Goal: Task Accomplishment & Management: Manage account settings

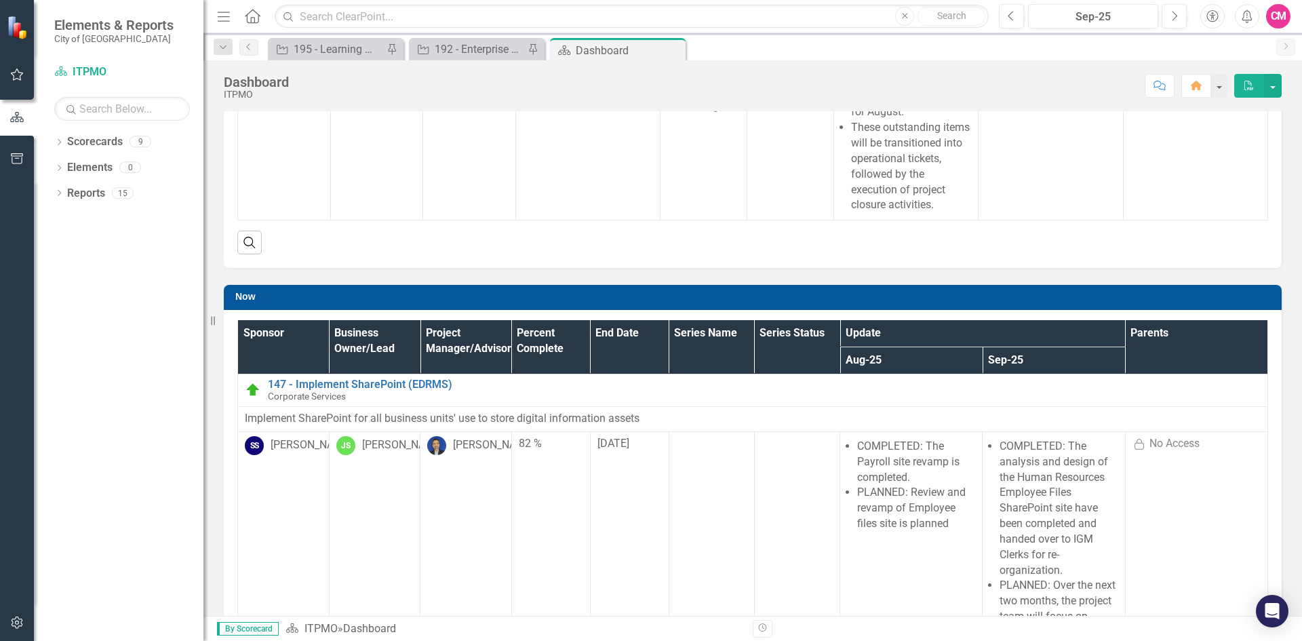
scroll to position [339, 0]
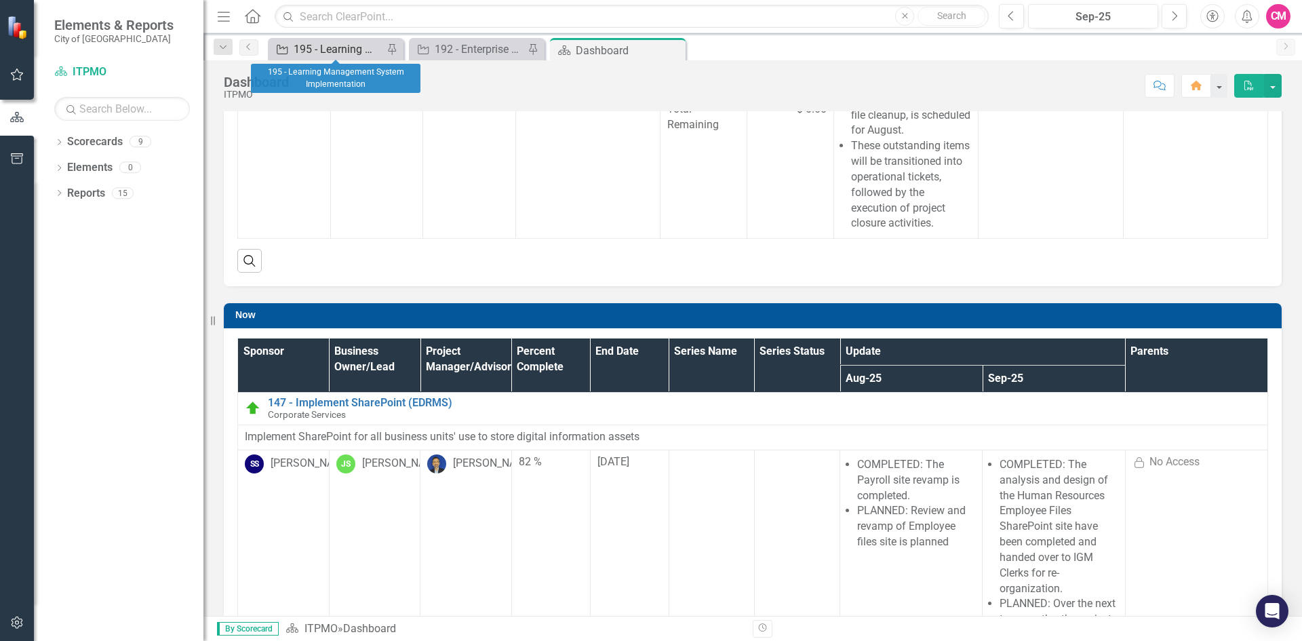
click at [327, 47] on div "195 - Learning Management System Implementation" at bounding box center [338, 49] width 89 height 17
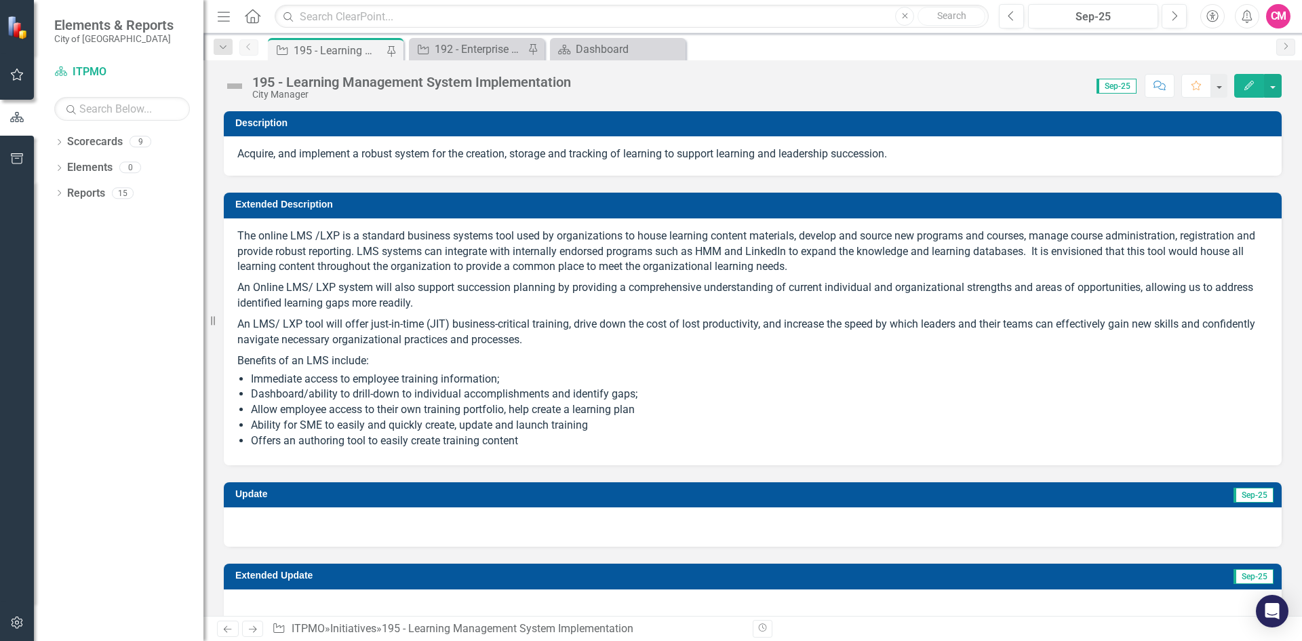
click at [236, 85] on img at bounding box center [235, 86] width 22 height 22
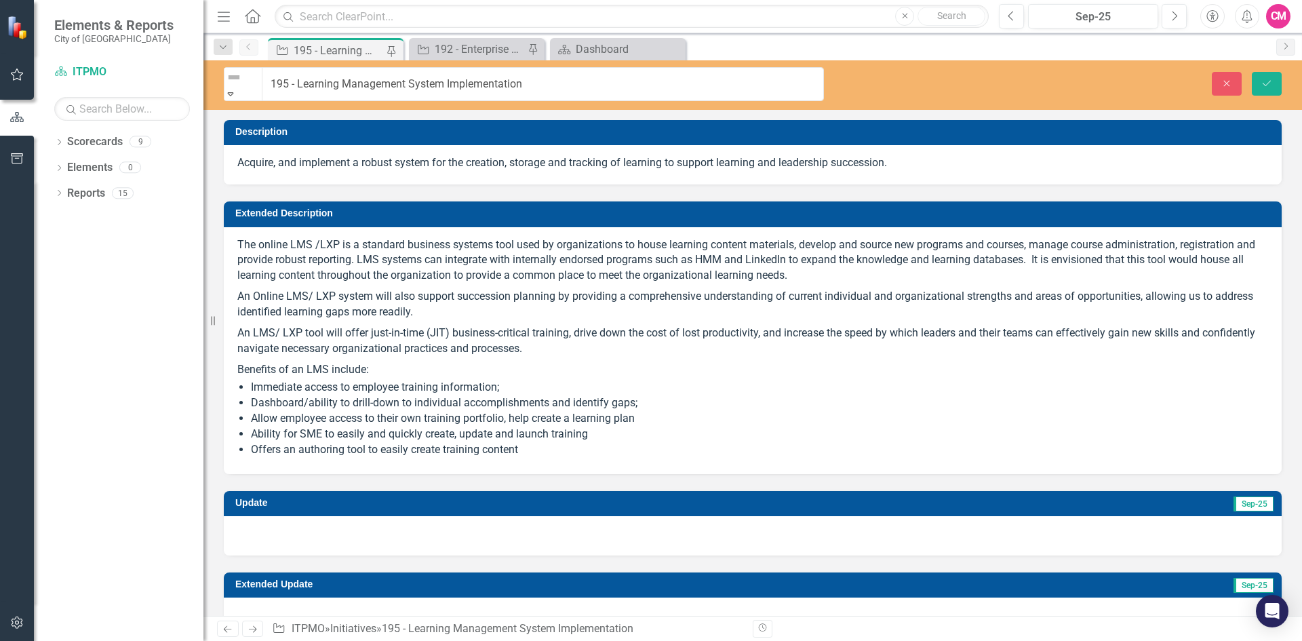
click at [239, 85] on img at bounding box center [234, 77] width 16 height 16
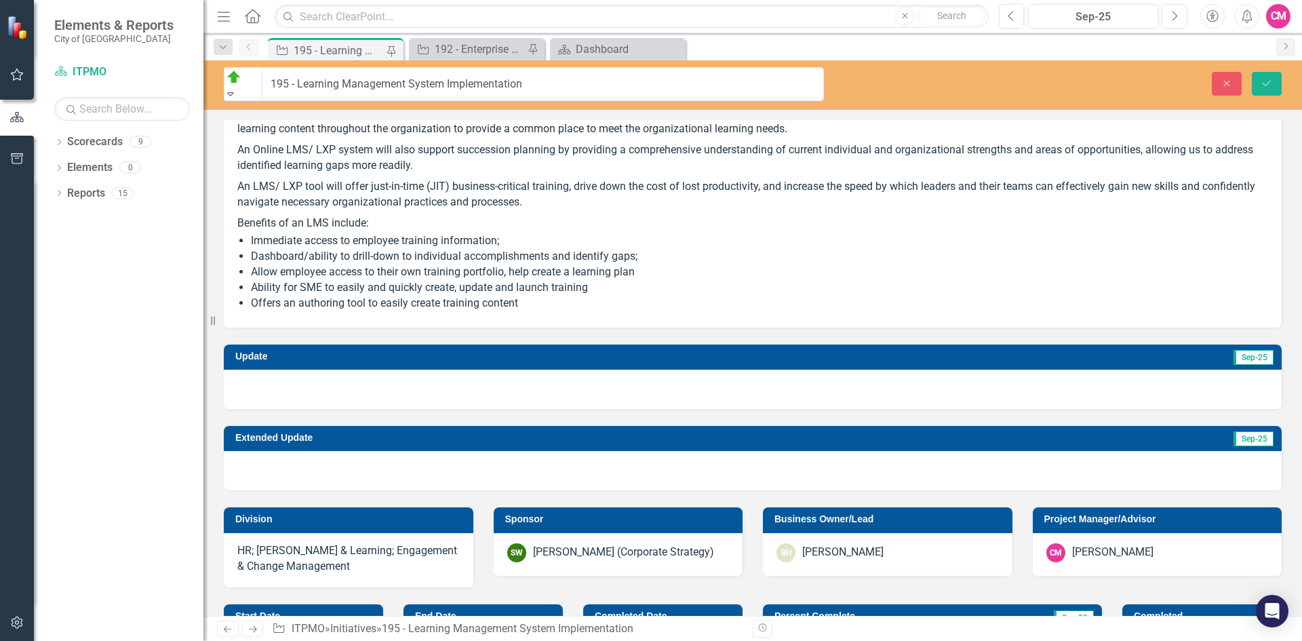
scroll to position [203, 0]
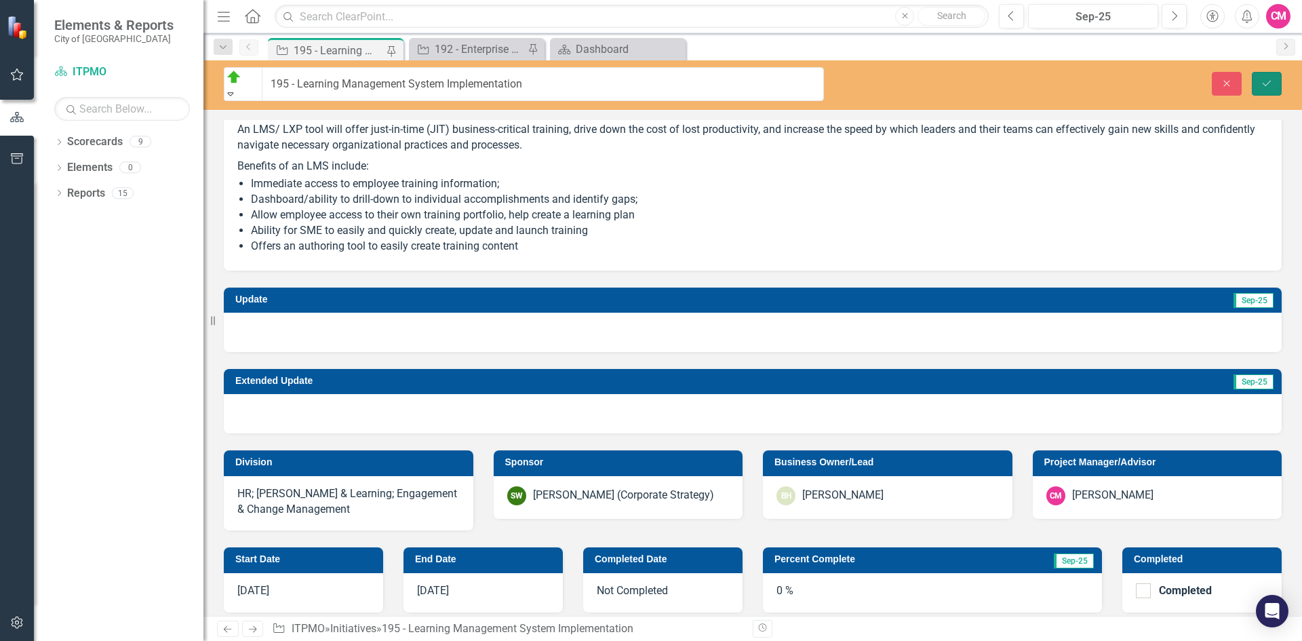
click at [1277, 81] on button "Save" at bounding box center [1266, 84] width 30 height 24
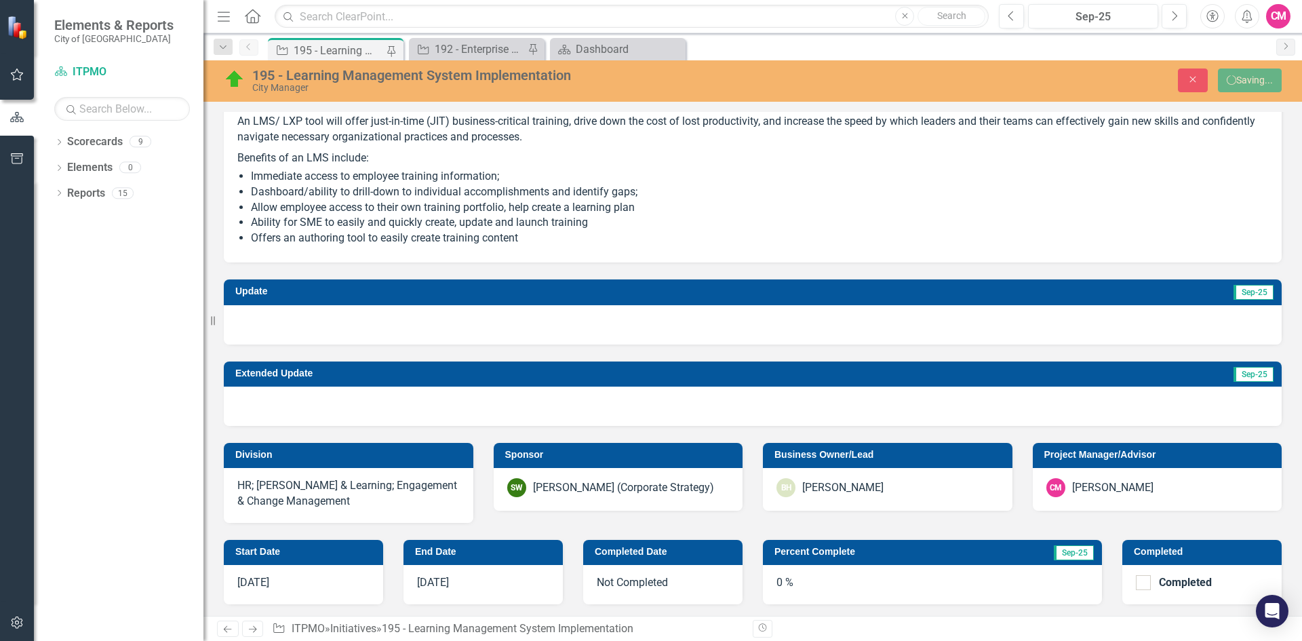
checkbox input "false"
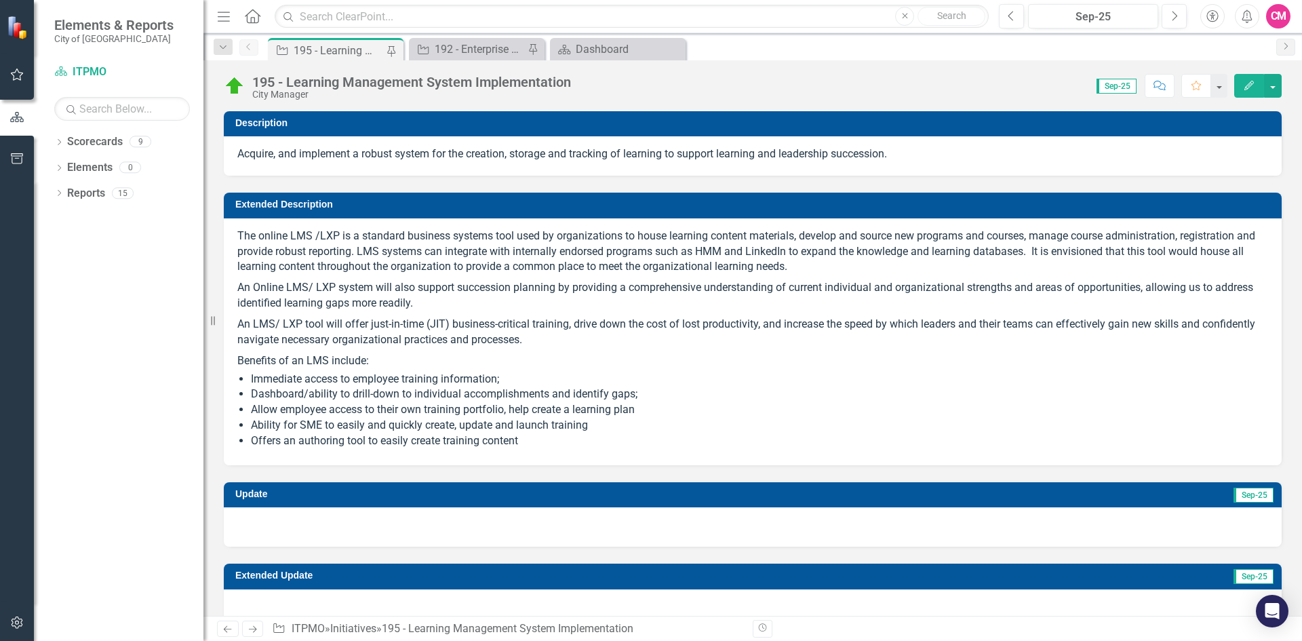
checkbox input "true"
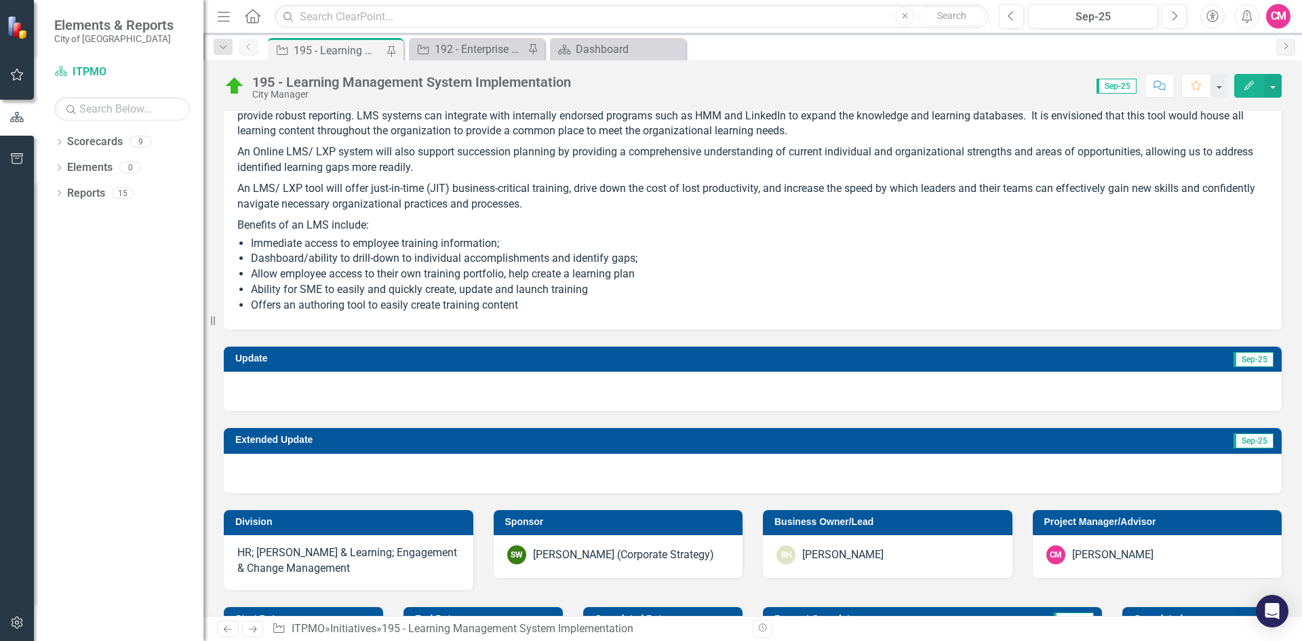
scroll to position [339, 0]
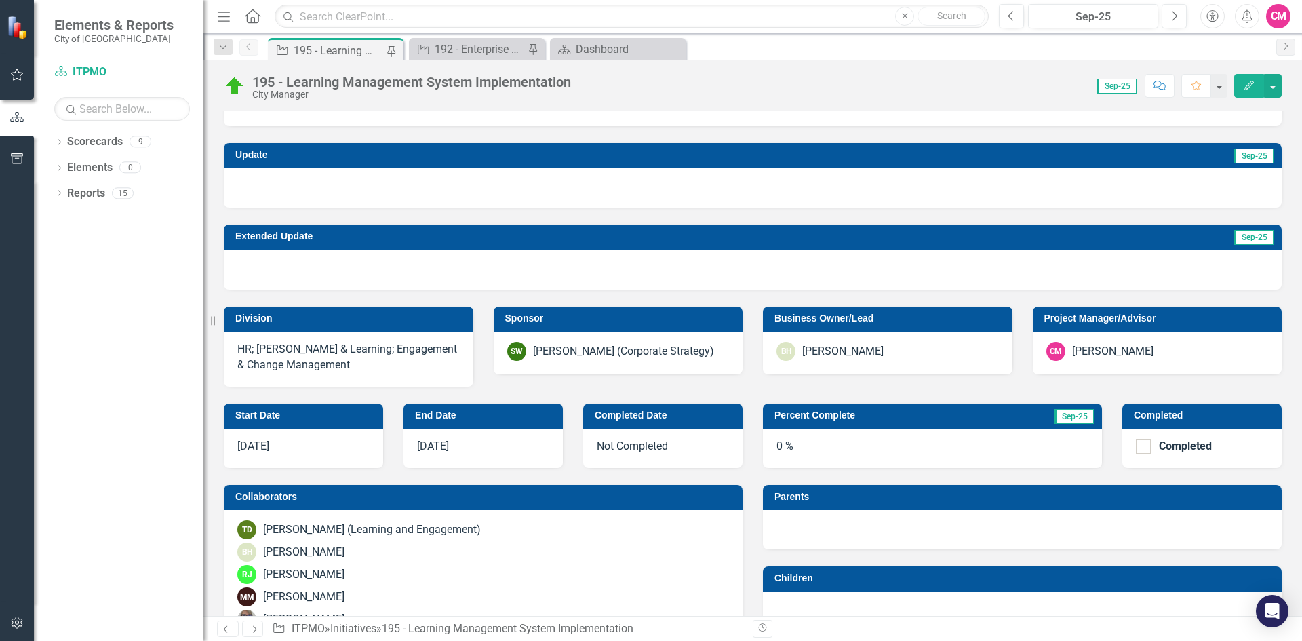
click at [782, 450] on div "0 %" at bounding box center [932, 447] width 339 height 39
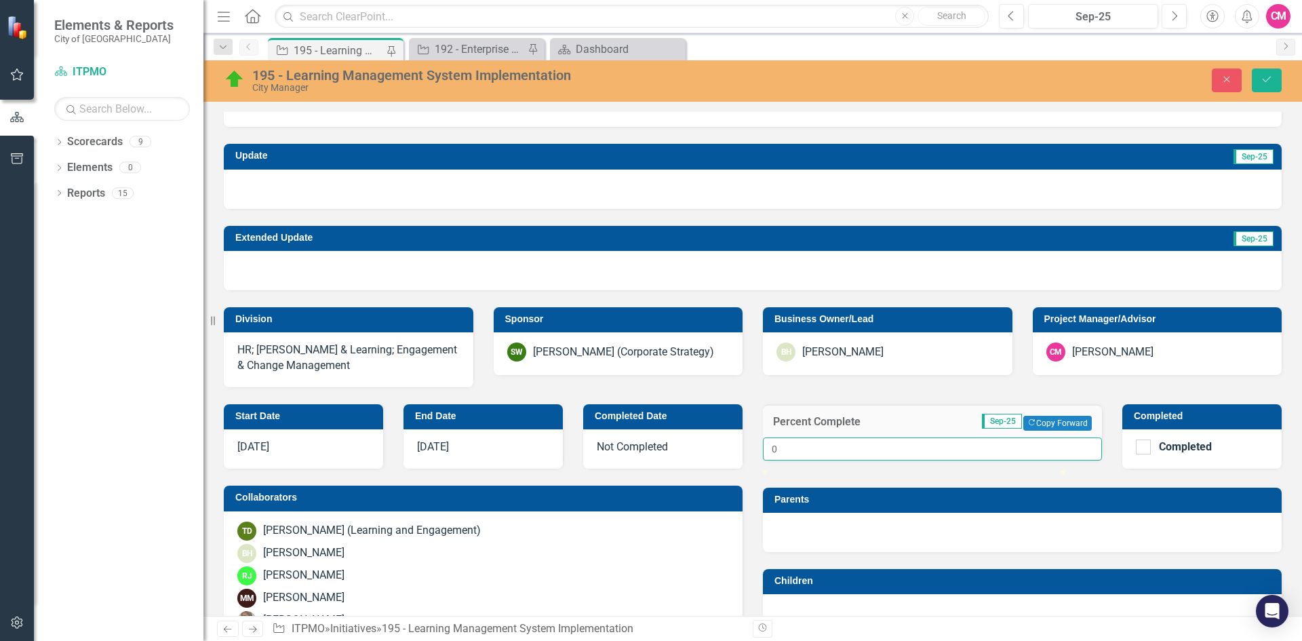
click at [795, 459] on input "0" at bounding box center [932, 448] width 339 height 23
type input "053"
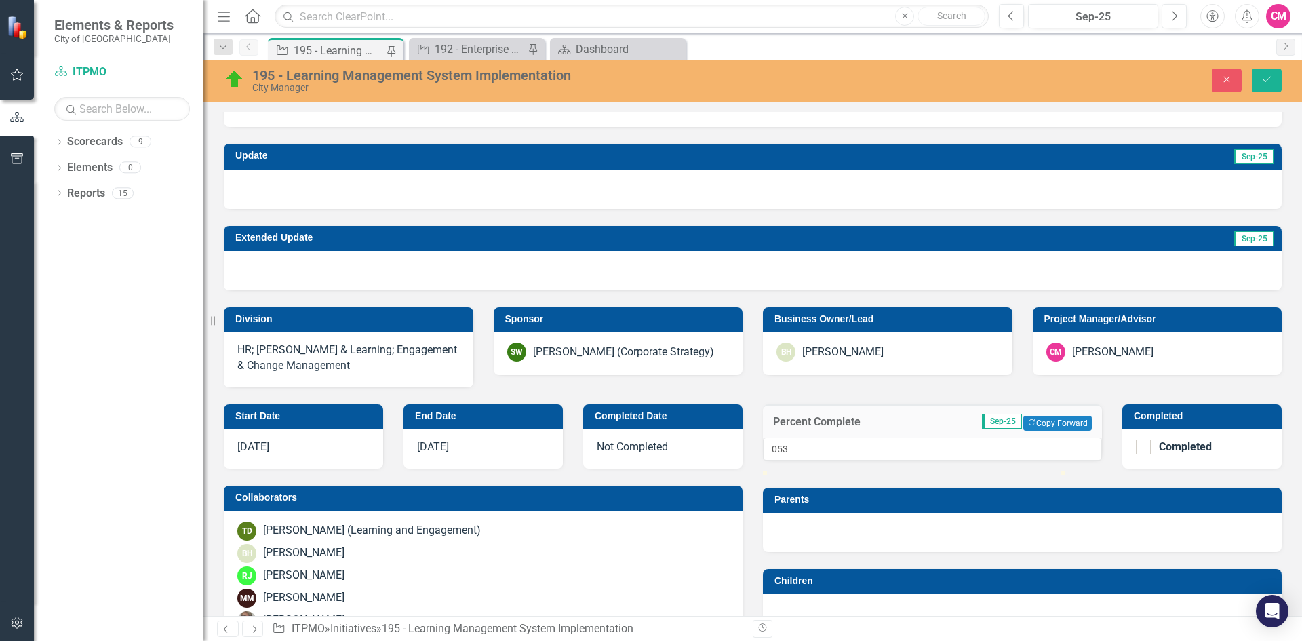
click at [754, 552] on div "Parents" at bounding box center [1022, 510] width 539 height 81
click at [802, 456] on input "053" at bounding box center [932, 448] width 339 height 23
click at [1226, 80] on icon "button" at bounding box center [1227, 80] width 6 height 6
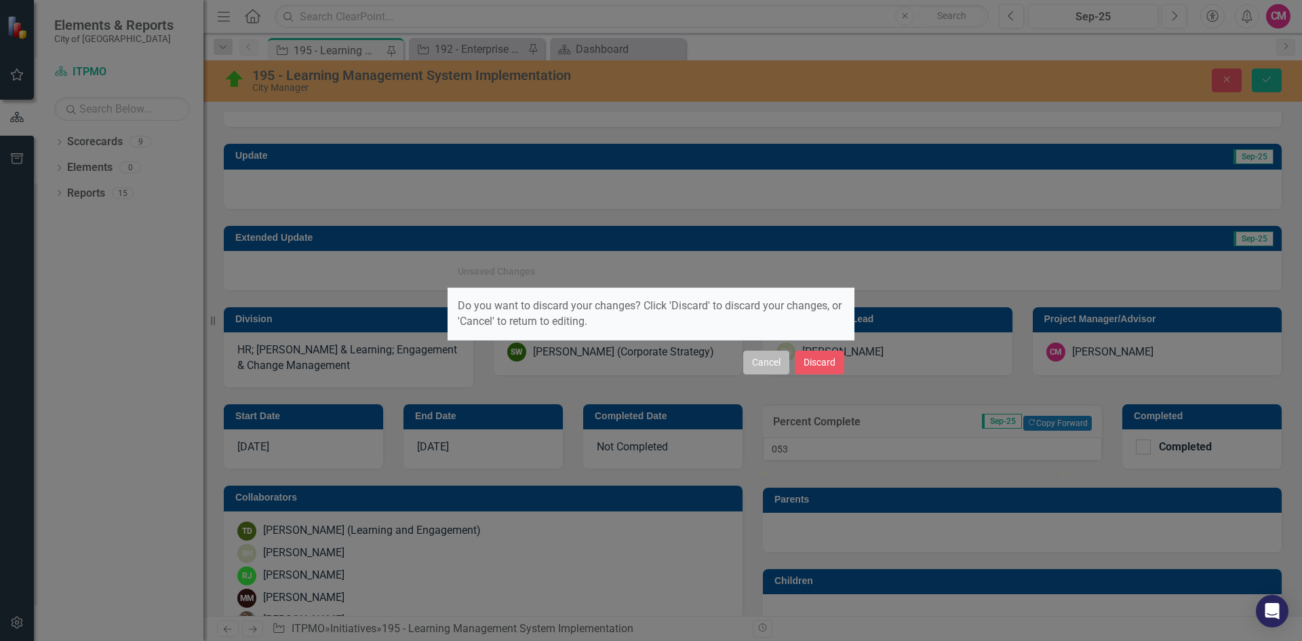
click at [771, 362] on button "Cancel" at bounding box center [766, 362] width 46 height 24
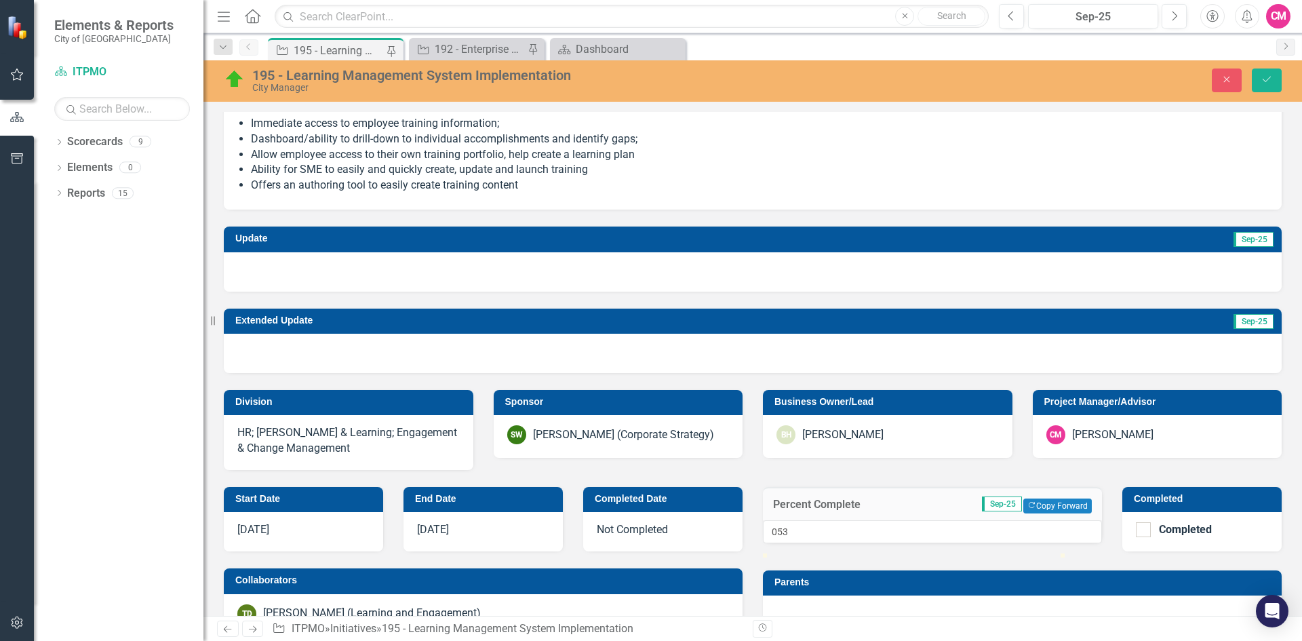
scroll to position [136, 0]
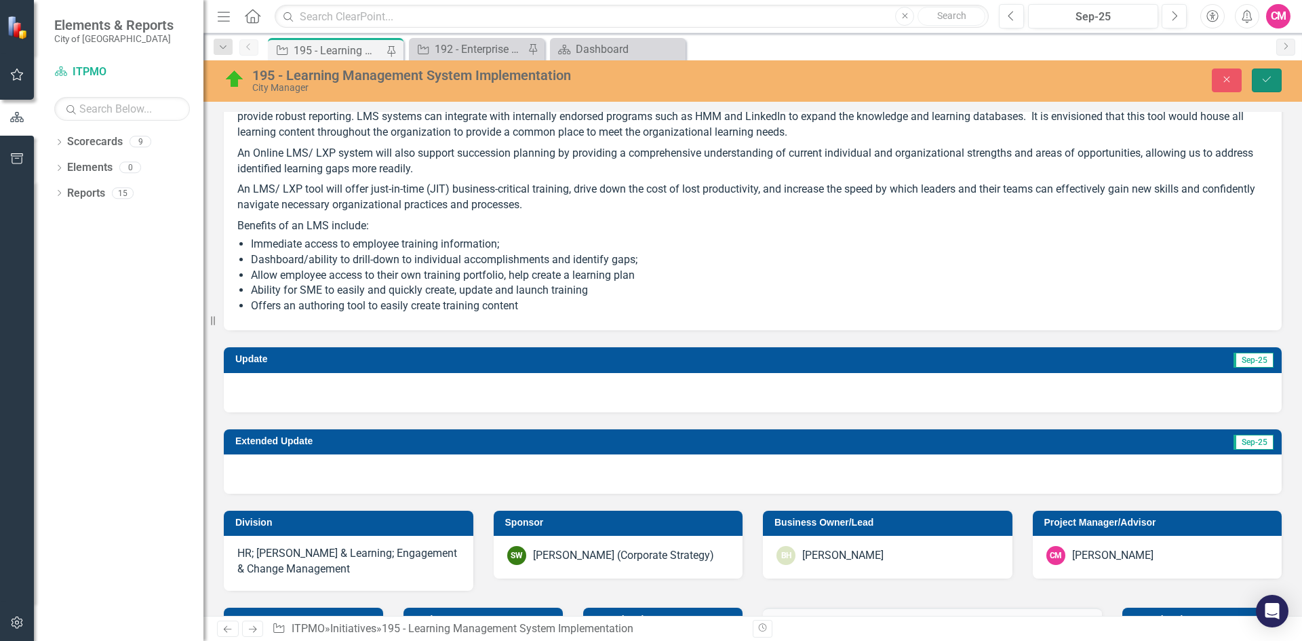
click at [1275, 84] on button "Save" at bounding box center [1266, 80] width 30 height 24
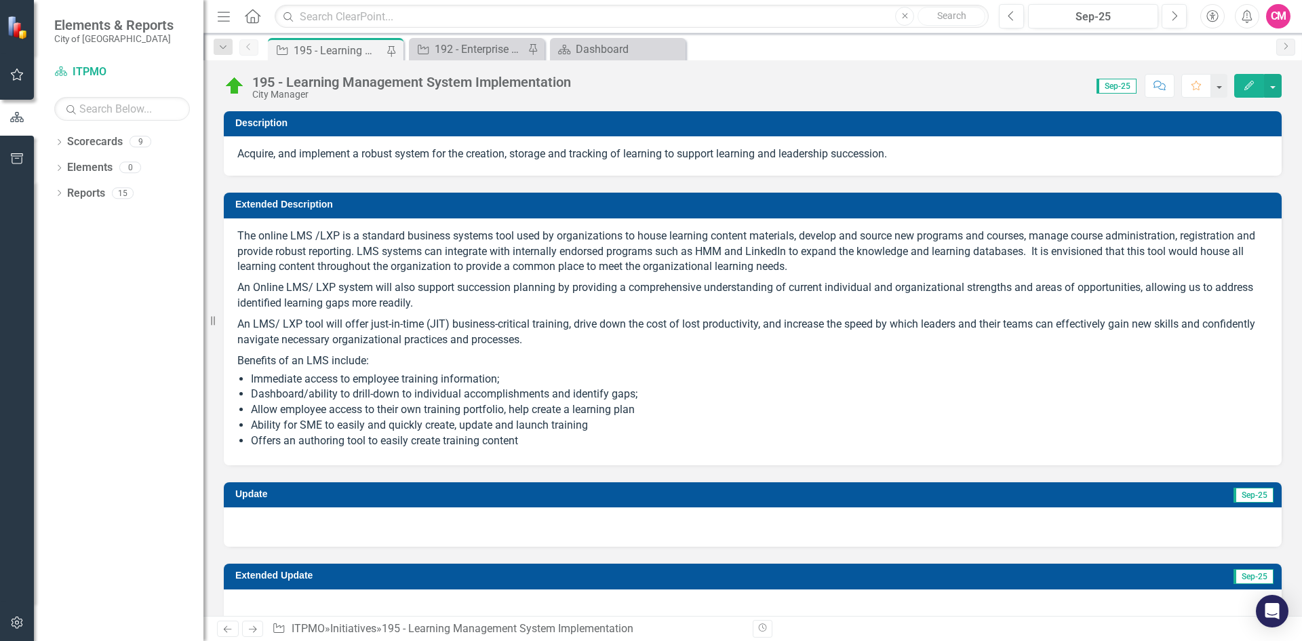
checkbox input "true"
click at [1011, 20] on icon "Previous" at bounding box center [1010, 16] width 7 height 12
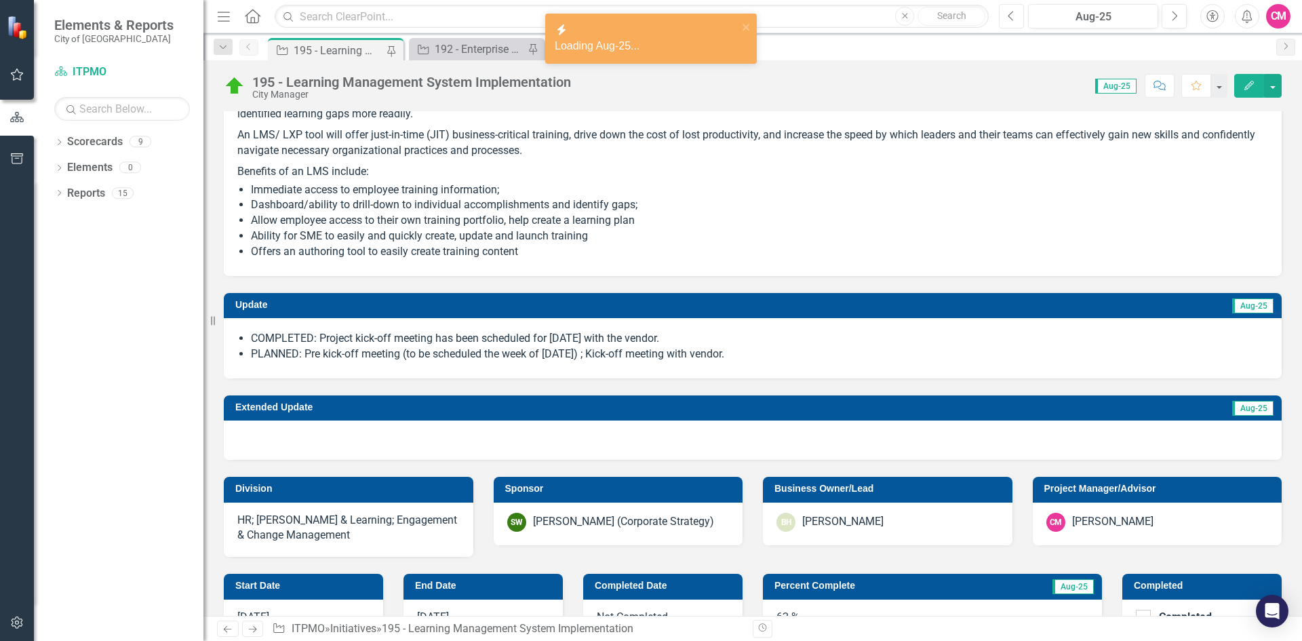
scroll to position [203, 0]
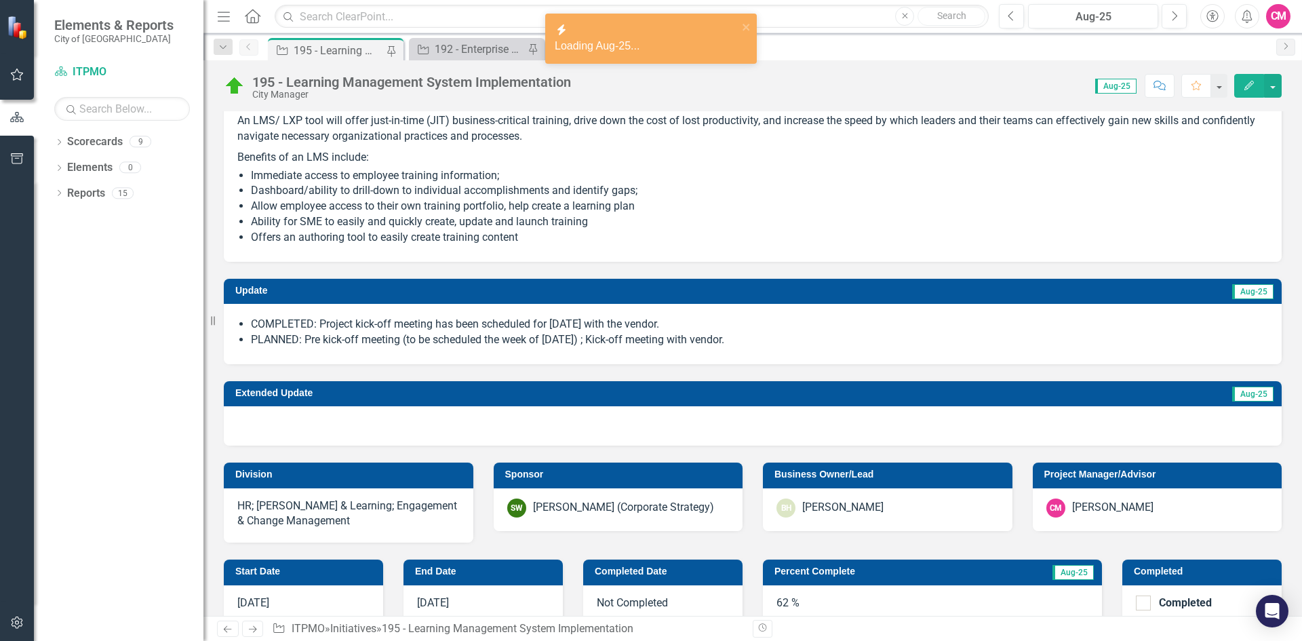
drag, startPoint x: 782, startPoint y: 337, endPoint x: 457, endPoint y: 342, distance: 324.8
click at [457, 342] on li "PLANNED: Pre kick-off meeting (to be scheduled the week of September 8) ; Kick-…" at bounding box center [759, 340] width 1017 height 16
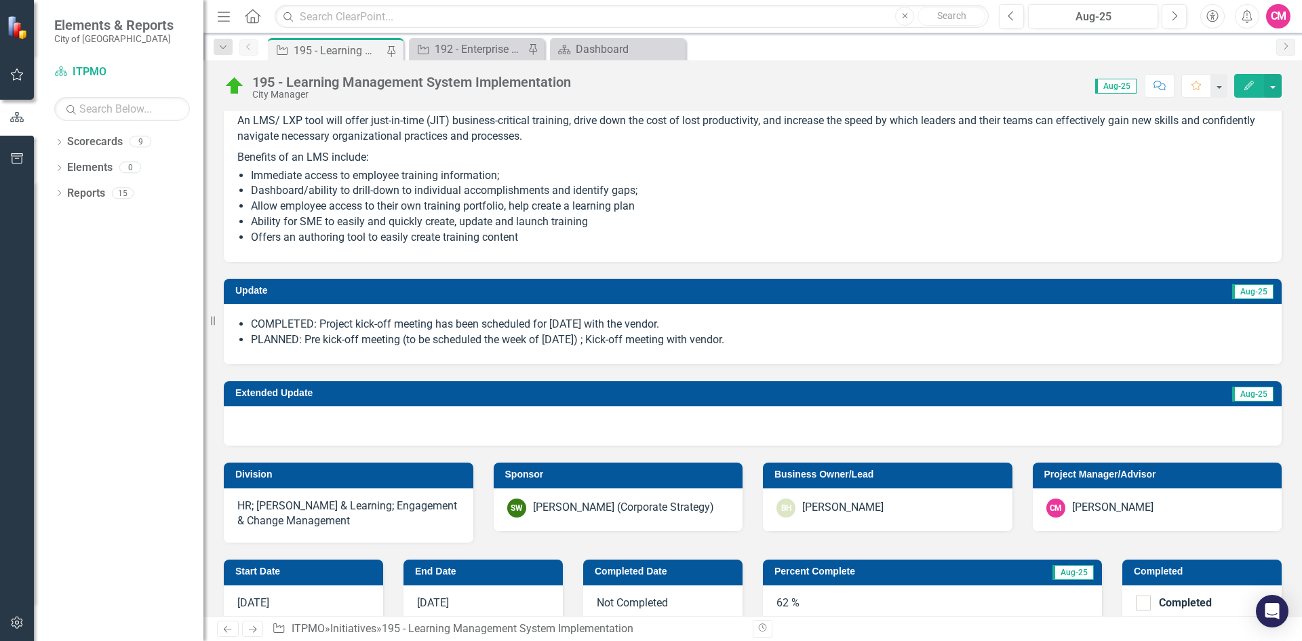
click at [254, 333] on li "PLANNED: Pre kick-off meeting (to be scheduled the week of September 8) ; Kick-…" at bounding box center [759, 340] width 1017 height 16
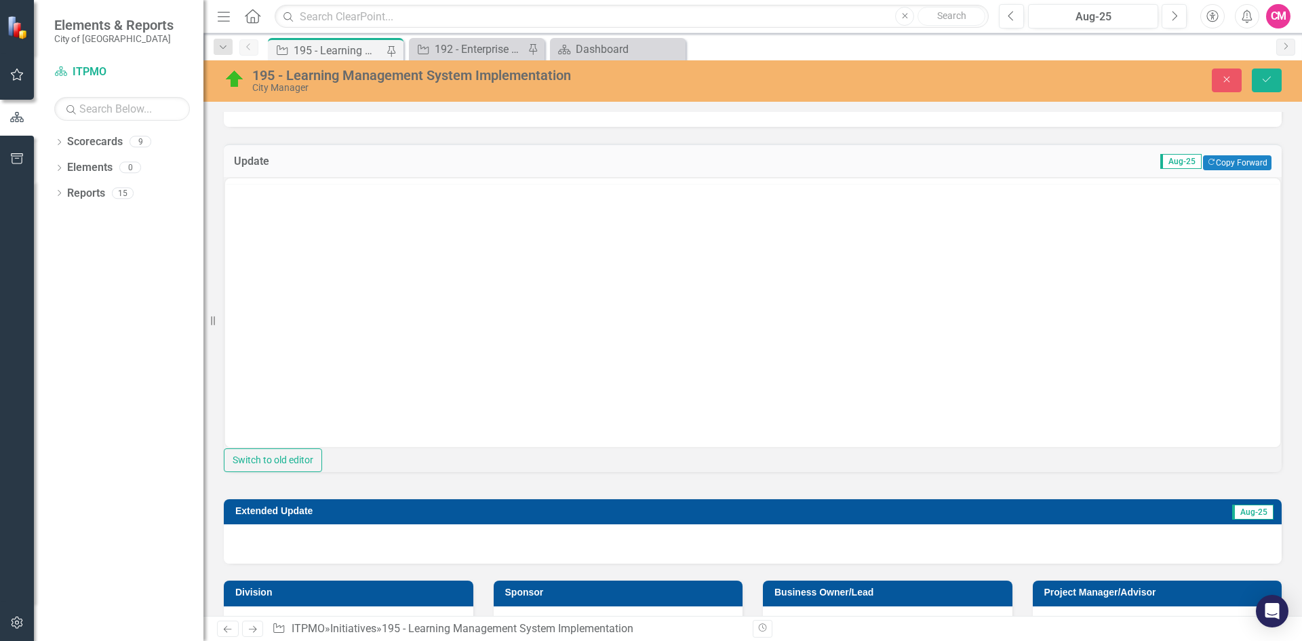
scroll to position [0, 0]
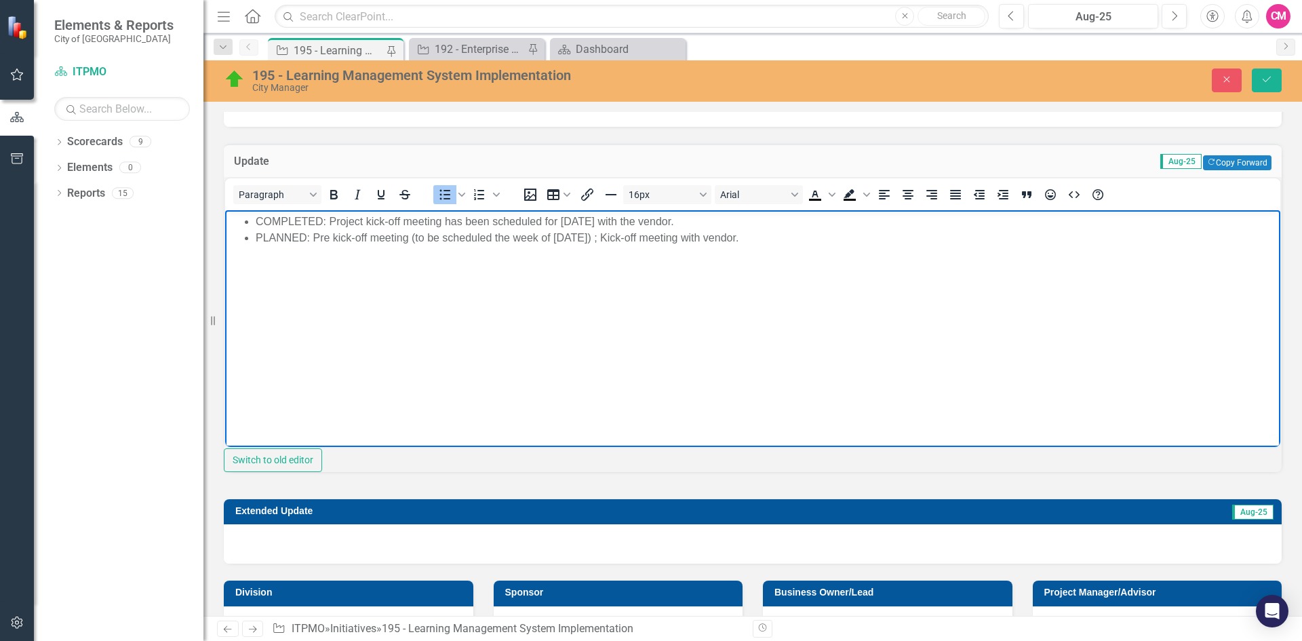
drag, startPoint x: 769, startPoint y: 243, endPoint x: 249, endPoint y: 221, distance: 519.8
click at [249, 221] on ul "COMPLETED: Project kick-off meeting has been scheduled for September 18 with th…" at bounding box center [752, 229] width 1048 height 33
copy ul "COMPLETED: Project kick-off meeting has been scheduled for September 18 with th…"
click at [1265, 76] on icon "Save" at bounding box center [1266, 79] width 12 height 9
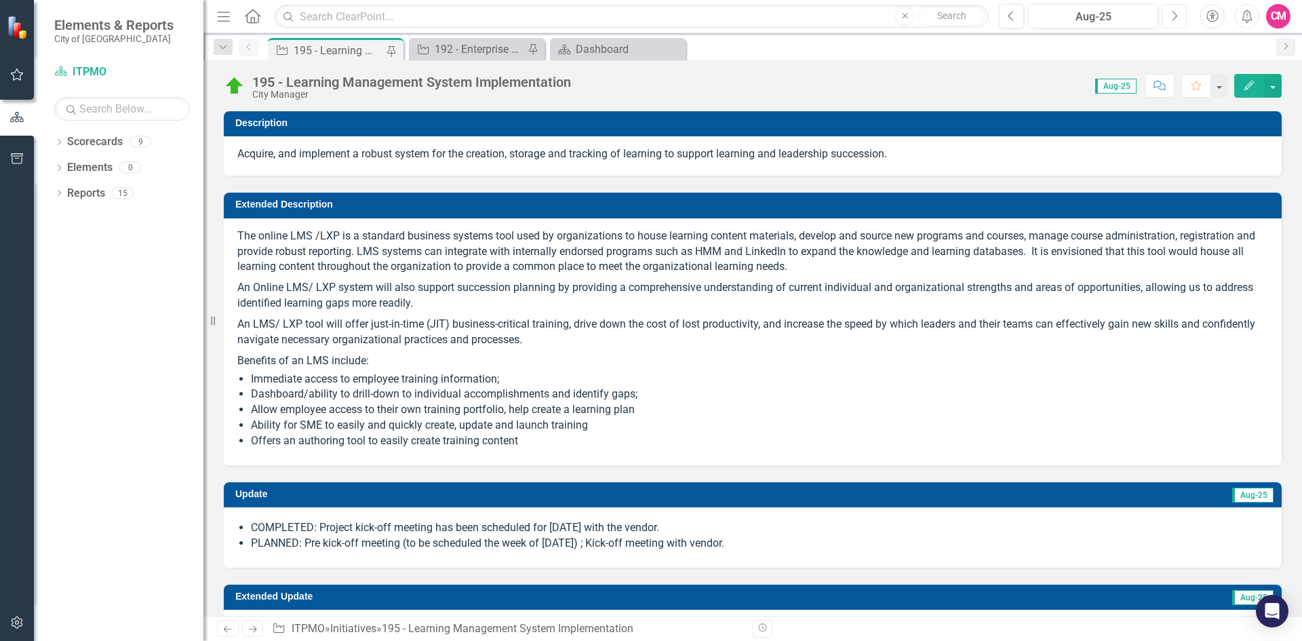
click at [1171, 13] on icon "Next" at bounding box center [1173, 16] width 7 height 12
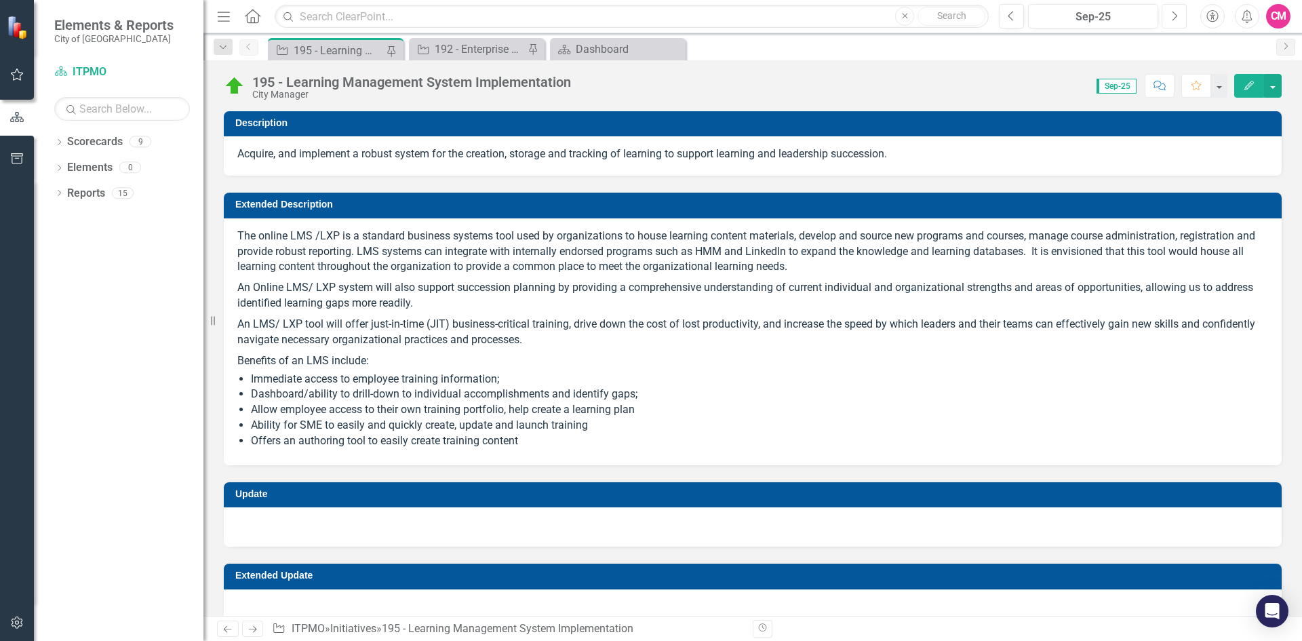
checkbox input "true"
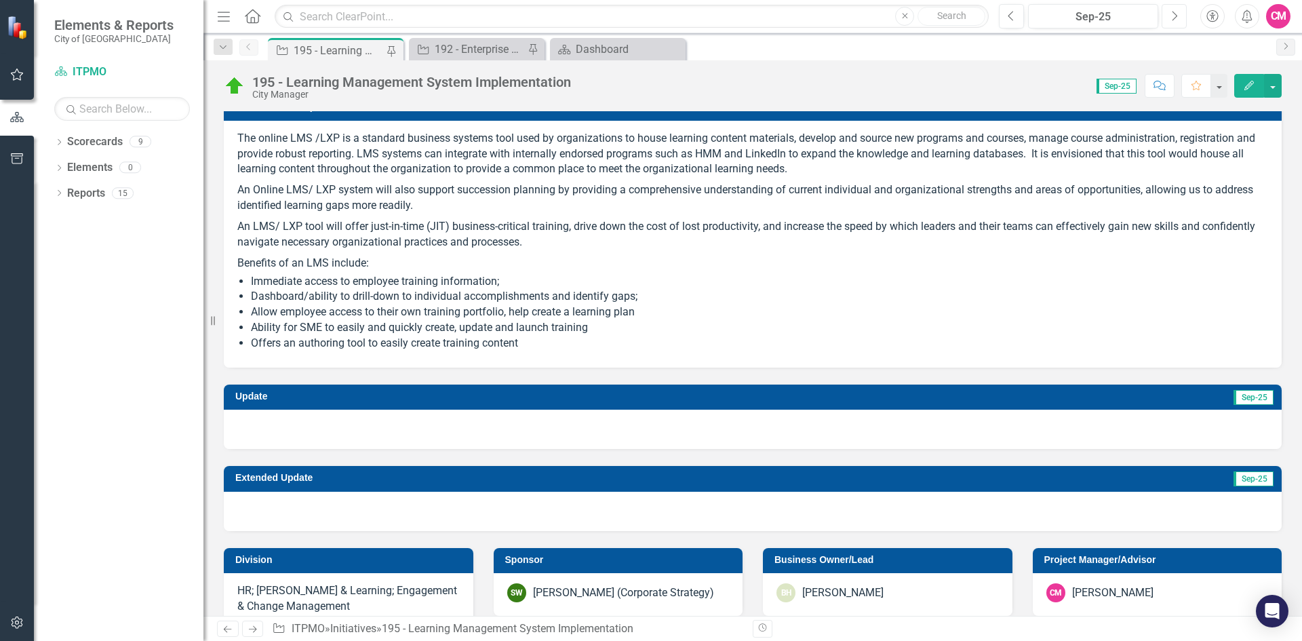
scroll to position [271, 0]
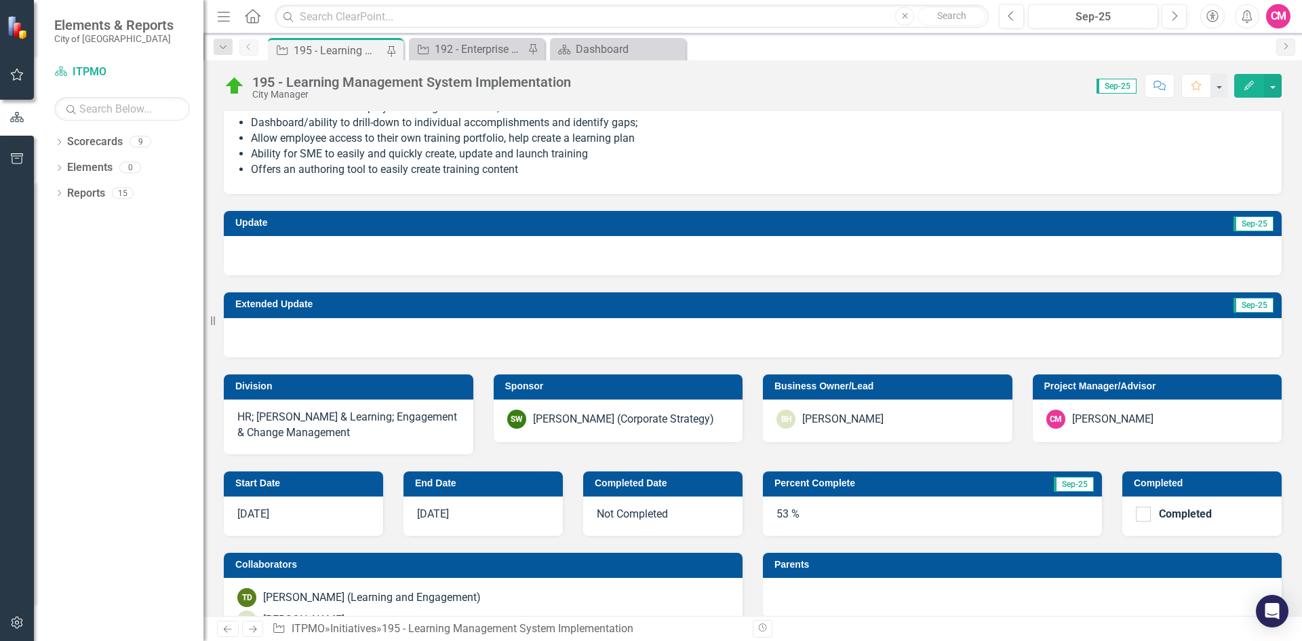
click at [288, 247] on div at bounding box center [753, 255] width 1058 height 39
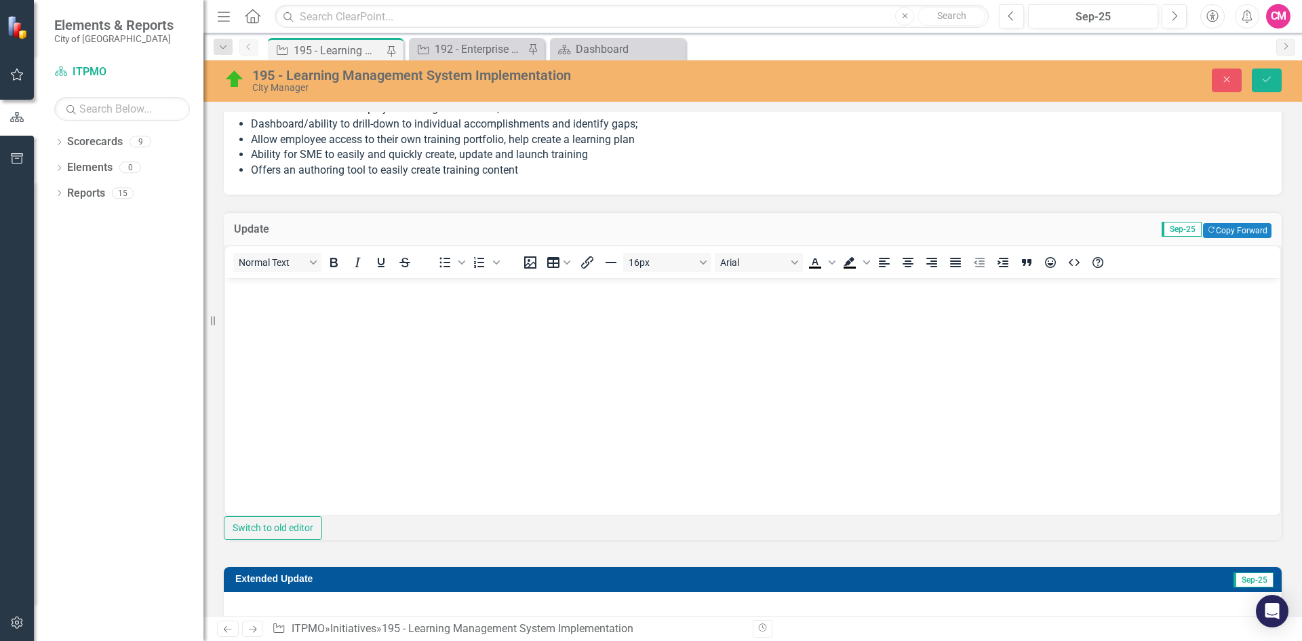
scroll to position [0, 0]
click at [273, 313] on body "Rich Text Area. Press ALT-0 for help." at bounding box center [752, 378] width 1055 height 203
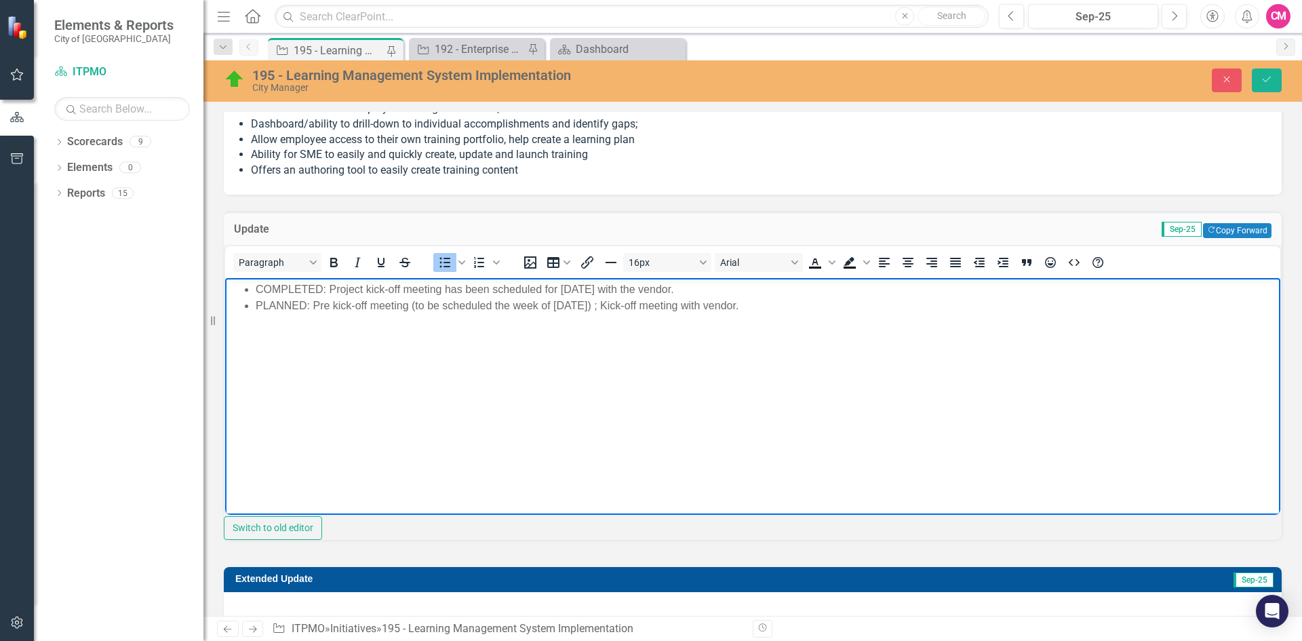
drag, startPoint x: 315, startPoint y: 301, endPoint x: 800, endPoint y: 305, distance: 484.7
click at [803, 306] on li "PLANNED: Pre kick-off meeting (to be scheduled the week of [DATE]) ; Kick-off m…" at bounding box center [766, 305] width 1021 height 16
drag, startPoint x: 706, startPoint y: 284, endPoint x: 329, endPoint y: 283, distance: 376.9
click at [329, 283] on li "COMPLETED: Project kick-off meeting has been scheduled for [DATE] with the vend…" at bounding box center [766, 289] width 1021 height 16
drag, startPoint x: 635, startPoint y: 285, endPoint x: 428, endPoint y: 283, distance: 207.5
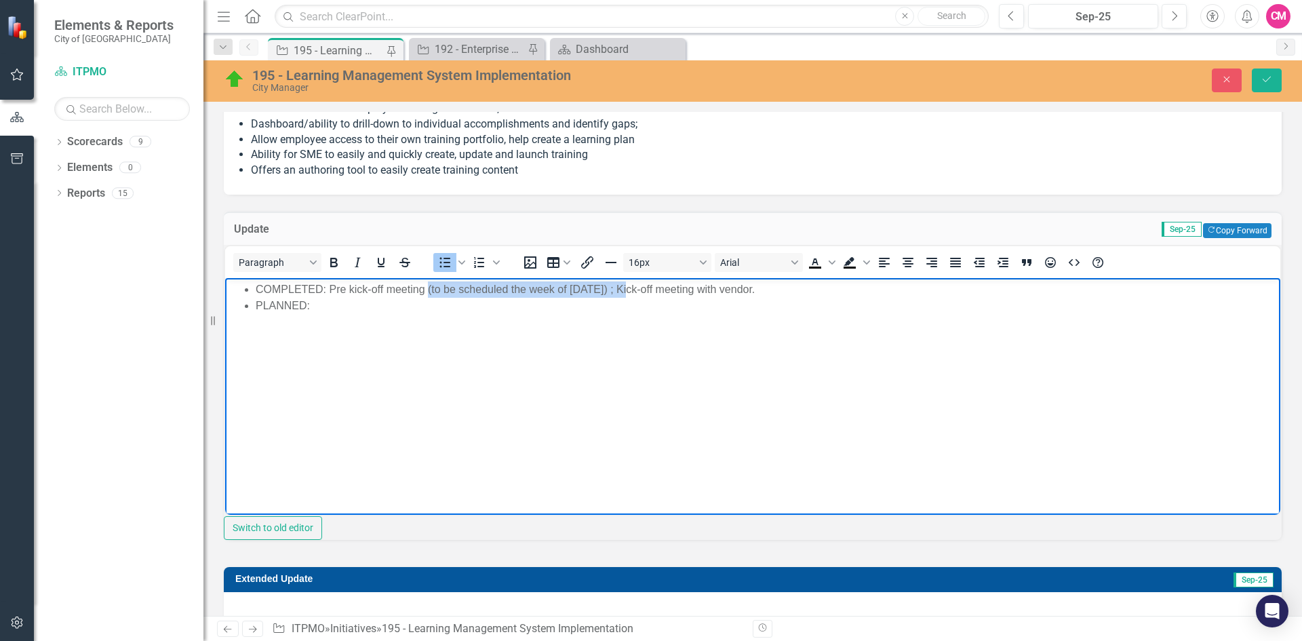
click at [428, 283] on li "COMPLETED: Pre kick-off meeting (to be scheduled the week of September 8) ; Kic…" at bounding box center [766, 289] width 1021 height 16
click at [708, 289] on li "COMPLETED: Pre kick-off meeting took place September 11 ; Kick-off meeting with…" at bounding box center [766, 289] width 1021 height 16
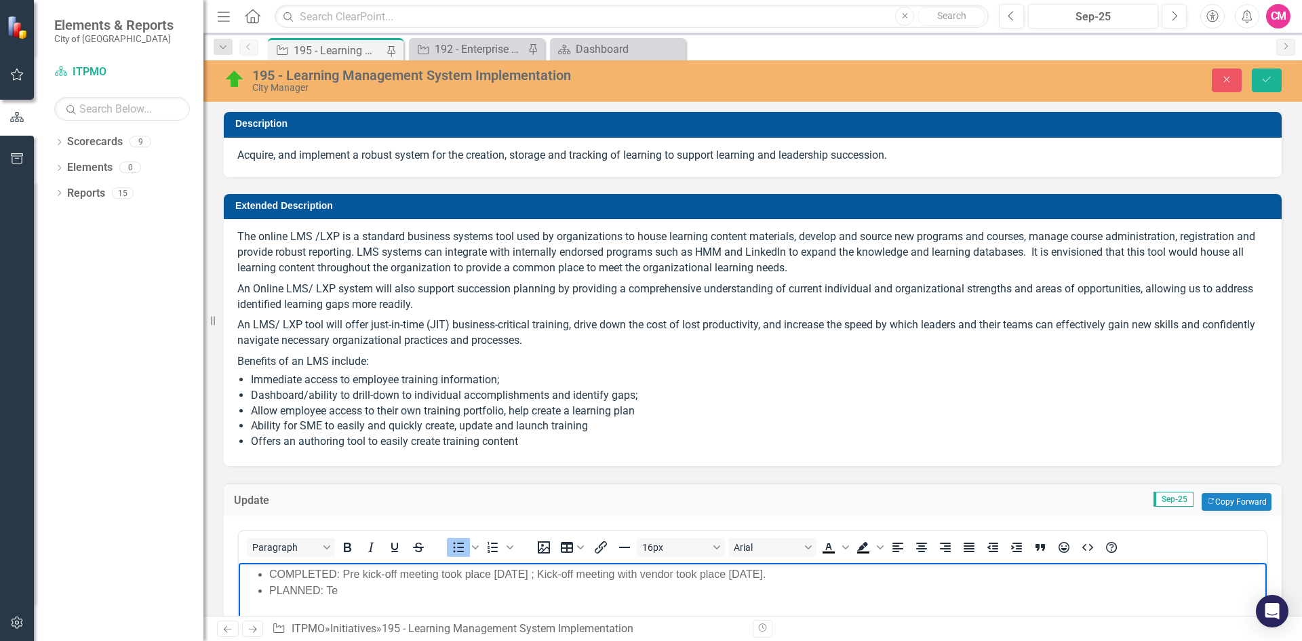
scroll to position [339, 0]
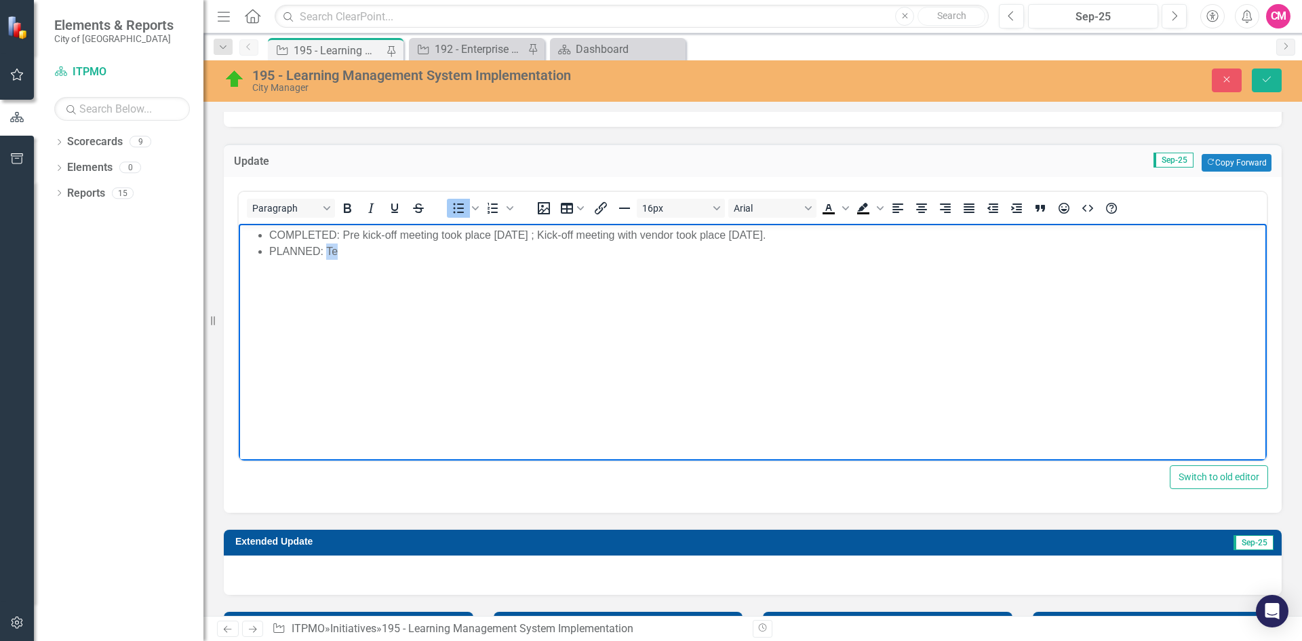
drag, startPoint x: 353, startPoint y: 256, endPoint x: 329, endPoint y: 250, distance: 25.0
click at [329, 250] on li "PLANNED: Te" at bounding box center [766, 251] width 994 height 16
click at [453, 251] on li "PLANNED: Sandbox configuration." at bounding box center [766, 251] width 994 height 16
click at [436, 251] on li "PLANNED: Sandbox configuration ; live training session # 3 and # 4 with vendor." at bounding box center [766, 251] width 994 height 16
click at [715, 309] on body "COMPLETED: Pre kick-off meeting took place [DATE] ; Kick-off meeting with vendo…" at bounding box center [753, 325] width 1028 height 203
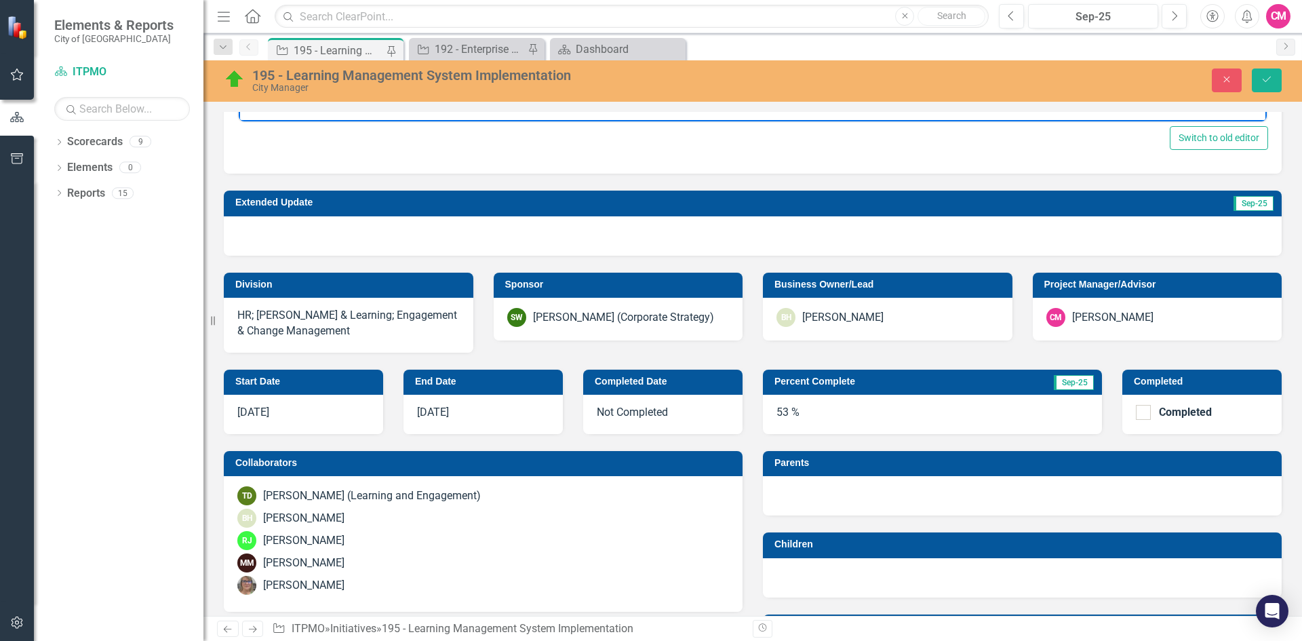
scroll to position [949, 0]
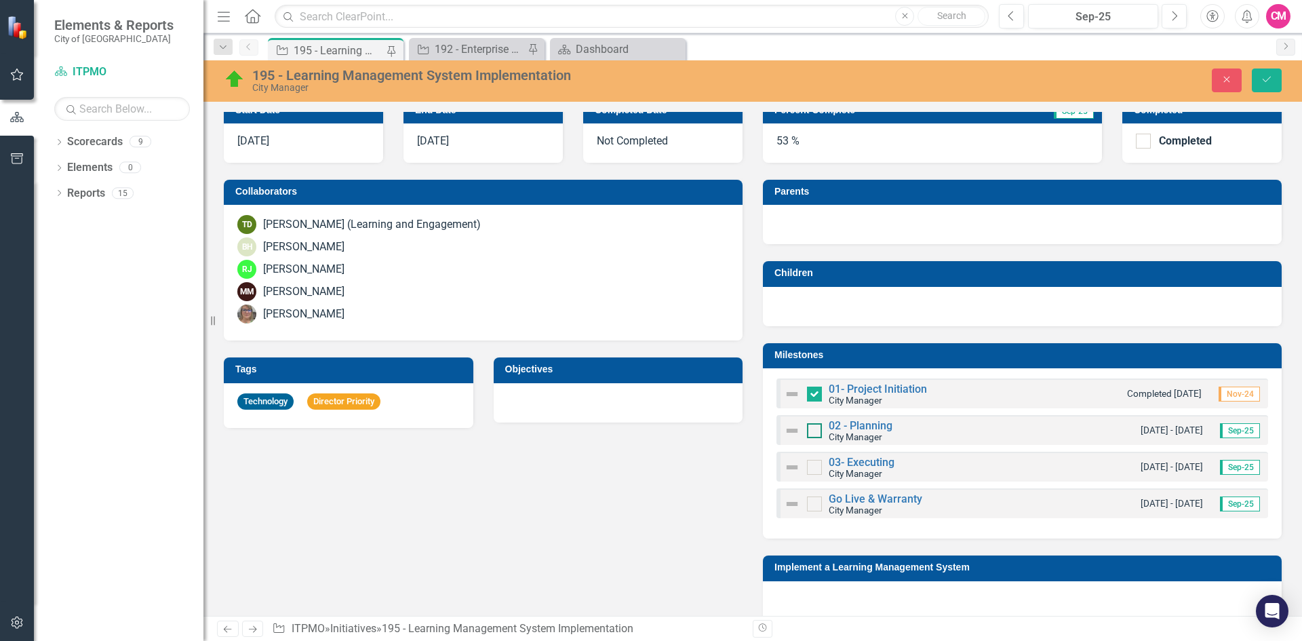
click at [812, 427] on div at bounding box center [814, 430] width 15 height 15
click at [812, 427] on input "checkbox" at bounding box center [811, 427] width 9 height 9
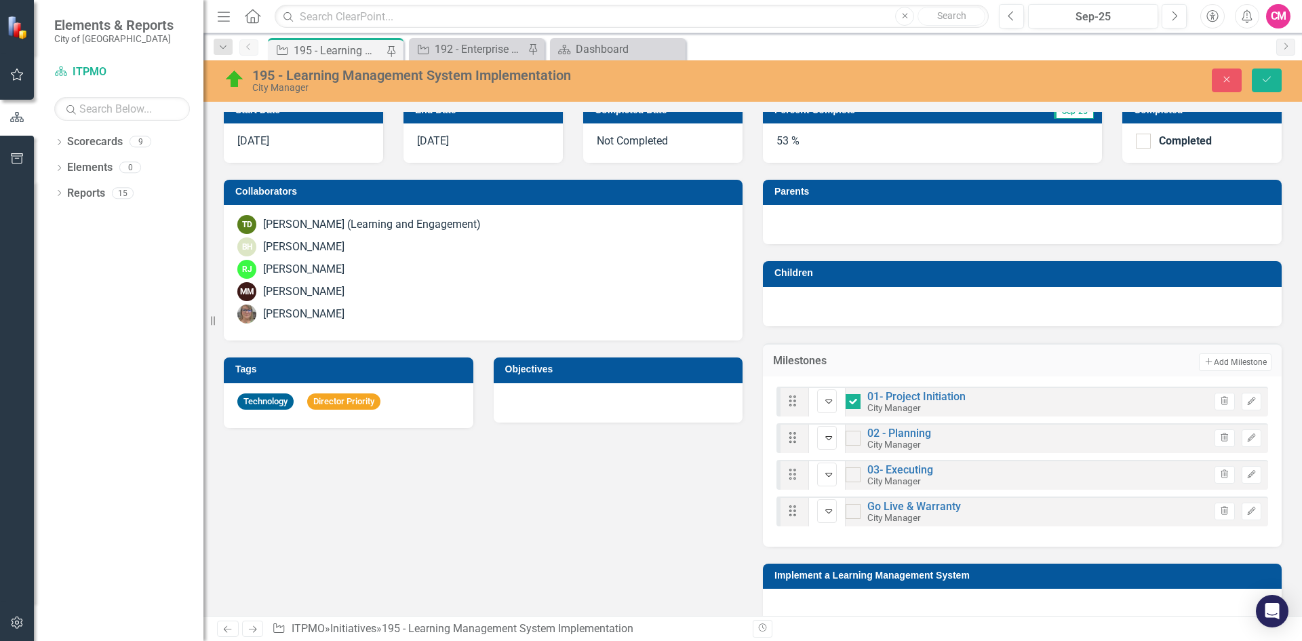
checkbox input "true"
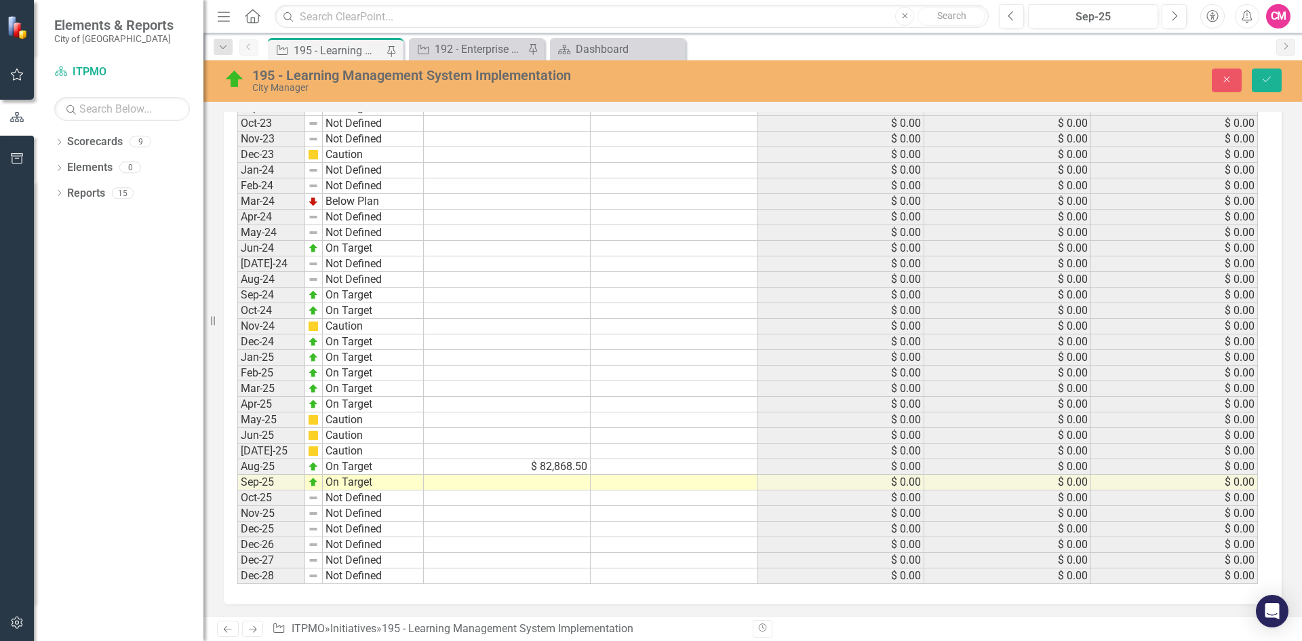
scroll to position [2242, 0]
click at [237, 474] on div "Period Status Budget Spent Total Budget Total Spent Total Remaining 2017 Not De…" at bounding box center [237, 223] width 0 height 718
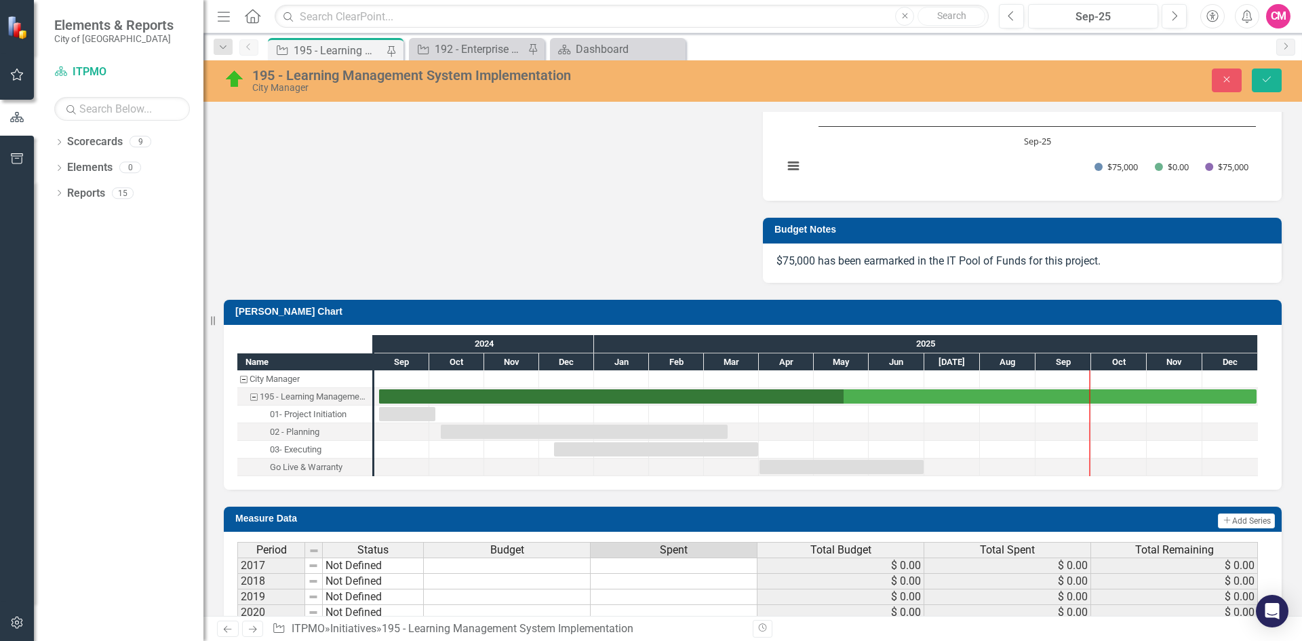
scroll to position [1293, 0]
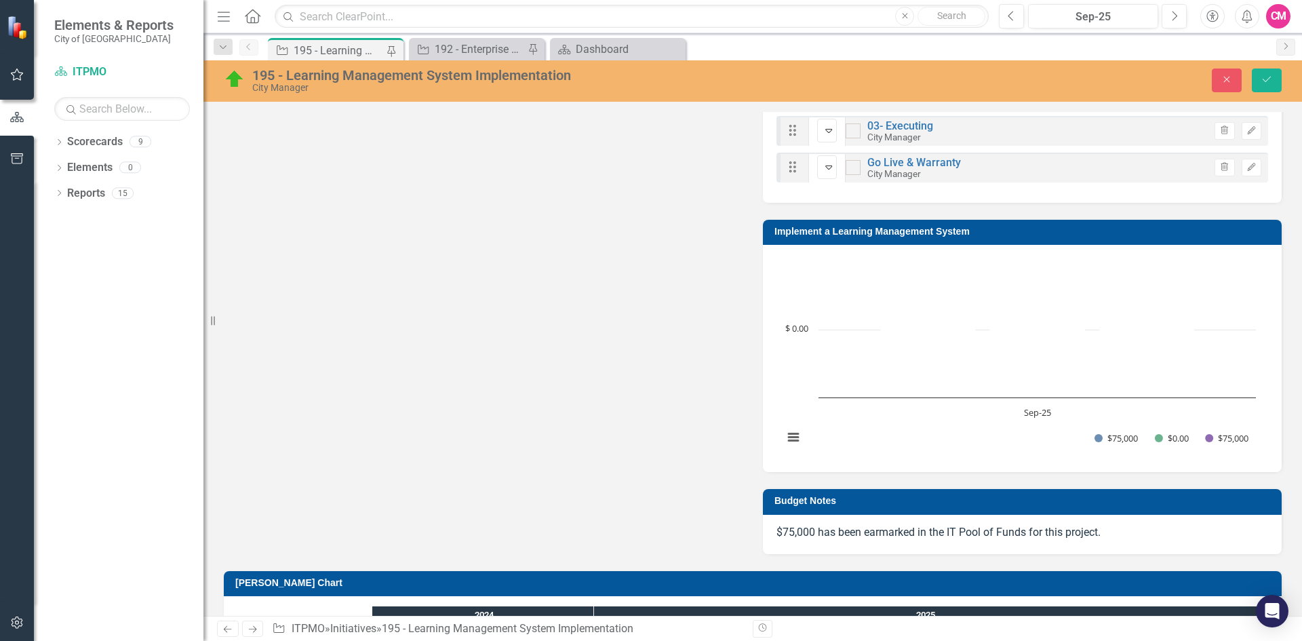
click at [866, 534] on p "$75,000 has been earmarked in the IT Pool of Funds for this project." at bounding box center [1022, 533] width 492 height 16
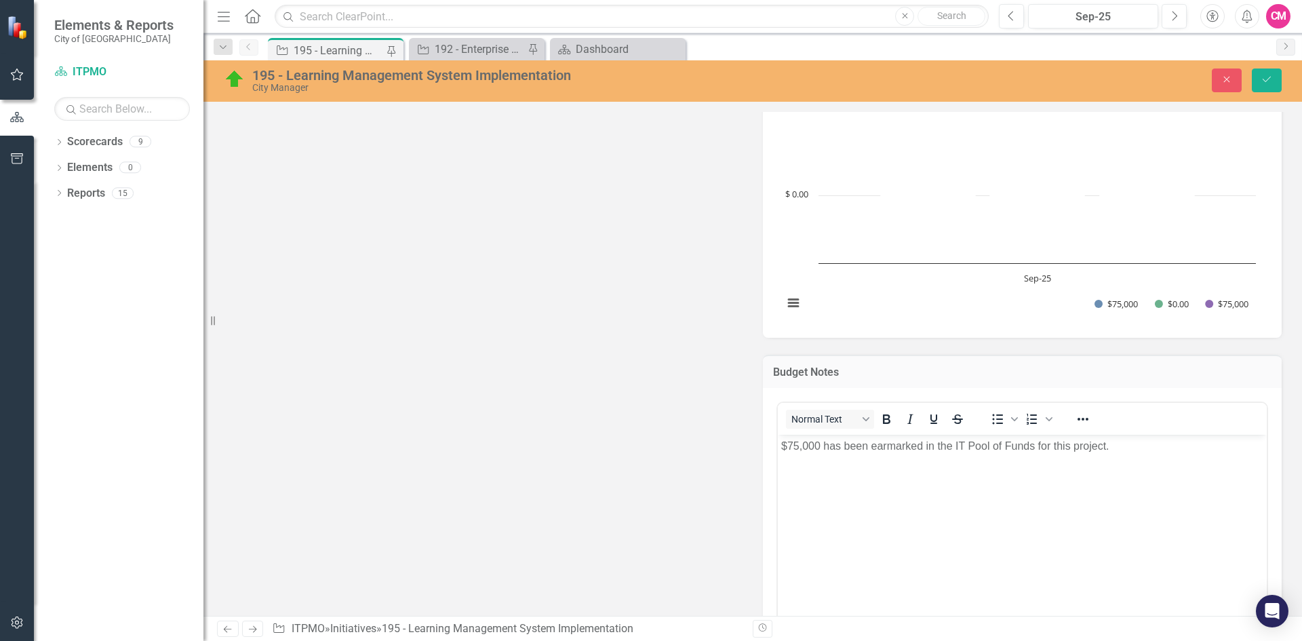
scroll to position [1428, 0]
click at [1115, 446] on p "$75,000 has been earmarked in the IT Pool of Funds for this project." at bounding box center [1022, 444] width 482 height 16
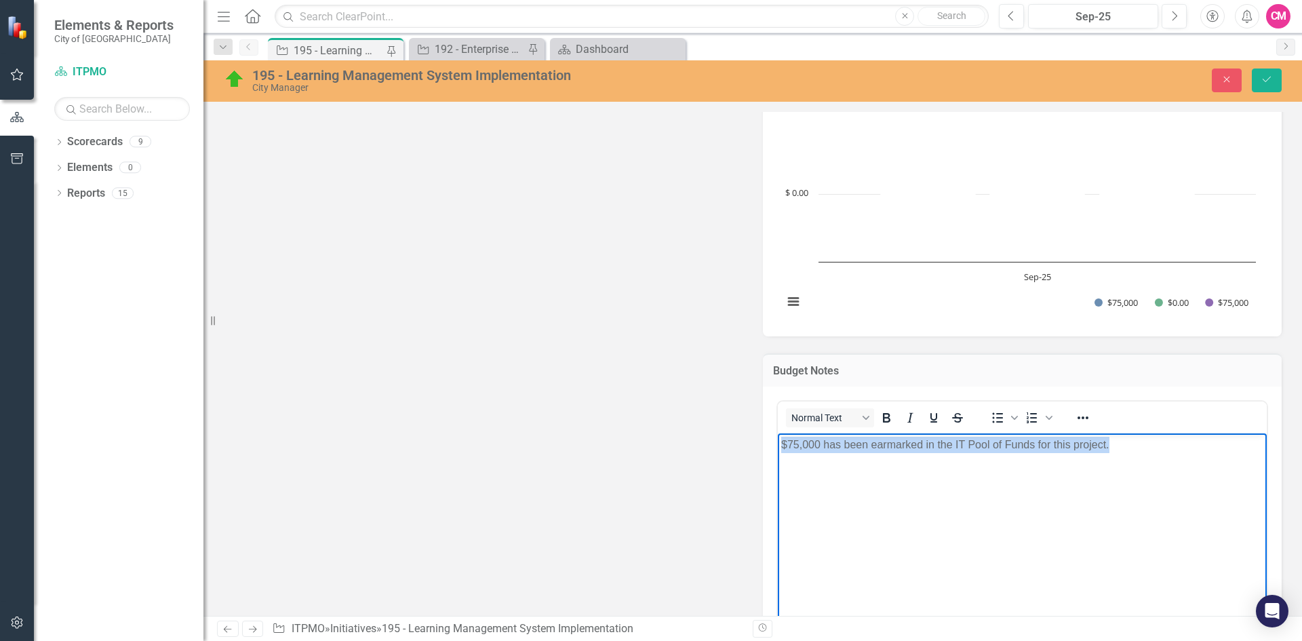
drag, startPoint x: 1115, startPoint y: 446, endPoint x: 759, endPoint y: 445, distance: 355.9
click at [778, 445] on html "$75,000 has been earmarked in the IT Pool of Funds for this project." at bounding box center [1022, 534] width 489 height 203
click at [866, 451] on p "$75,000 has been earmarked in the IT Pool of Funds for this project." at bounding box center [1022, 444] width 482 height 16
drag, startPoint x: 1120, startPoint y: 445, endPoint x: 826, endPoint y: 446, distance: 294.2
click at [826, 446] on p "$75,000 has been earmarked in the IT Pool of Funds for this project." at bounding box center [1022, 444] width 482 height 16
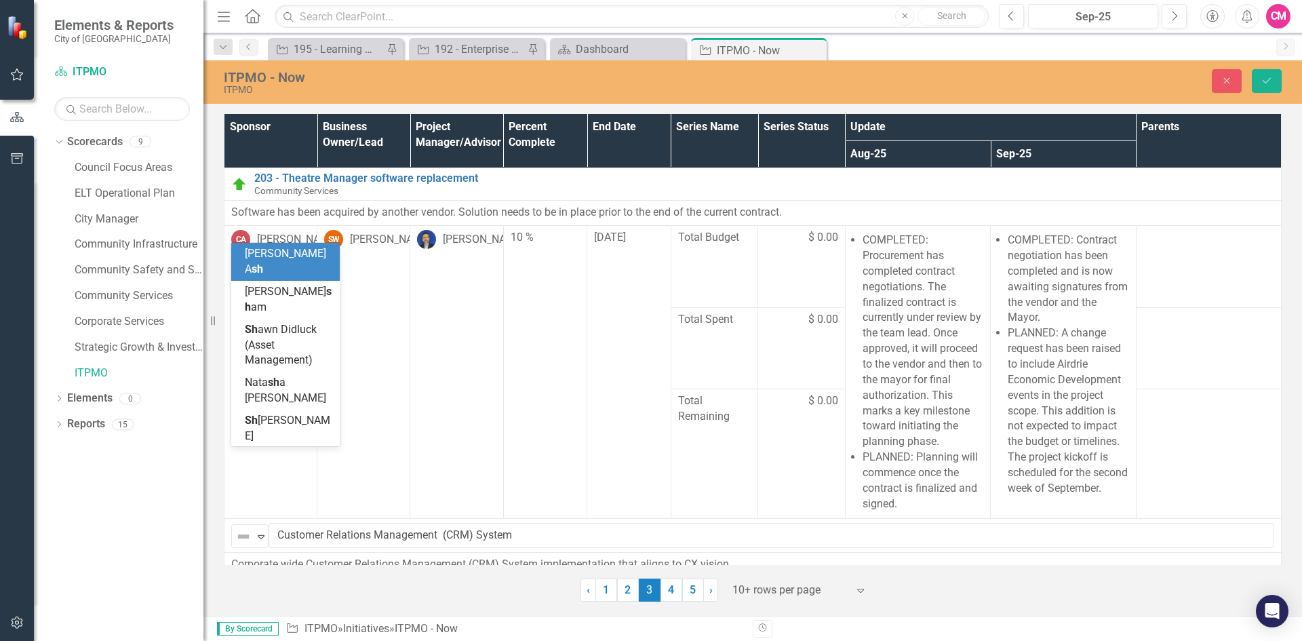
scroll to position [144, 0]
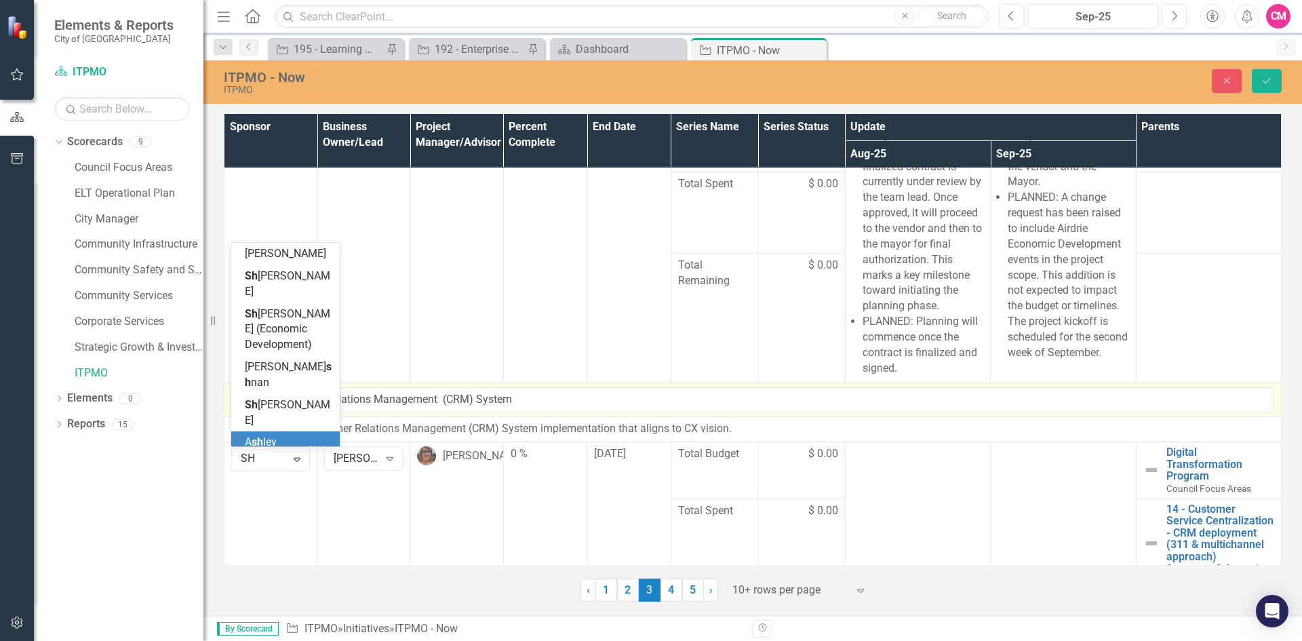
click at [284, 398] on span "Sh annon Schindeler" at bounding box center [287, 412] width 85 height 28
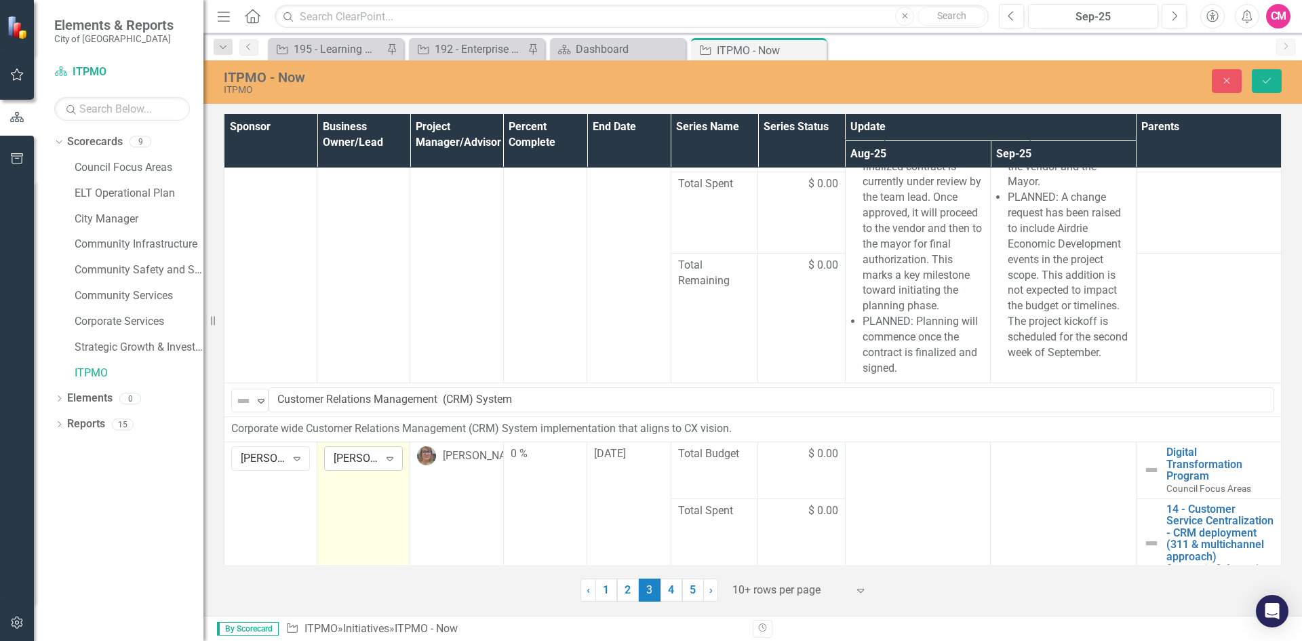
click at [394, 456] on icon "Expand" at bounding box center [390, 458] width 14 height 11
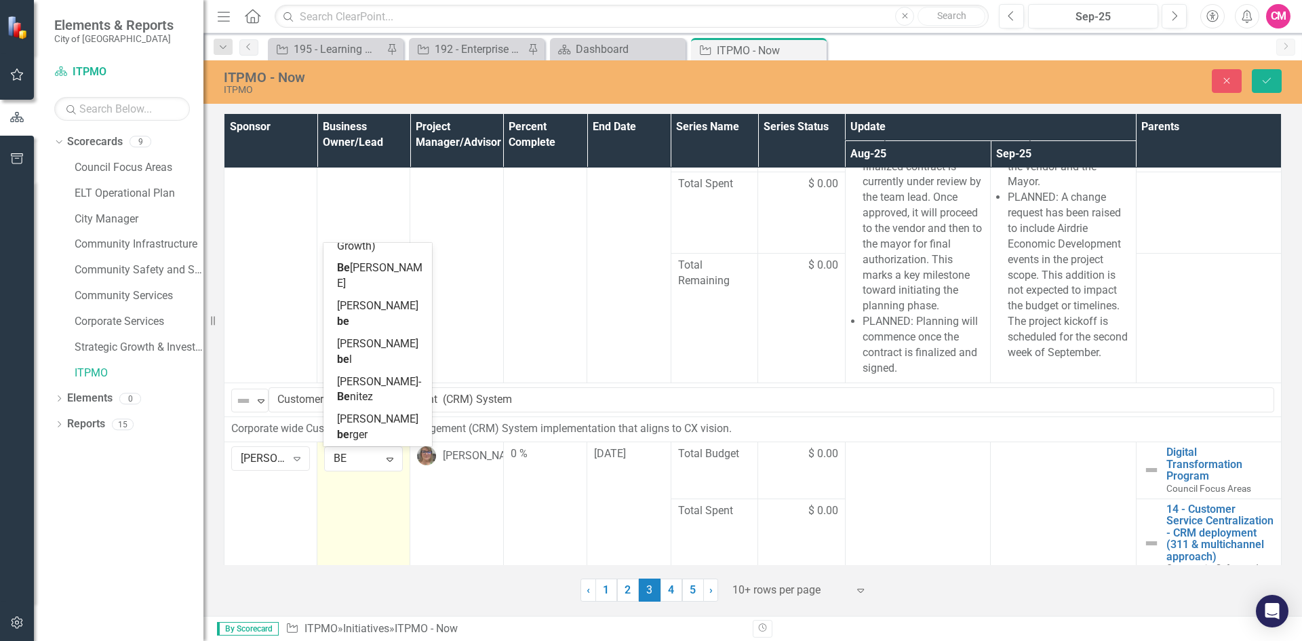
scroll to position [0, 0]
type input "BEN"
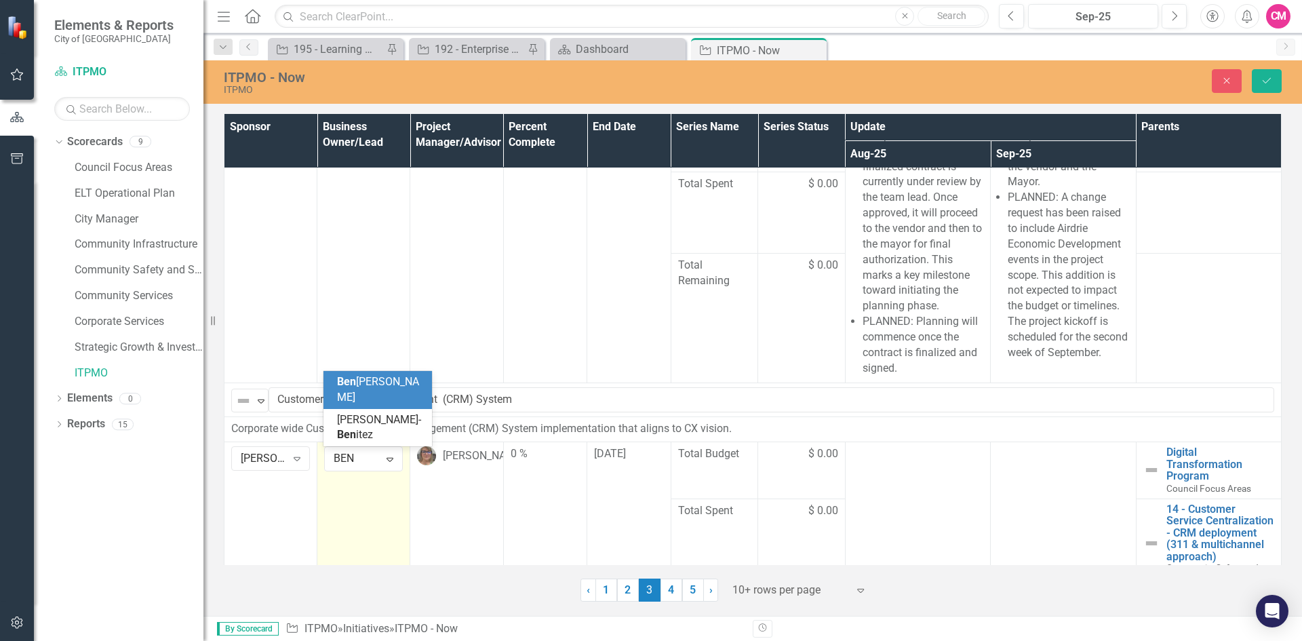
click at [389, 400] on span "Ben jamin Morgan" at bounding box center [378, 389] width 82 height 28
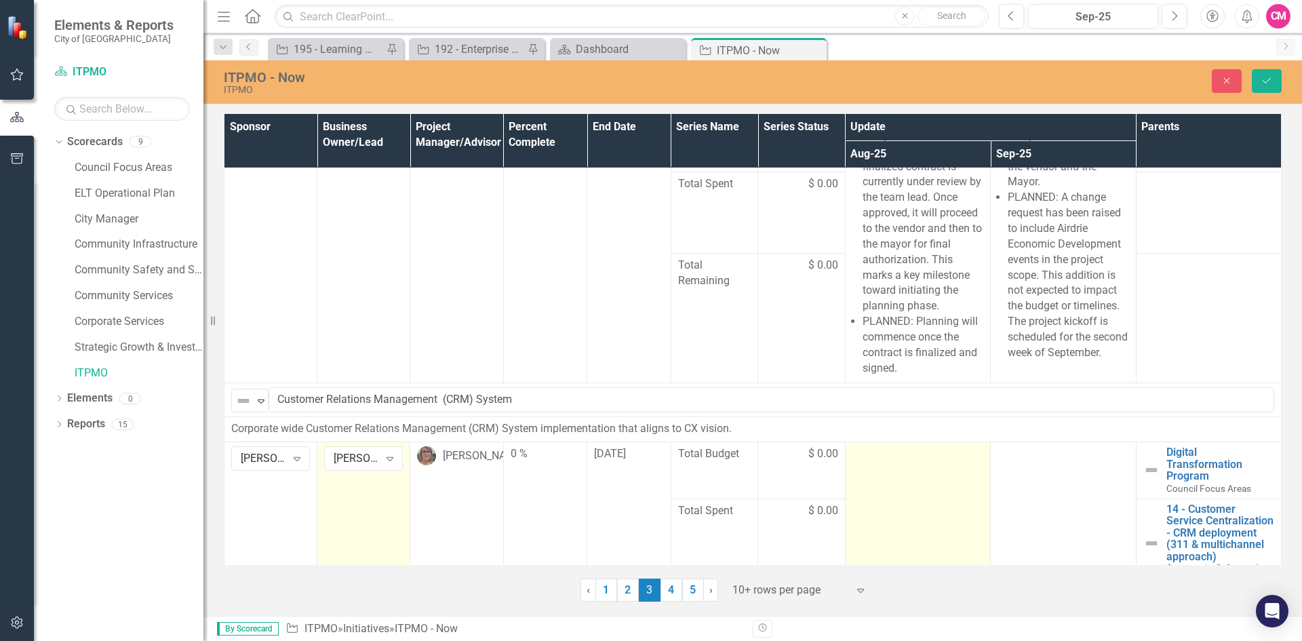
click at [875, 481] on td at bounding box center [917, 535] width 145 height 186
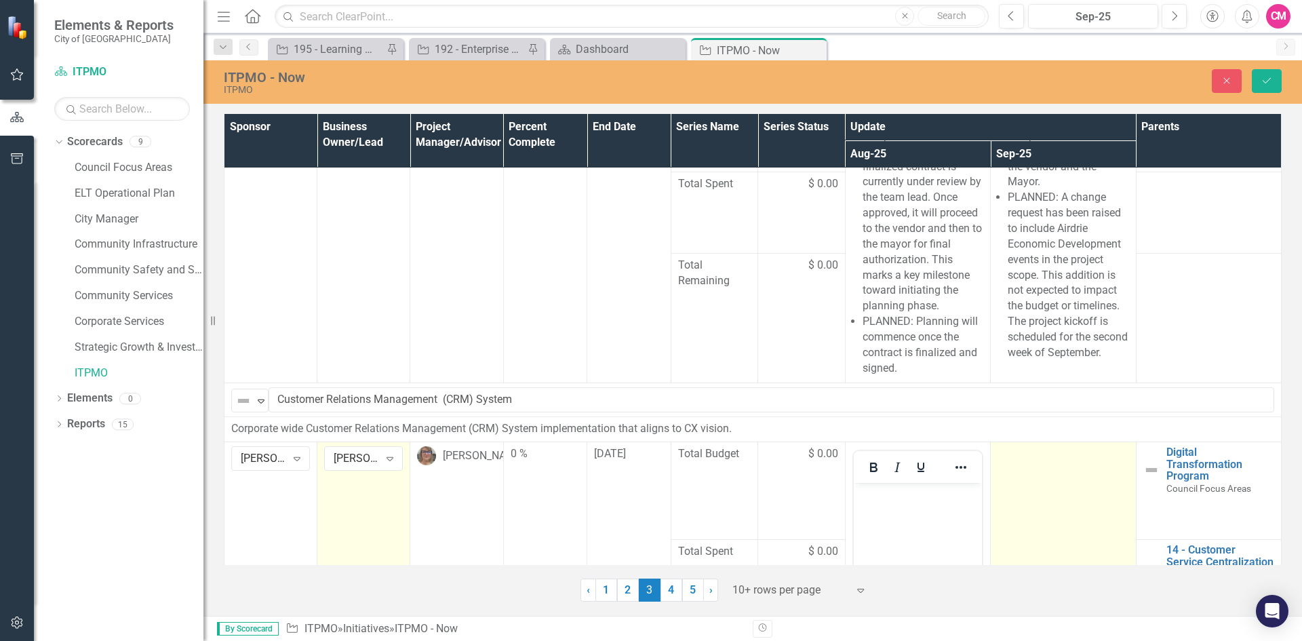
click at [1013, 494] on td at bounding box center [1062, 602] width 145 height 321
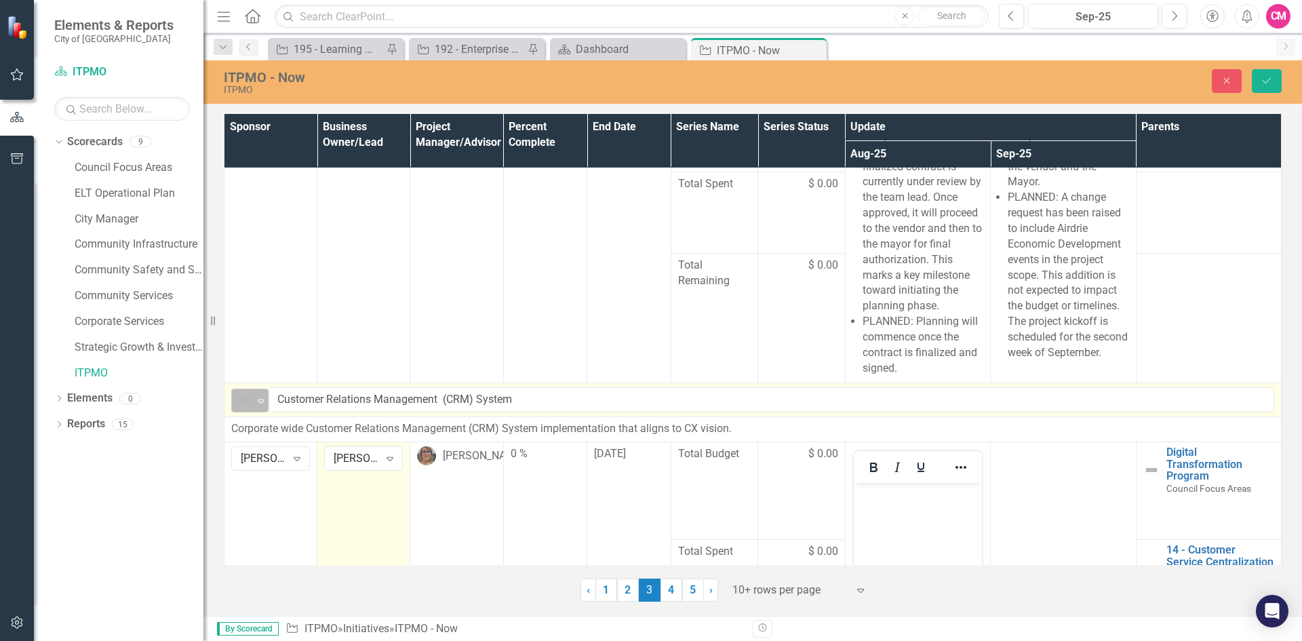
click at [262, 400] on icon "Expand" at bounding box center [261, 400] width 14 height 11
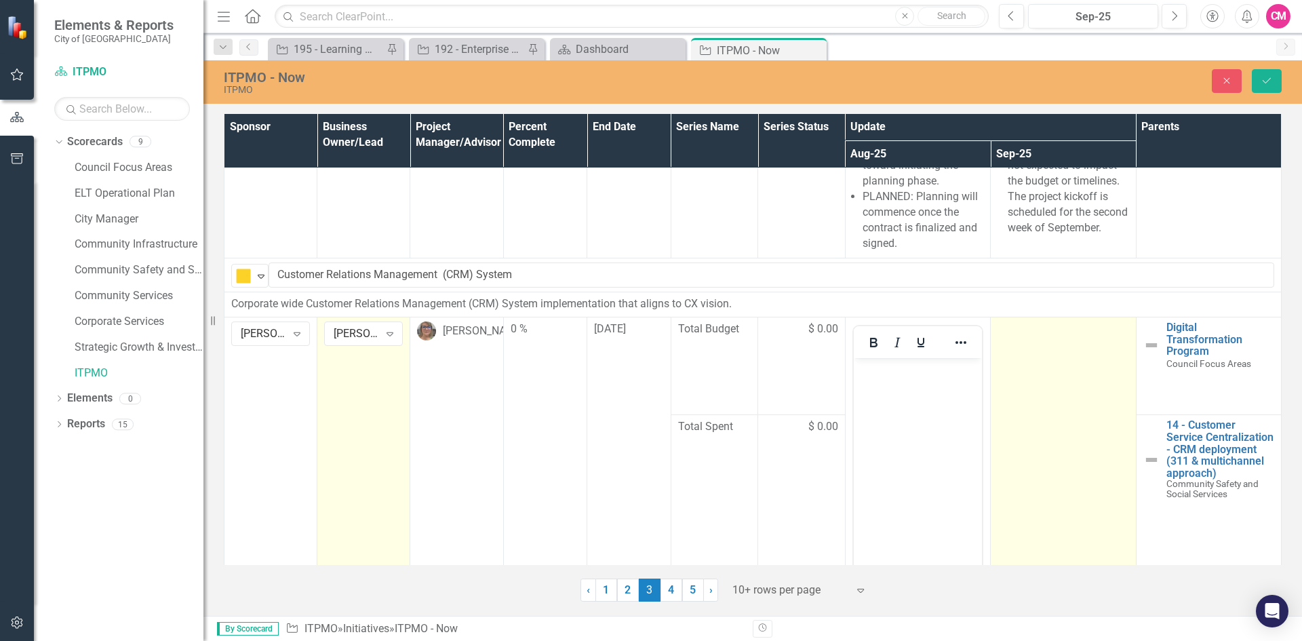
scroll to position [271, 0]
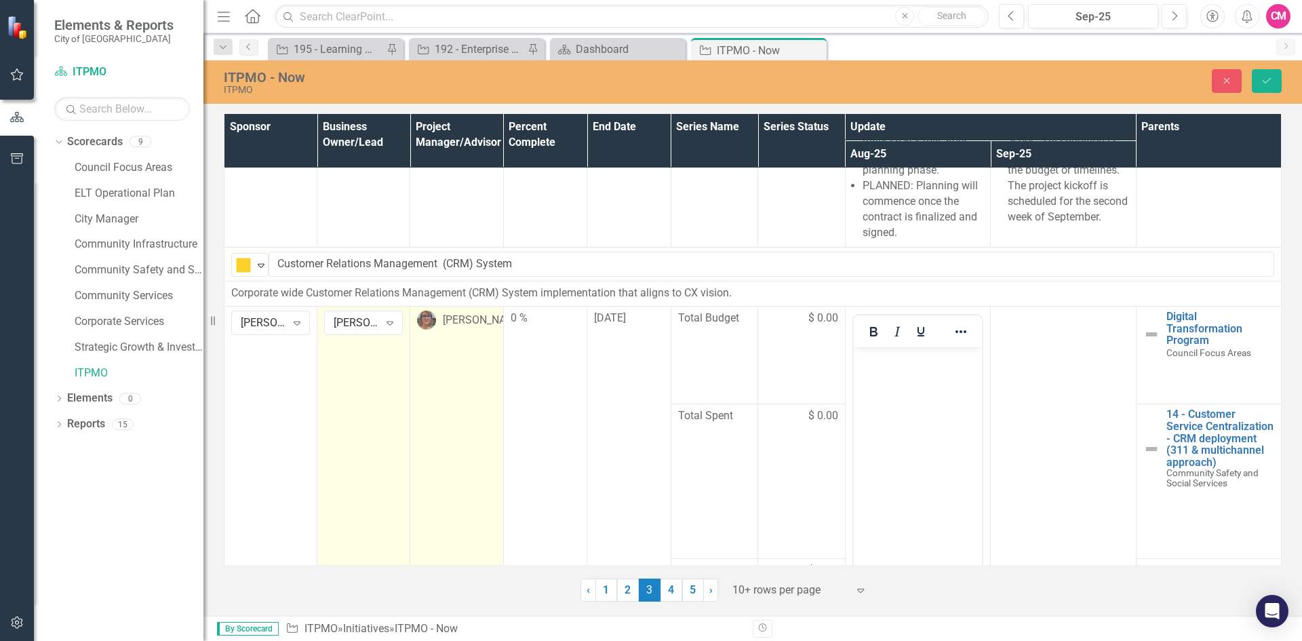
click at [461, 319] on div "[PERSON_NAME]" at bounding box center [483, 321] width 81 height 16
click at [467, 325] on div "[PERSON_NAME]" at bounding box center [483, 321] width 81 height 16
type input "CAR"
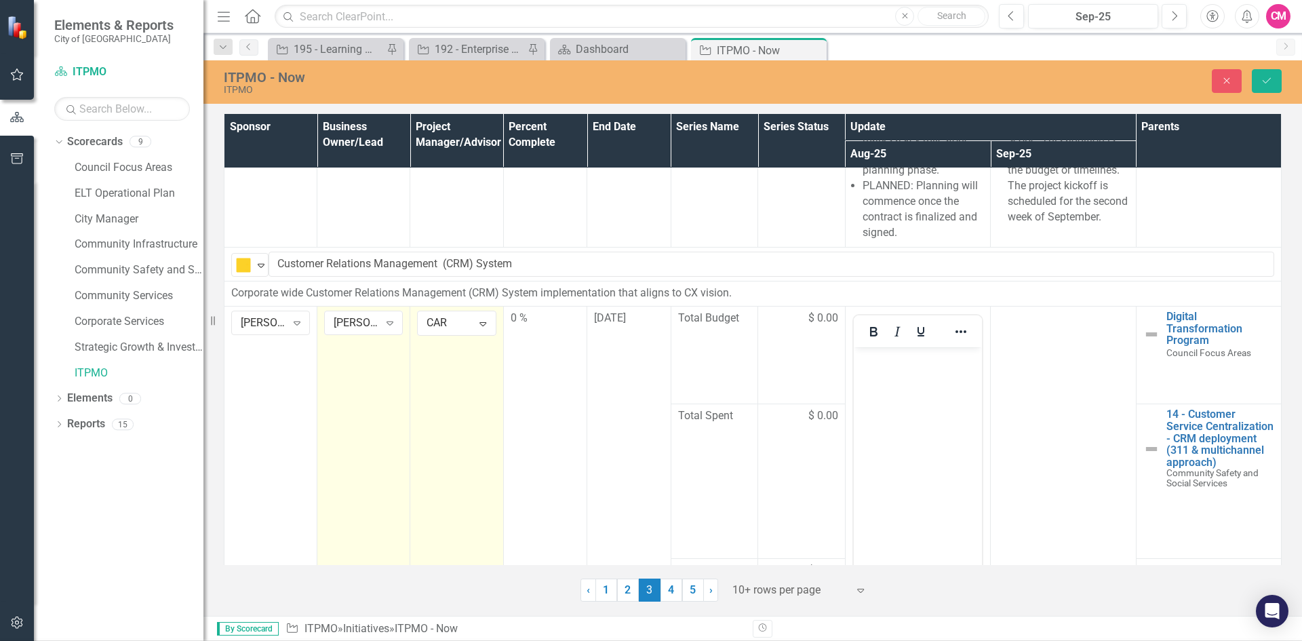
click at [1264, 83] on icon "Save" at bounding box center [1266, 80] width 12 height 9
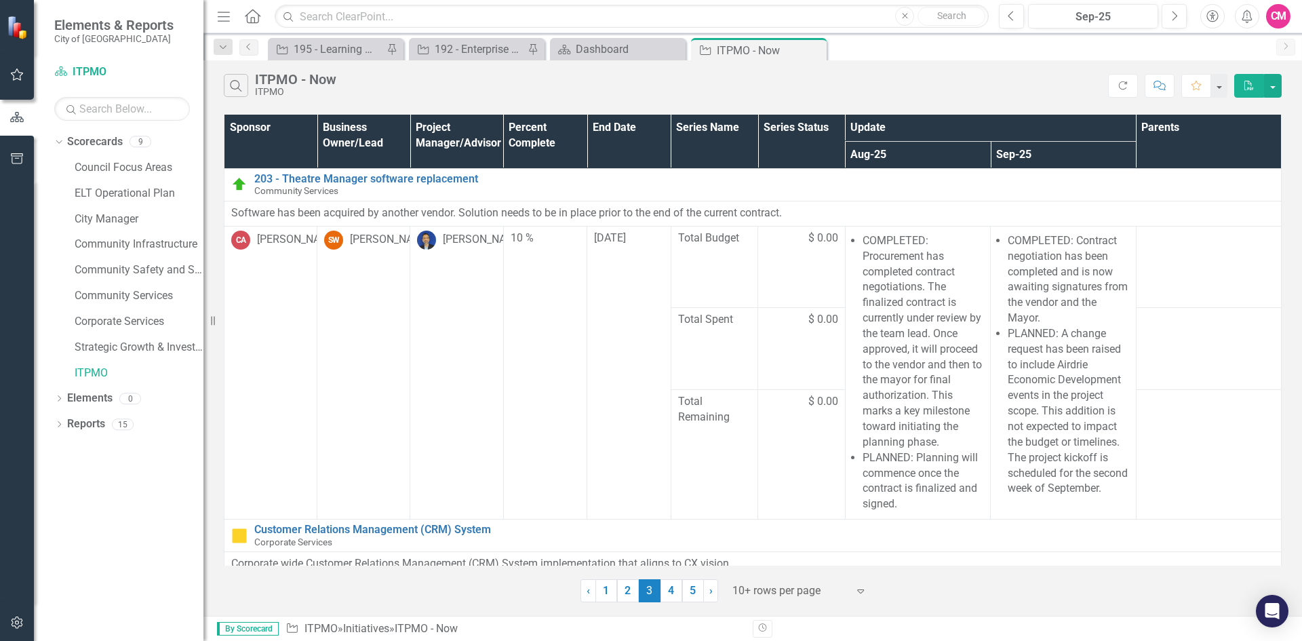
scroll to position [136, 0]
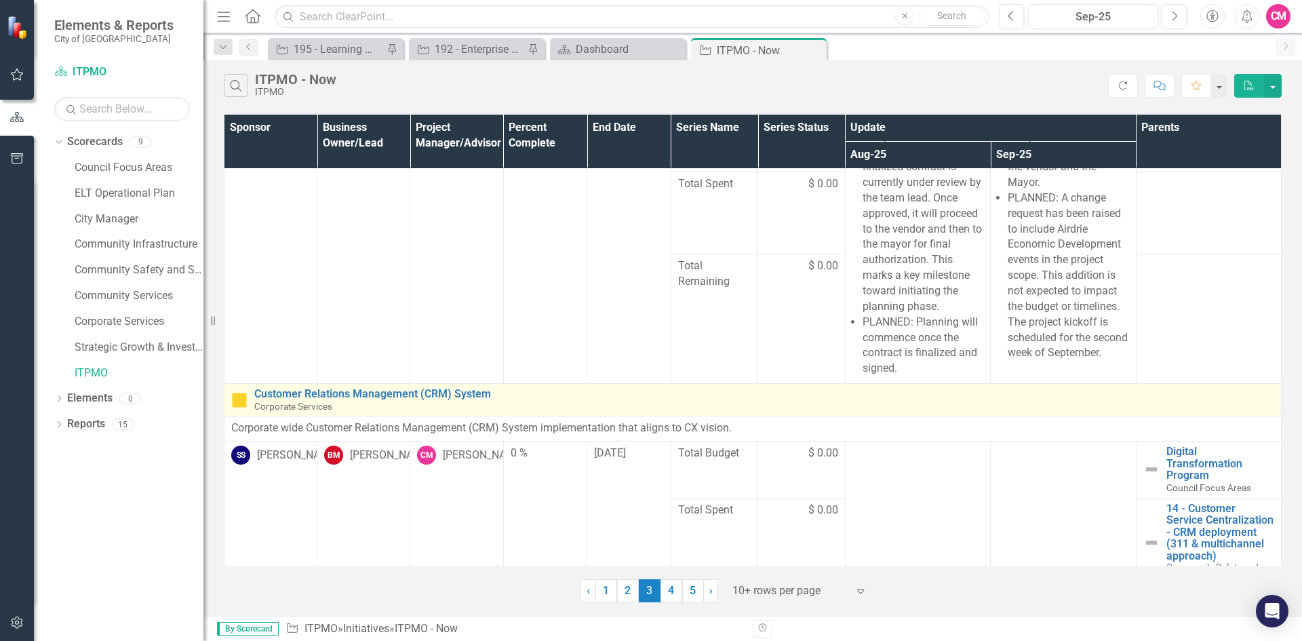
click at [1109, 401] on div "Customer Relations Management (CRM) System Corporate Services" at bounding box center [764, 400] width 1020 height 24
click at [334, 403] on div "Customer Relations Management (CRM) System Corporate Services" at bounding box center [764, 400] width 1020 height 24
click at [0, 0] on link "Link Open Element" at bounding box center [0, 0] width 0 height 0
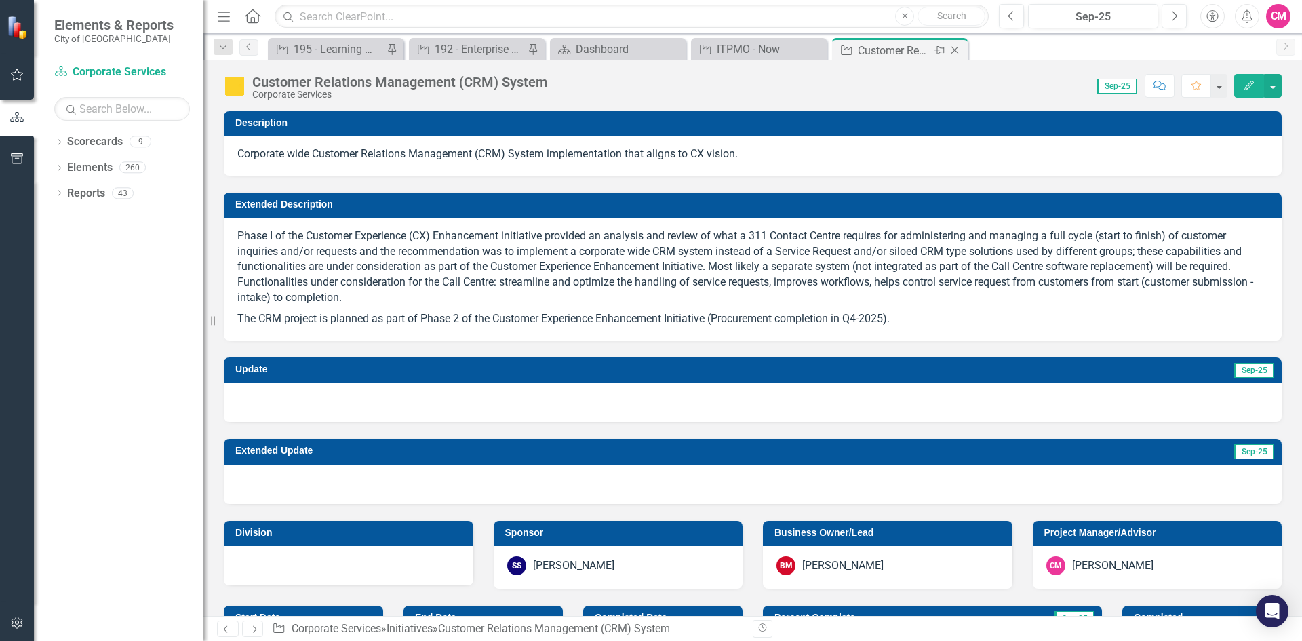
click at [938, 49] on icon "Pin" at bounding box center [939, 50] width 11 height 14
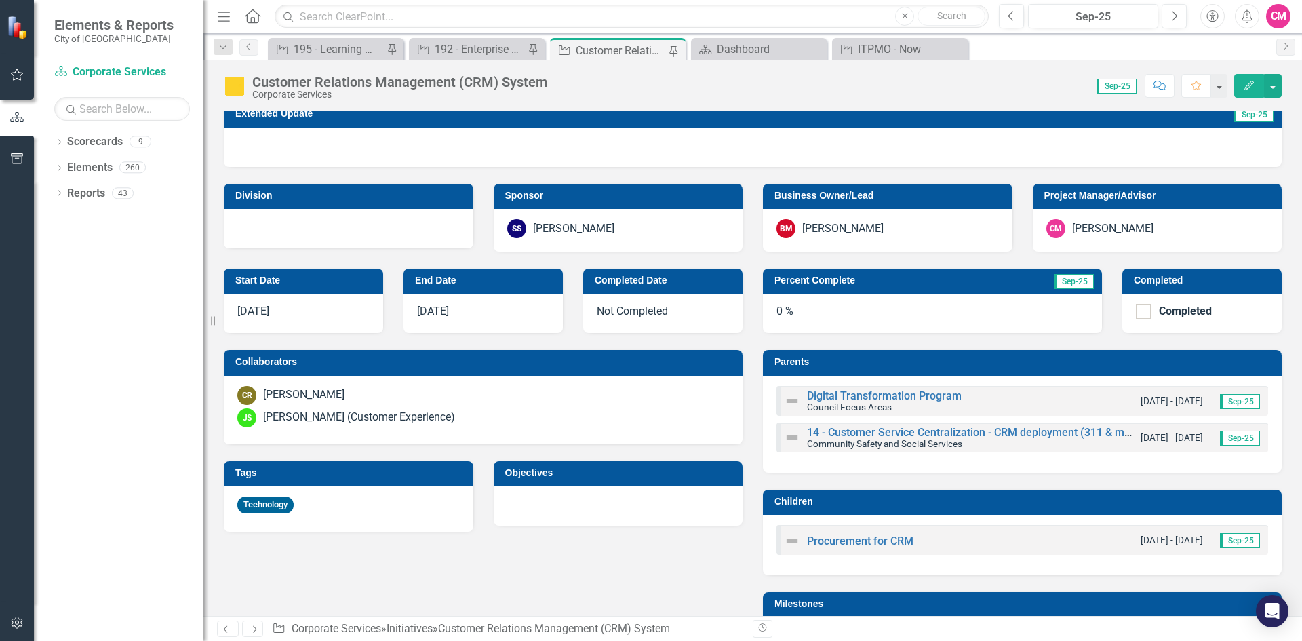
scroll to position [339, 0]
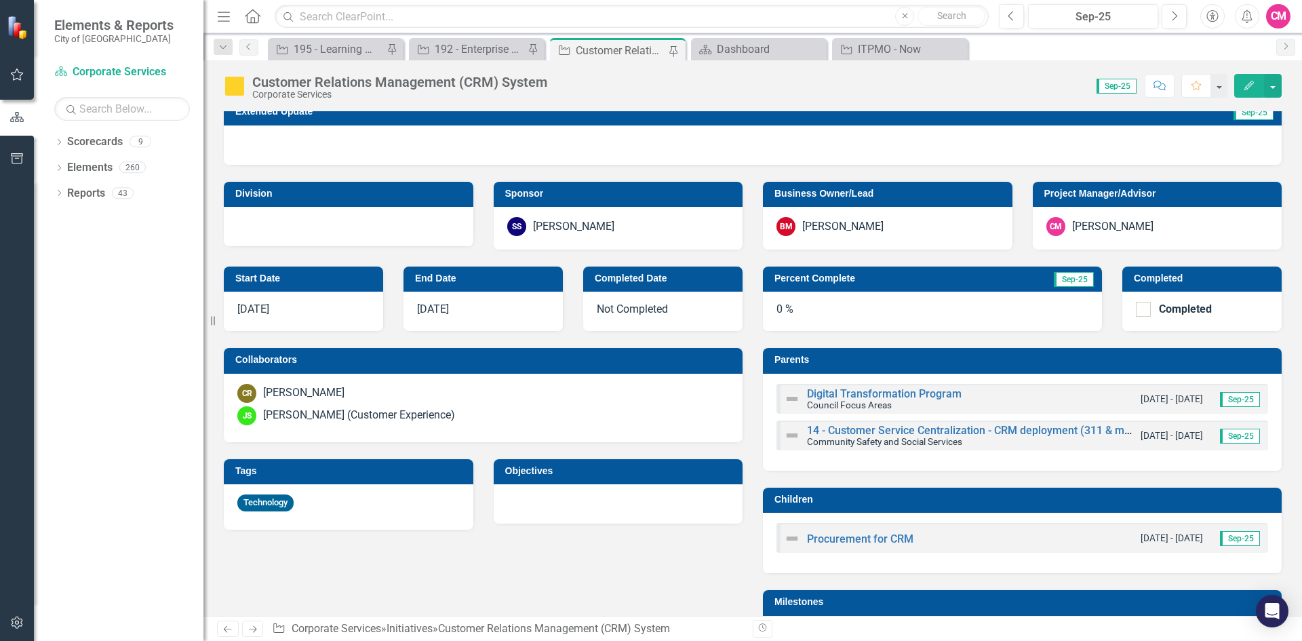
click at [650, 361] on h3 "Collaborators" at bounding box center [485, 360] width 500 height 10
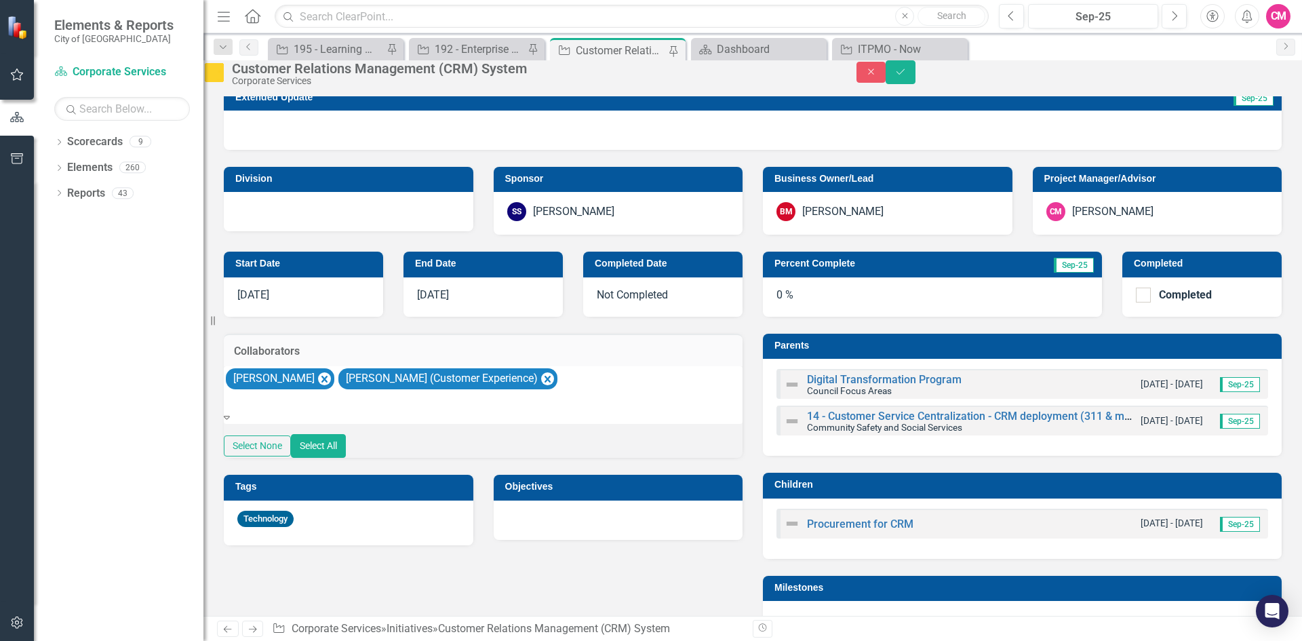
click at [635, 397] on div "[PERSON_NAME] [PERSON_NAME] (Customer Experience)" at bounding box center [483, 388] width 519 height 44
click at [614, 409] on div at bounding box center [483, 401] width 516 height 16
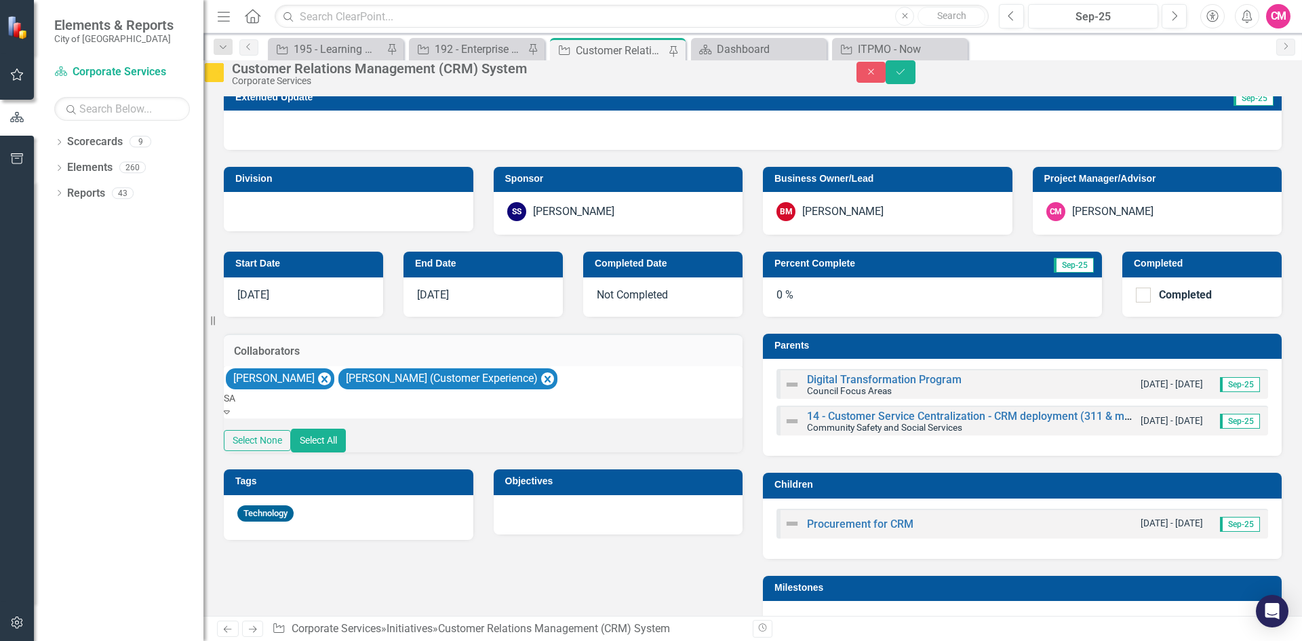
type input "SAR"
click at [230, 640] on span "Sar a Chamberlain (Economic Development)" at bounding box center [115, 647] width 230 height 13
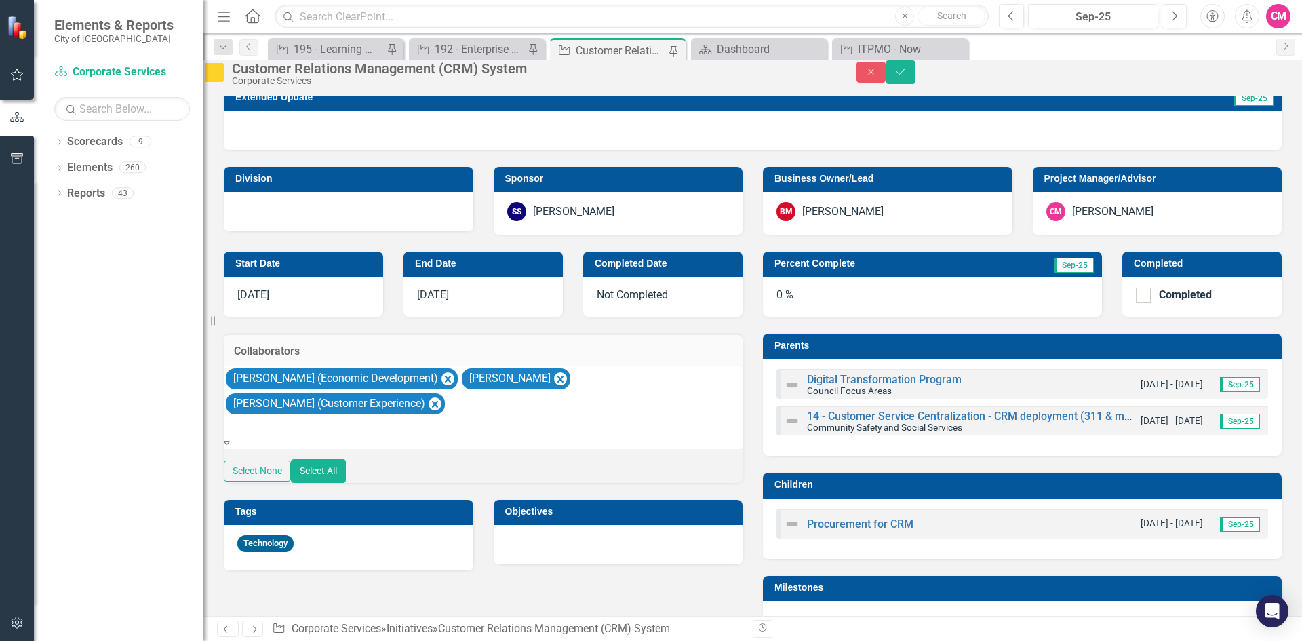
click at [1281, 76] on div "Close Save" at bounding box center [1079, 72] width 446 height 24
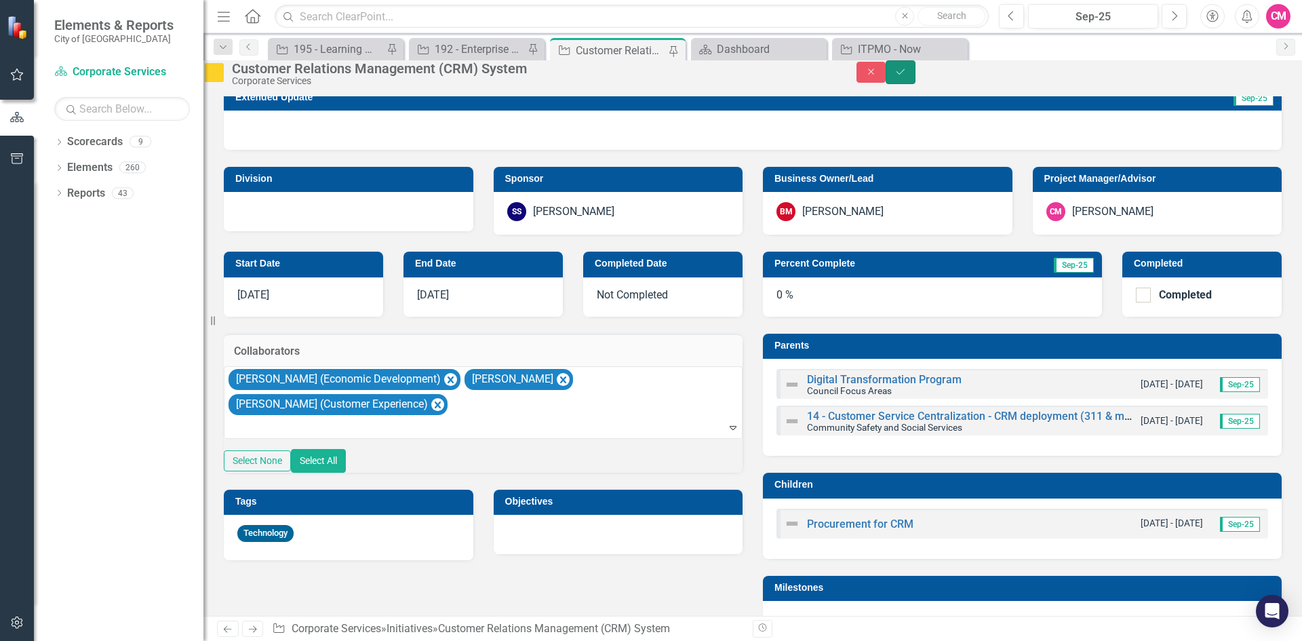
click at [906, 77] on icon "Save" at bounding box center [900, 71] width 12 height 9
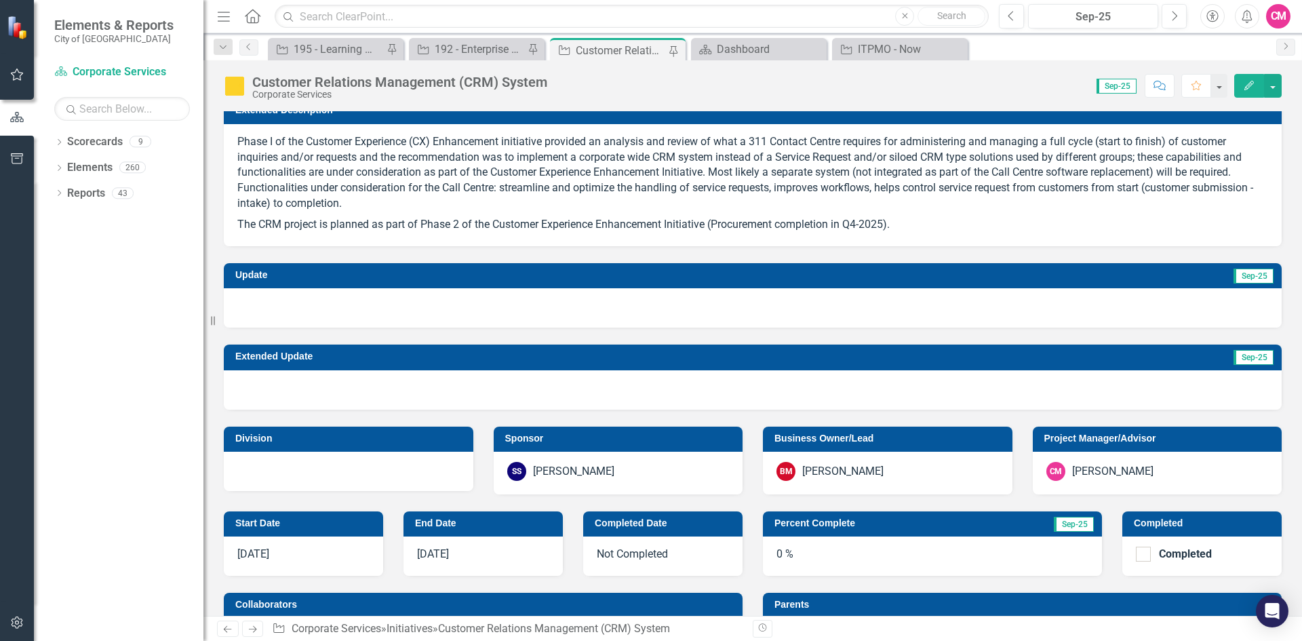
scroll to position [271, 0]
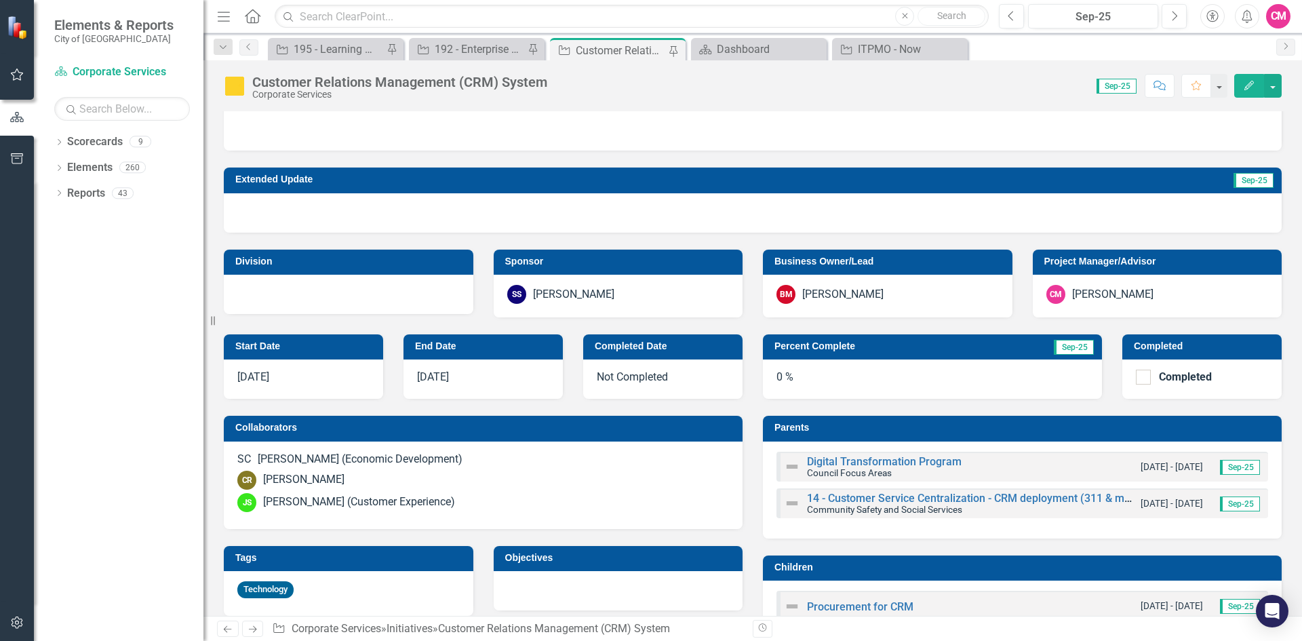
click at [354, 258] on h3 "Division" at bounding box center [350, 261] width 231 height 10
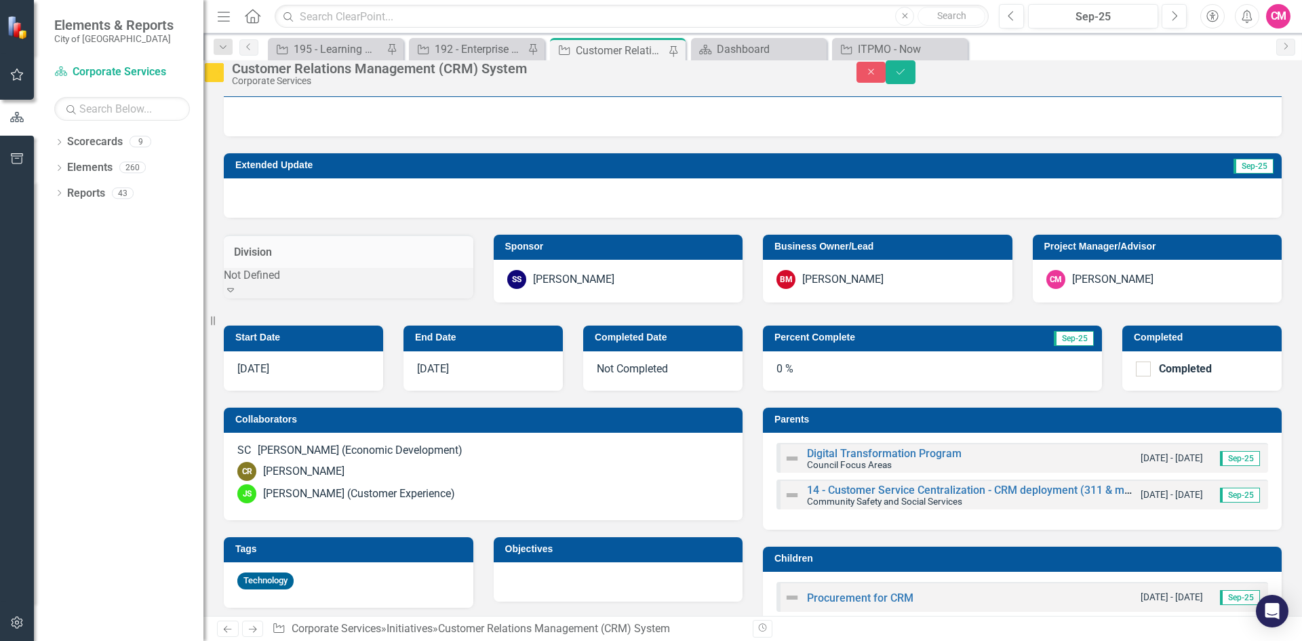
click at [237, 295] on icon "Expand" at bounding box center [231, 289] width 14 height 11
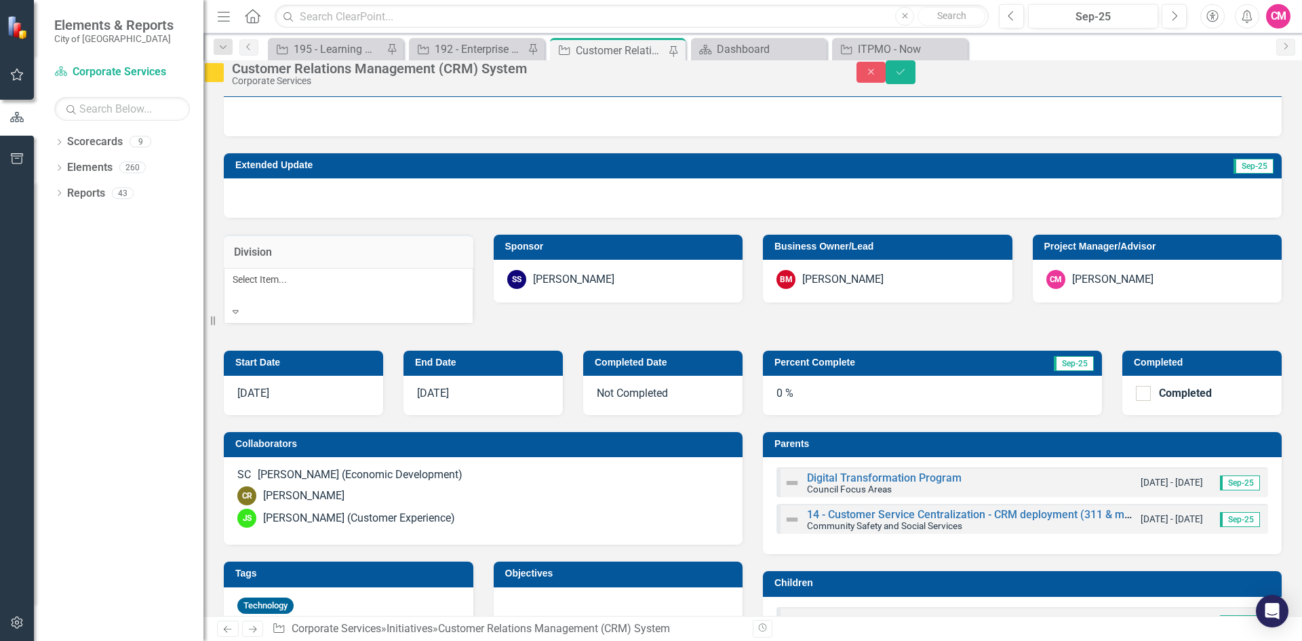
scroll to position [0, 0]
click at [260, 640] on div "Not Defined" at bounding box center [651, 649] width 1302 height 16
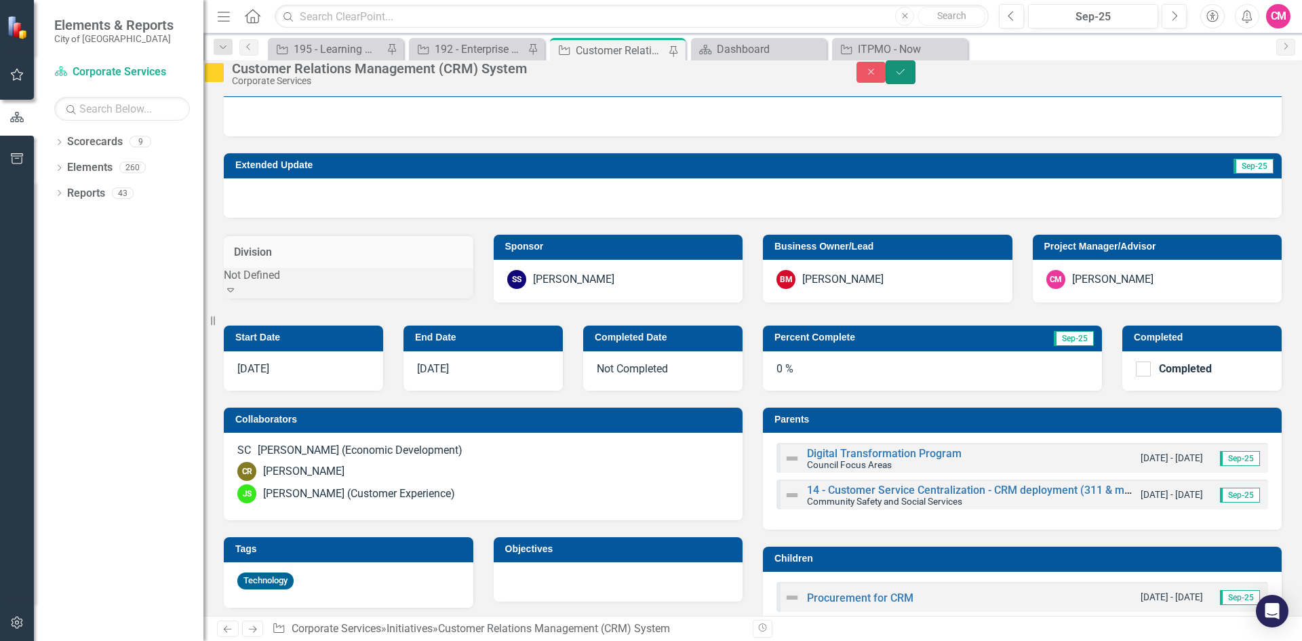
click at [906, 77] on icon "Save" at bounding box center [900, 71] width 12 height 9
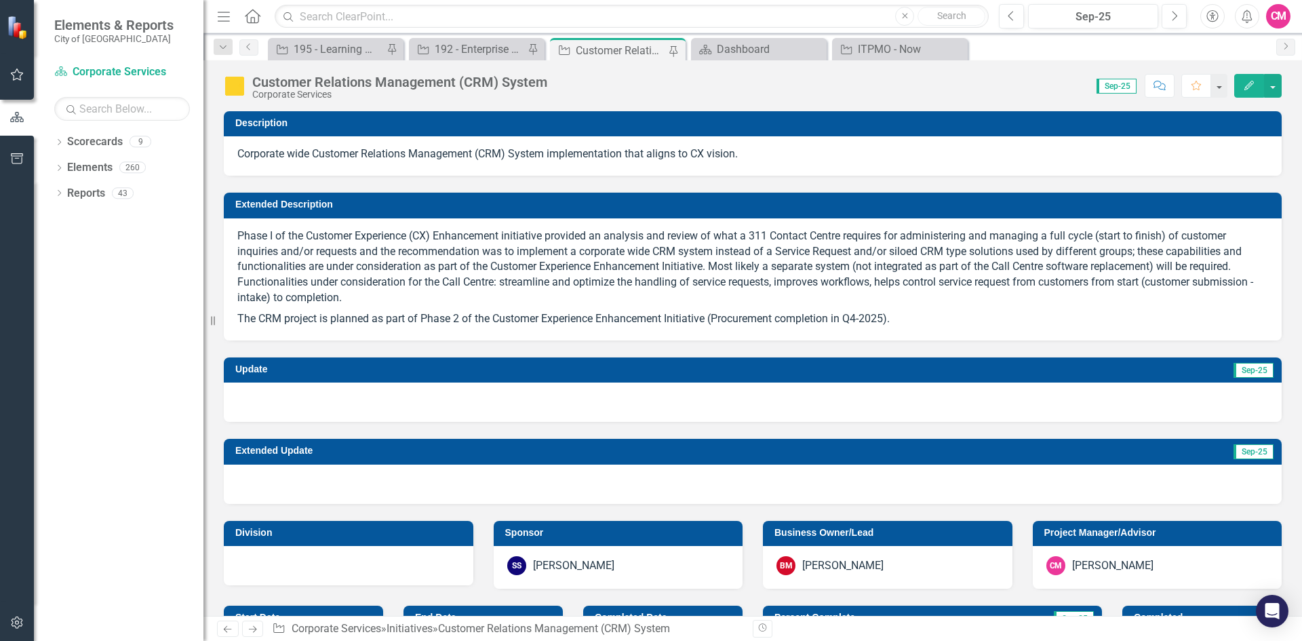
click at [310, 397] on div at bounding box center [753, 401] width 1058 height 39
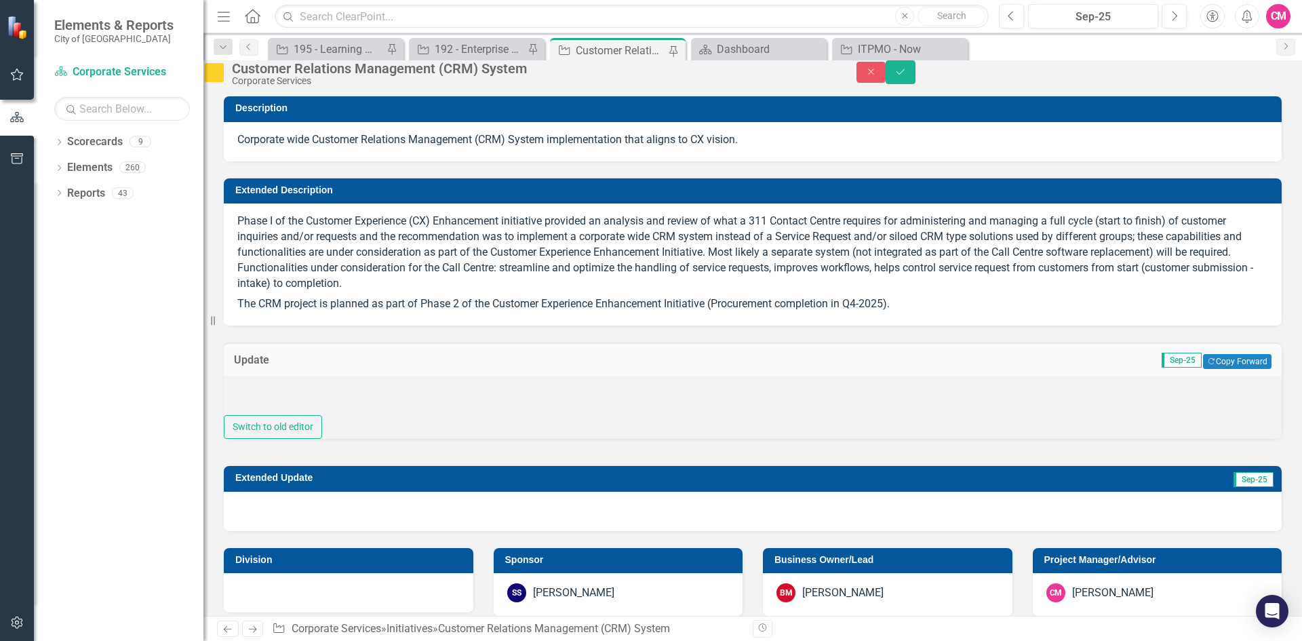
click at [298, 412] on div at bounding box center [753, 396] width 1058 height 40
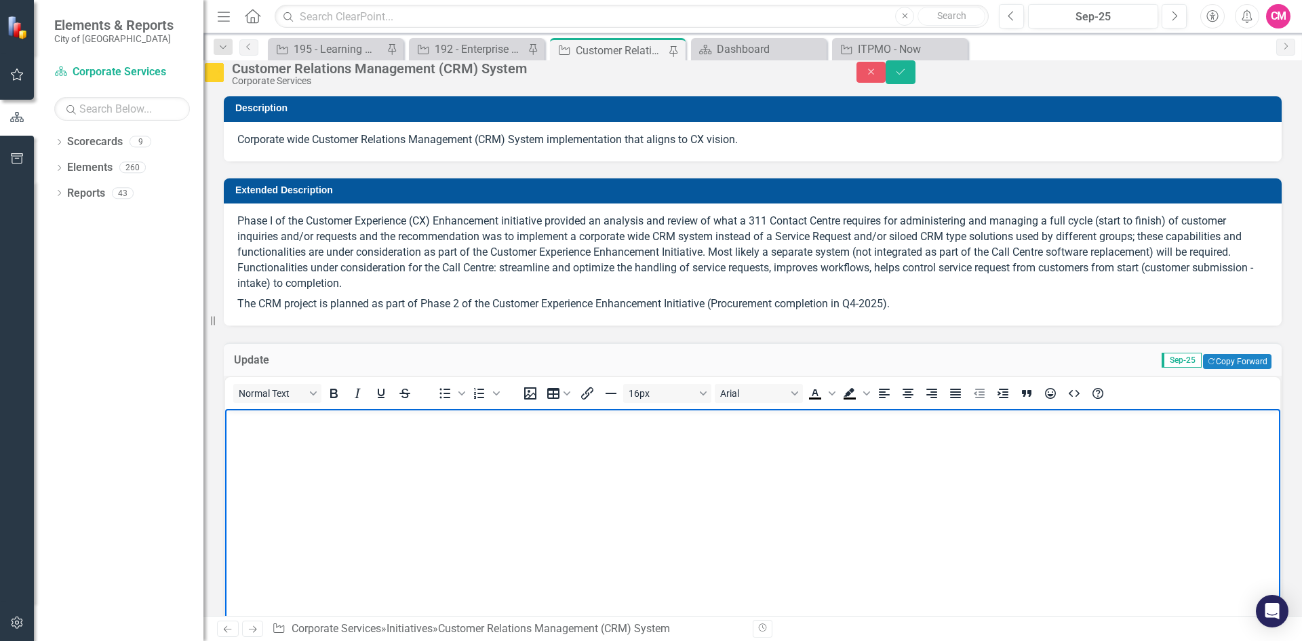
click at [282, 433] on body "Rich Text Area. Press ALT-0 for help." at bounding box center [752, 509] width 1055 height 203
drag, startPoint x: 706, startPoint y: 427, endPoint x: 445, endPoint y: 868, distance: 512.4
click at [225, 430] on html "Pre kick-off meeting (to be scheduled the week of September 8) ; Kick-off meeti…" at bounding box center [752, 509] width 1055 height 203
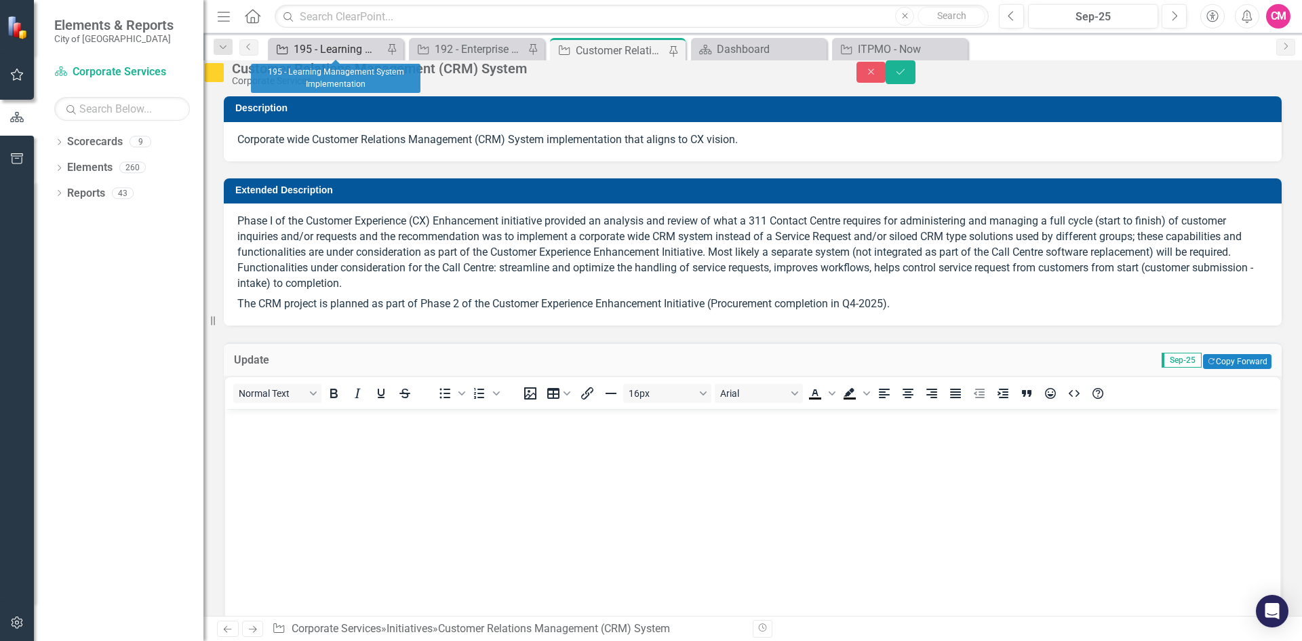
click at [315, 48] on div "195 - Learning Management System Implementation" at bounding box center [338, 49] width 89 height 17
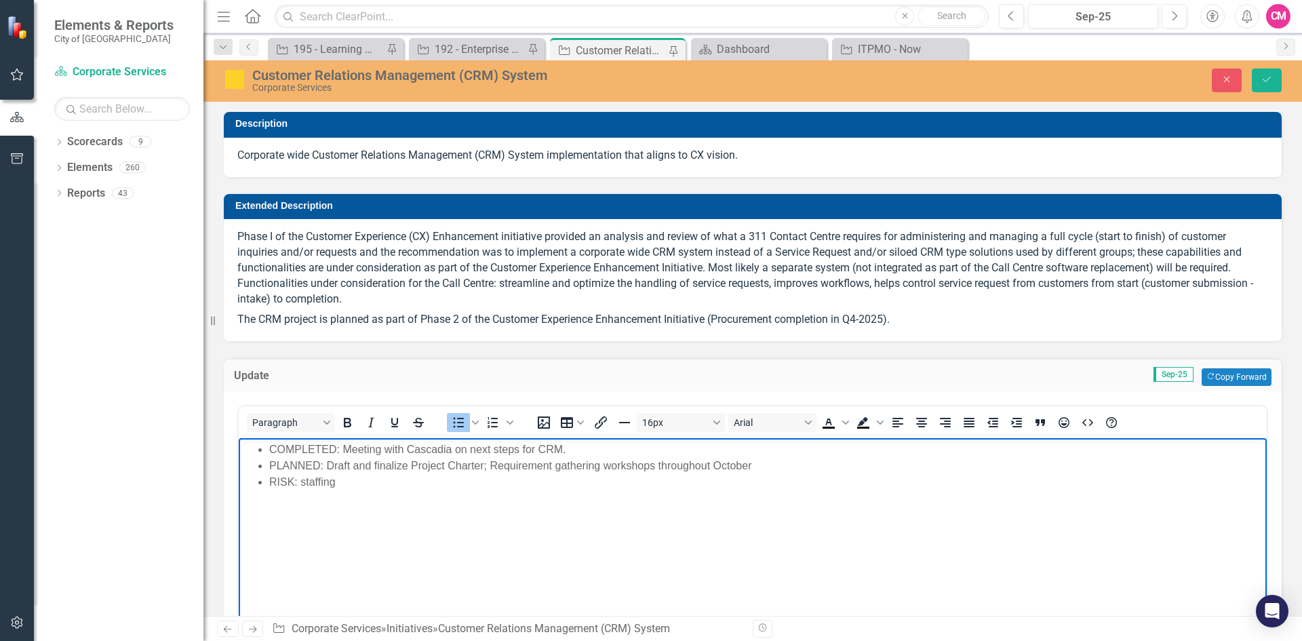
click at [611, 499] on body "COMPLETED: Meeting with Cascadia on next steps for CRM. PLANNED: Draft and fina…" at bounding box center [753, 539] width 1028 height 203
drag, startPoint x: 553, startPoint y: 448, endPoint x: 340, endPoint y: 448, distance: 212.2
click at [340, 447] on li "COMPLETED: Meeting with Cascadia on next steps for CRM." at bounding box center [766, 449] width 994 height 16
click at [329, 466] on li "PLANNED: Draft and finalize Project Charter; Requirement gathering workshops th…" at bounding box center [766, 466] width 994 height 16
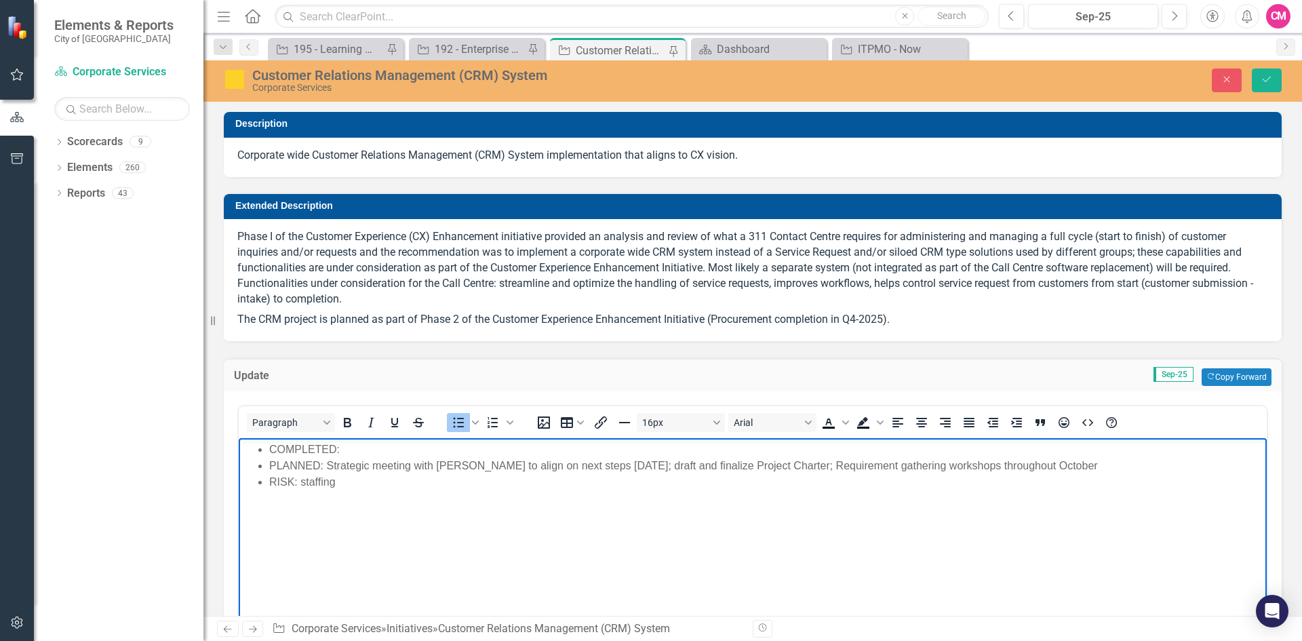
click at [803, 465] on li "PLANNED: Strategic meeting with [PERSON_NAME] to align on next steps [DATE]; dr…" at bounding box center [766, 466] width 994 height 16
drag, startPoint x: 1016, startPoint y: 465, endPoint x: 1116, endPoint y: 468, distance: 99.7
click at [1116, 468] on li "PLANNED: Strategic meeting with [PERSON_NAME] to align on next steps [DATE]; dr…" at bounding box center [766, 466] width 994 height 16
click at [358, 481] on li "RISK: staffing" at bounding box center [766, 482] width 994 height 16
drag, startPoint x: 354, startPoint y: 481, endPoint x: 346, endPoint y: 481, distance: 7.5
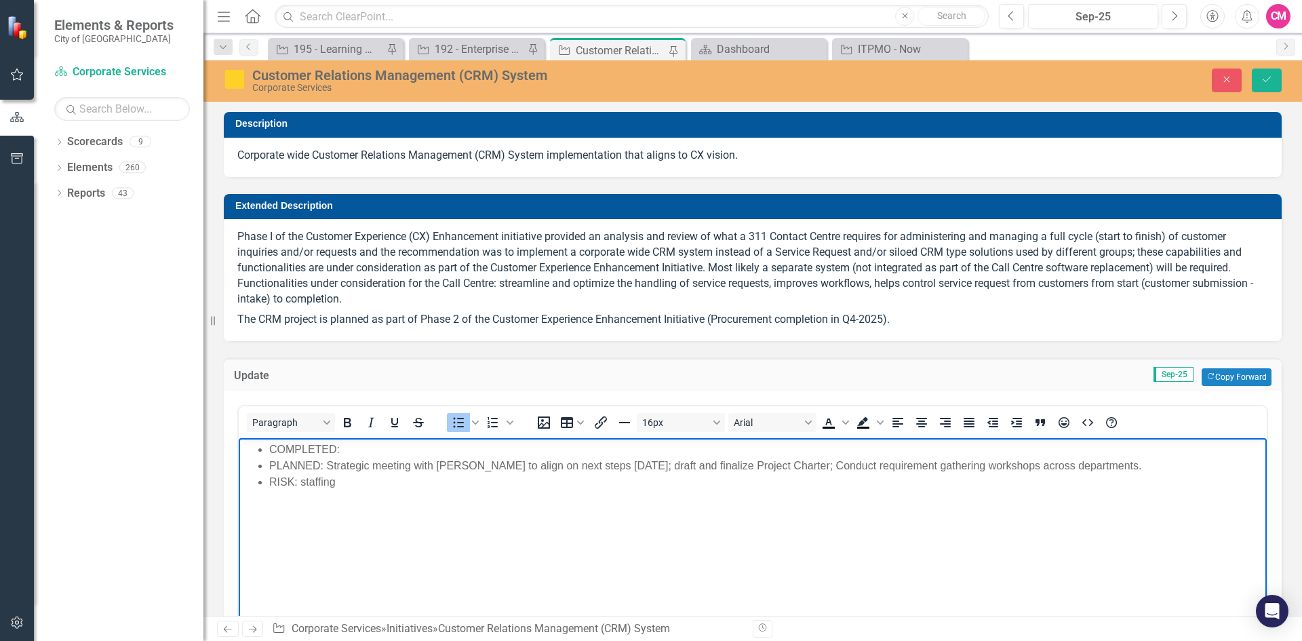
click at [346, 481] on li "RISK: staffing" at bounding box center [766, 482] width 994 height 16
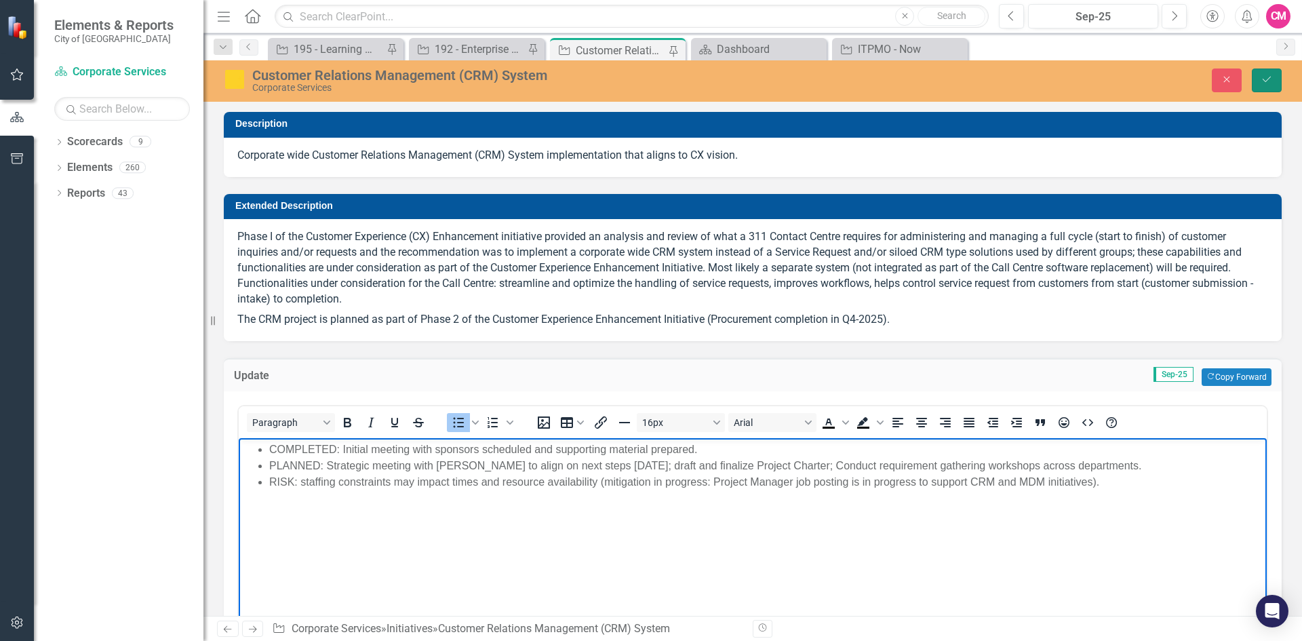
click at [1273, 80] on button "Save" at bounding box center [1266, 80] width 30 height 24
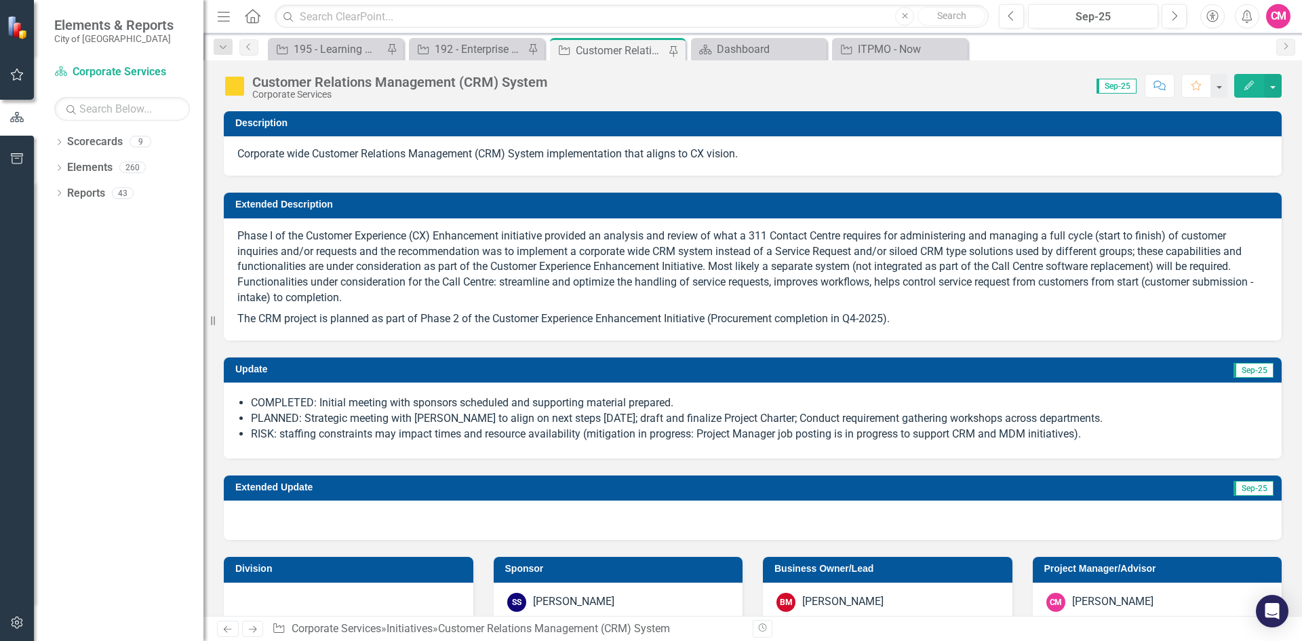
click at [327, 254] on p "Phase I of the Customer Experience (CX) Enhancement initiative provided an anal…" at bounding box center [752, 268] width 1030 height 80
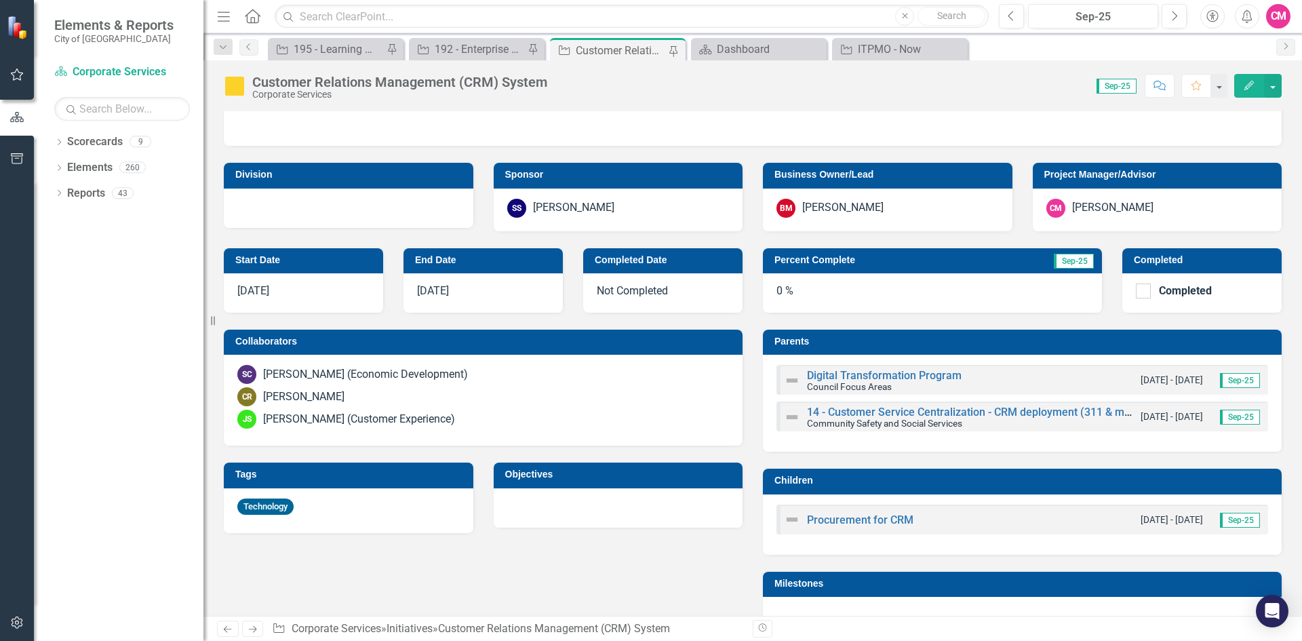
scroll to position [610, 0]
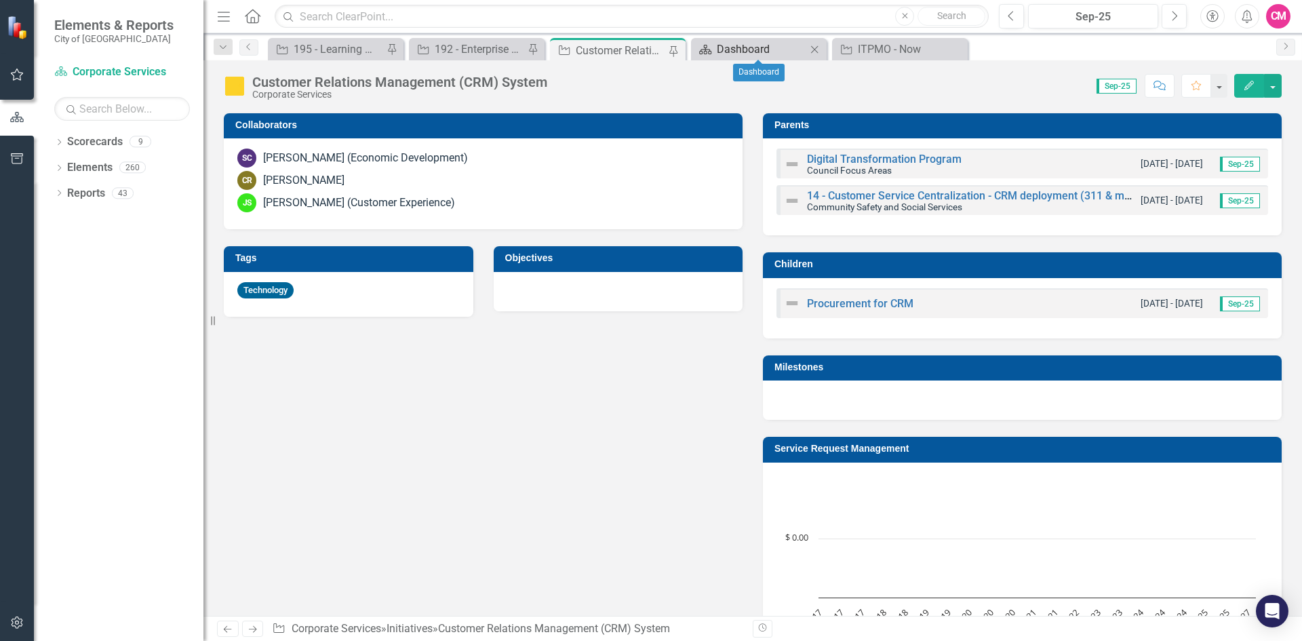
click at [776, 47] on div "Dashboard" at bounding box center [761, 49] width 89 height 17
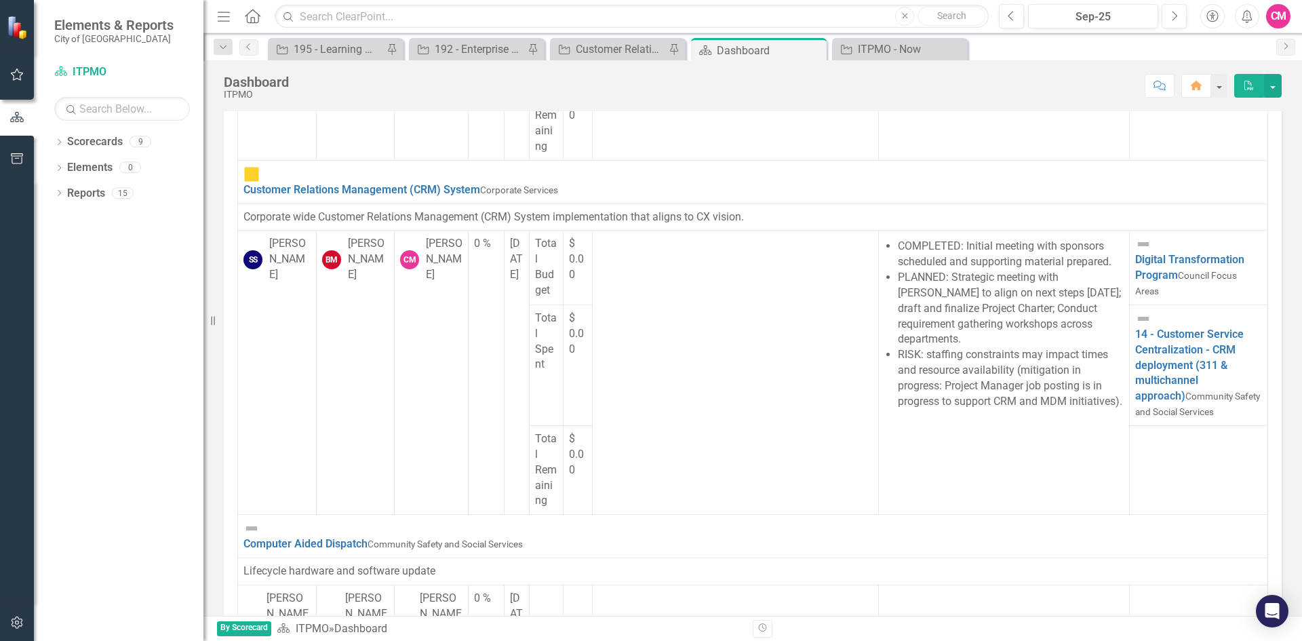
scroll to position [814, 0]
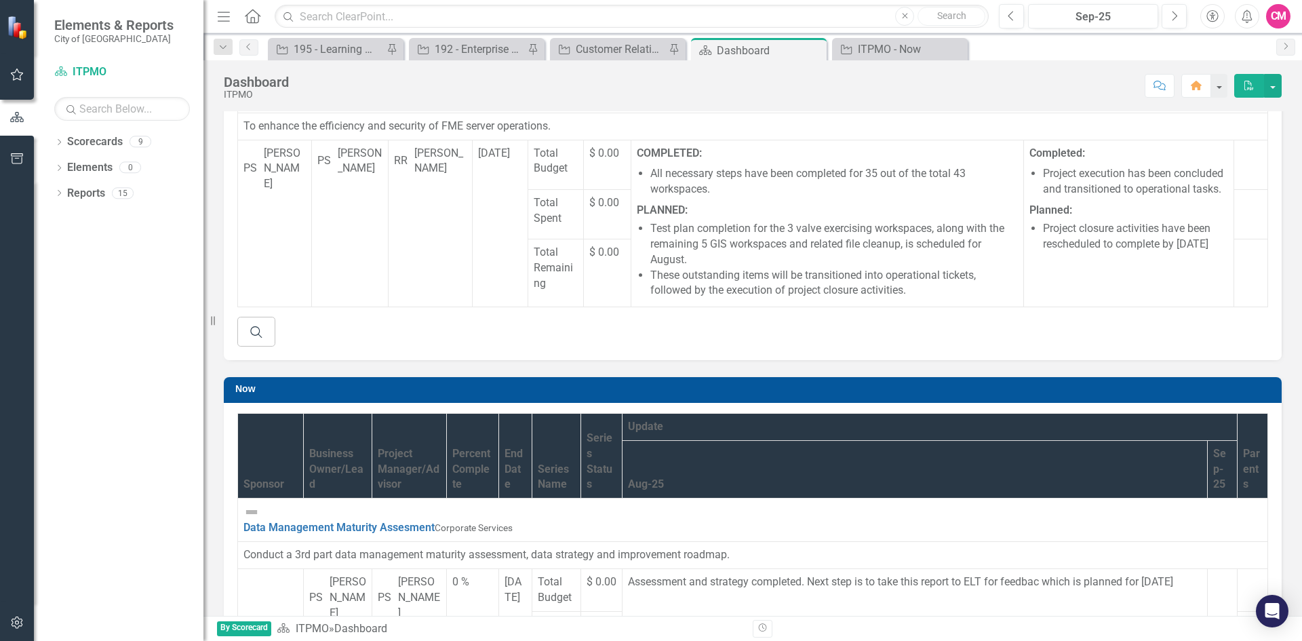
scroll to position [0, 0]
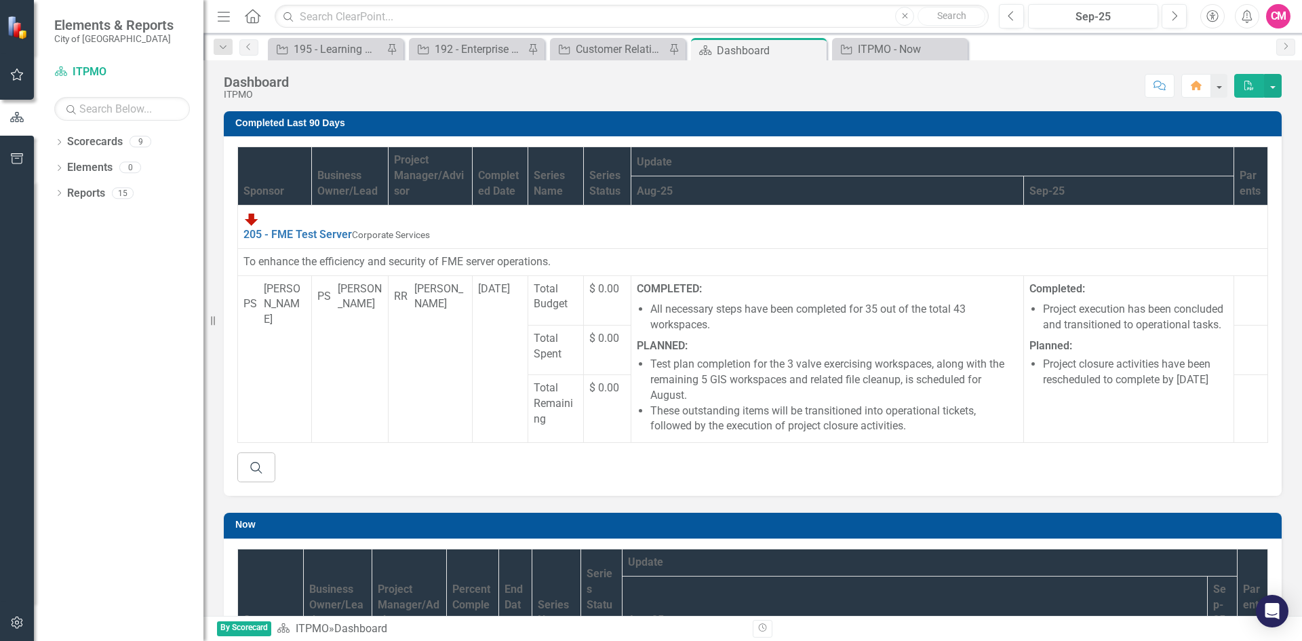
click at [472, 174] on th "Project Manager/Advisor" at bounding box center [430, 176] width 84 height 58
click at [478, 186] on th "Project Manager/Advisor Sort Ascending" at bounding box center [432, 176] width 91 height 58
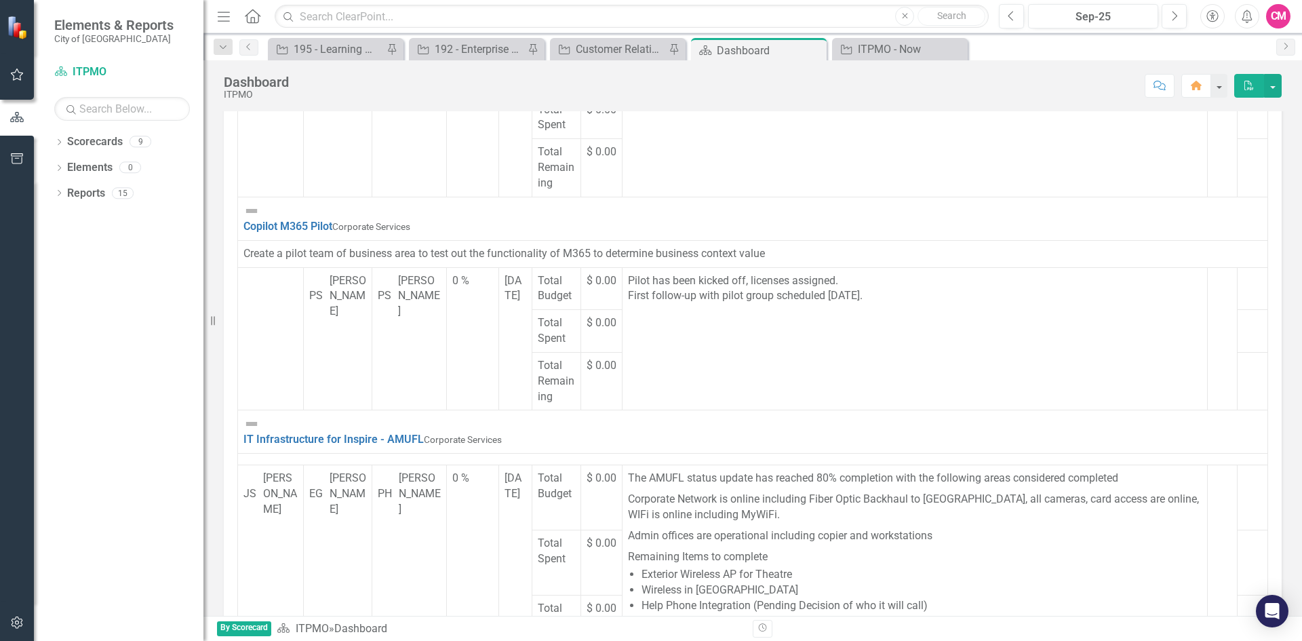
scroll to position [678, 0]
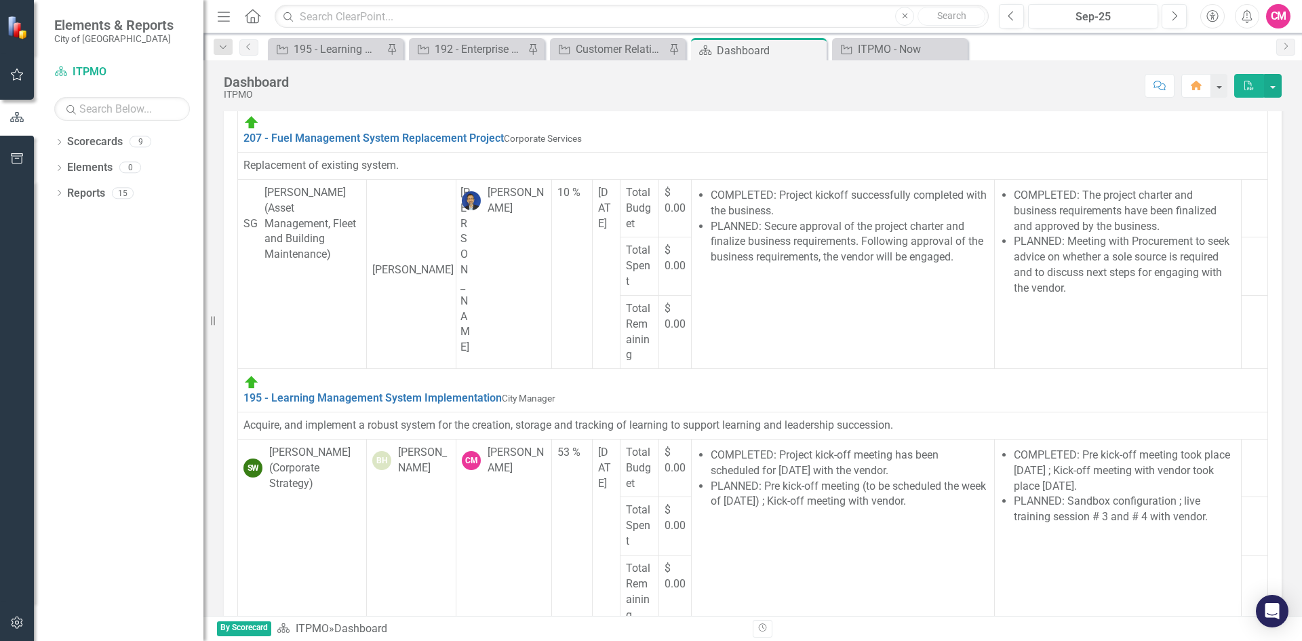
scroll to position [1017, 0]
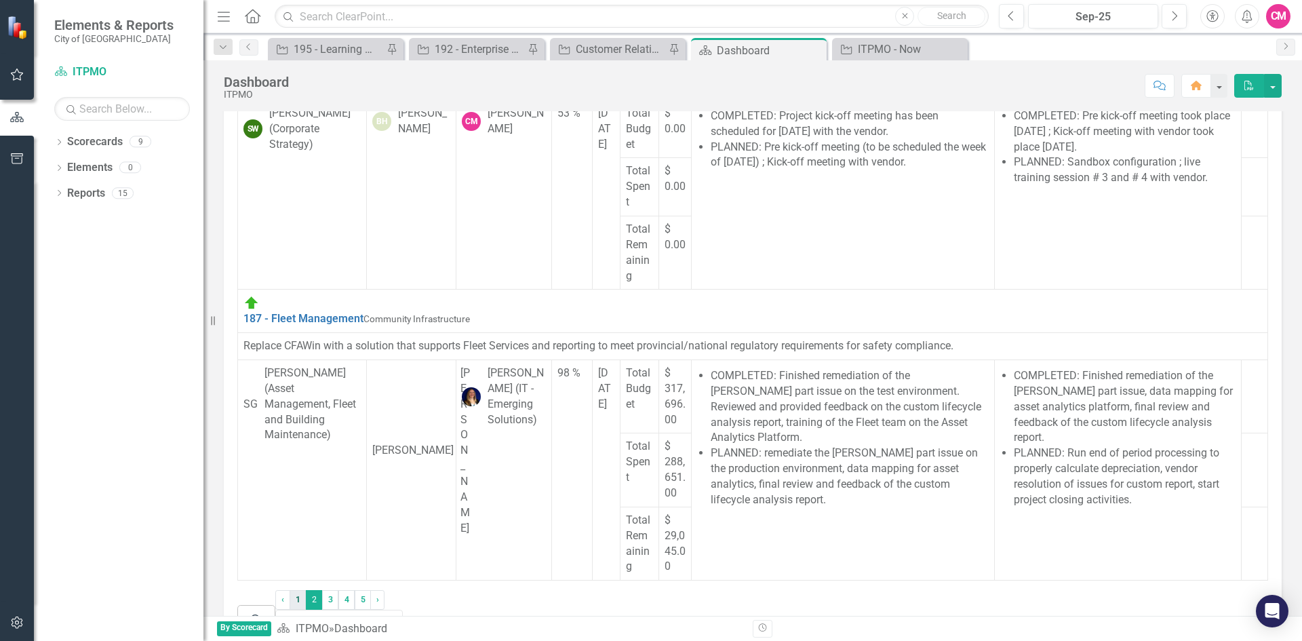
click at [306, 590] on link "1" at bounding box center [297, 599] width 16 height 19
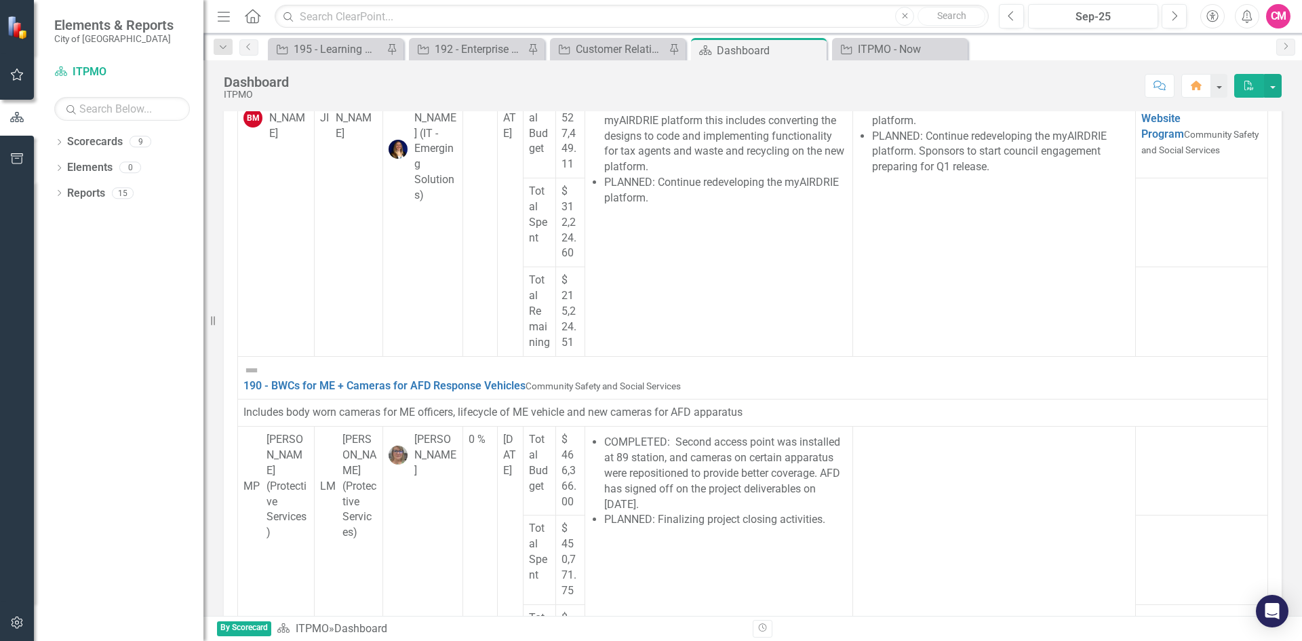
scroll to position [881, 0]
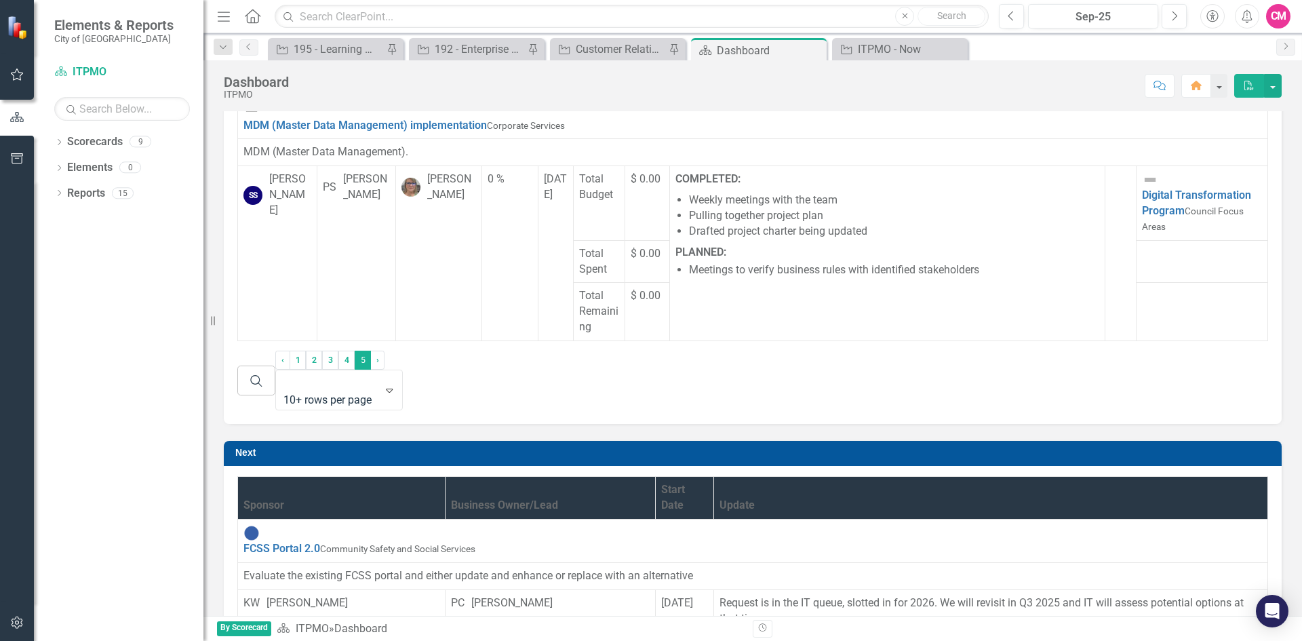
scroll to position [1017, 0]
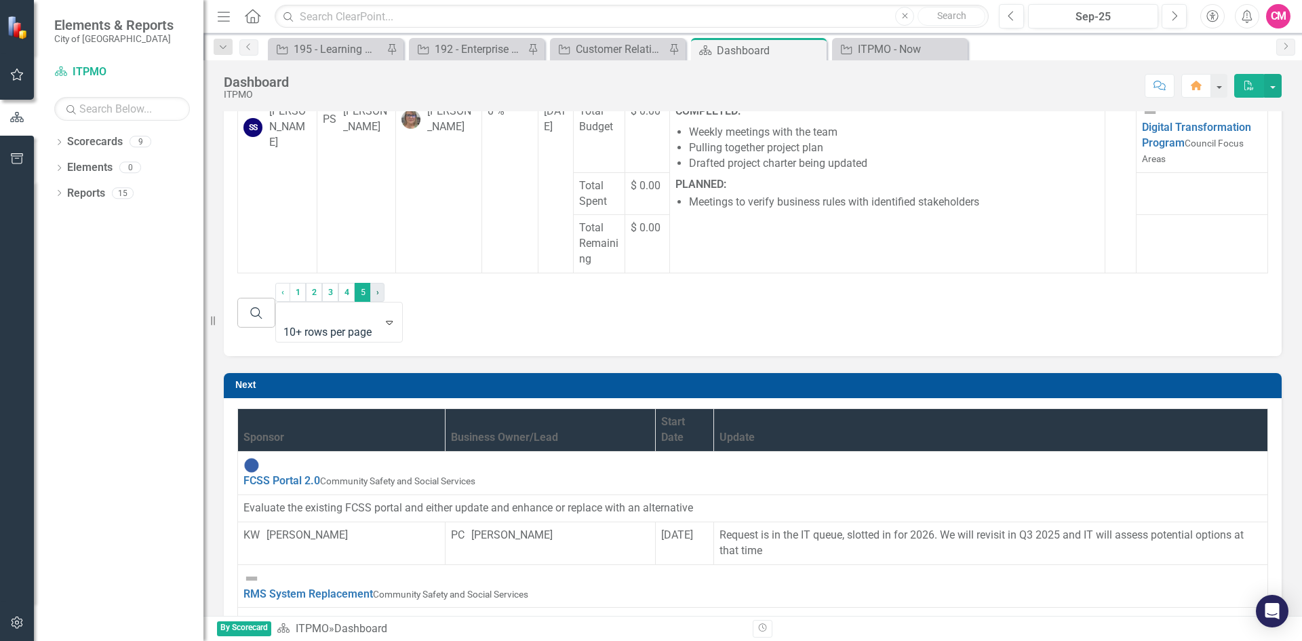
click at [384, 283] on link "› Next" at bounding box center [377, 292] width 14 height 19
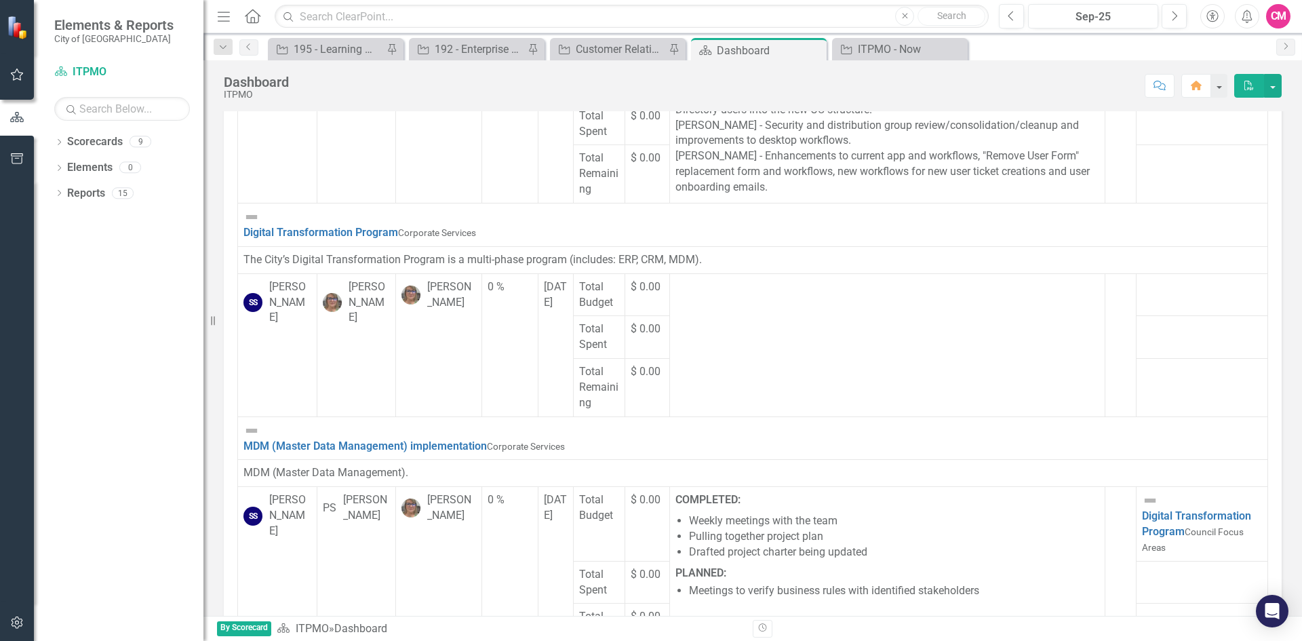
scroll to position [339, 0]
click at [291, 203] on td "Digital Transformation Program Corporate Services Edit Edit Initiative Link Ope…" at bounding box center [753, 224] width 1030 height 43
click at [293, 226] on link "Digital Transformation Program" at bounding box center [320, 232] width 155 height 13
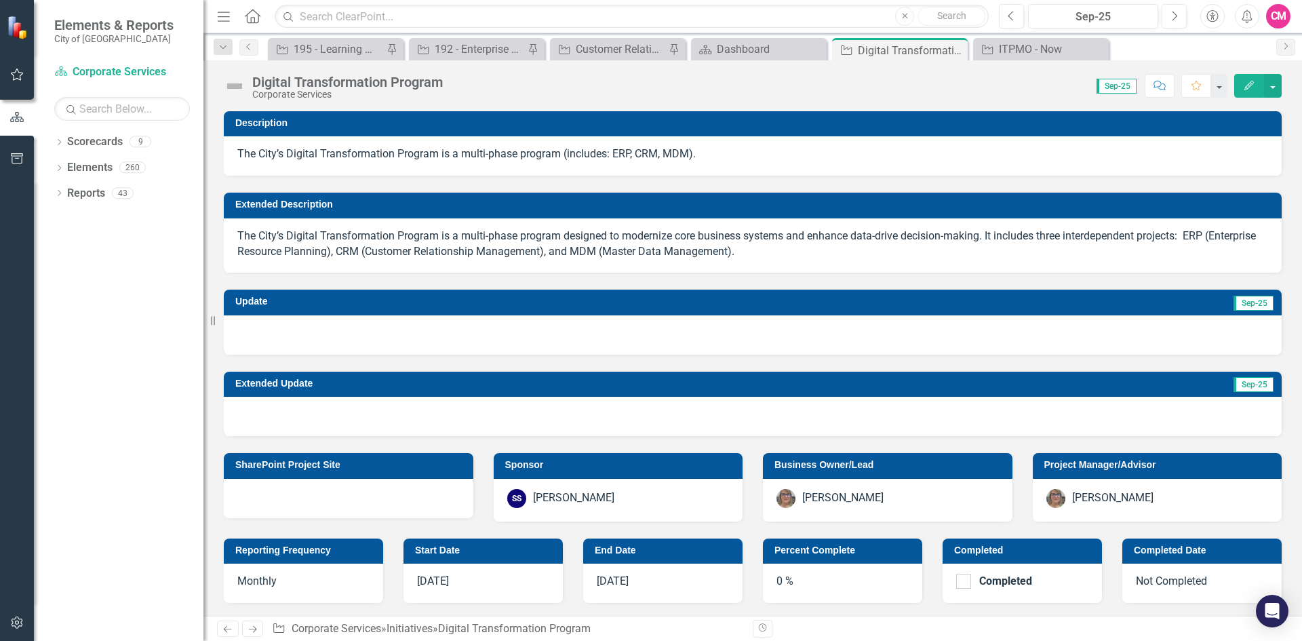
scroll to position [271, 0]
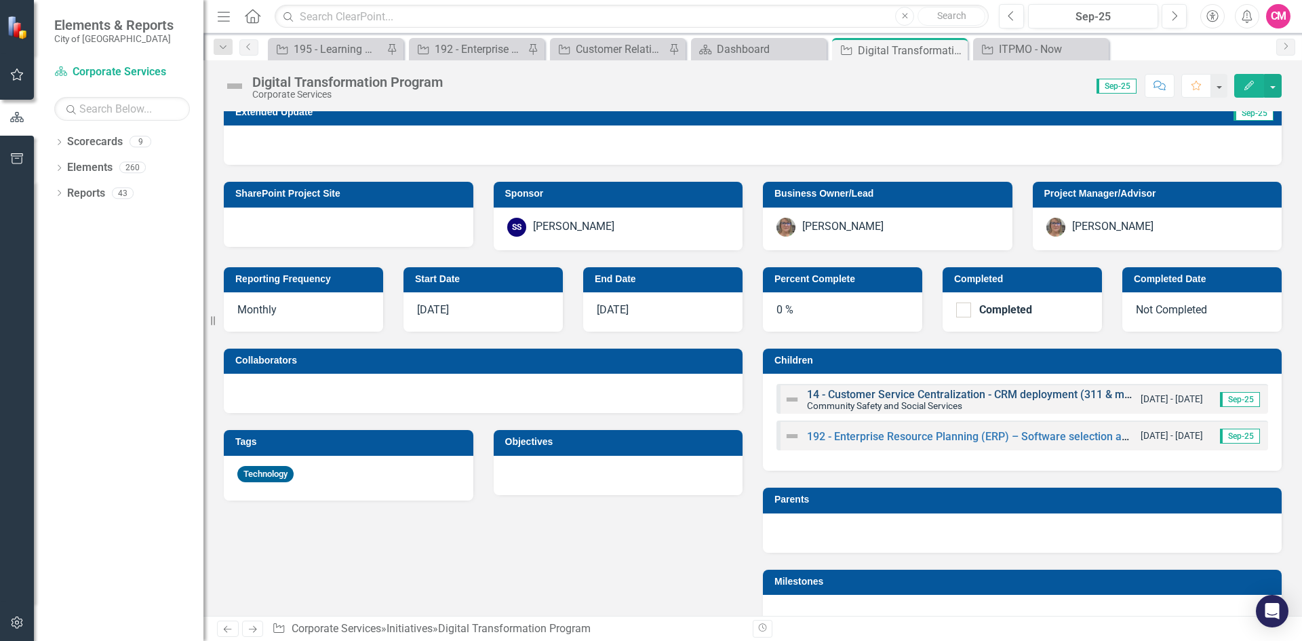
click at [889, 397] on link "14 - Customer Service Centralization - CRM deployment (311 & multichannel appro…" at bounding box center [1019, 394] width 424 height 13
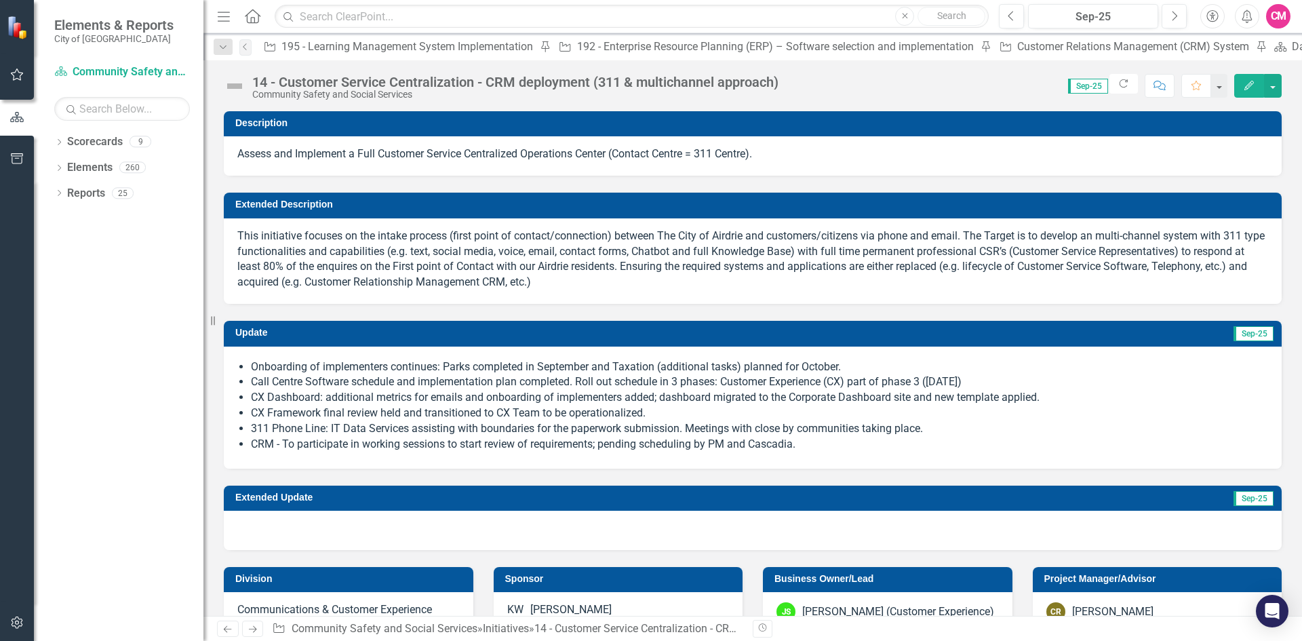
checkbox input "true"
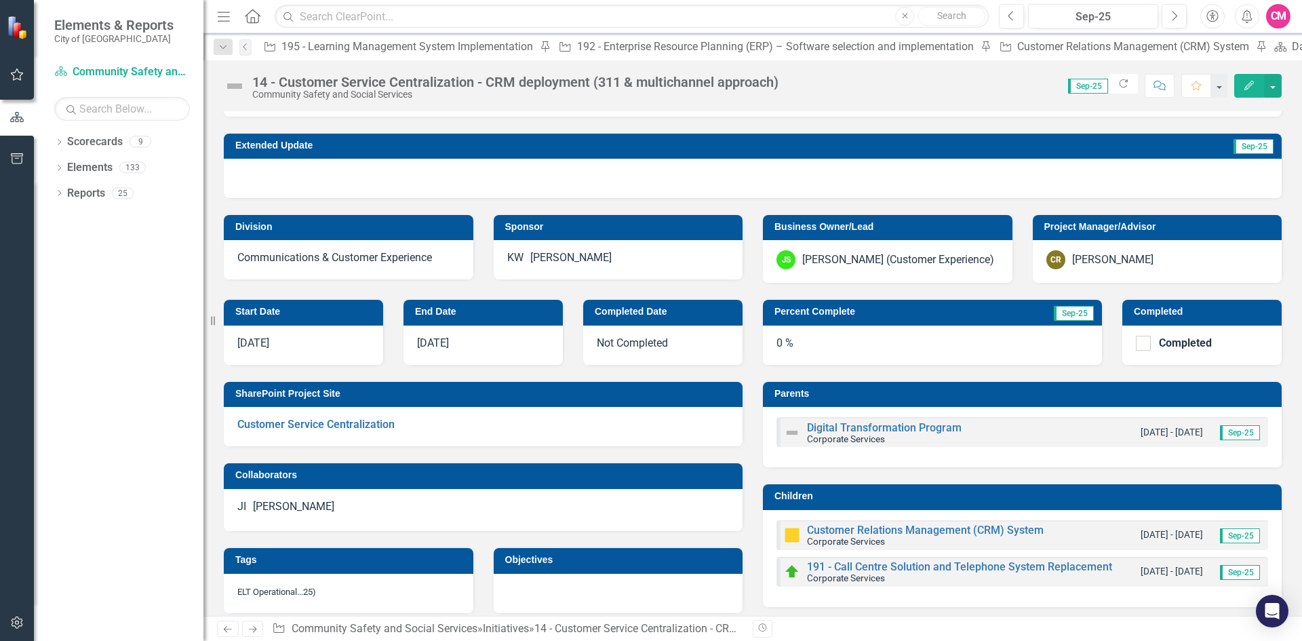
scroll to position [542, 0]
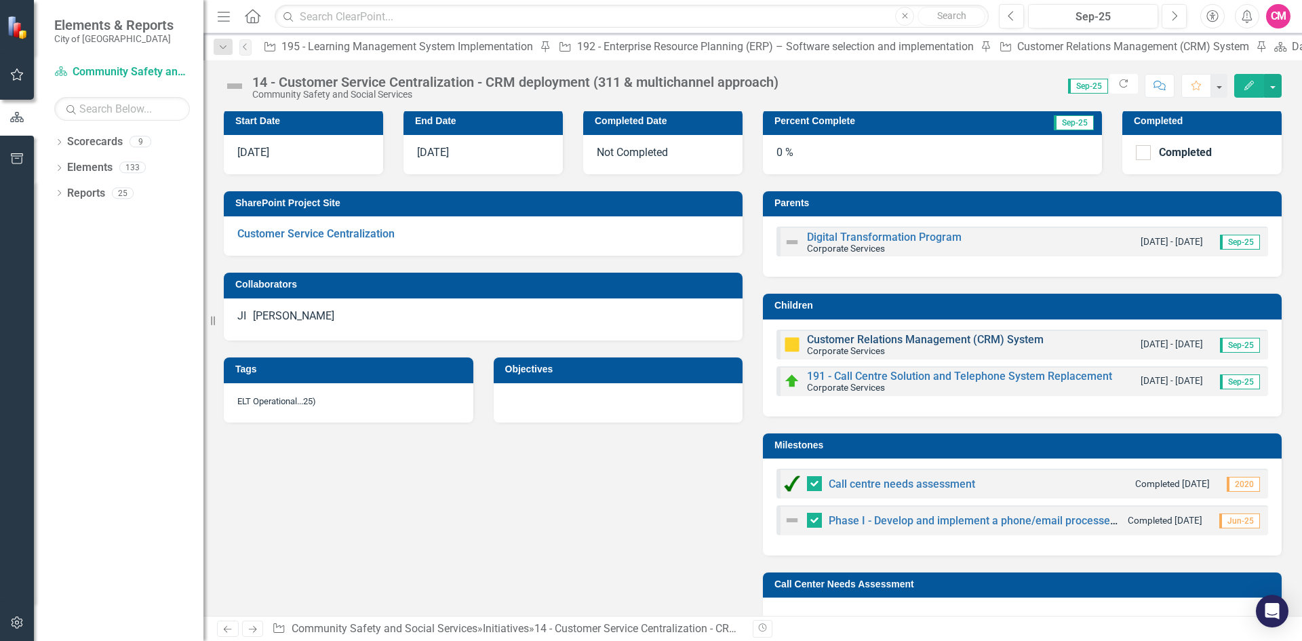
click at [828, 337] on link "Customer Relations Management (CRM) System" at bounding box center [925, 339] width 237 height 13
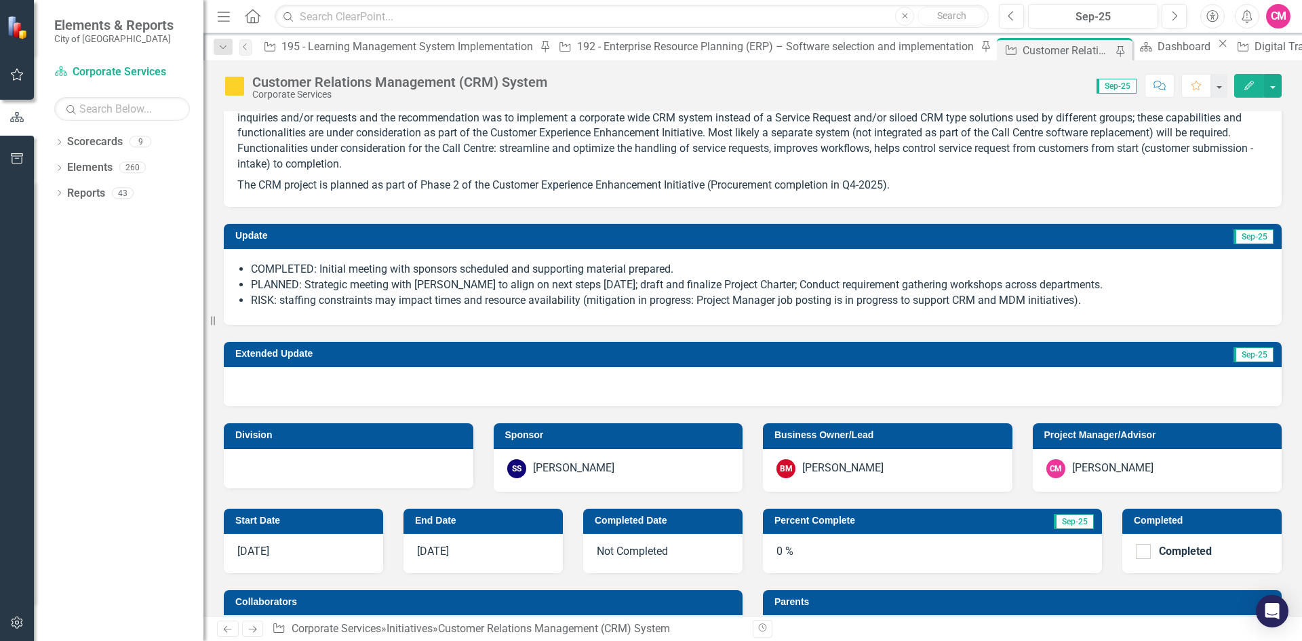
scroll to position [136, 0]
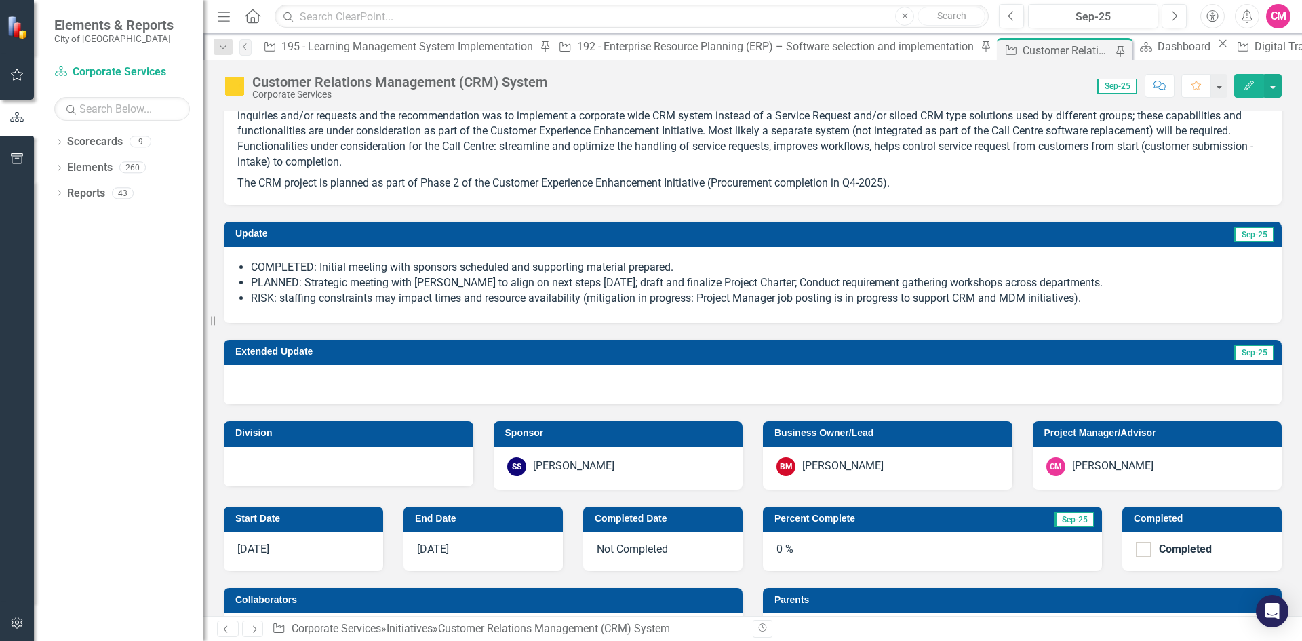
click at [1081, 467] on div "[PERSON_NAME]" at bounding box center [1112, 466] width 81 height 16
click at [1084, 438] on h3 "Project Manager/Advisor" at bounding box center [1159, 433] width 231 height 10
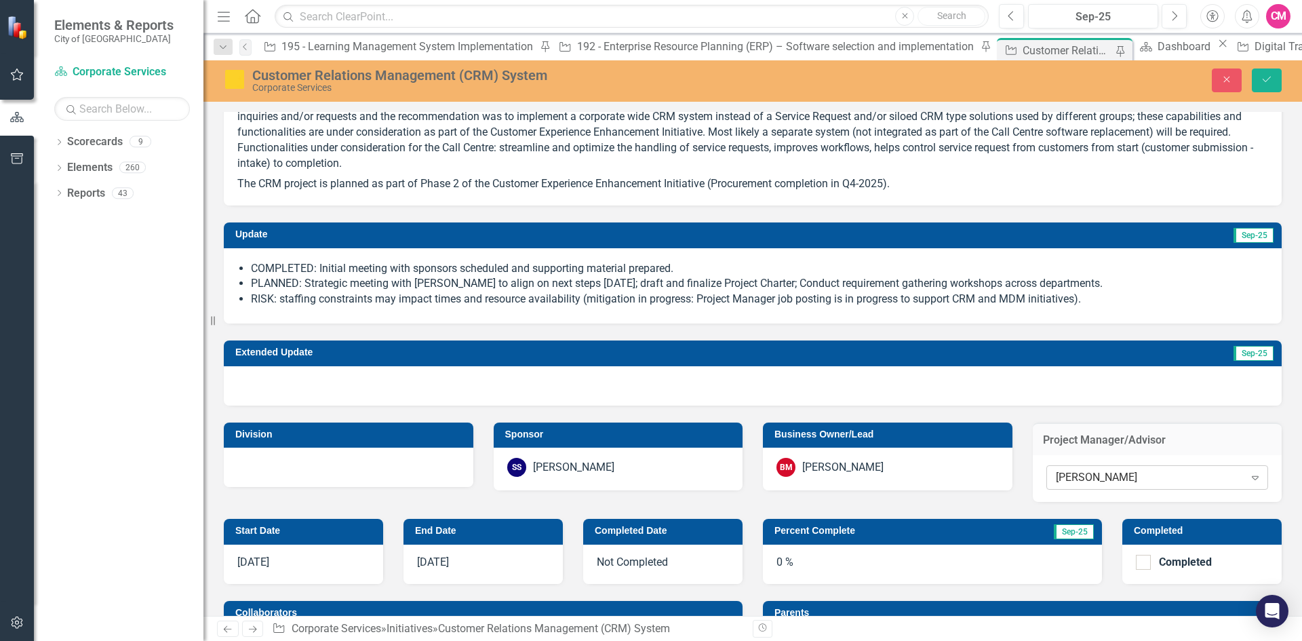
click at [1096, 471] on div "[PERSON_NAME]" at bounding box center [1150, 478] width 188 height 16
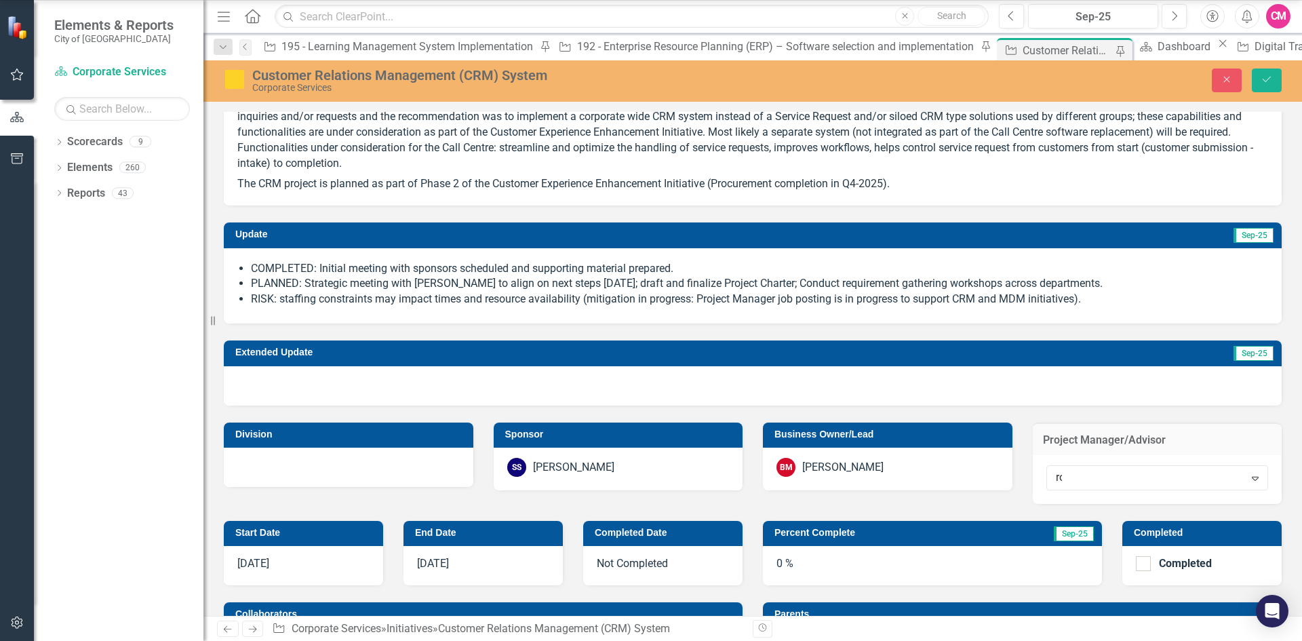
scroll to position [201, 0]
type input "ros"
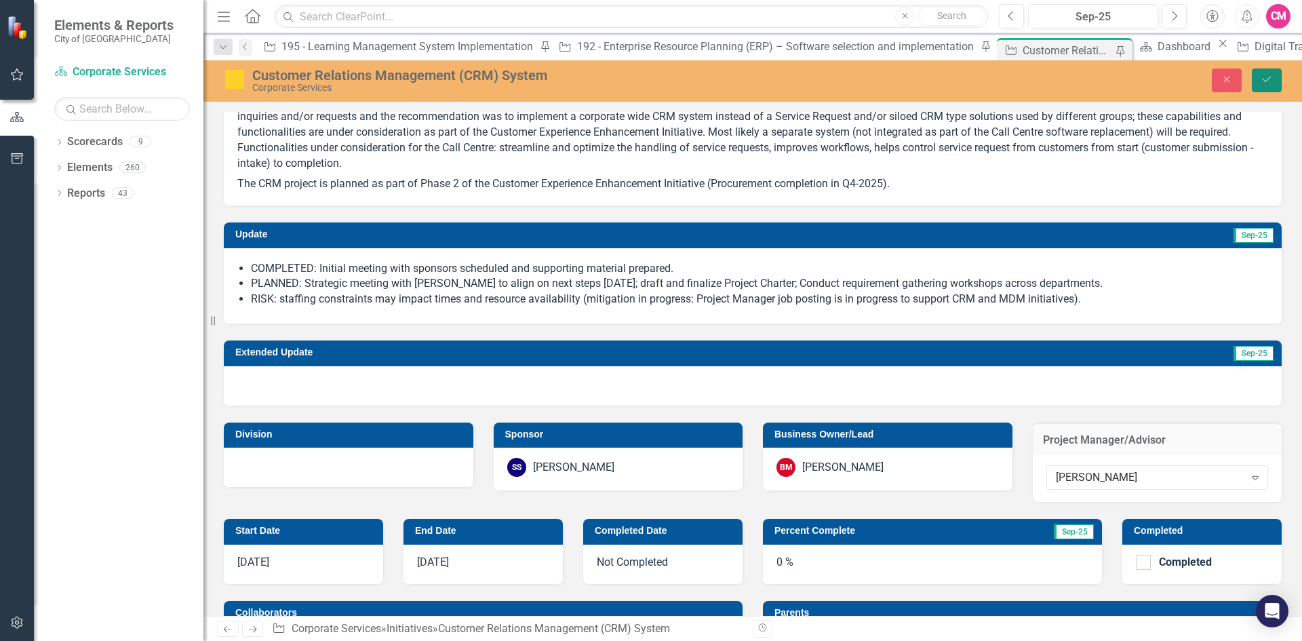
click at [1263, 76] on icon "Save" at bounding box center [1266, 79] width 12 height 9
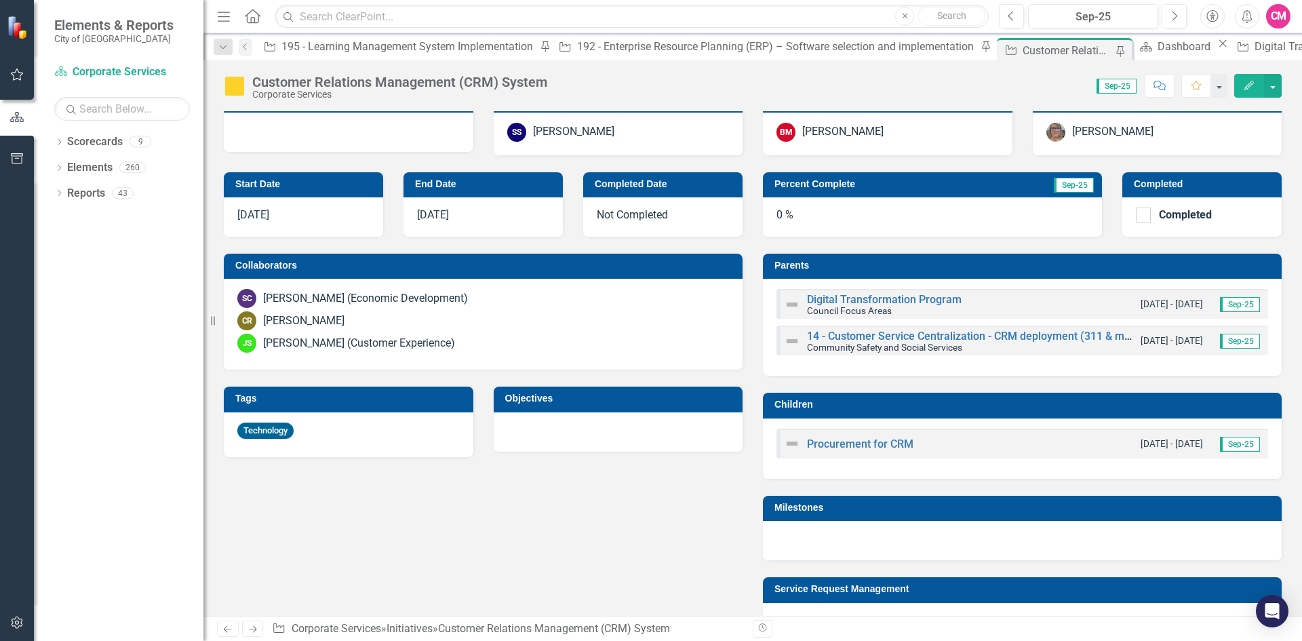
scroll to position [475, 0]
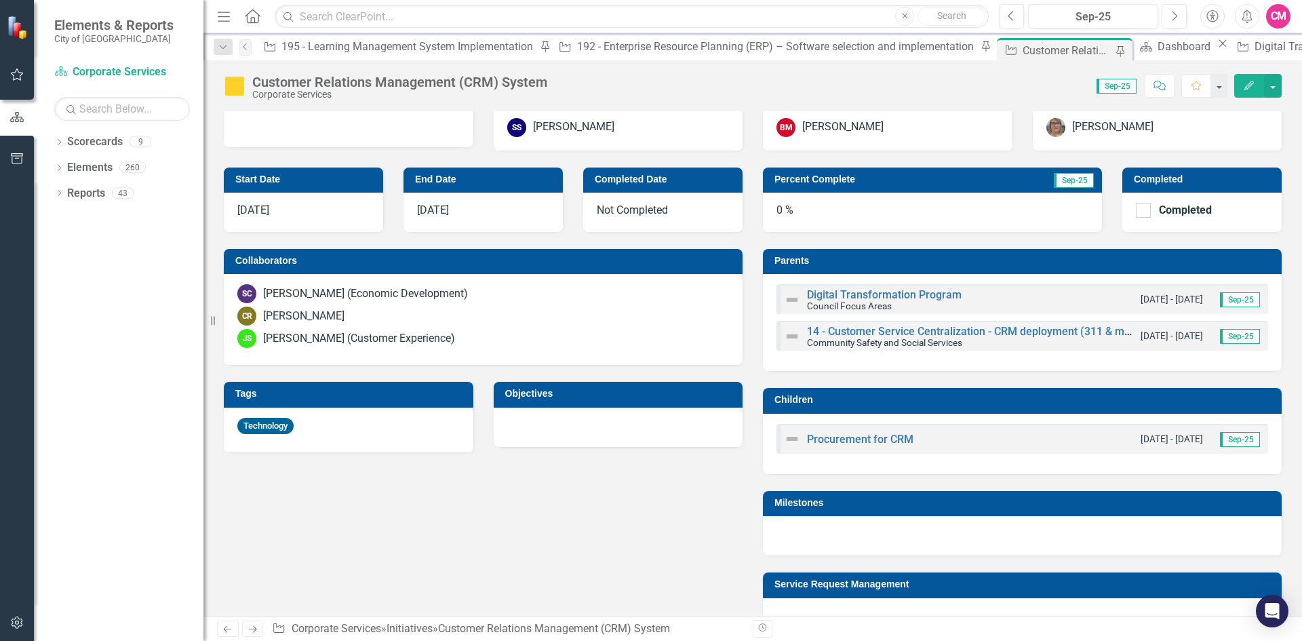
click at [792, 436] on img at bounding box center [792, 438] width 16 height 16
click at [826, 439] on link "Procurement for CRM" at bounding box center [860, 439] width 106 height 13
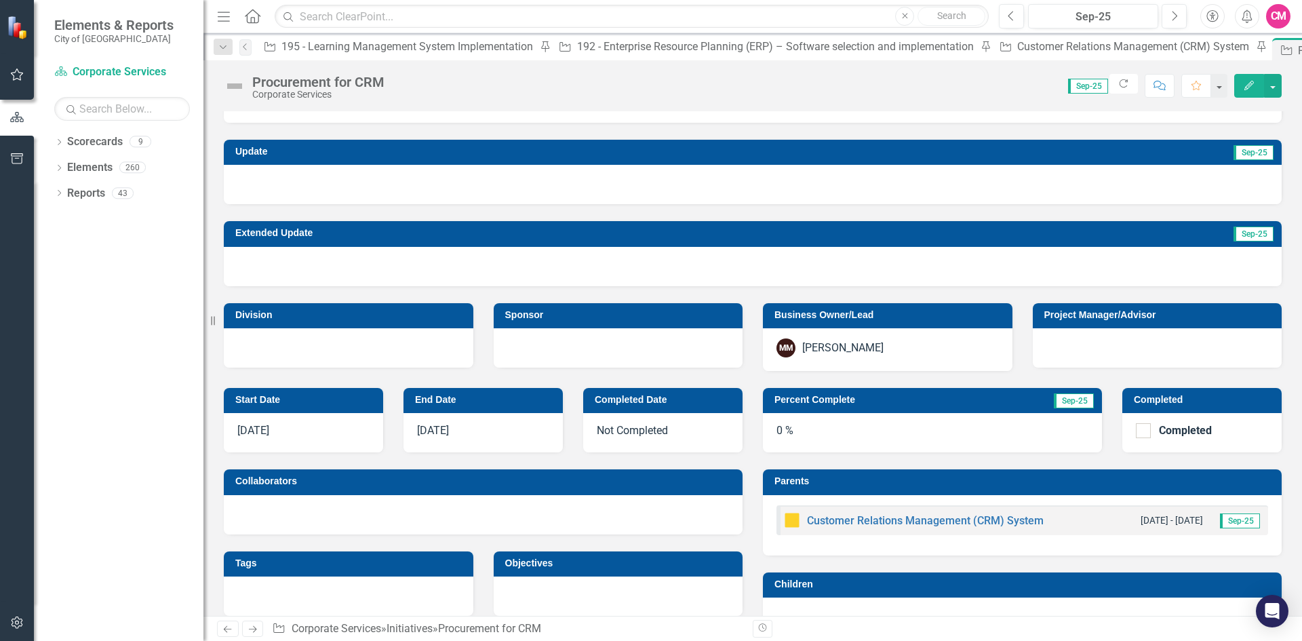
scroll to position [136, 0]
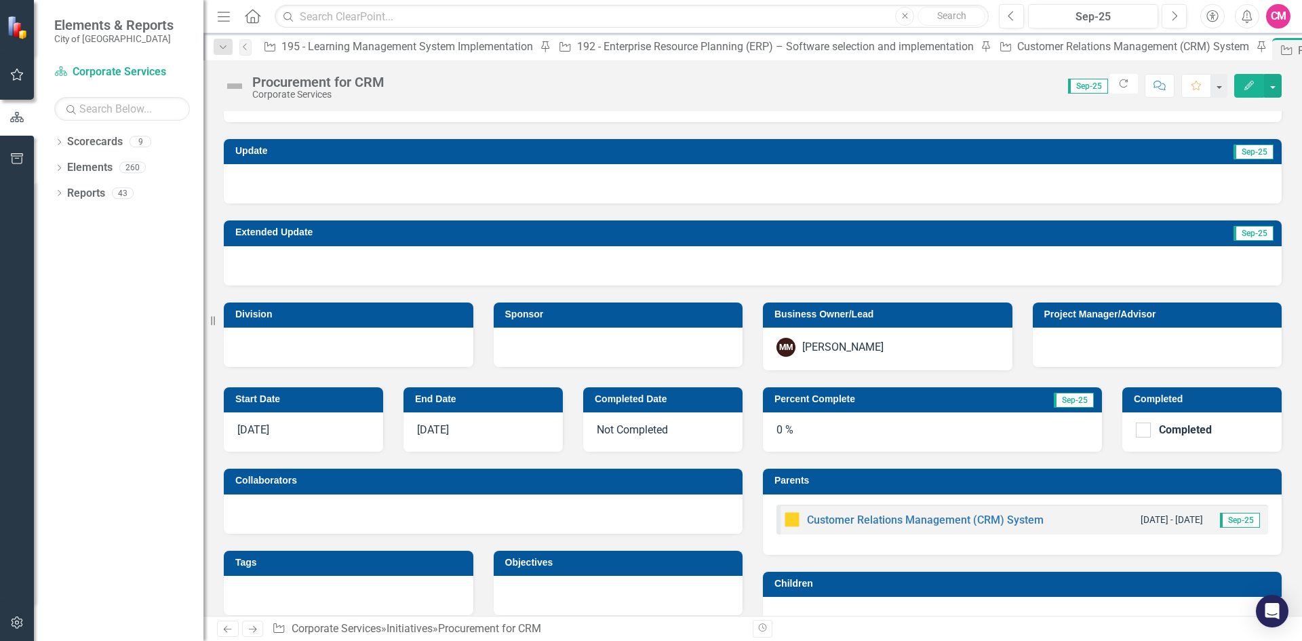
click at [269, 436] on span "9/19/25" at bounding box center [253, 429] width 32 height 13
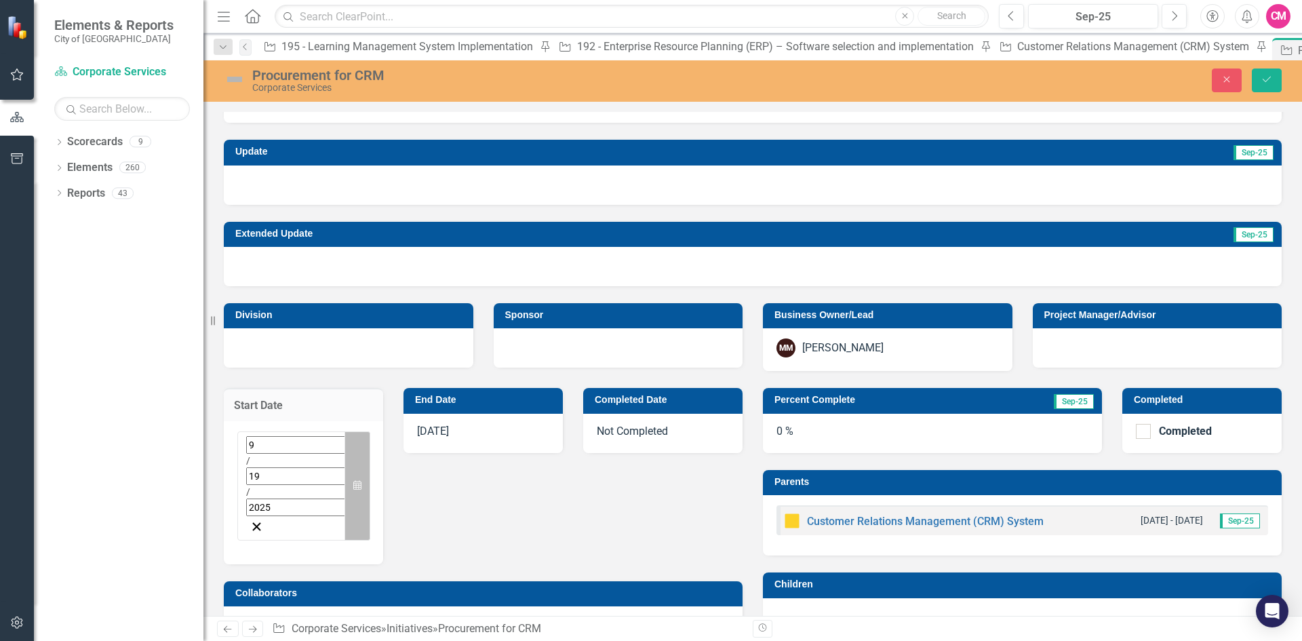
click at [348, 442] on button "Calendar" at bounding box center [357, 485] width 26 height 109
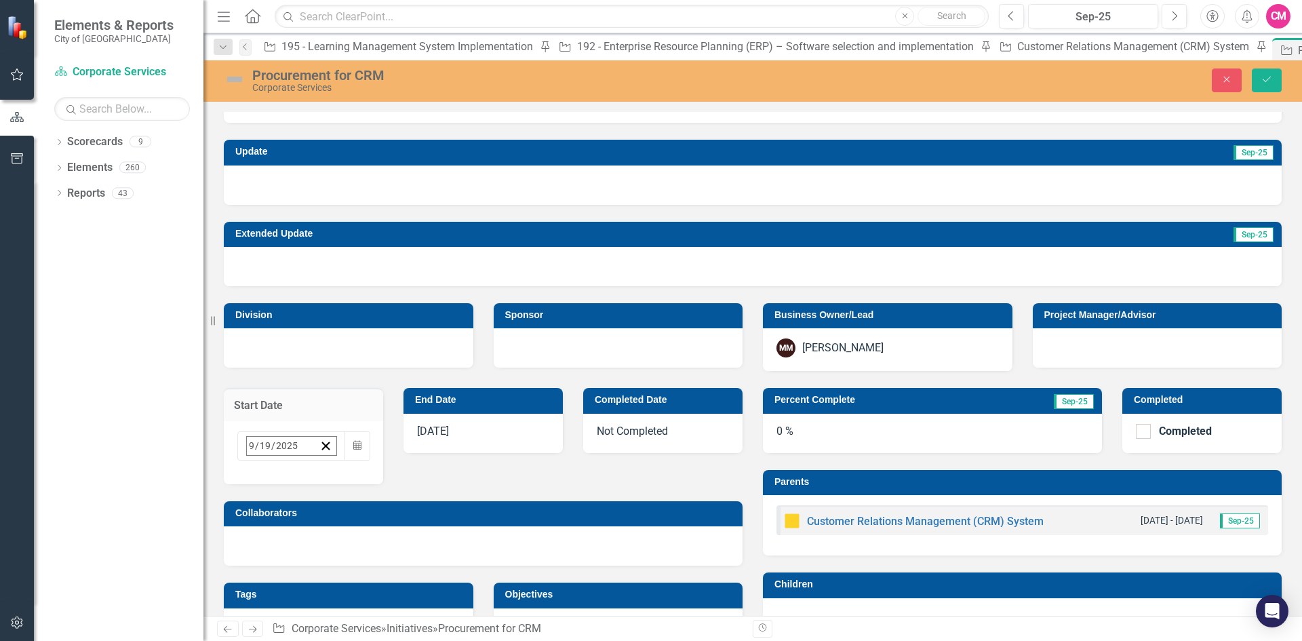
click at [415, 472] on button "›" at bounding box center [430, 475] width 30 height 30
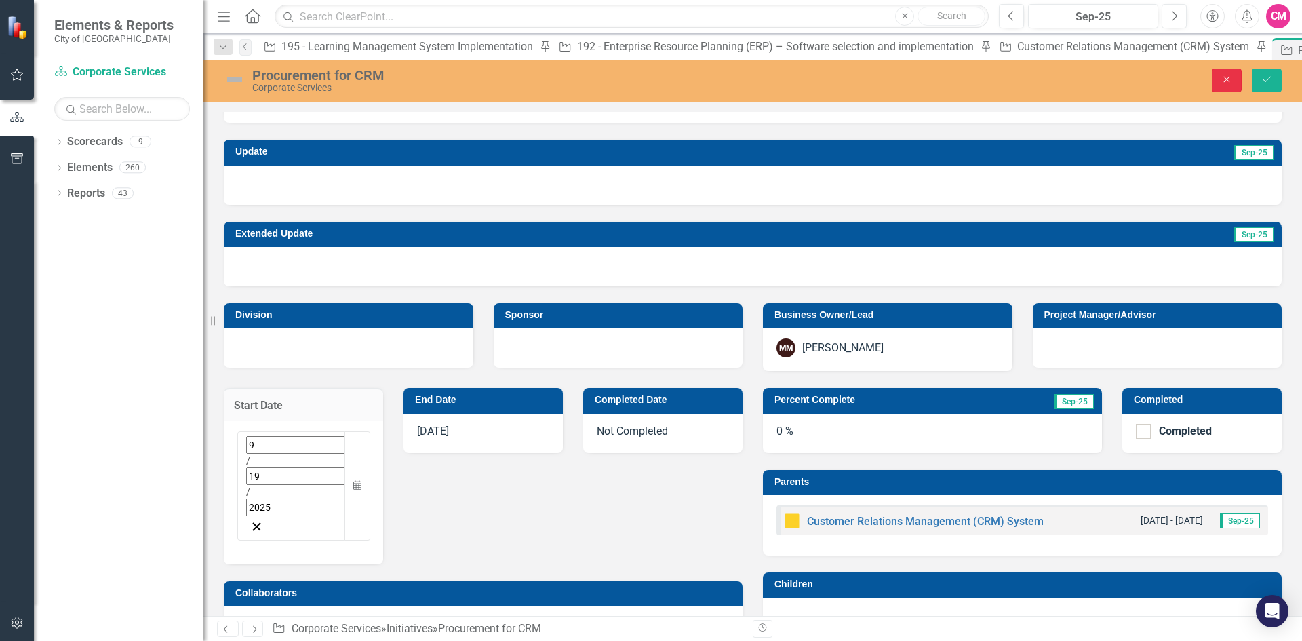
click at [1231, 79] on icon "Close" at bounding box center [1226, 79] width 12 height 9
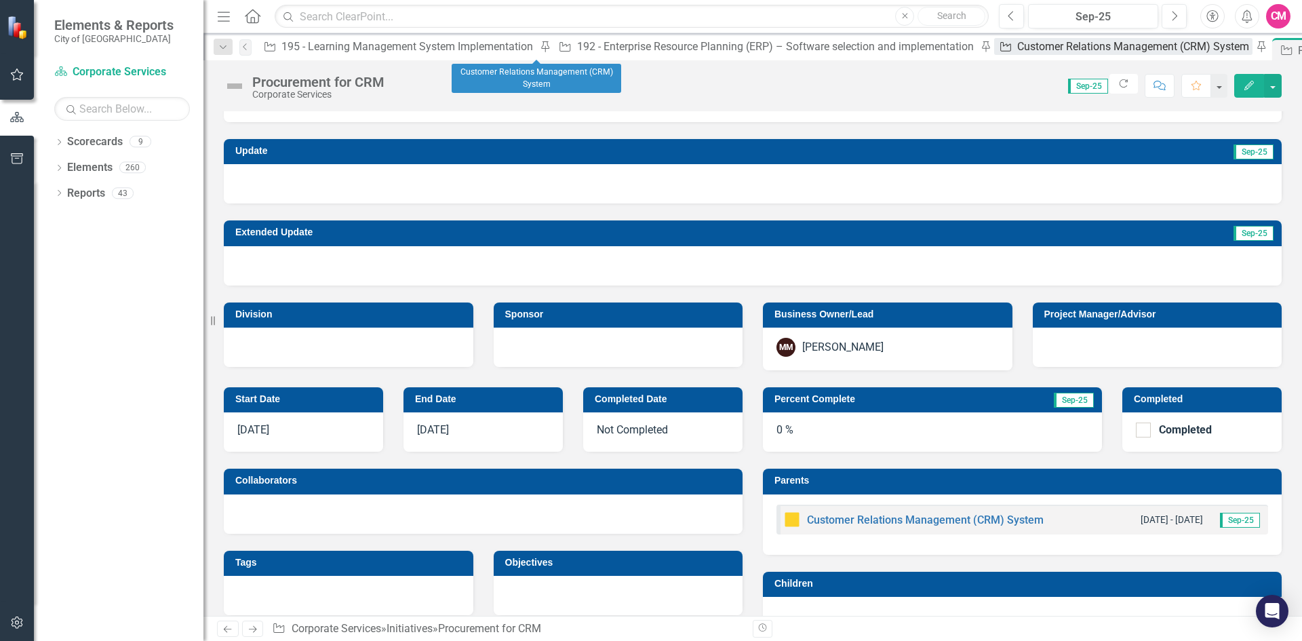
click at [1017, 54] on div "Customer Relations Management (CRM) System" at bounding box center [1134, 46] width 235 height 17
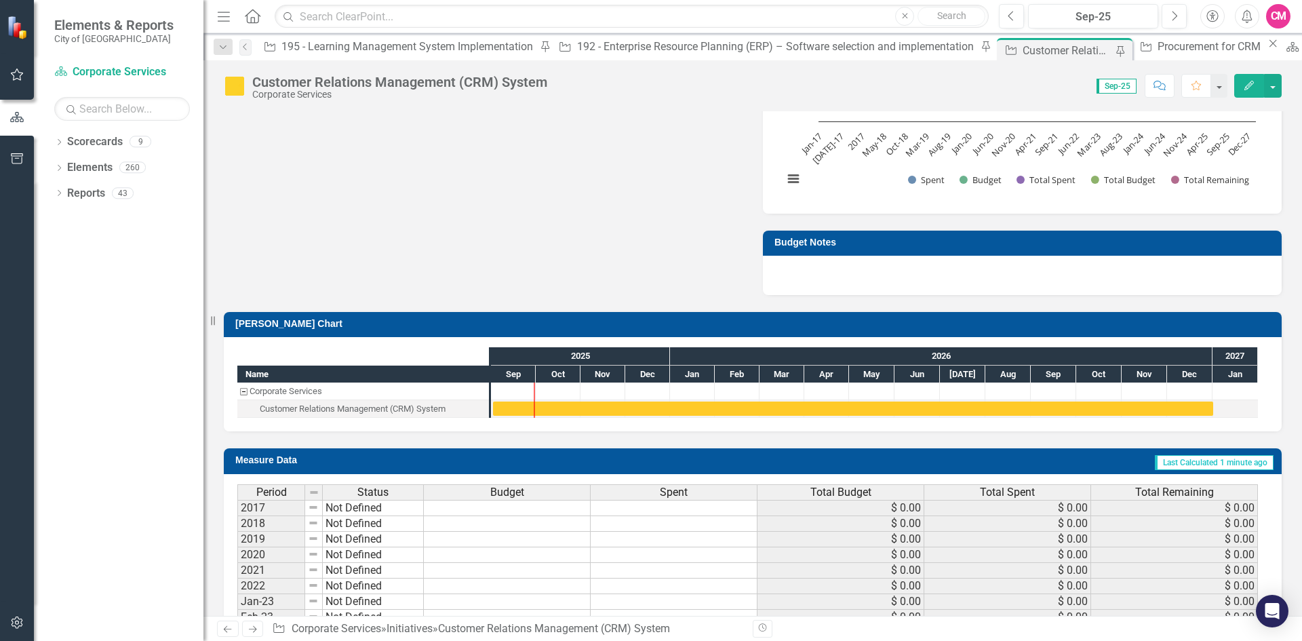
scroll to position [1085, 0]
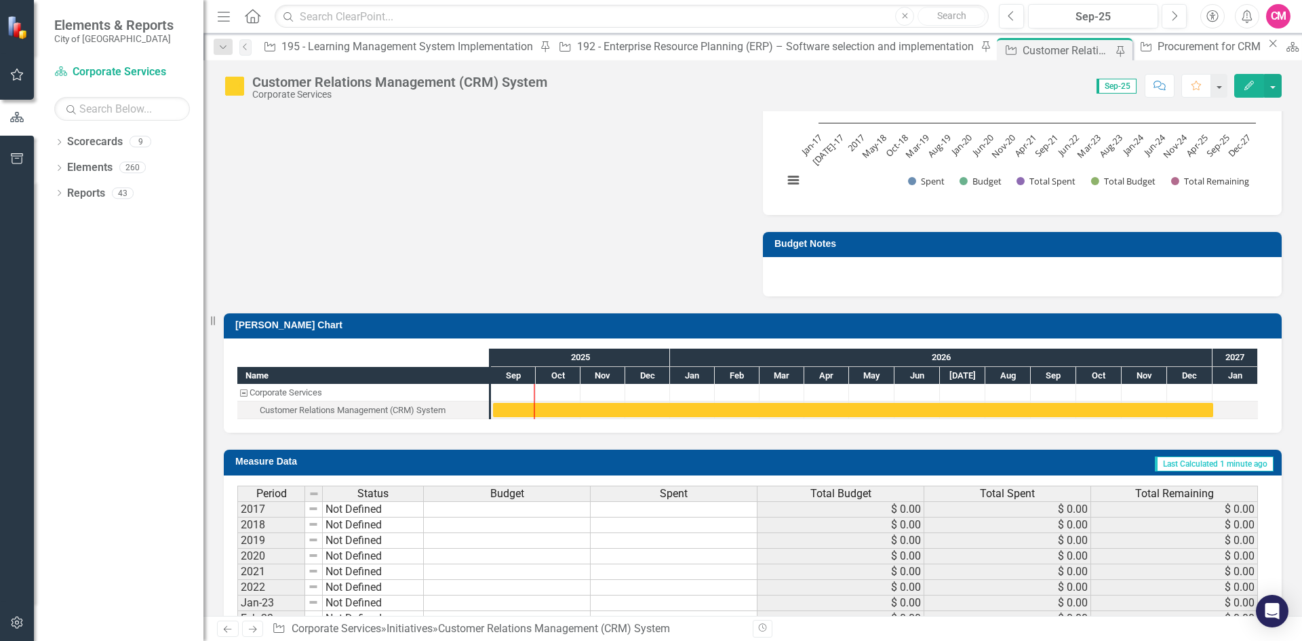
click at [833, 281] on div at bounding box center [1022, 276] width 519 height 39
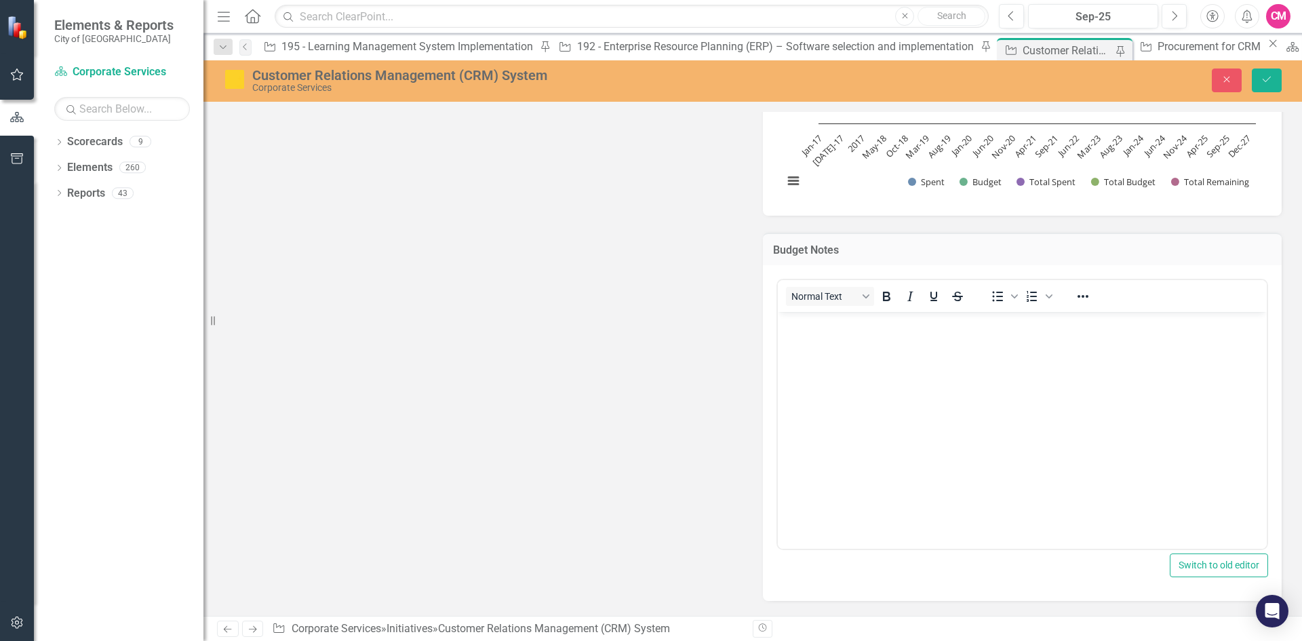
scroll to position [0, 0]
click at [805, 359] on body "Rich Text Area. Press ALT-0 for help." at bounding box center [1022, 413] width 489 height 203
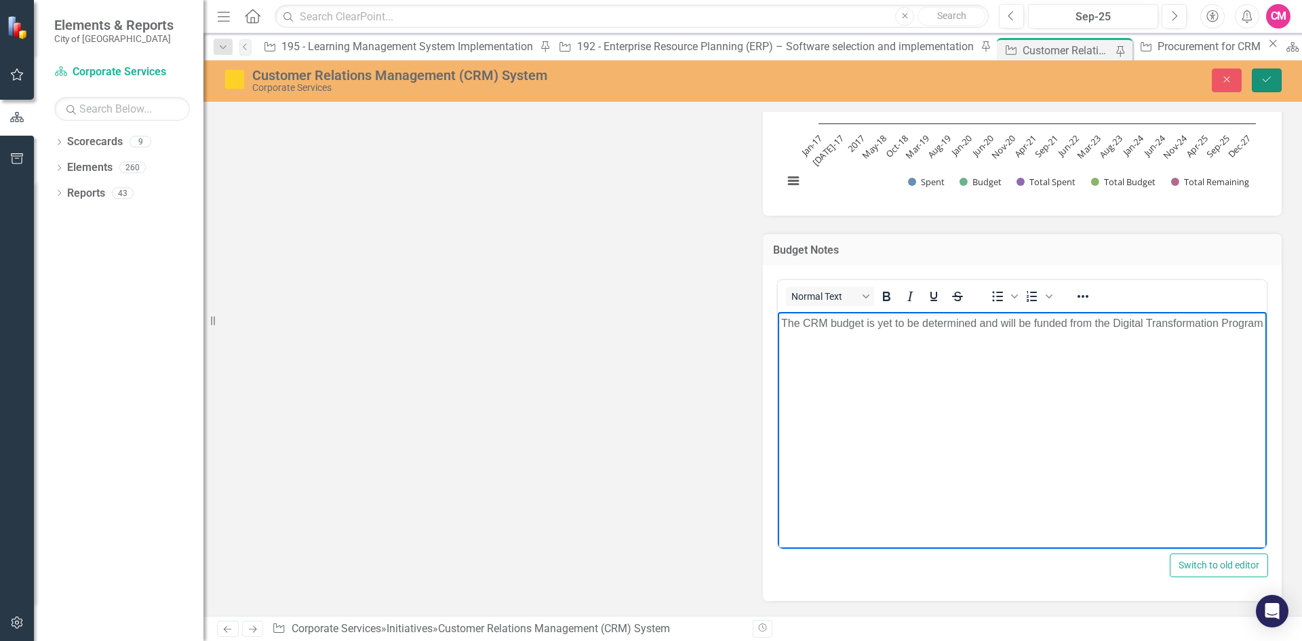
click at [1257, 85] on button "Save" at bounding box center [1266, 80] width 30 height 24
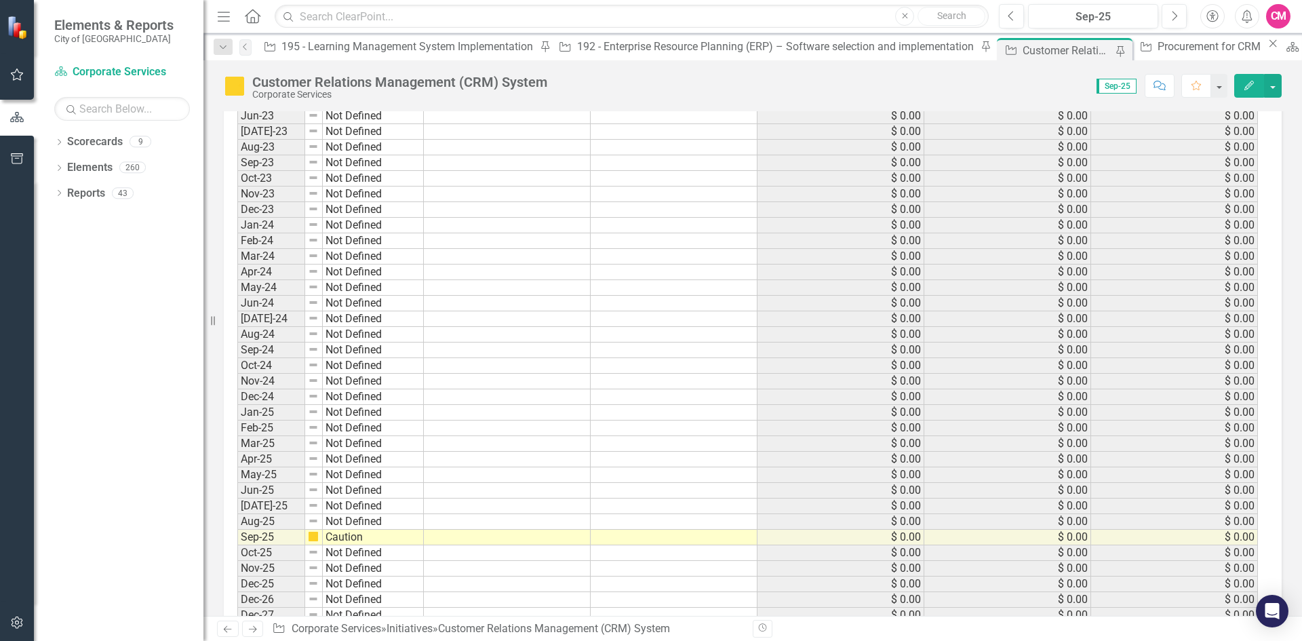
scroll to position [1706, 0]
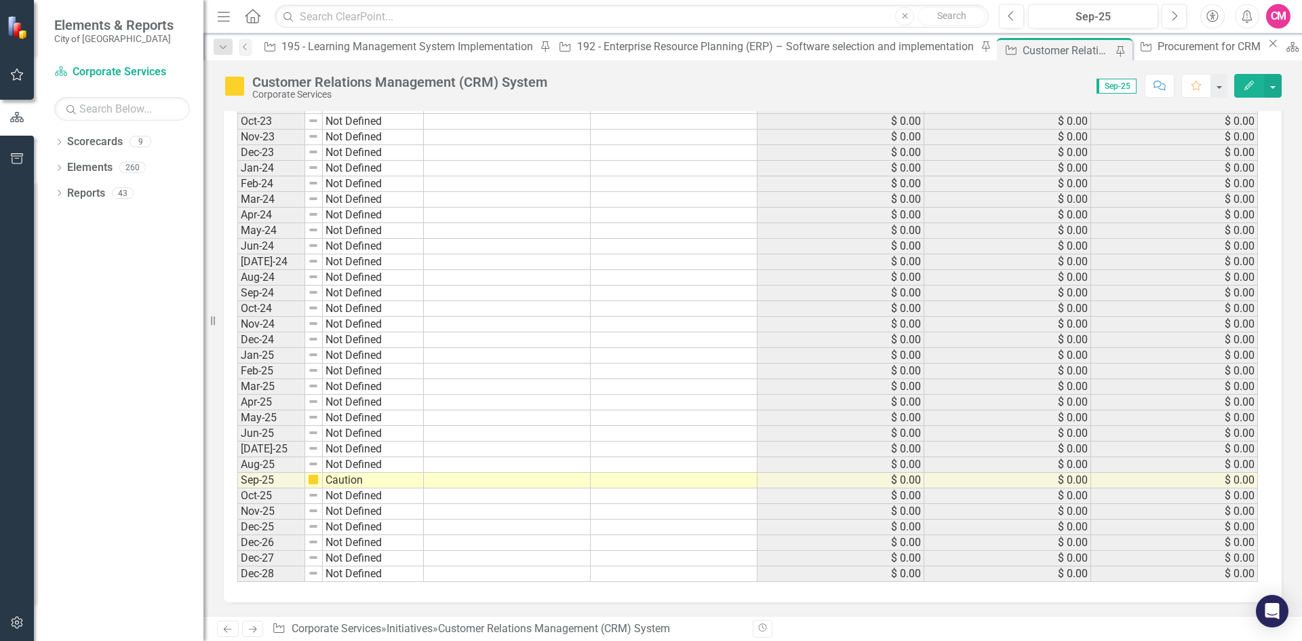
click at [469, 482] on td at bounding box center [507, 481] width 167 height 16
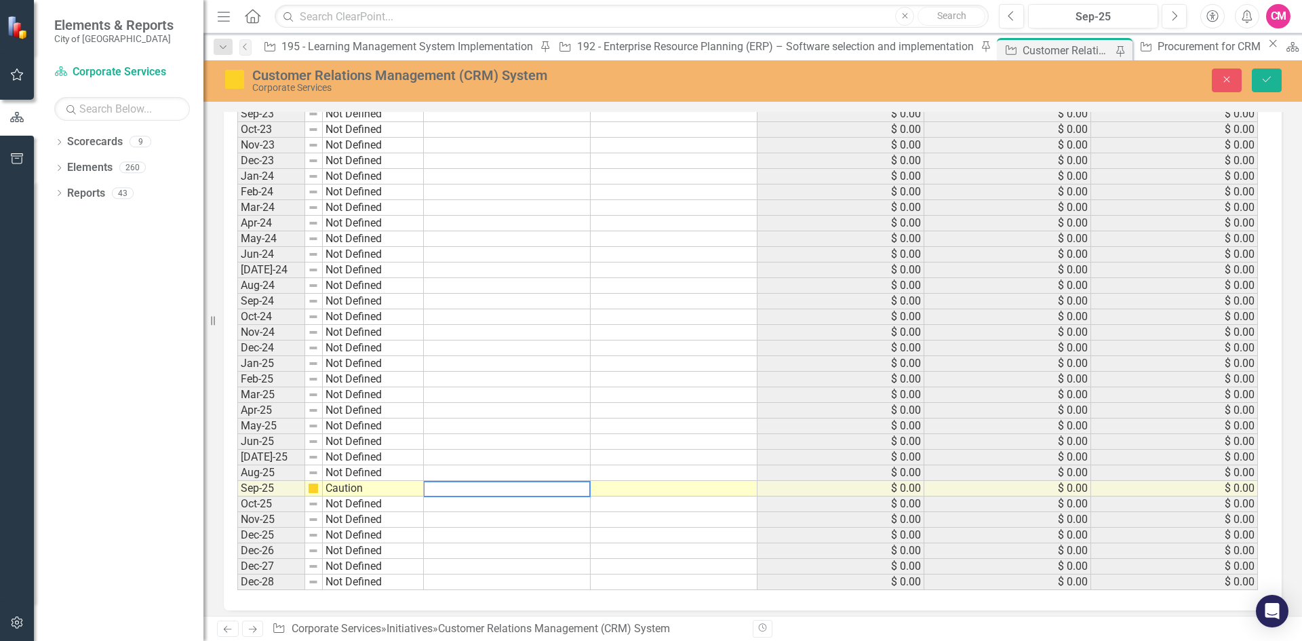
scroll to position [1714, 0]
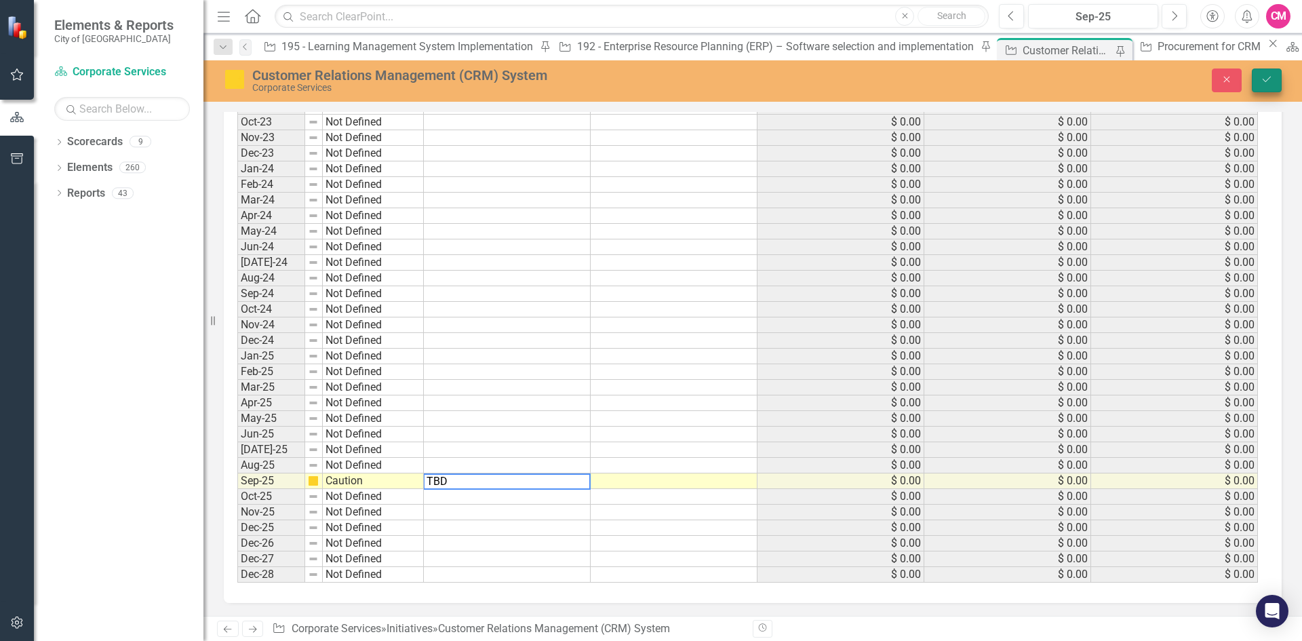
type textarea "TBD"
drag, startPoint x: 447, startPoint y: 483, endPoint x: 388, endPoint y: 487, distance: 59.1
click at [388, 487] on div "Period Status Budget Spent Total Budget Total Spent Total Remaining 2017 Not De…" at bounding box center [747, 223] width 1020 height 719
click at [1247, 82] on div "Close Save" at bounding box center [1072, 80] width 437 height 24
click at [1254, 82] on button "Save" at bounding box center [1266, 80] width 30 height 24
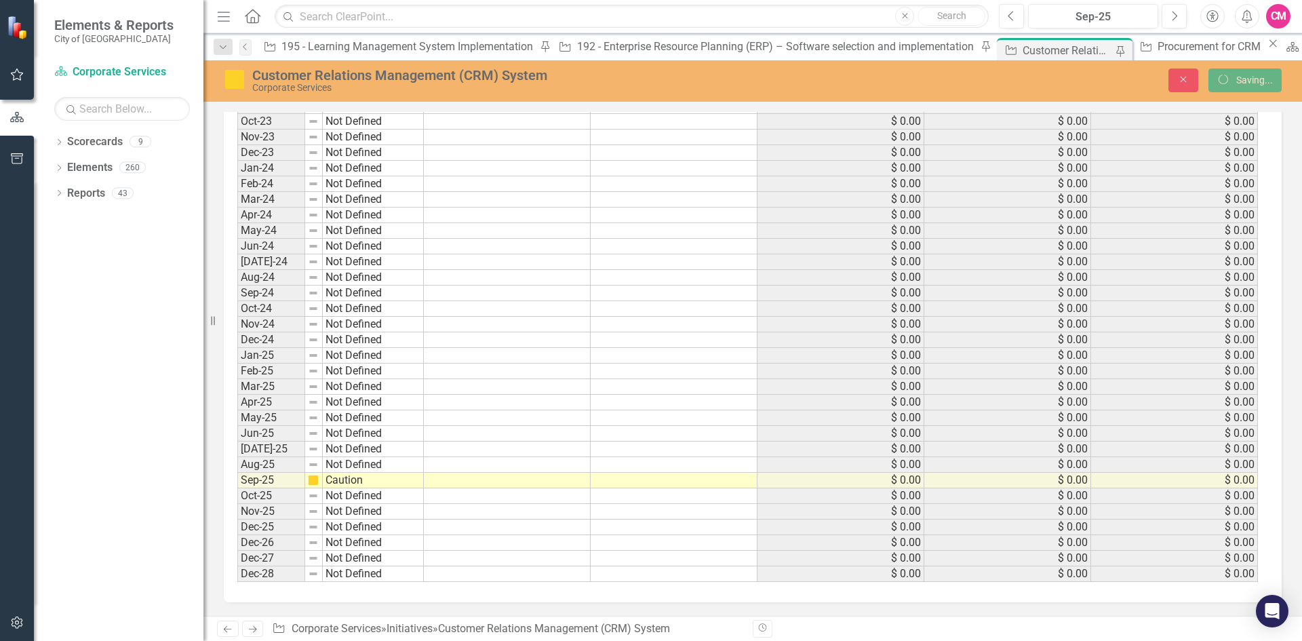
scroll to position [1706, 0]
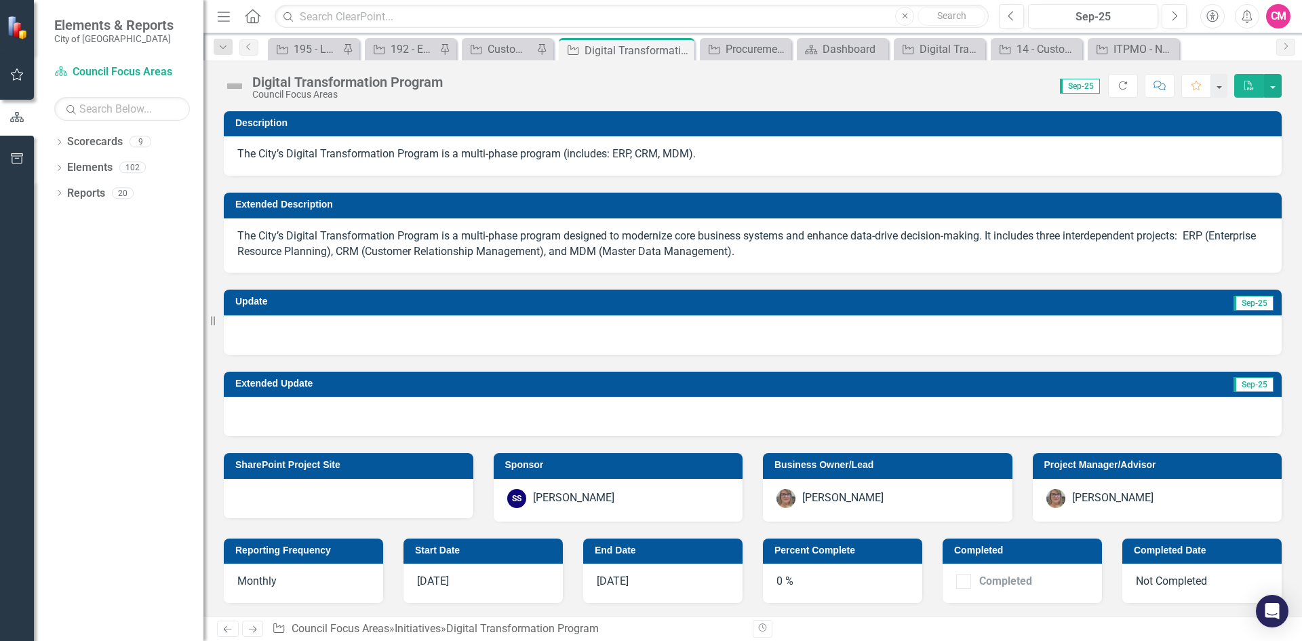
scroll to position [272, 0]
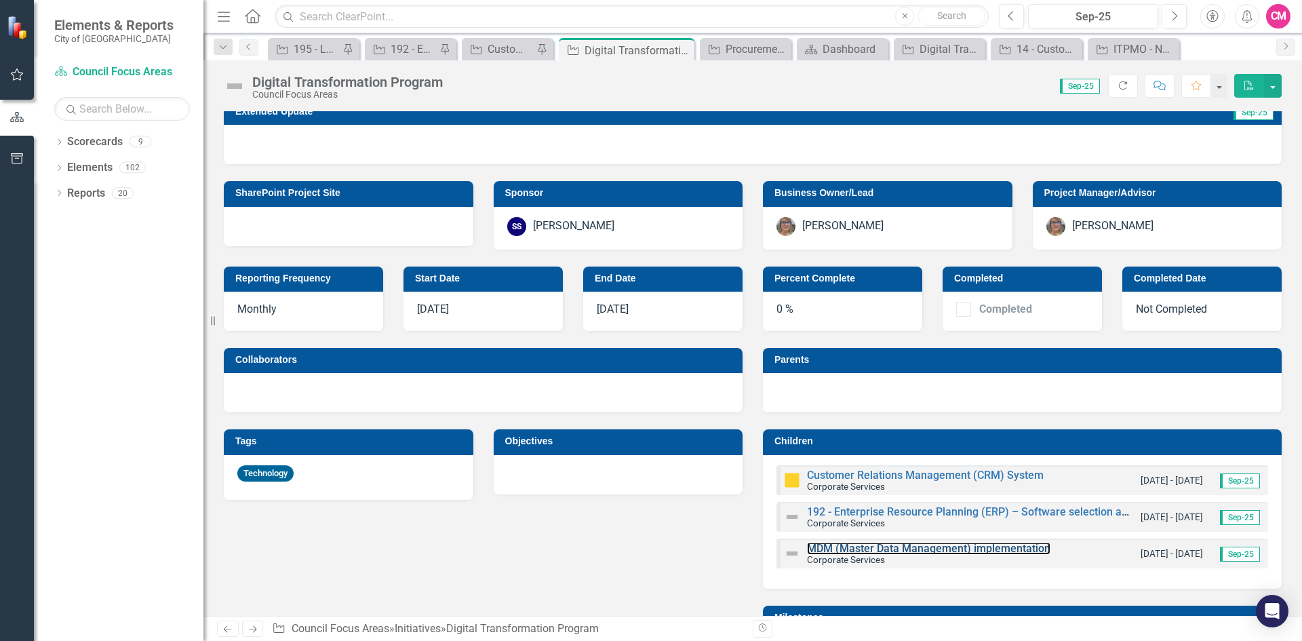
click at [843, 547] on link "MDM (Master Data Management) implementation" at bounding box center [928, 548] width 243 height 13
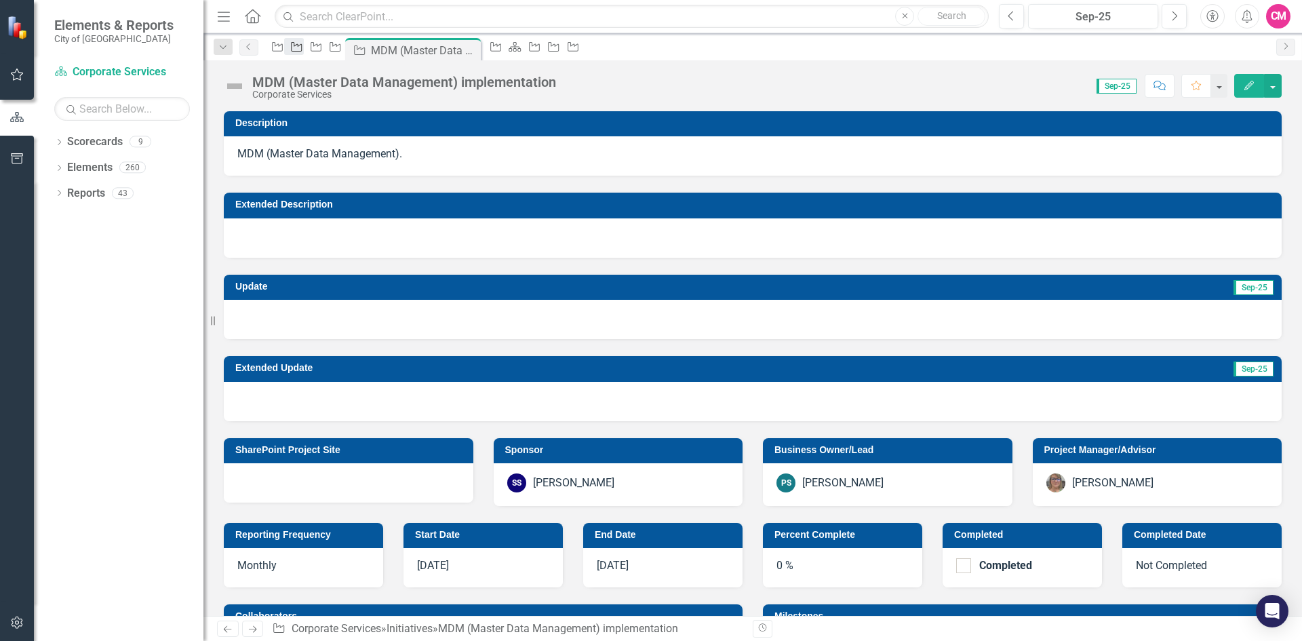
drag, startPoint x: 520, startPoint y: 50, endPoint x: 329, endPoint y: 56, distance: 191.3
click at [0, 0] on icon "Pin" at bounding box center [0, 0] width 0 height 0
click at [323, 52] on icon "Initiative" at bounding box center [316, 46] width 14 height 11
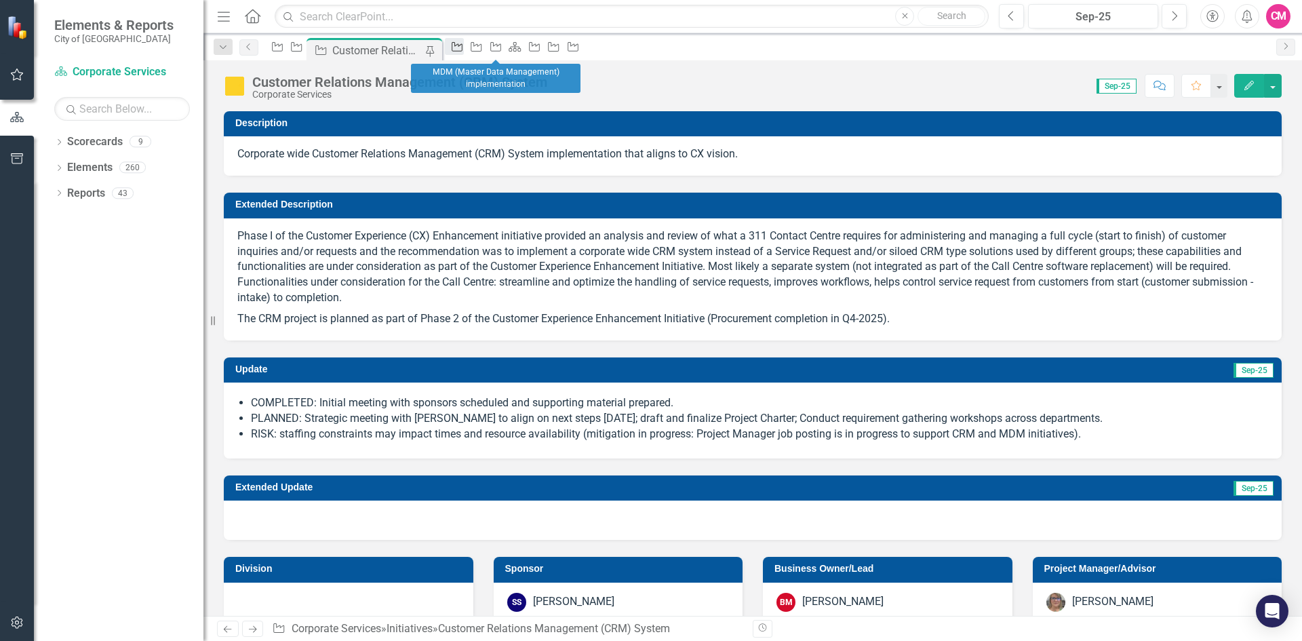
click at [464, 50] on icon "Initiative" at bounding box center [457, 46] width 14 height 11
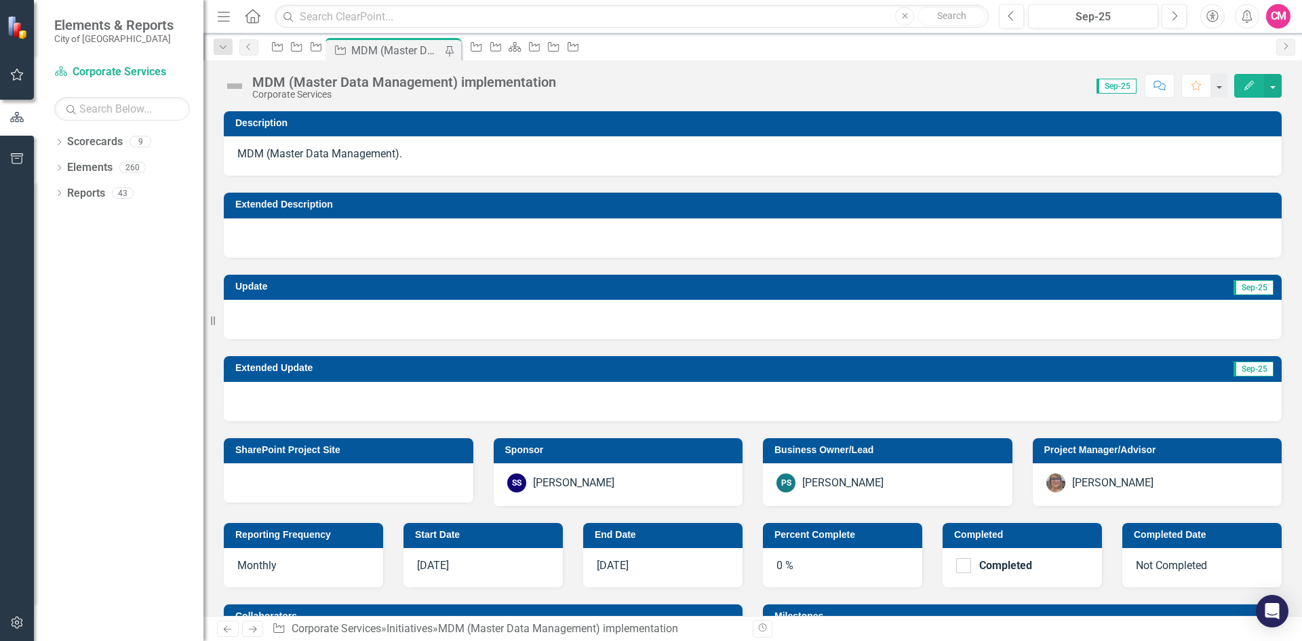
click at [290, 246] on div at bounding box center [753, 237] width 1058 height 39
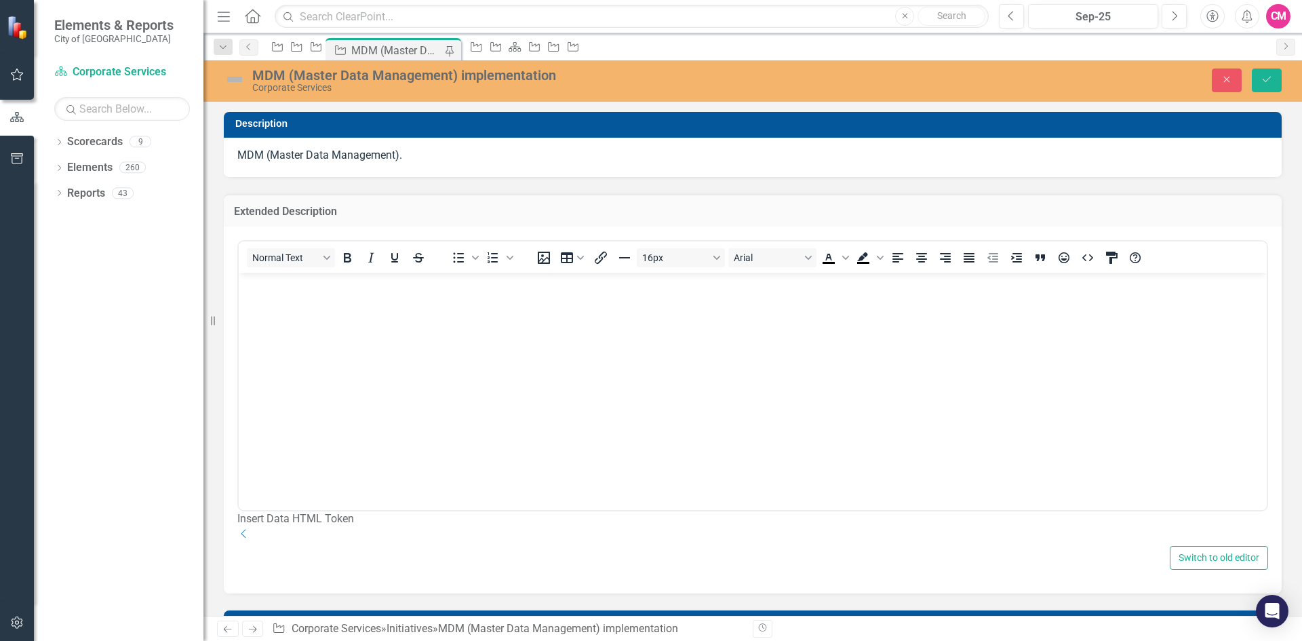
click at [275, 318] on body "Rich Text Area. Press ALT-0 for help." at bounding box center [753, 374] width 1028 height 203
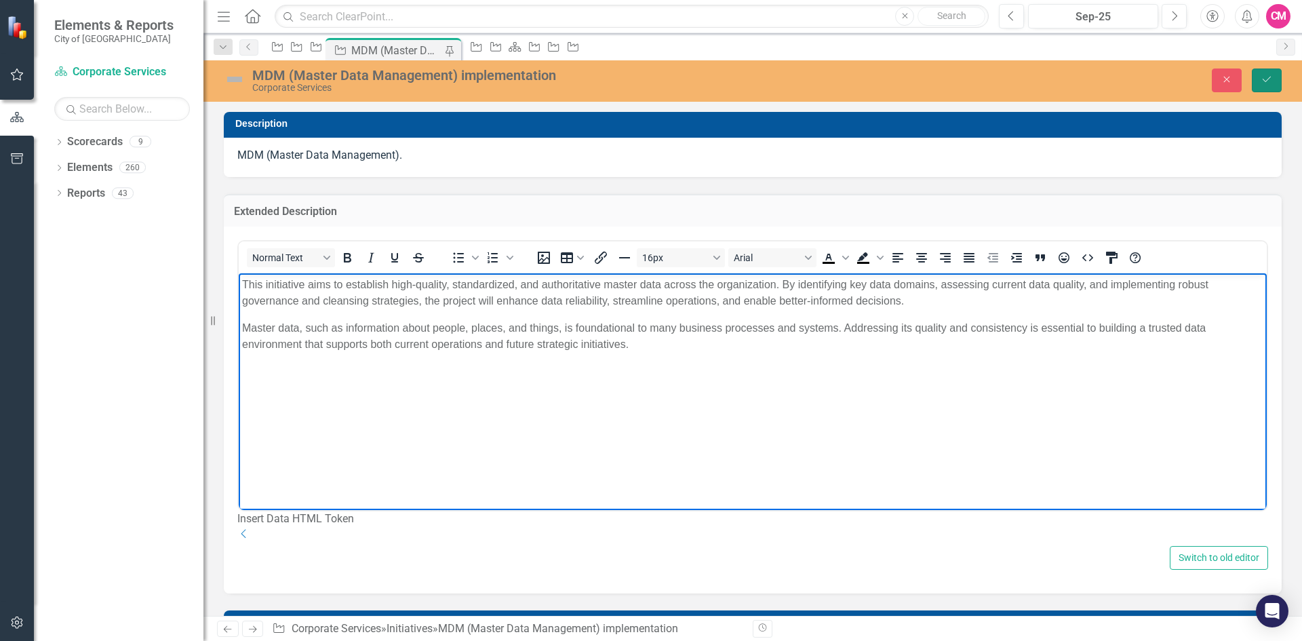
click at [1271, 78] on icon "Save" at bounding box center [1266, 79] width 12 height 9
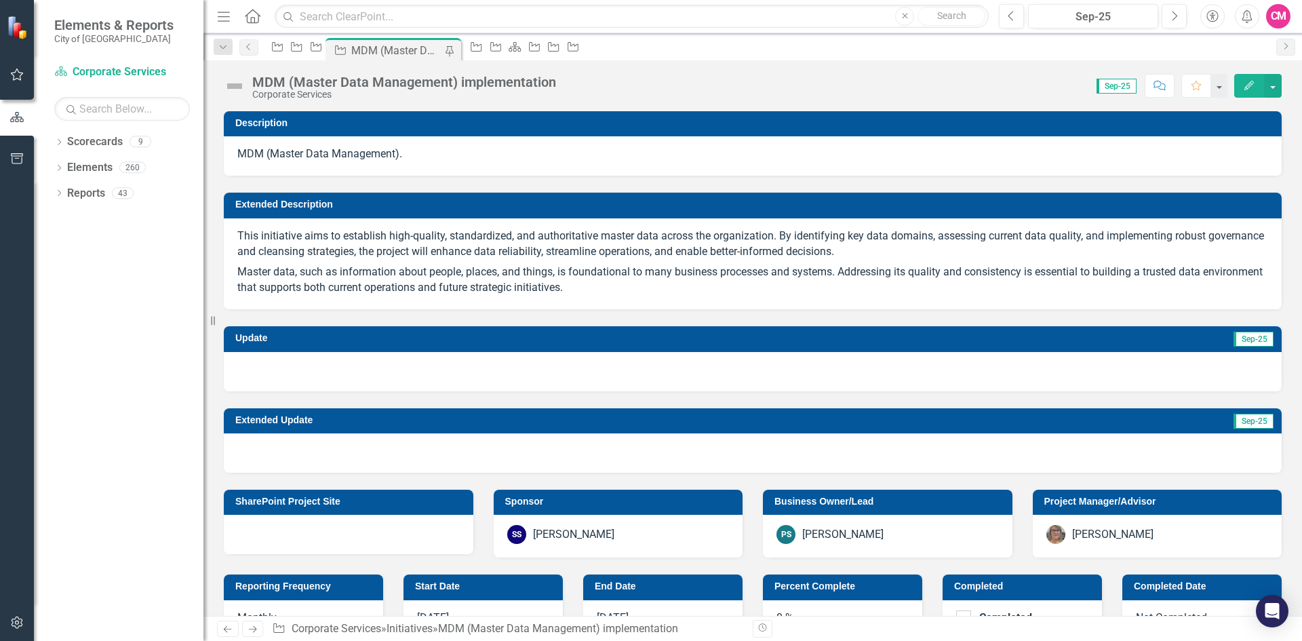
click at [686, 292] on p "Master data, such as information about people, places, and things, is foundatio…" at bounding box center [752, 279] width 1030 height 34
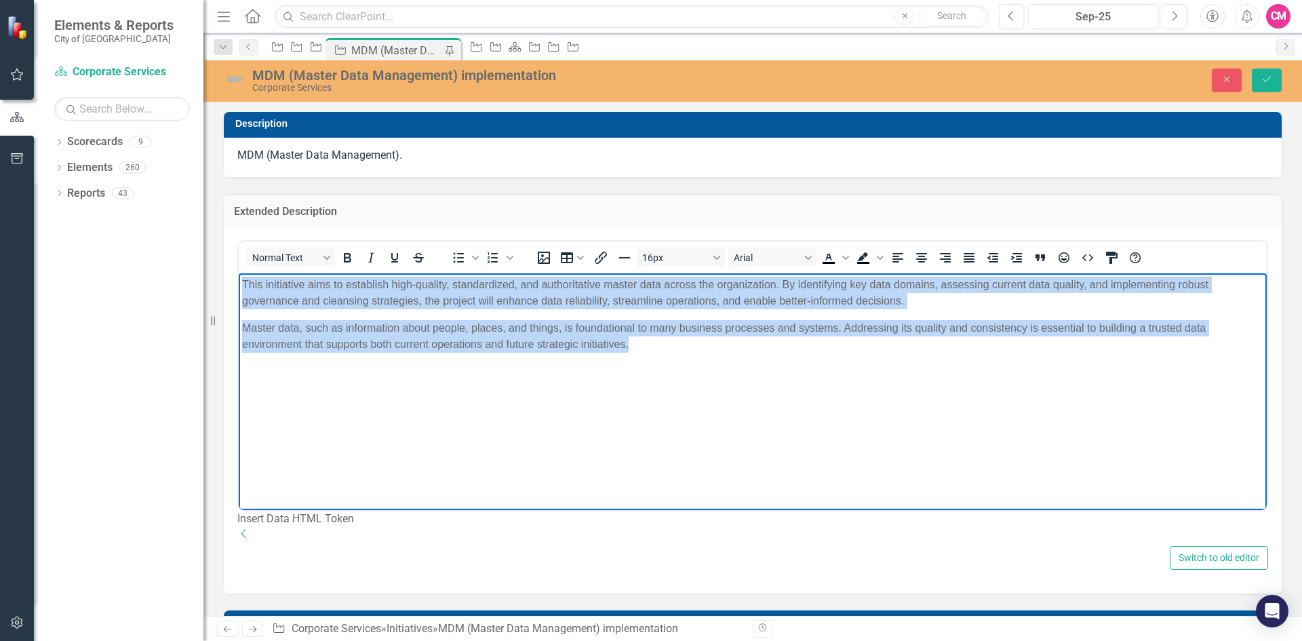
drag, startPoint x: 642, startPoint y: 346, endPoint x: 245, endPoint y: 286, distance: 401.7
click at [245, 286] on body "This initiative aims to establish high-quality, standardized, and authoritative…" at bounding box center [753, 374] width 1028 height 203
paste body "Rich Text Area. Press ALT-0 for help."
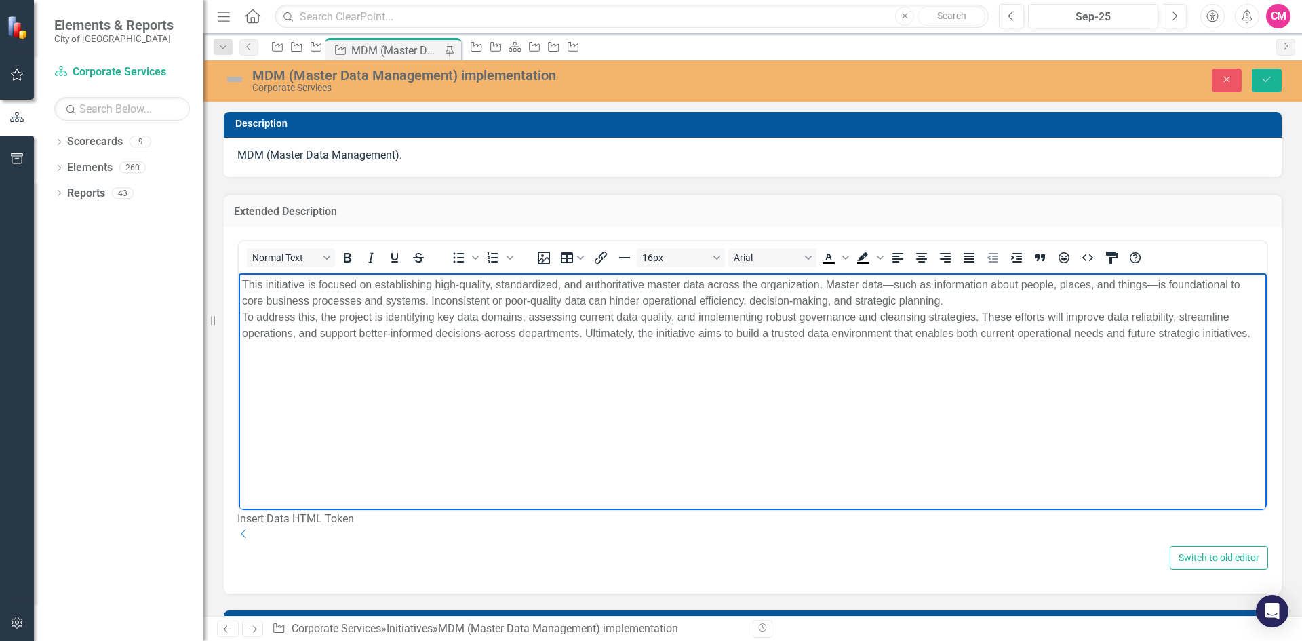
click at [883, 285] on p "This initiative is focused on establishing high-quality, standardized, and auth…" at bounding box center [752, 309] width 1021 height 65
click at [1142, 283] on p "This initiative is focused on establishing high-quality, standardized, and auth…" at bounding box center [752, 309] width 1021 height 65
click at [885, 284] on p "This initiative is focused on establishing high-quality, standardized, and auth…" at bounding box center [752, 309] width 1021 height 65
click at [950, 301] on p "This initiative is focused on establishing high-quality, standardized, and auth…" at bounding box center [752, 309] width 1021 height 65
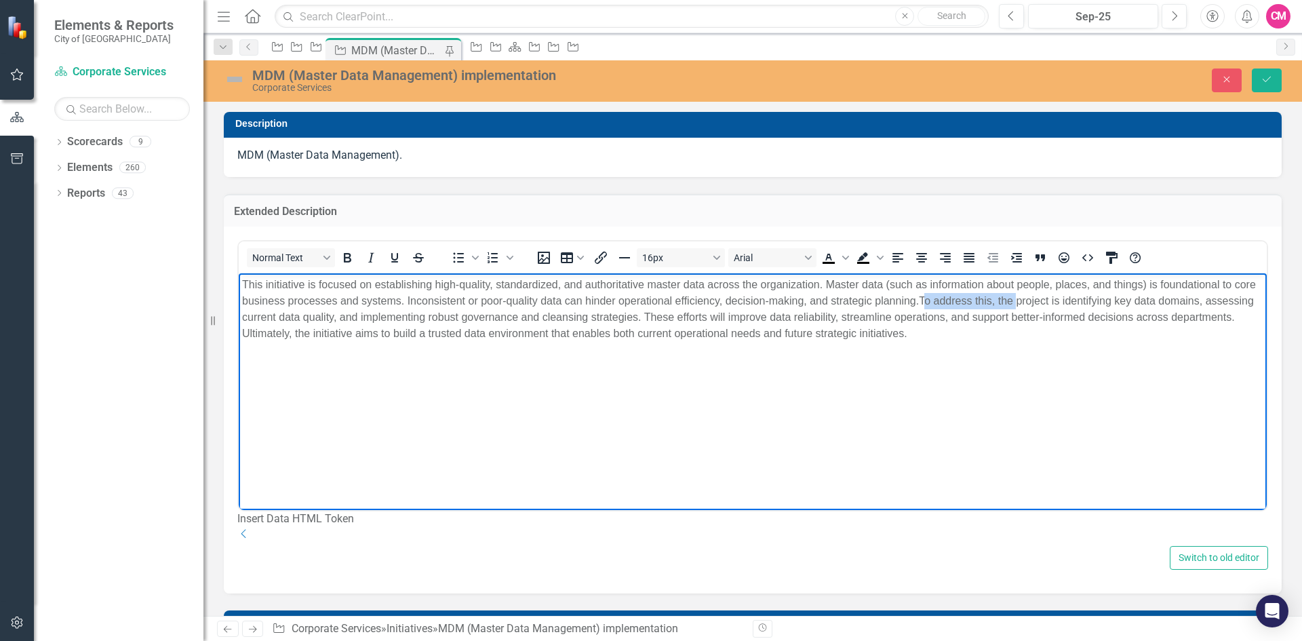
drag, startPoint x: 1042, startPoint y: 300, endPoint x: 950, endPoint y: 302, distance: 92.2
click at [950, 302] on p "This initiative is focused on establishing high-quality, standardized, and auth…" at bounding box center [752, 309] width 1021 height 65
drag, startPoint x: 1012, startPoint y: 301, endPoint x: 1002, endPoint y: 302, distance: 10.2
click at [1002, 302] on p "This initiative is focused on establishing high-quality, standardized, and auth…" at bounding box center [752, 309] width 1021 height 65
click at [1014, 355] on body "This initiative is focused on establishing high-quality, standardized, and auth…" at bounding box center [753, 374] width 1028 height 203
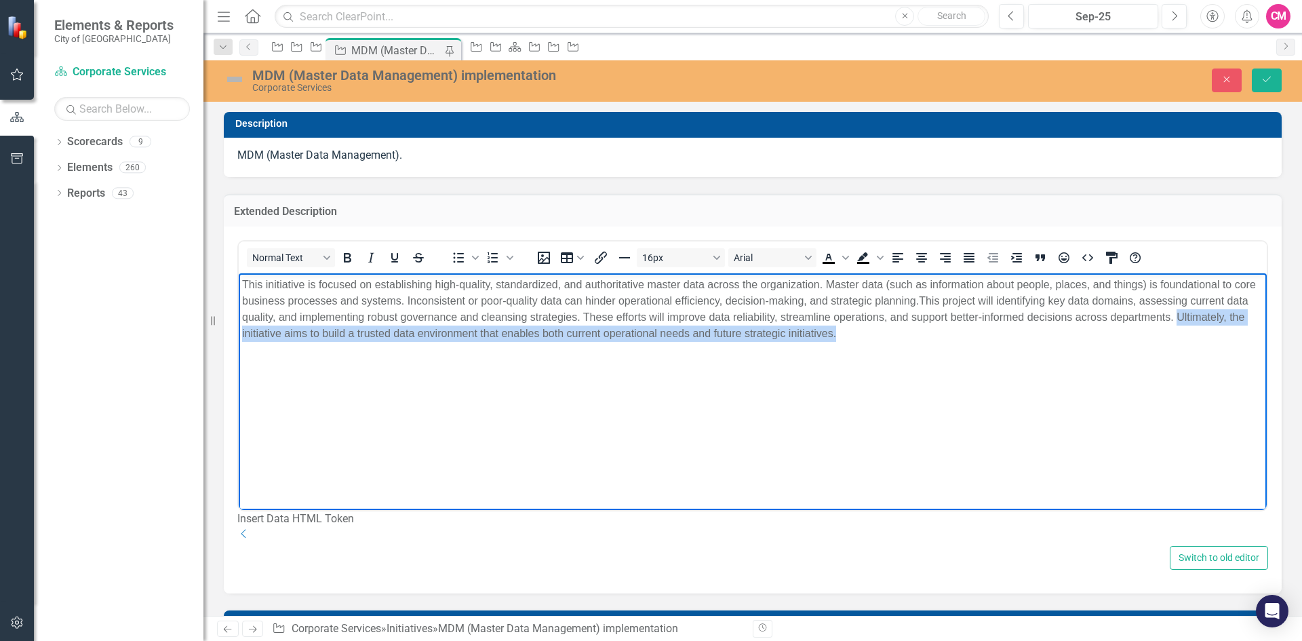
drag, startPoint x: 1202, startPoint y: 317, endPoint x: 1203, endPoint y: 328, distance: 11.5
click at [1203, 328] on p "This initiative is focused on establishing high-quality, standardized, and auth…" at bounding box center [752, 309] width 1021 height 65
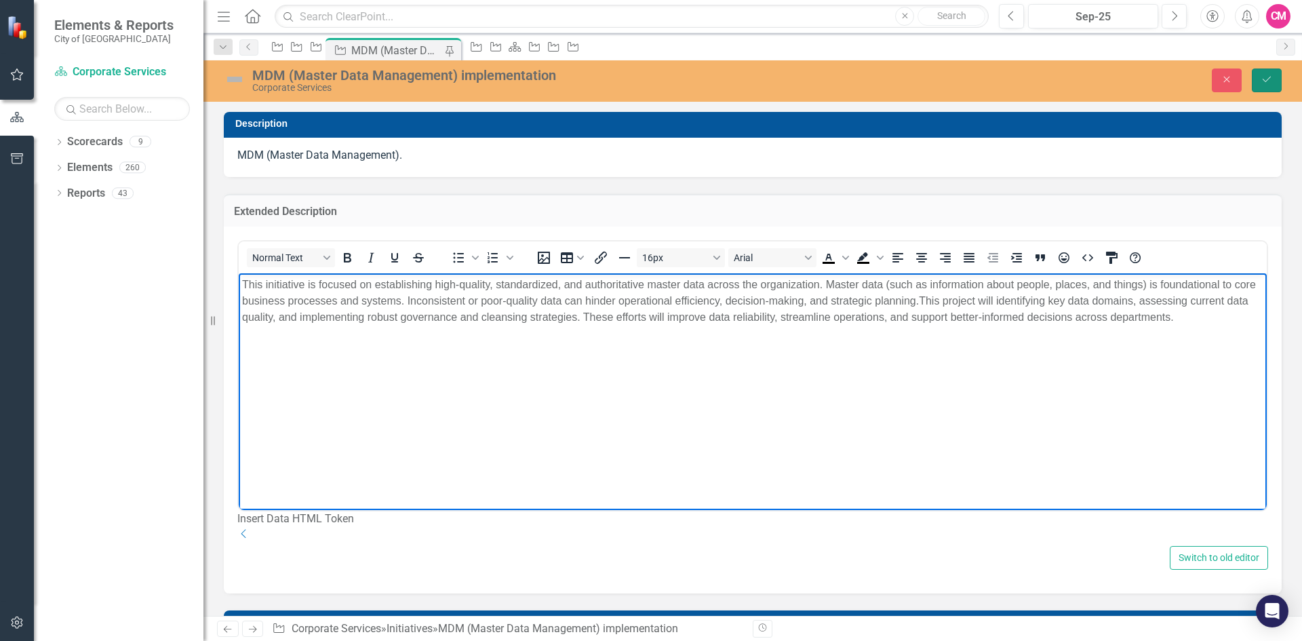
click at [1279, 73] on button "Save" at bounding box center [1266, 80] width 30 height 24
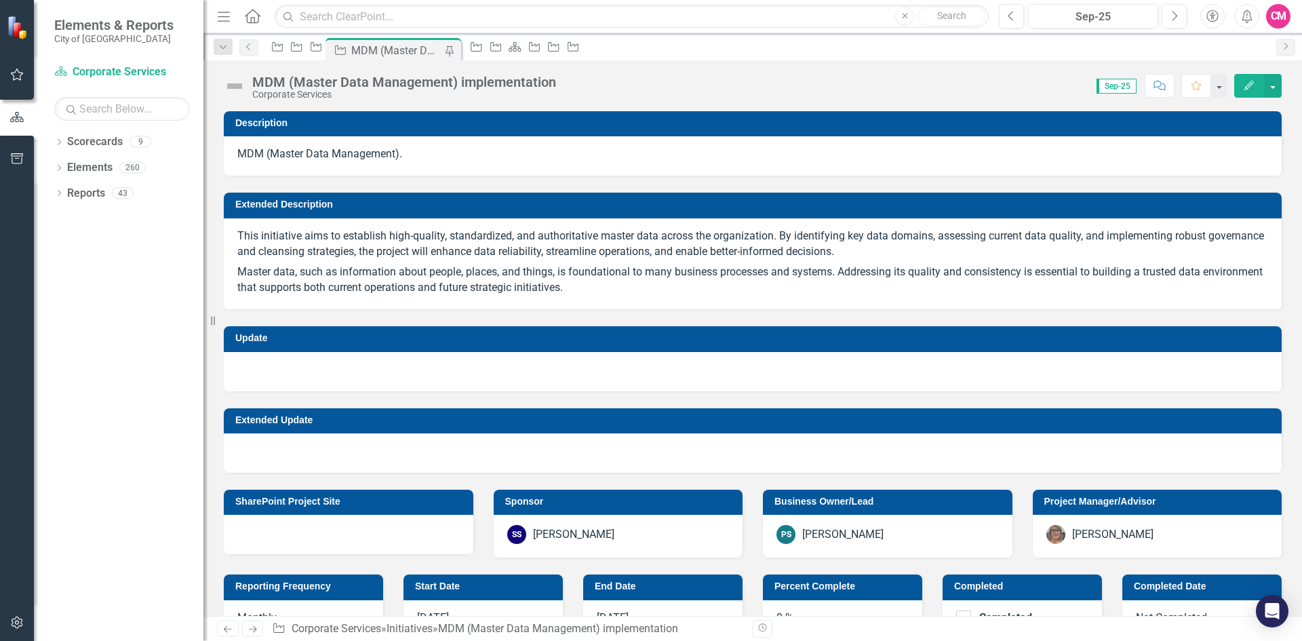
click at [247, 363] on div at bounding box center [753, 371] width 1058 height 39
click at [247, 370] on div at bounding box center [753, 371] width 1058 height 39
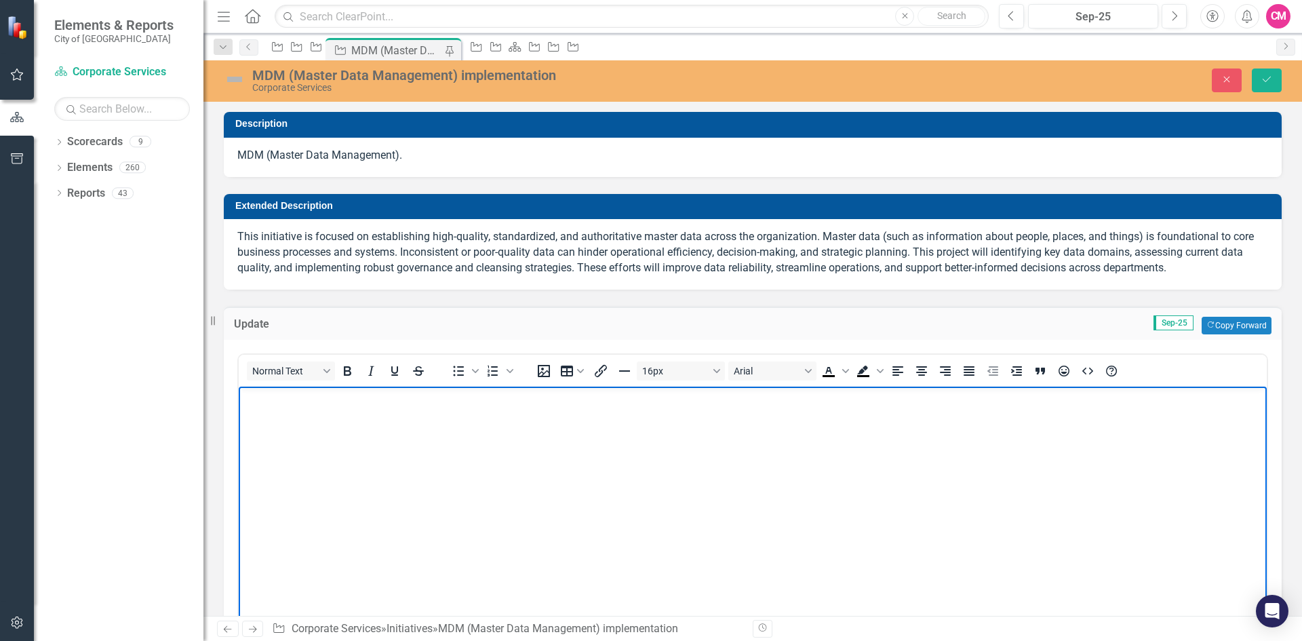
click at [284, 412] on body "Rich Text Area. Press ALT-0 for help." at bounding box center [753, 487] width 1028 height 203
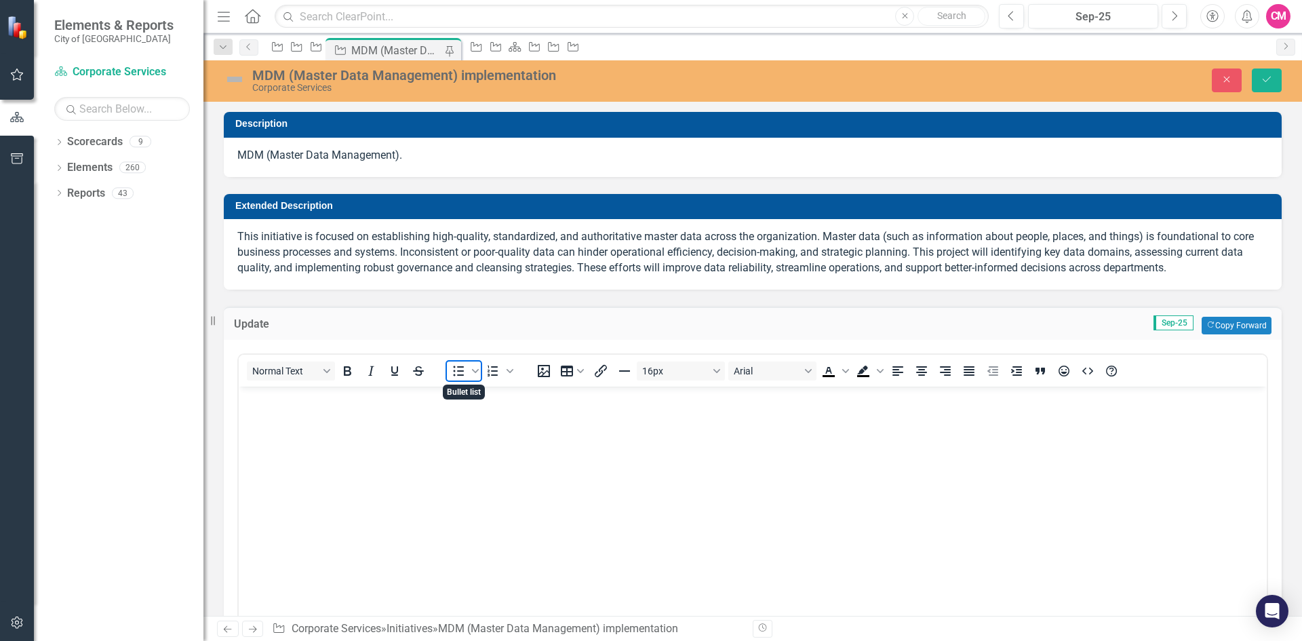
click at [456, 369] on icon "Bullet list" at bounding box center [458, 371] width 16 height 16
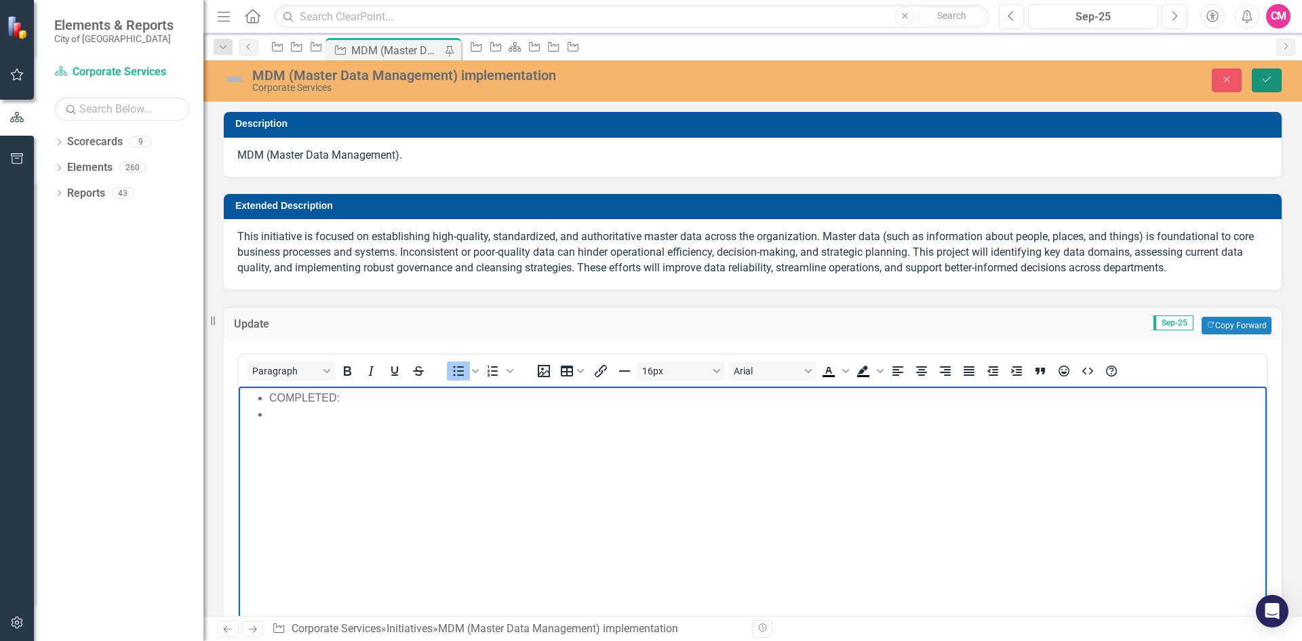
click at [1268, 85] on button "Save" at bounding box center [1266, 80] width 30 height 24
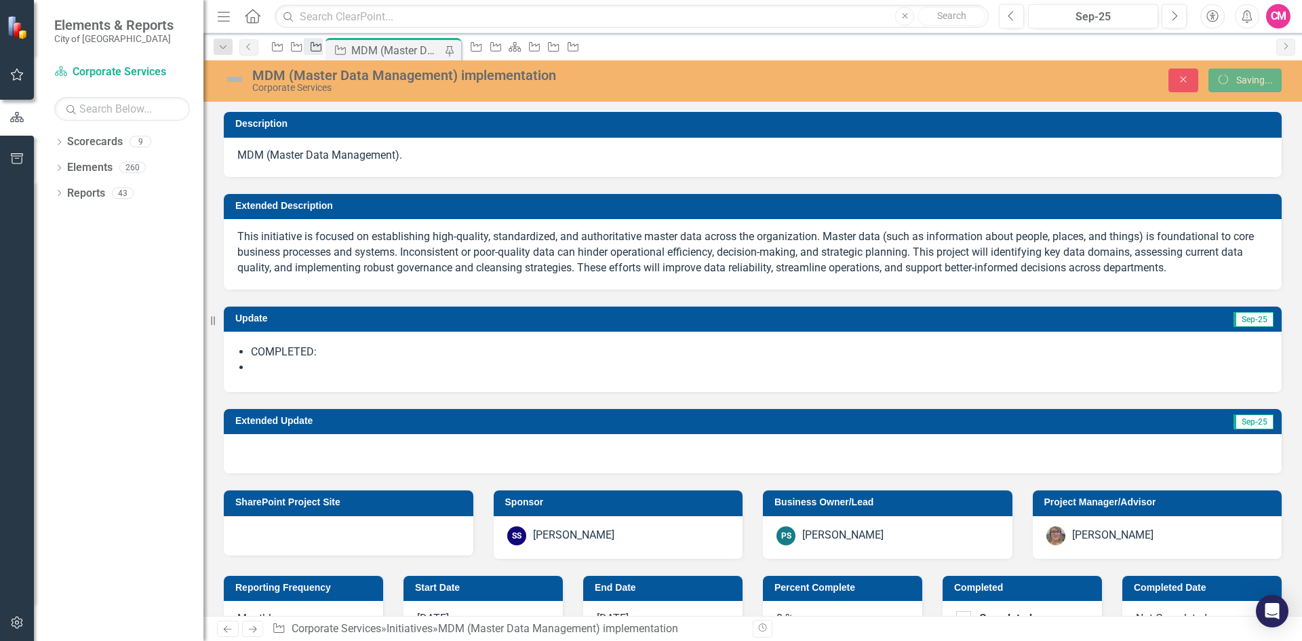
click at [323, 52] on icon "Initiative" at bounding box center [316, 46] width 14 height 11
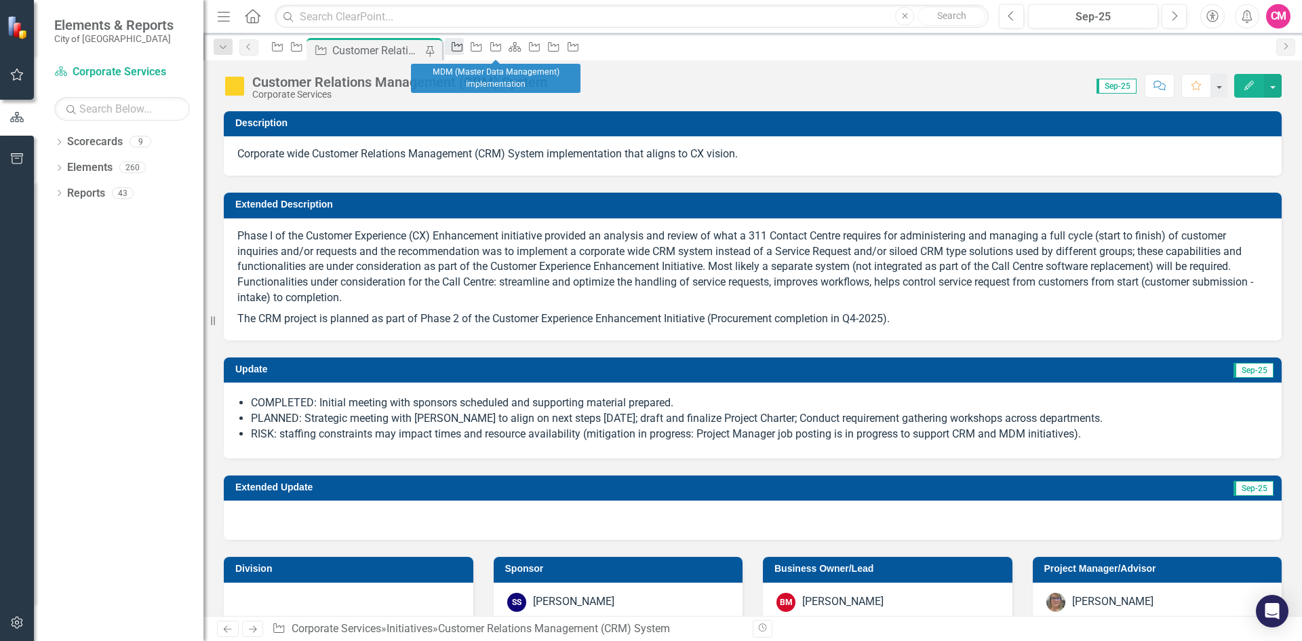
click at [464, 50] on icon "Initiative" at bounding box center [457, 46] width 14 height 11
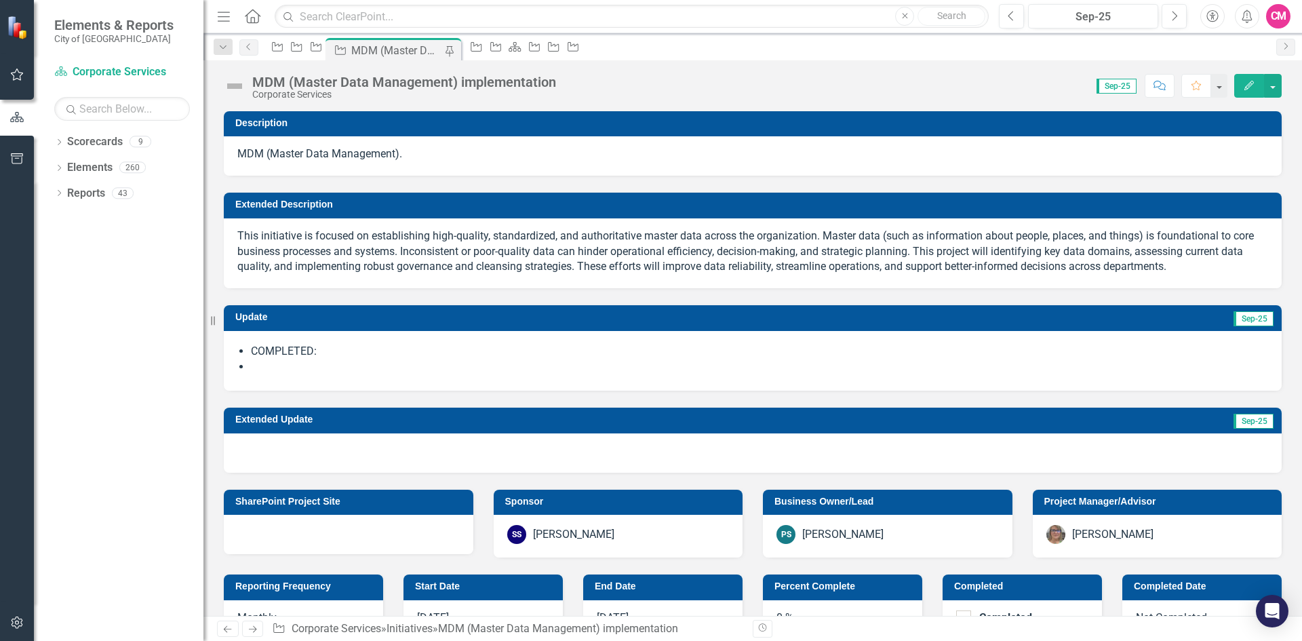
click at [261, 369] on li at bounding box center [759, 367] width 1017 height 16
click at [257, 368] on li at bounding box center [759, 367] width 1017 height 16
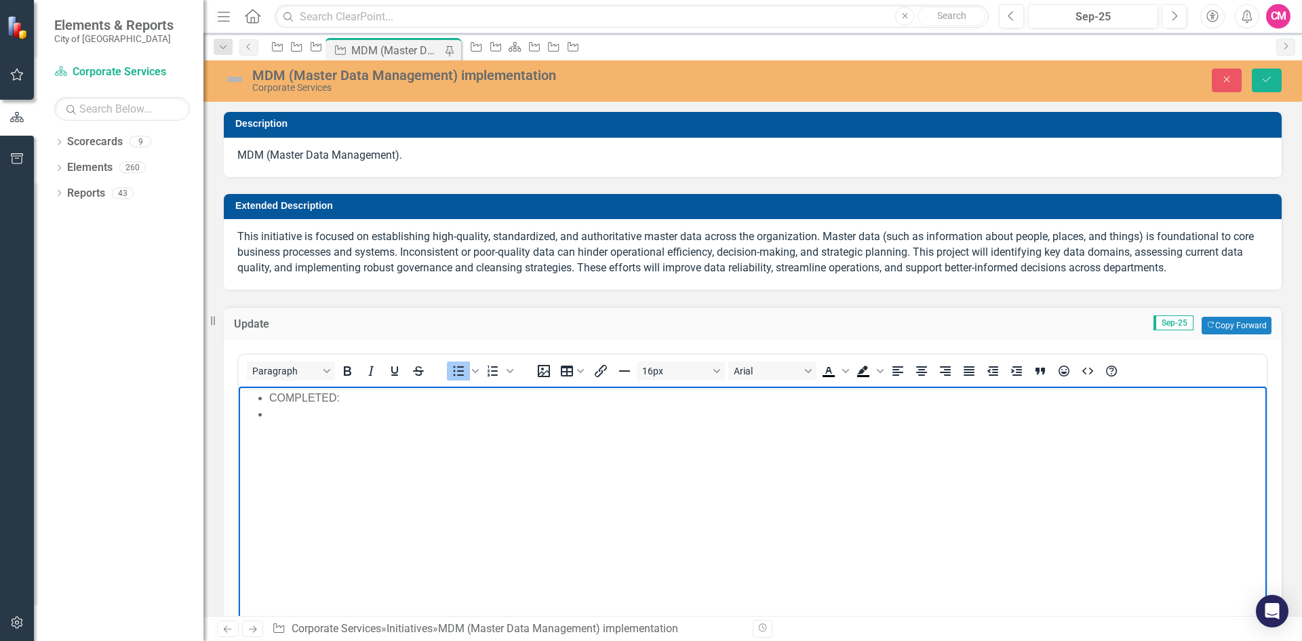
click at [273, 412] on li "Rich Text Area. Press ALT-0 for help." at bounding box center [766, 413] width 994 height 16
click at [409, 409] on li "PLANNED:" at bounding box center [766, 413] width 994 height 16
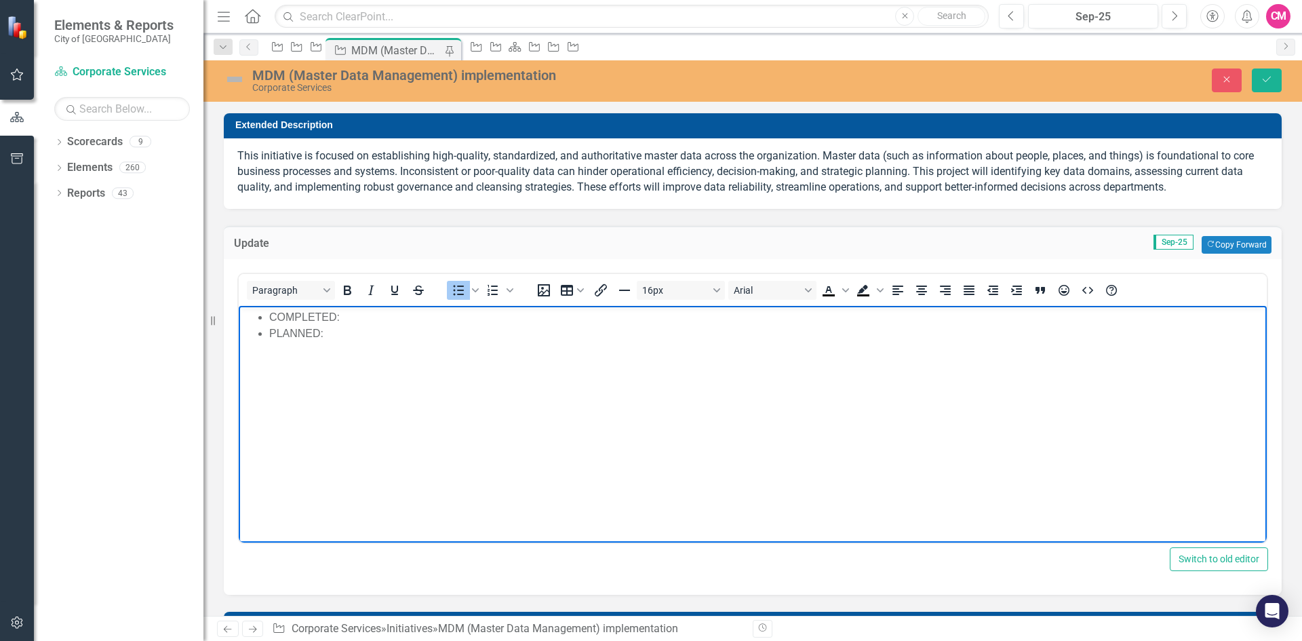
scroll to position [68, 0]
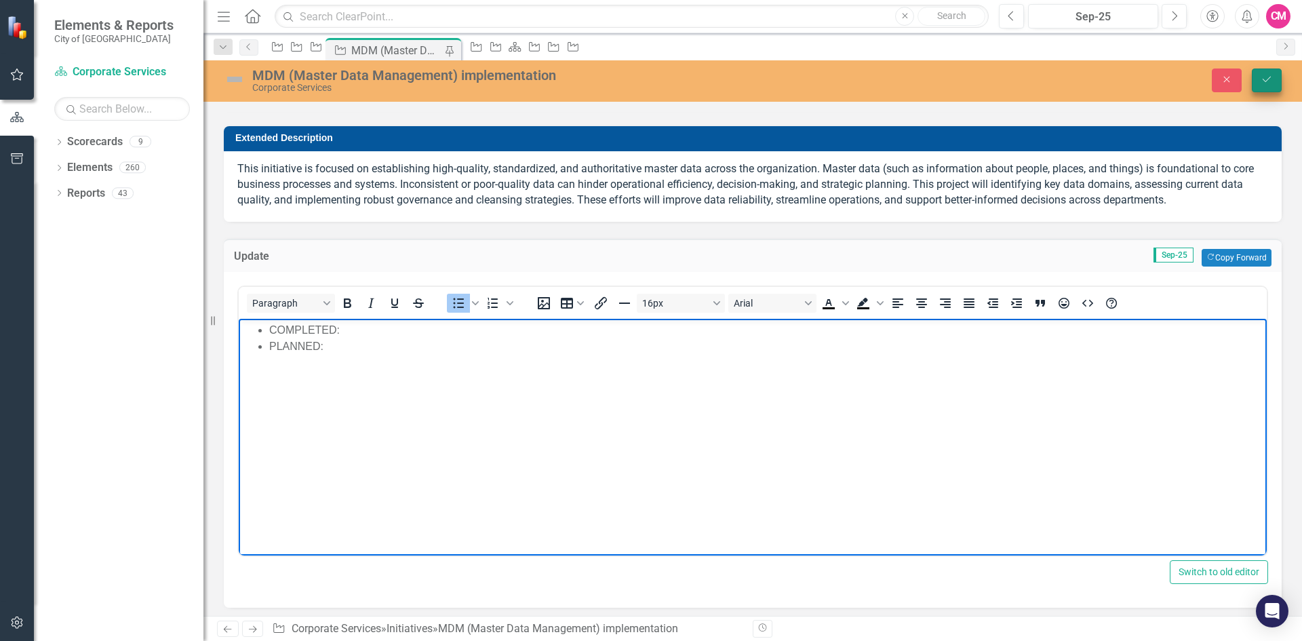
click at [1268, 79] on icon "Save" at bounding box center [1266, 79] width 12 height 9
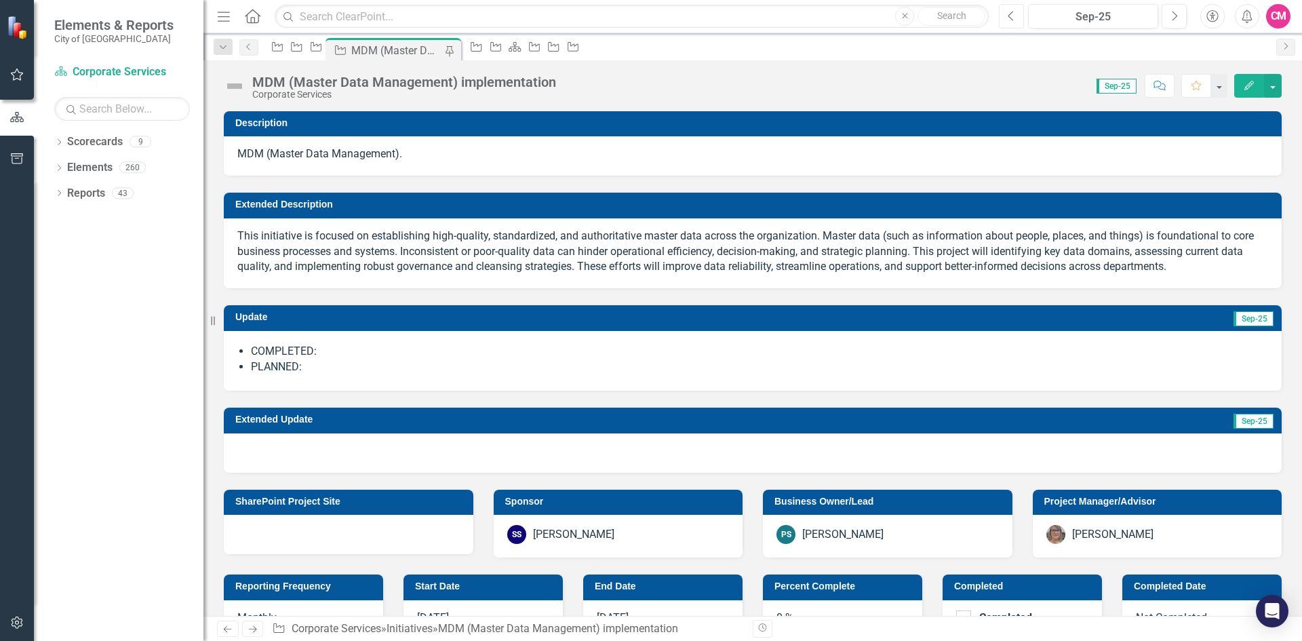
click at [1015, 13] on icon "Previous" at bounding box center [1010, 16] width 7 height 12
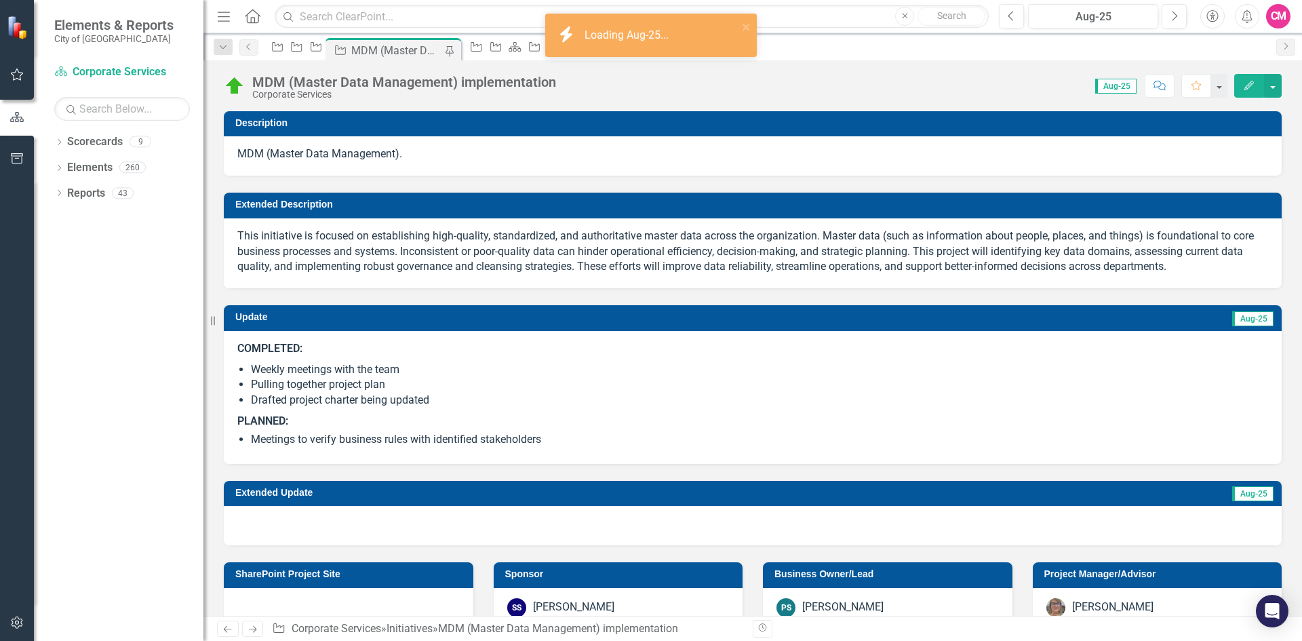
click at [420, 419] on p "PLANNED:" at bounding box center [752, 420] width 1030 height 18
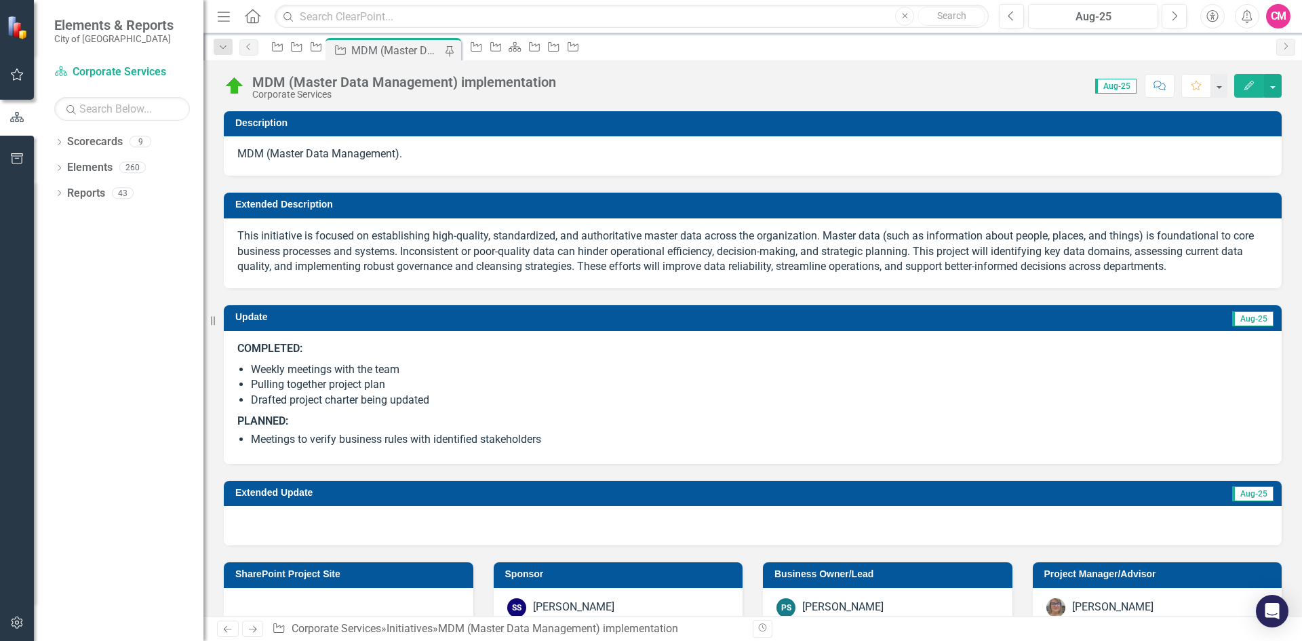
click at [575, 432] on li "Meetings to verify business rules with identified stakeholders" at bounding box center [759, 440] width 1017 height 16
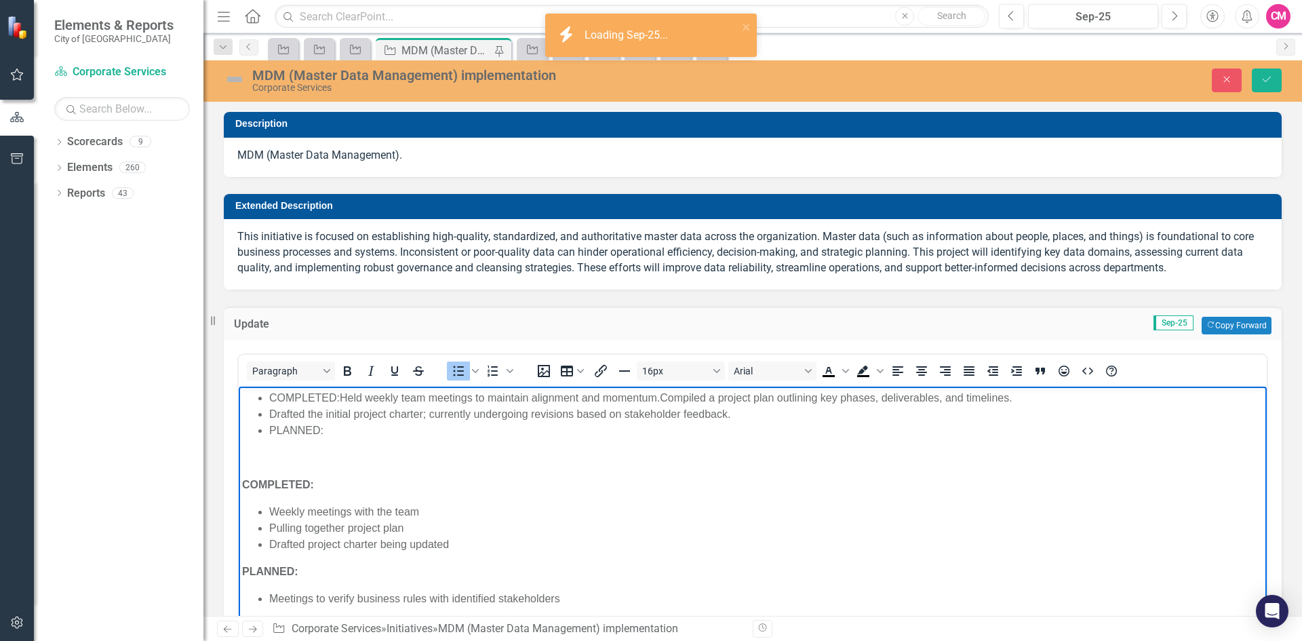
click at [425, 458] on p "Rich Text Area. Press ALT-0 for help." at bounding box center [752, 457] width 1021 height 16
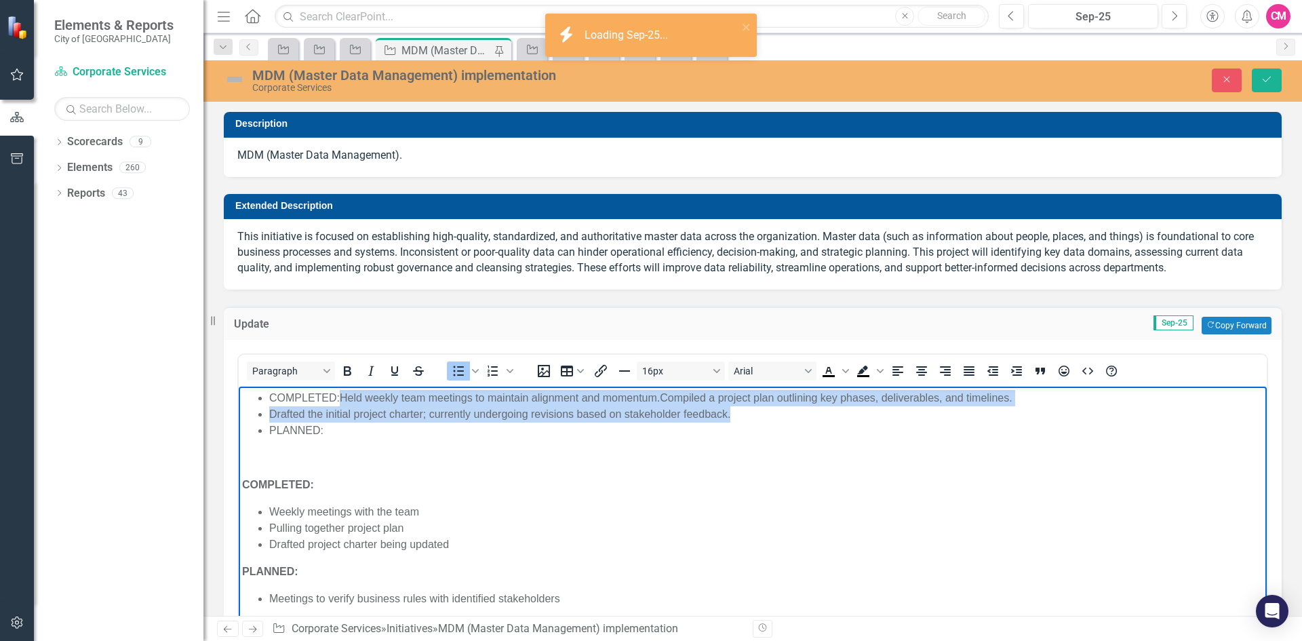
drag, startPoint x: 683, startPoint y: 406, endPoint x: 342, endPoint y: 393, distance: 341.3
click at [342, 393] on ul "COMPLETED: Held weekly team meetings to maintain alignment and momentum. Compil…" at bounding box center [752, 413] width 1021 height 49
paste body "Rich Text Area. Press ALT-0 for help."
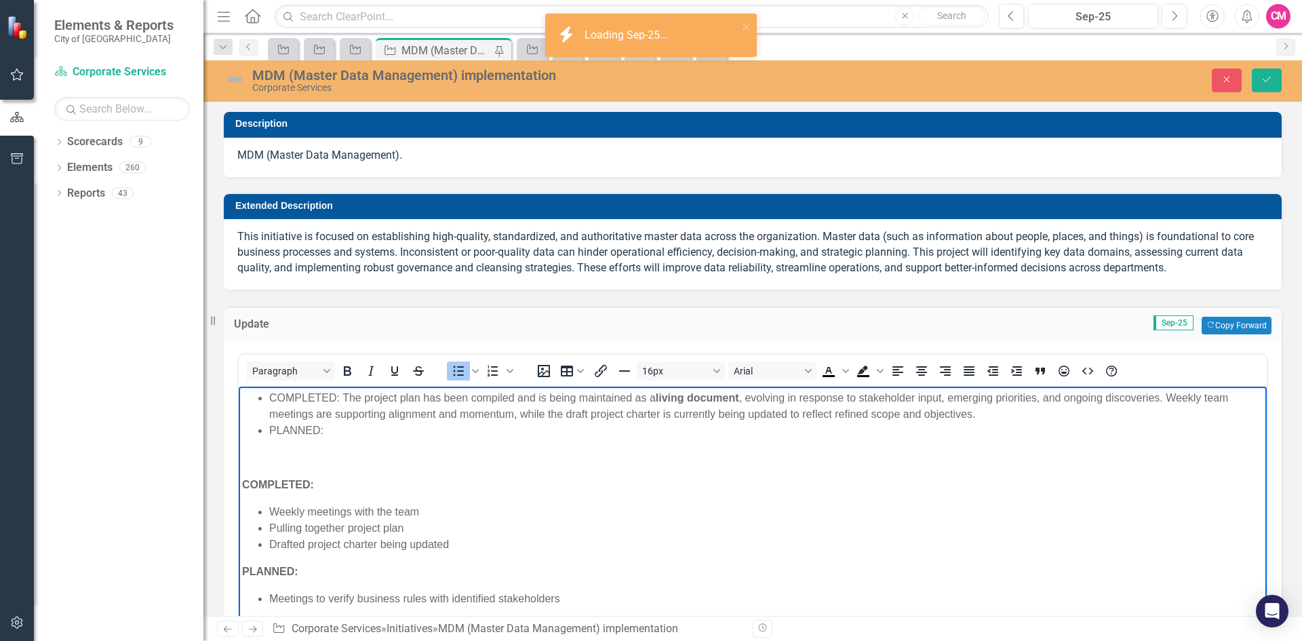
click at [493, 458] on p "Rich Text Area. Press ALT-0 for help." at bounding box center [752, 457] width 1021 height 16
drag, startPoint x: 742, startPoint y: 395, endPoint x: 651, endPoint y: 395, distance: 90.8
click at [651, 395] on li "COMPLETED: The project plan has been compiled and is being maintained as a livi…" at bounding box center [766, 405] width 994 height 33
click at [683, 418] on li "COMPLETED: The project plan has been compiled and is being maintained as a livi…" at bounding box center [766, 405] width 994 height 33
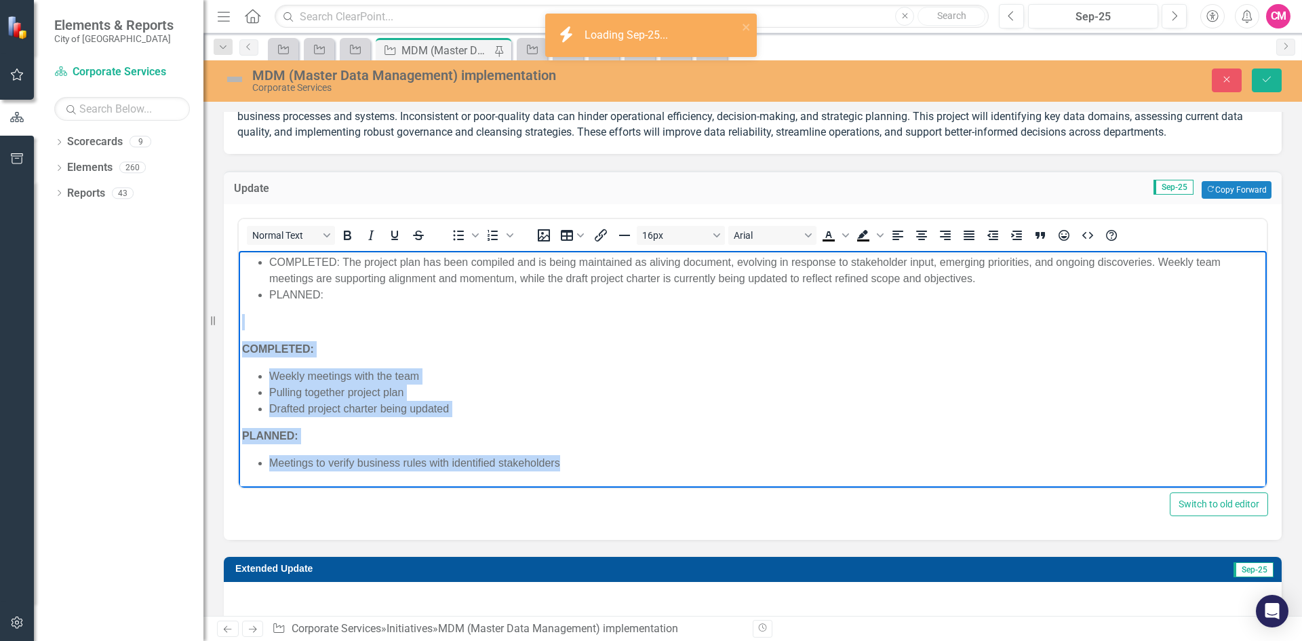
drag, startPoint x: 511, startPoint y: 455, endPoint x: 254, endPoint y: 321, distance: 289.6
click at [254, 321] on body "COMPLETED: The project plan has been compiled and is being maintained as a livi…" at bounding box center [753, 367] width 1028 height 235
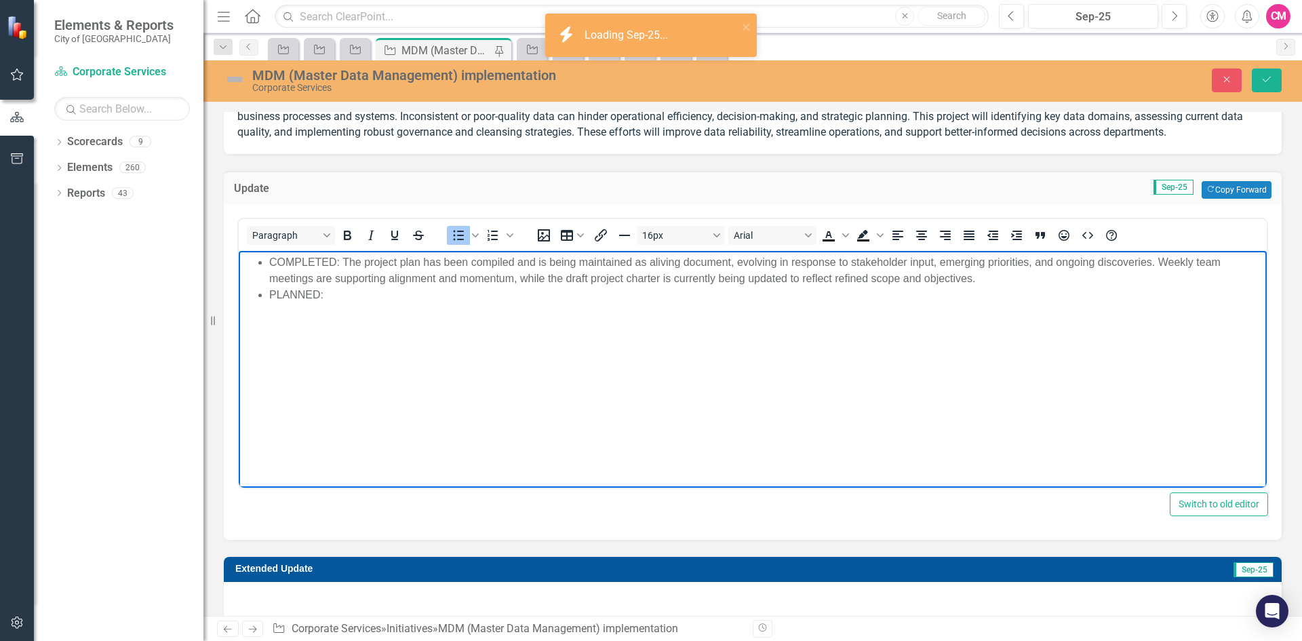
click at [357, 294] on li "PLANNED:" at bounding box center [766, 294] width 994 height 16
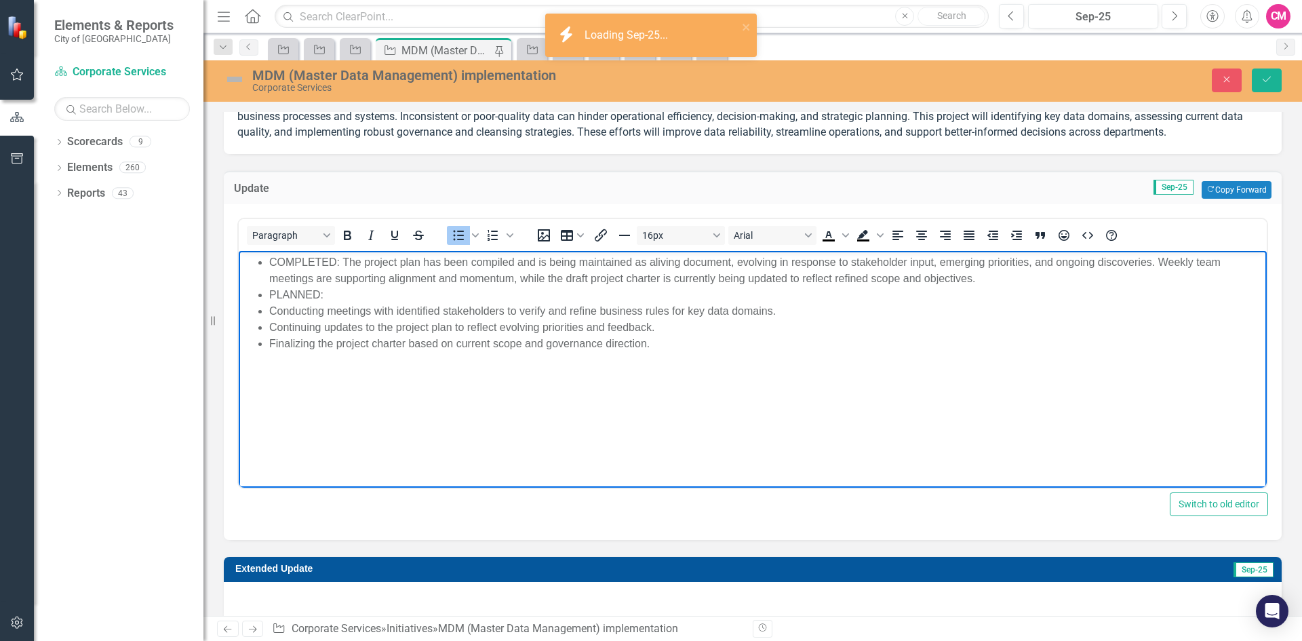
click at [344, 289] on li "PLANNED:" at bounding box center [766, 294] width 994 height 16
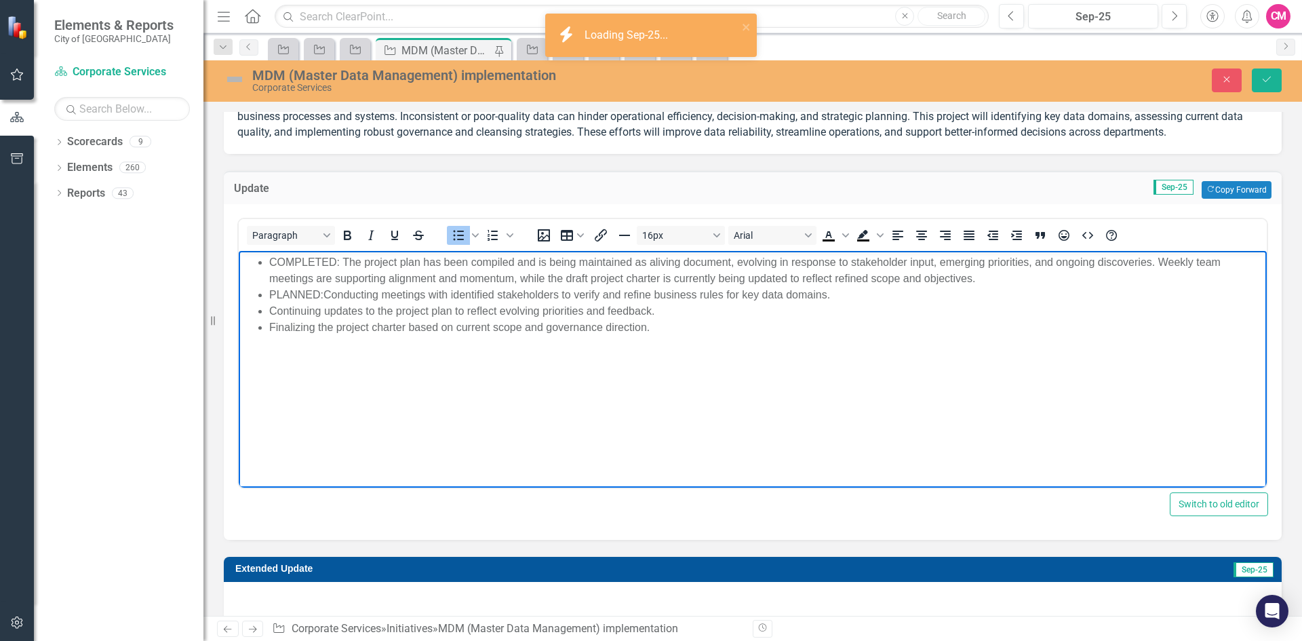
click at [405, 445] on body "COMPLETED: The project plan has been compiled and is being maintained as a livi…" at bounding box center [753, 351] width 1028 height 203
click at [845, 294] on li "PLANNED: Conducting meetings with identified stakeholders to verify and refine …" at bounding box center [766, 294] width 994 height 16
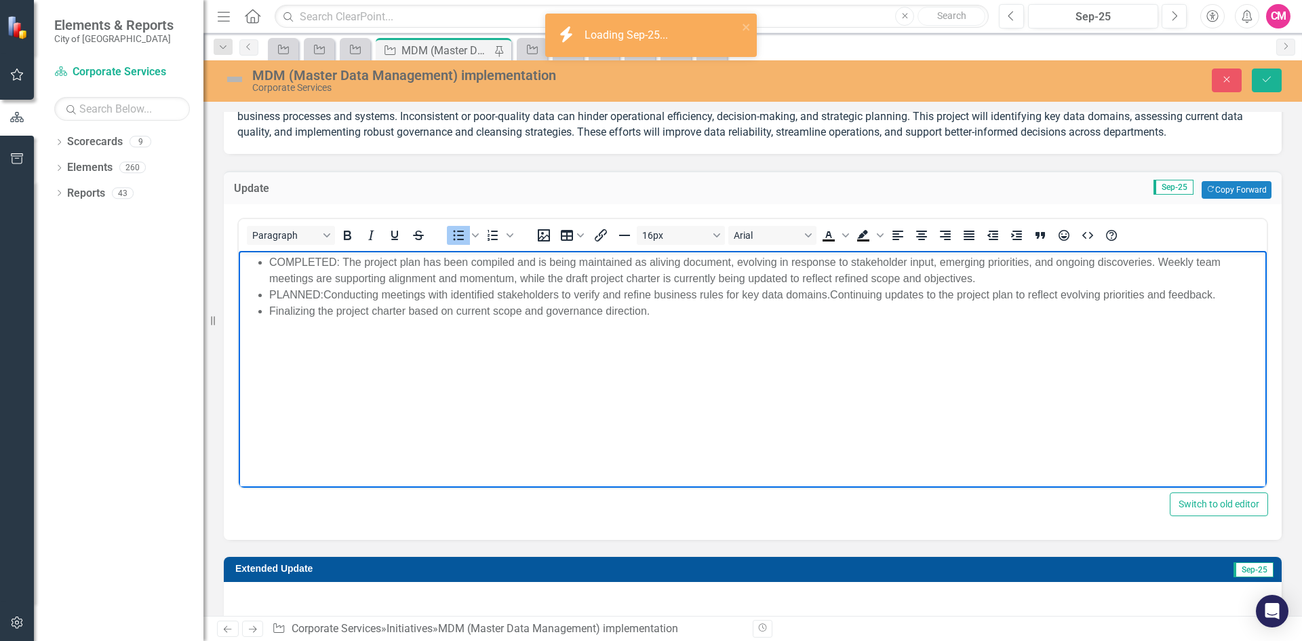
click at [1231, 300] on li "PLANNED: Conducting meetings with identified stakeholders to verify and refine …" at bounding box center [766, 294] width 994 height 16
drag, startPoint x: 574, startPoint y: 310, endPoint x: 642, endPoint y: 315, distance: 68.7
click at [642, 315] on li "PLANNED: Conducting meetings with identified stakeholders to verify and refine …" at bounding box center [766, 302] width 994 height 33
click at [642, 316] on li "PLANNED: Conducting meetings with identified stakeholders to verify and refine …" at bounding box center [766, 302] width 994 height 33
drag, startPoint x: 654, startPoint y: 313, endPoint x: 599, endPoint y: 310, distance: 55.0
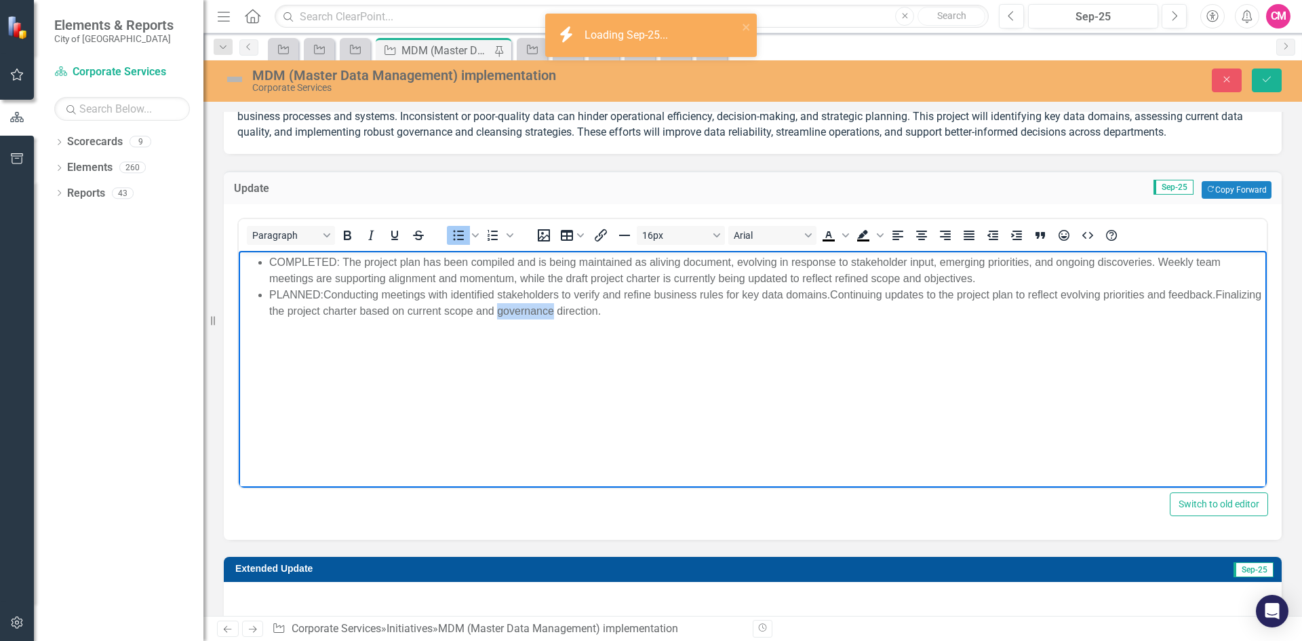
click at [599, 310] on li "PLANNED: Conducting meetings with identified stakeholders to verify and refine …" at bounding box center [766, 302] width 994 height 33
drag, startPoint x: 694, startPoint y: 310, endPoint x: 572, endPoint y: 309, distance: 122.0
click at [572, 309] on li "PLANNED: Conducting meetings with identified stakeholders to verify and refine …" at bounding box center [766, 302] width 994 height 33
click at [1261, 76] on icon "Save" at bounding box center [1266, 79] width 12 height 9
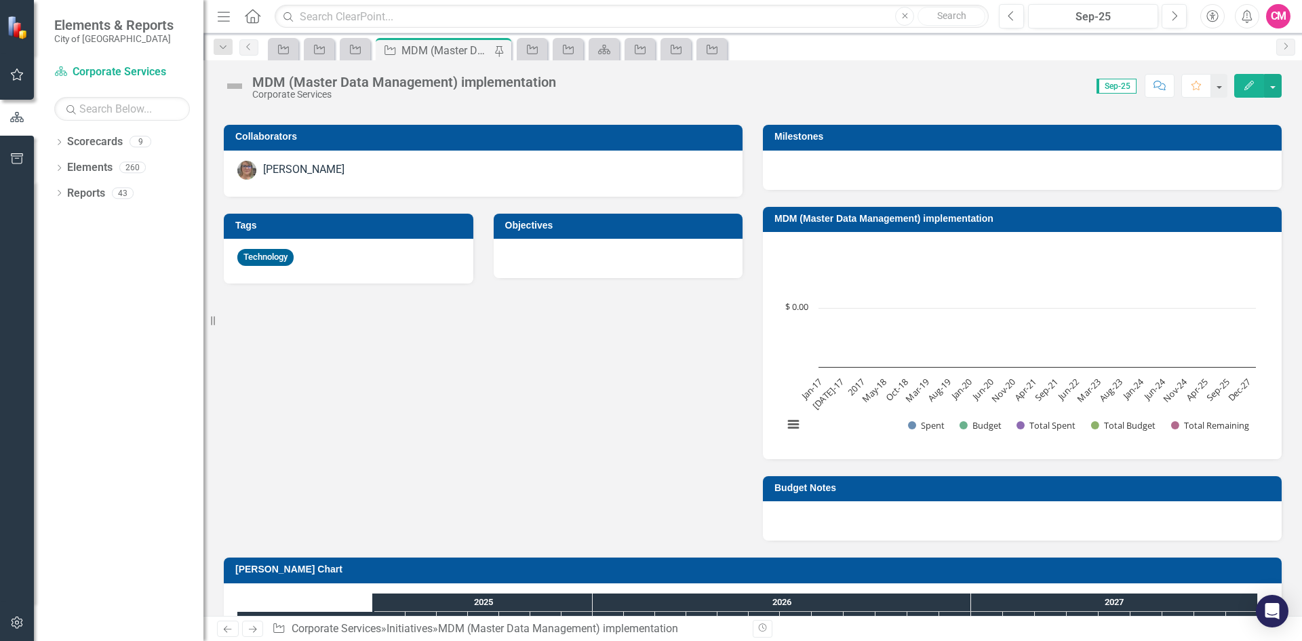
scroll to position [610, 0]
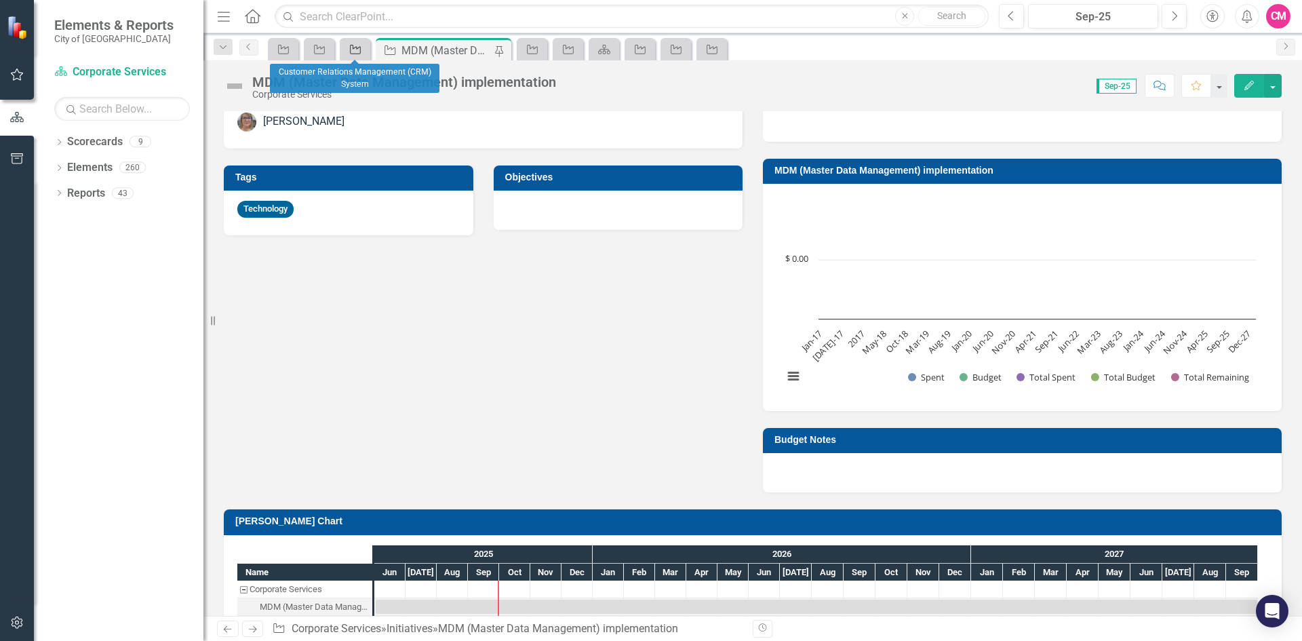
click at [357, 49] on icon "Initiative" at bounding box center [355, 49] width 14 height 11
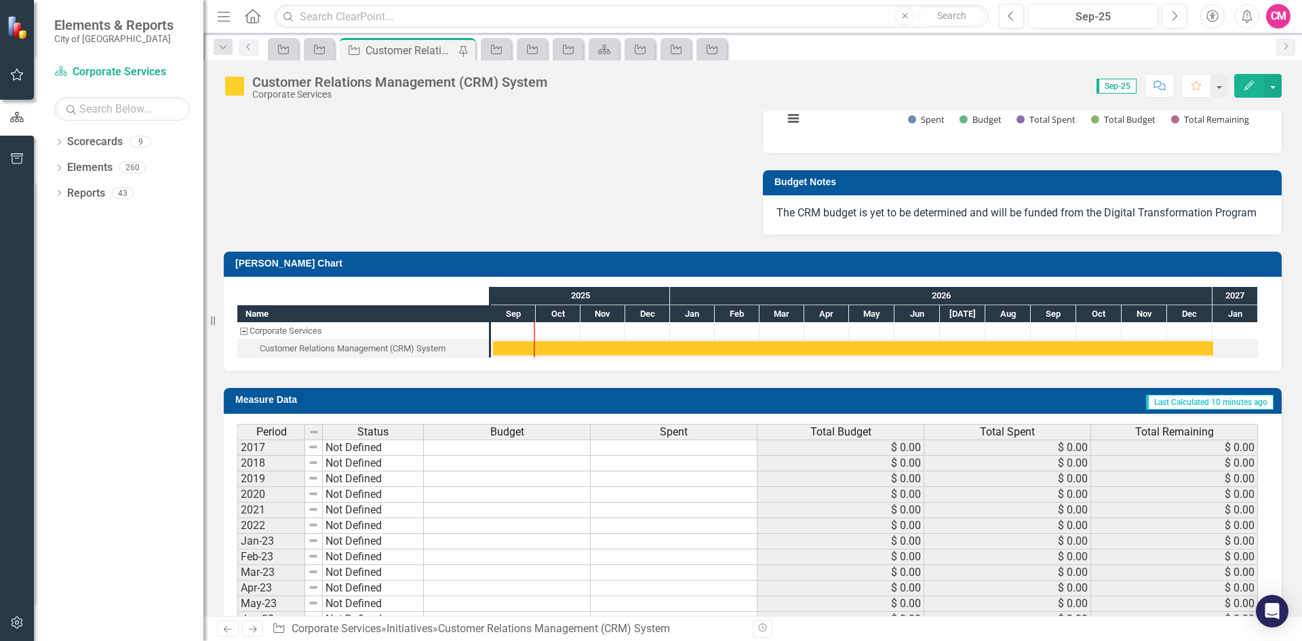
scroll to position [1152, 0]
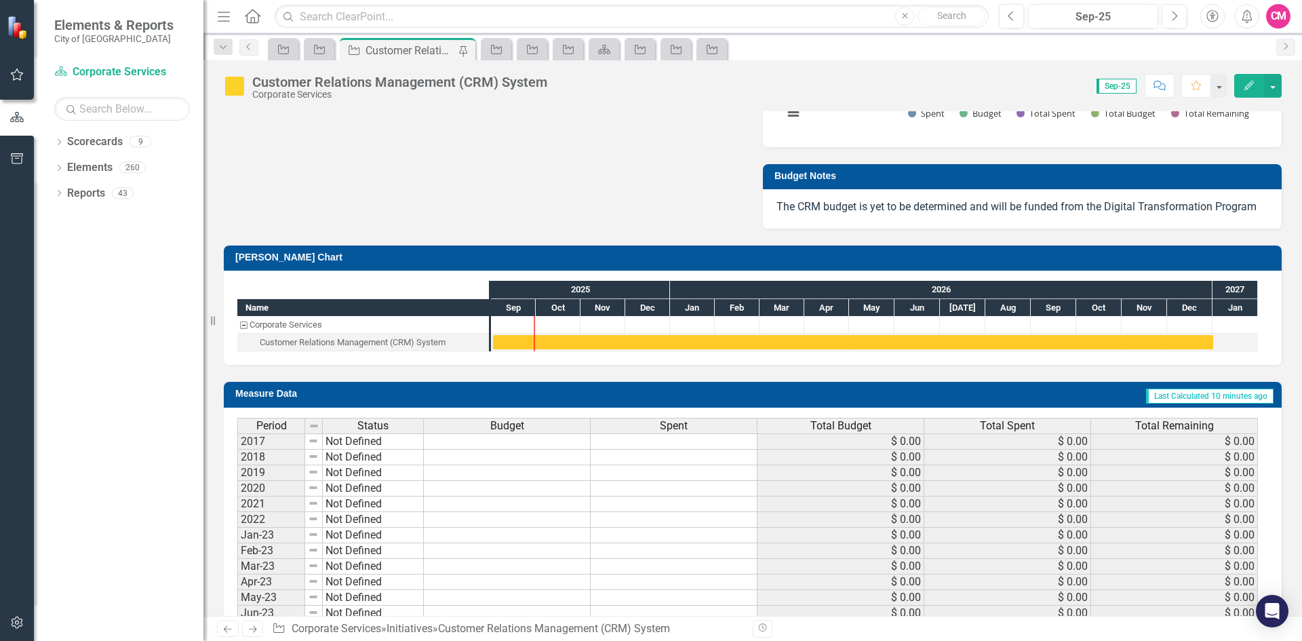
click at [868, 209] on p "The CRM budget is yet to be determined and will be funded from the Digital Tran…" at bounding box center [1022, 207] width 492 height 16
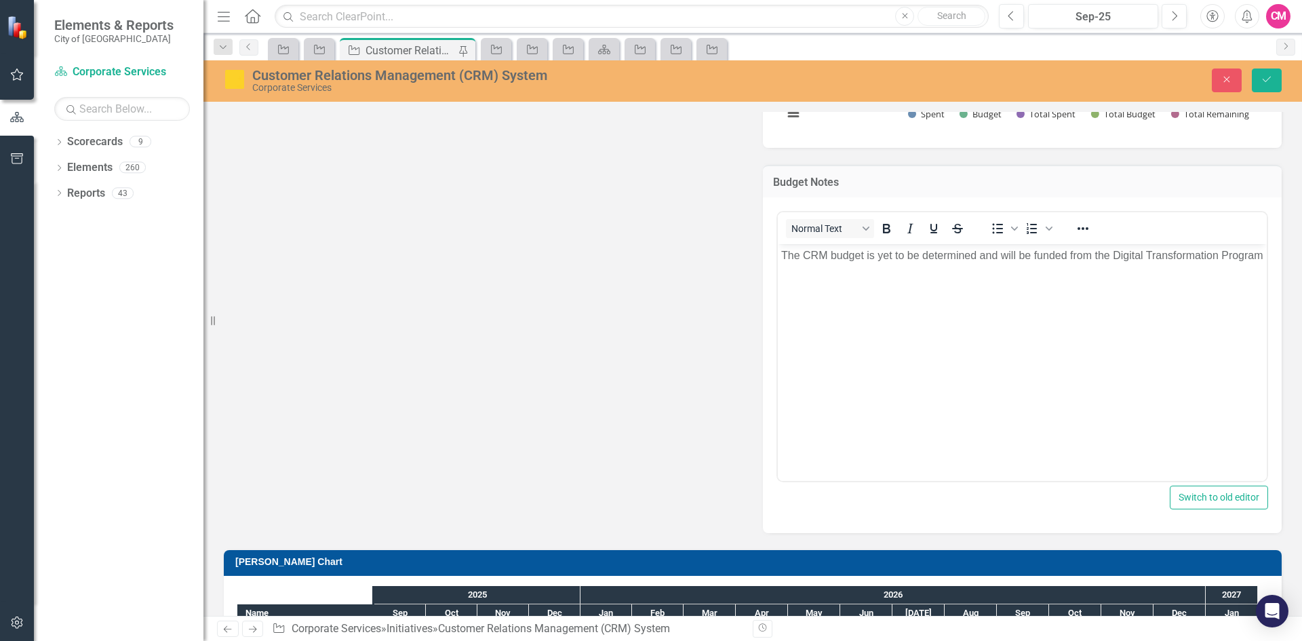
scroll to position [0, 0]
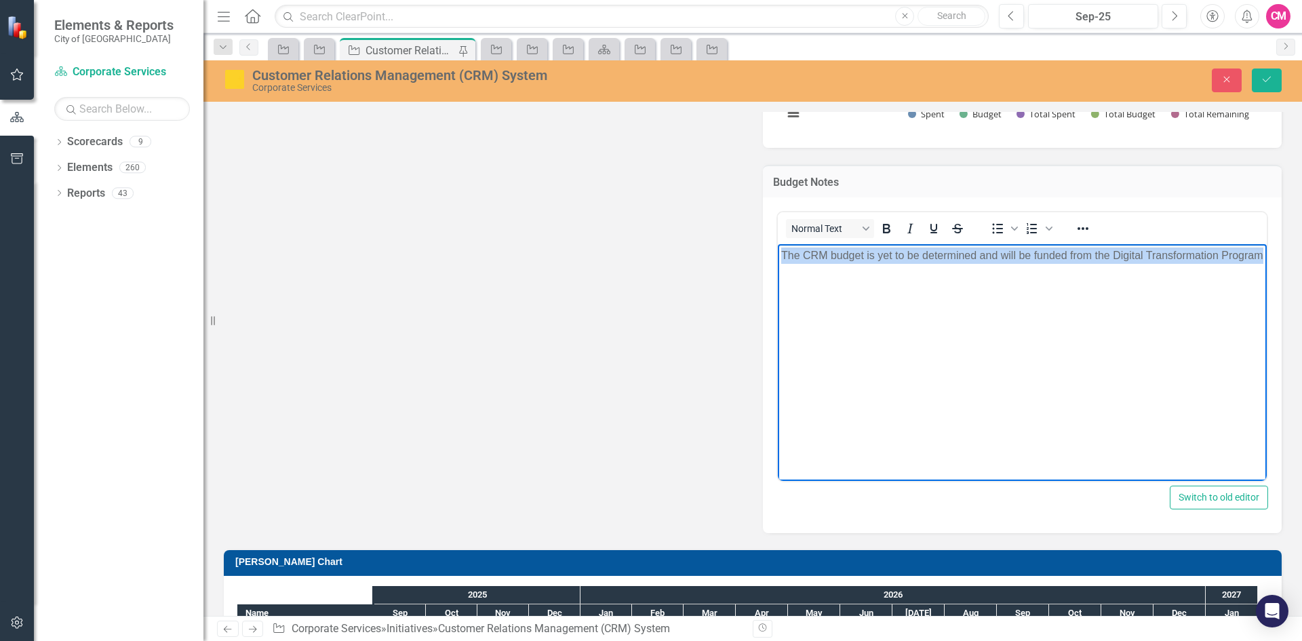
drag, startPoint x: 836, startPoint y: 275, endPoint x: 780, endPoint y: 257, distance: 59.2
click at [780, 257] on body "The CRM budget is yet to be determined and will be funded from the Digital Tran…" at bounding box center [1022, 345] width 489 height 203
copy p "The CRM budget is yet to be determined and will be funded from the Digital Tran…"
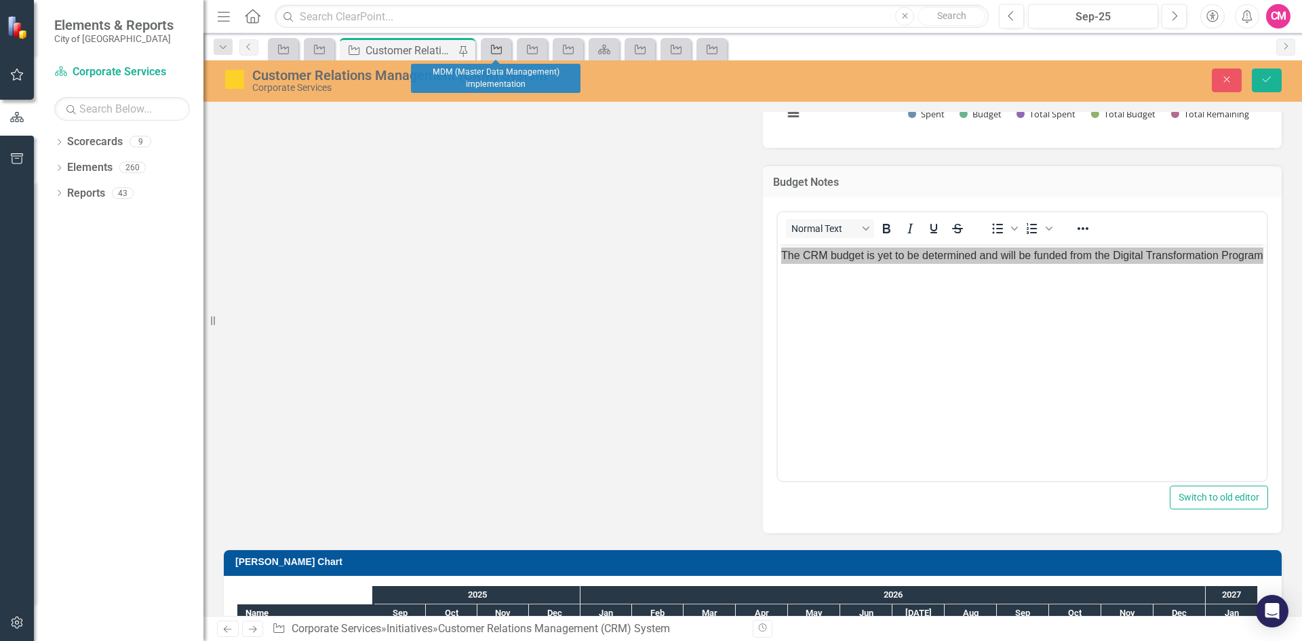
click at [491, 48] on icon "Initiative" at bounding box center [496, 49] width 14 height 11
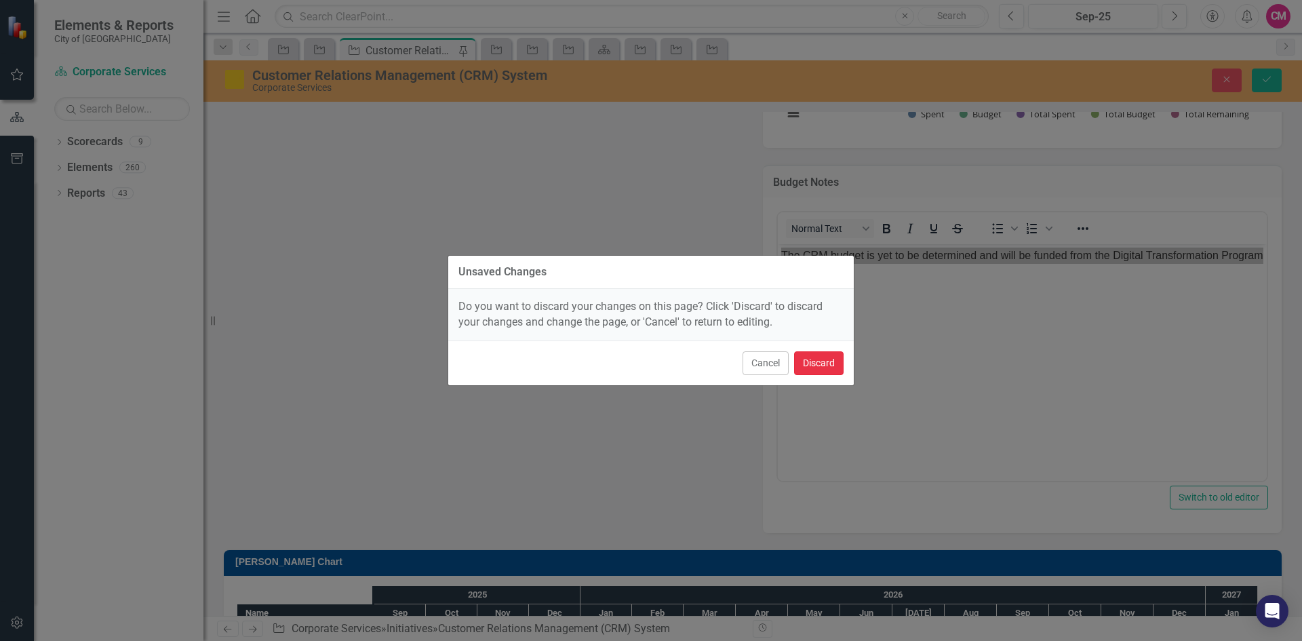
click at [822, 365] on button "Discard" at bounding box center [818, 363] width 49 height 24
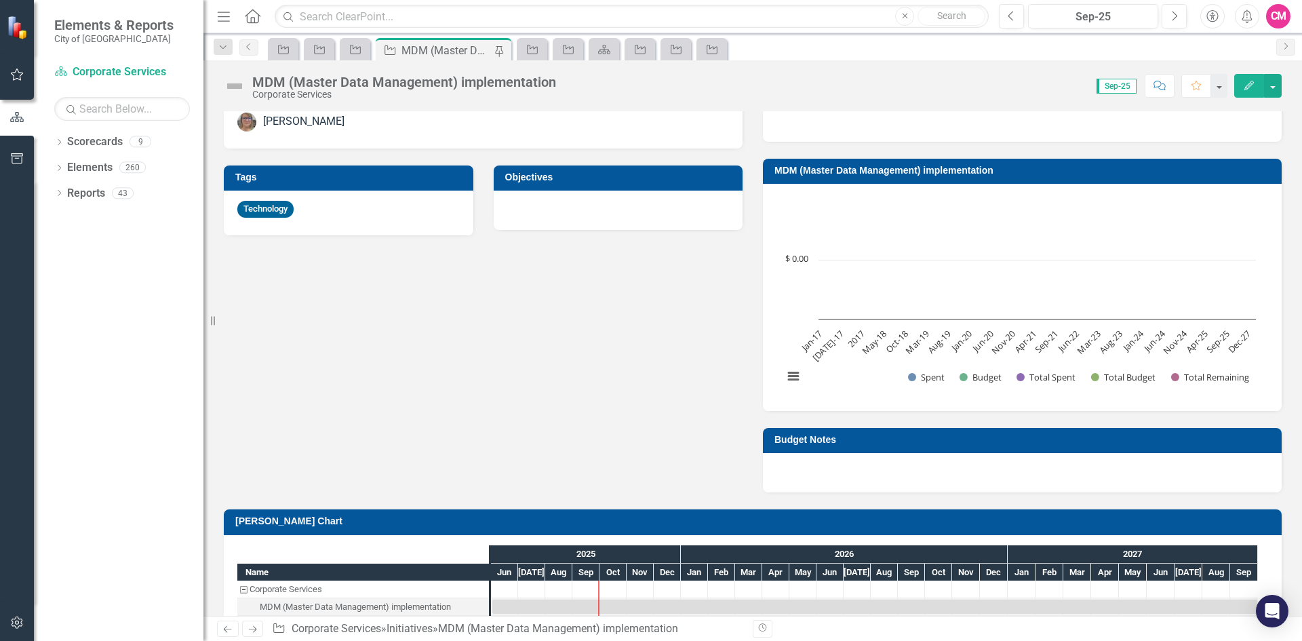
scroll to position [814, 0]
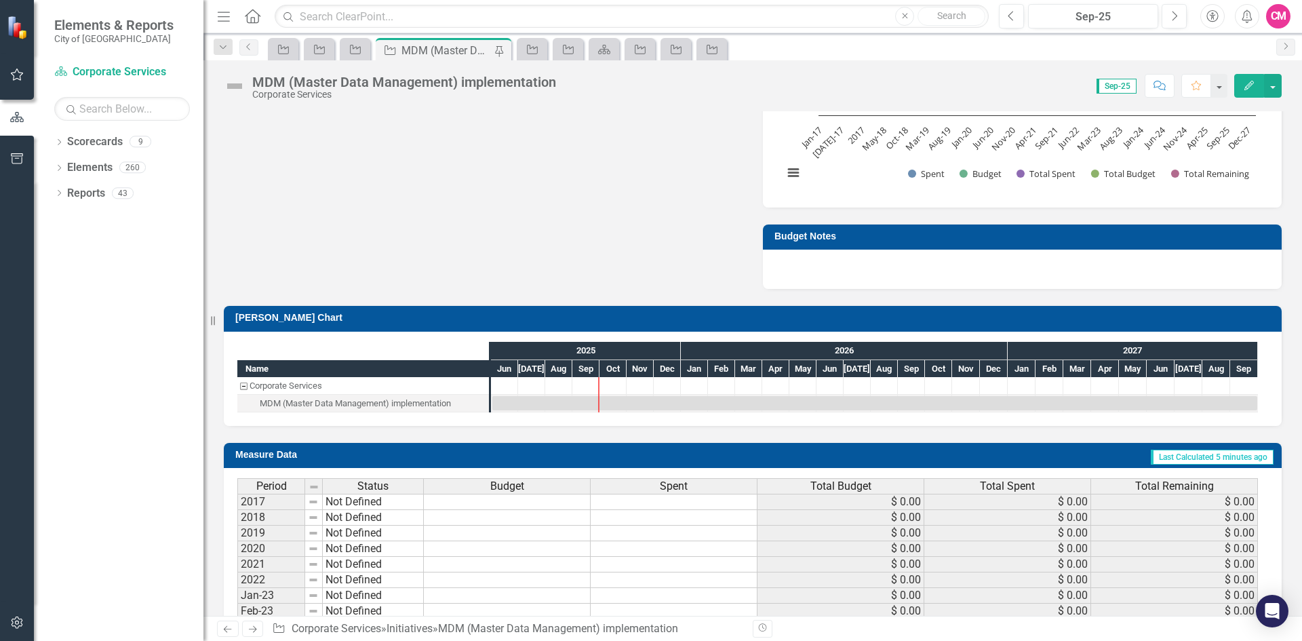
click at [797, 263] on div at bounding box center [1022, 268] width 519 height 39
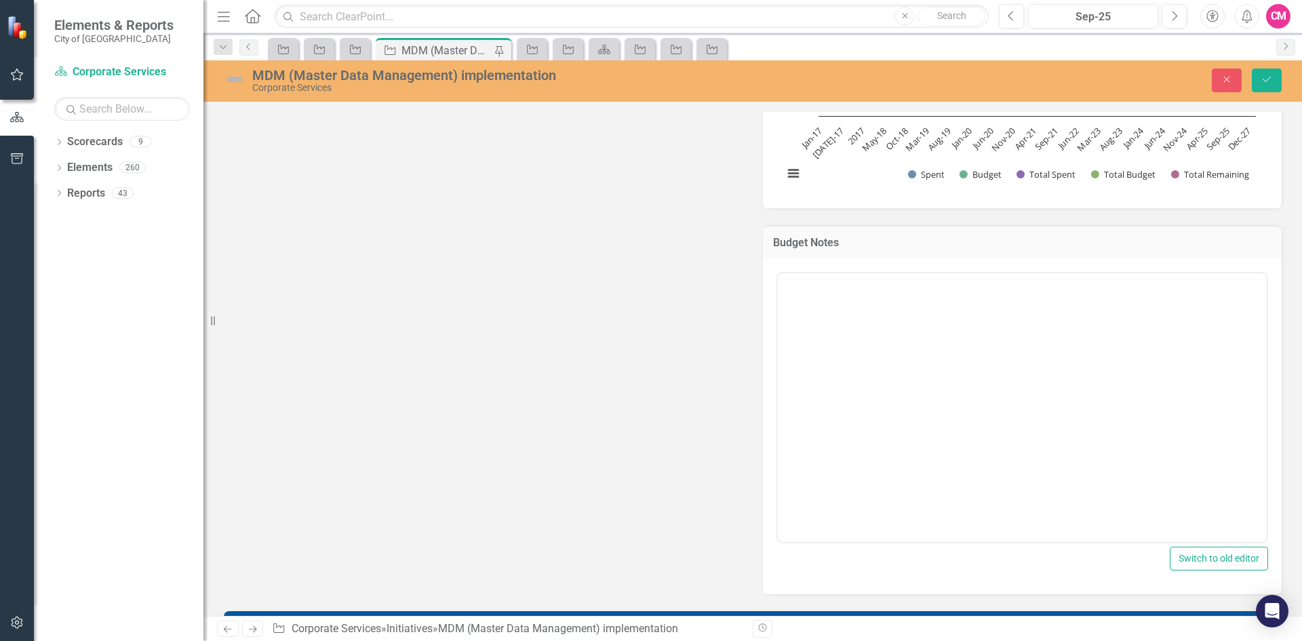
scroll to position [0, 0]
click at [806, 336] on body "Rich Text Area. Press ALT-0 for help." at bounding box center [1022, 406] width 489 height 203
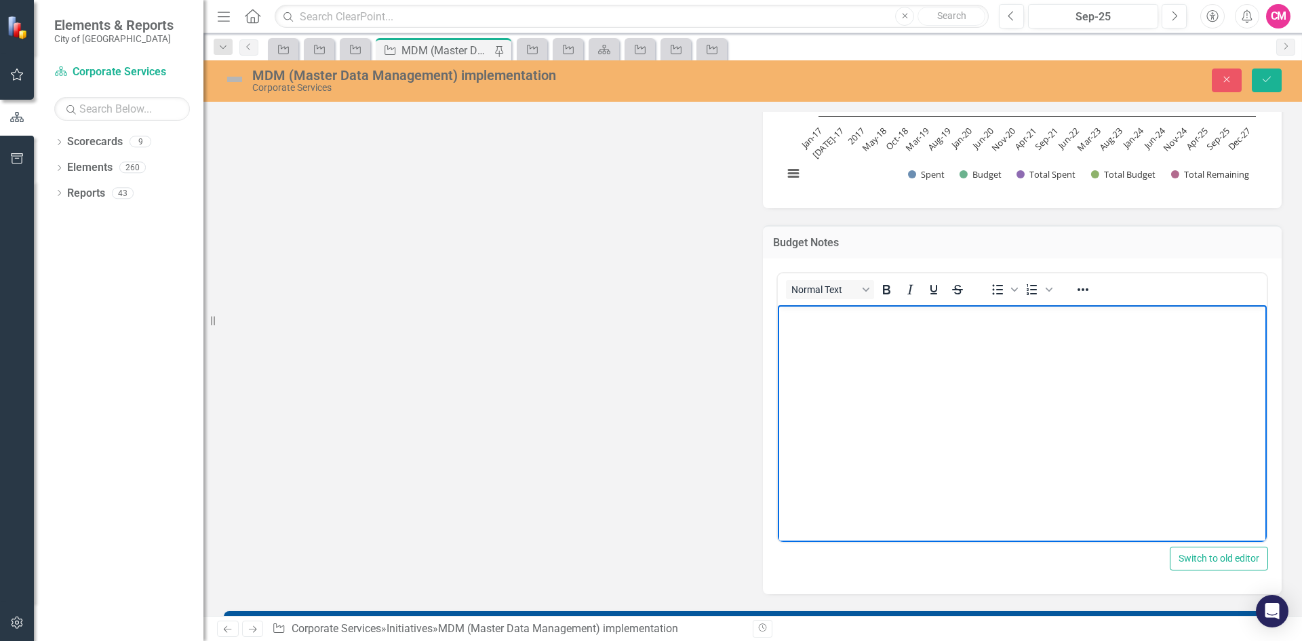
paste body "Rich Text Area. Press ALT-0 for help."
drag, startPoint x: 826, startPoint y: 315, endPoint x: 803, endPoint y: 314, distance: 22.4
click at [803, 314] on p "The CRM budget is yet to be determined and will be funded from the Digital Tran…" at bounding box center [1022, 316] width 482 height 16
click at [1262, 83] on icon "Save" at bounding box center [1266, 79] width 12 height 9
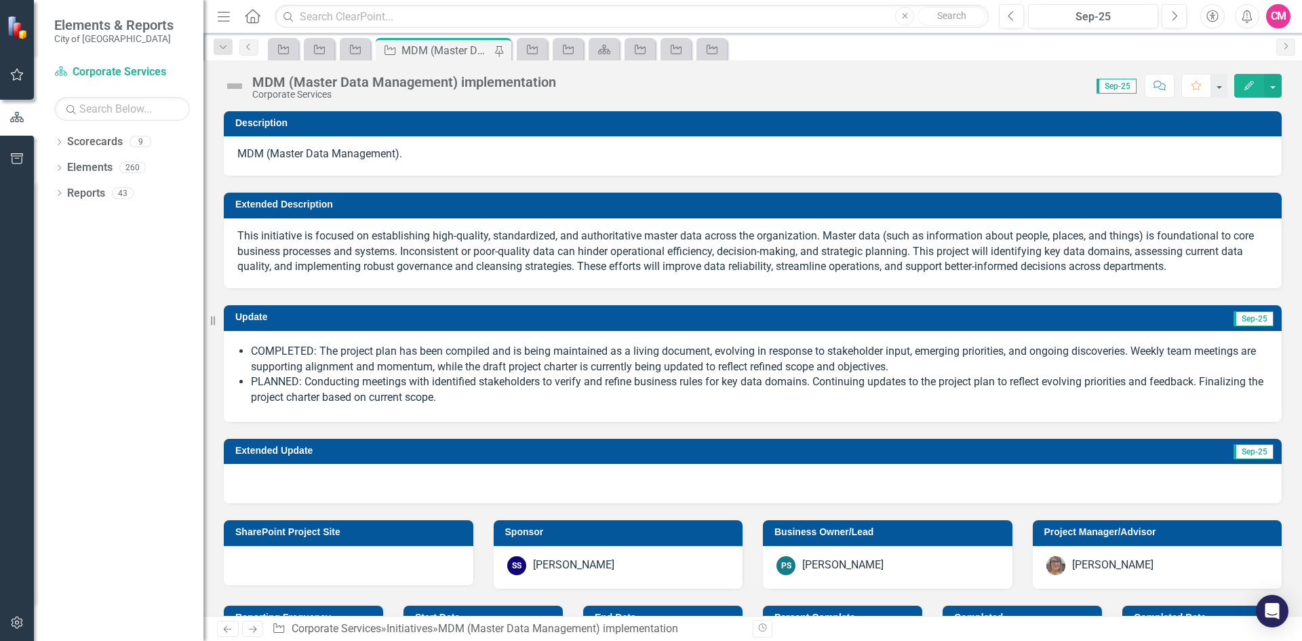
click at [457, 404] on li "PLANNED: Conducting meetings with identified stakeholders to verify and refine …" at bounding box center [759, 389] width 1017 height 31
click at [446, 392] on li "PLANNED: Conducting meetings with identified stakeholders to verify and refine …" at bounding box center [759, 389] width 1017 height 31
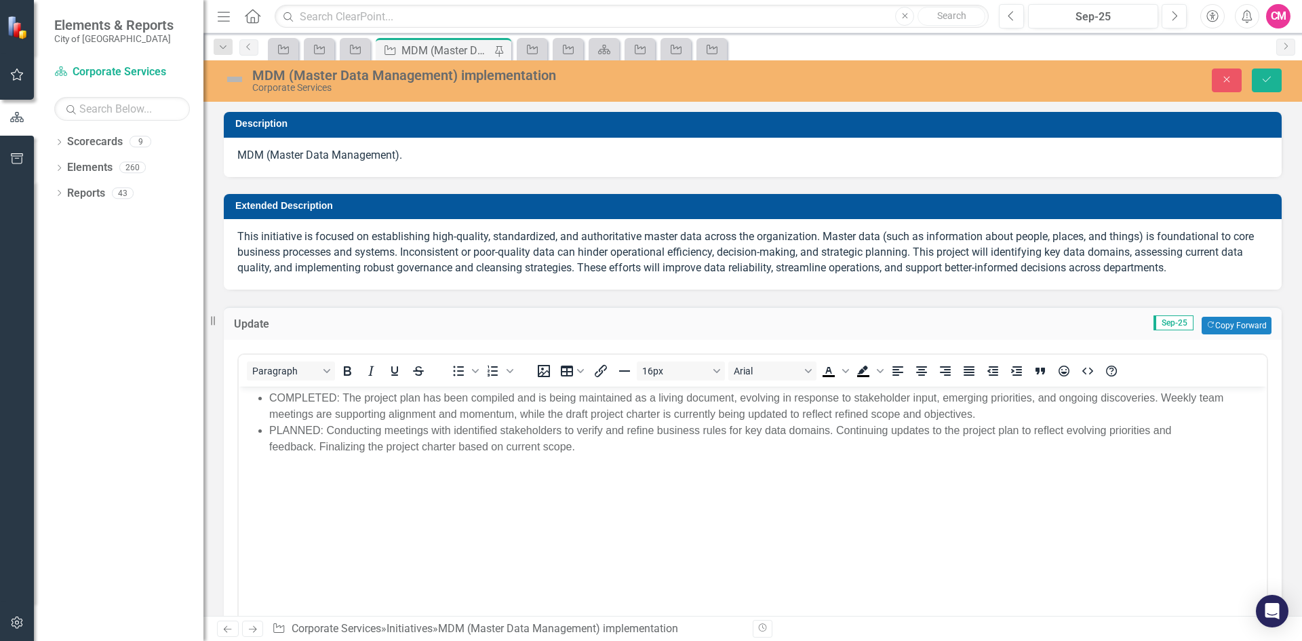
click at [328, 430] on li "PLANNED: Conducting meetings with identified stakeholders to verify and refine …" at bounding box center [766, 438] width 994 height 33
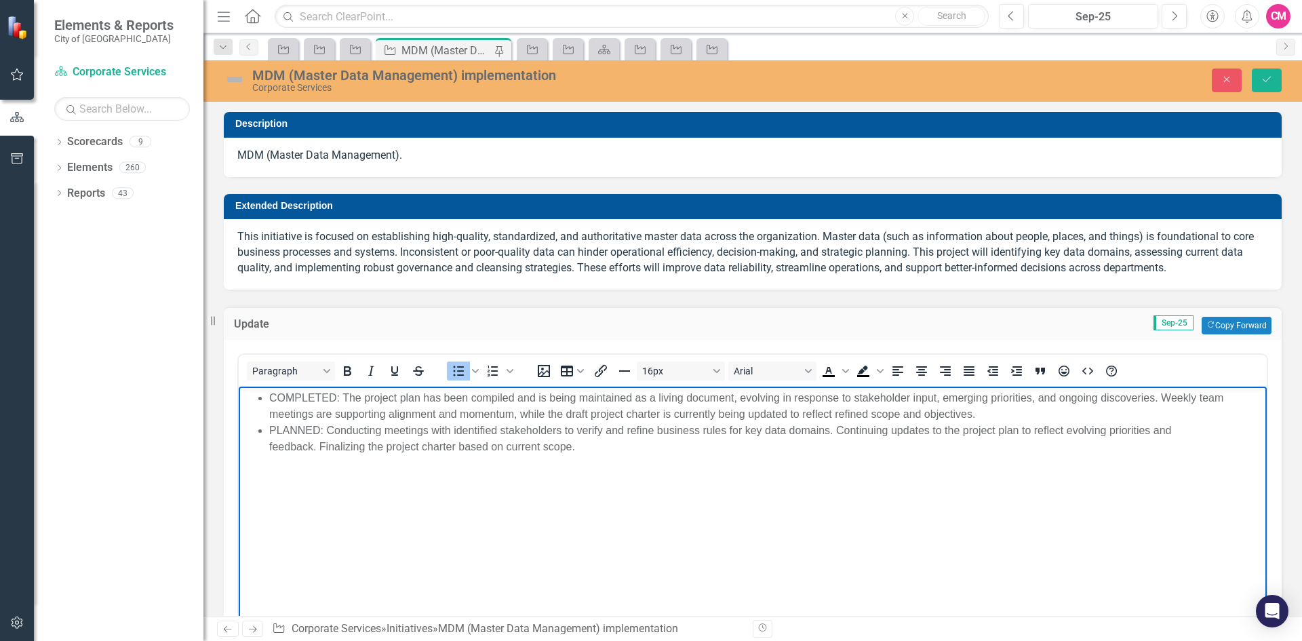
drag, startPoint x: 297, startPoint y: 814, endPoint x: 471, endPoint y: 512, distance: 348.4
click at [471, 512] on body "COMPLETED: The project plan has been compiled and is being maintained as a livi…" at bounding box center [753, 487] width 1028 height 203
click at [708, 500] on body "COMPLETED: The project plan has been compiled and is being maintained as a livi…" at bounding box center [753, 487] width 1028 height 203
click at [326, 433] on li "PLANNED: Conducting meetings with identified stakeholders to verify and refine …" at bounding box center [766, 438] width 994 height 33
paste body "Rich Text Area. Press ALT-0 for help."
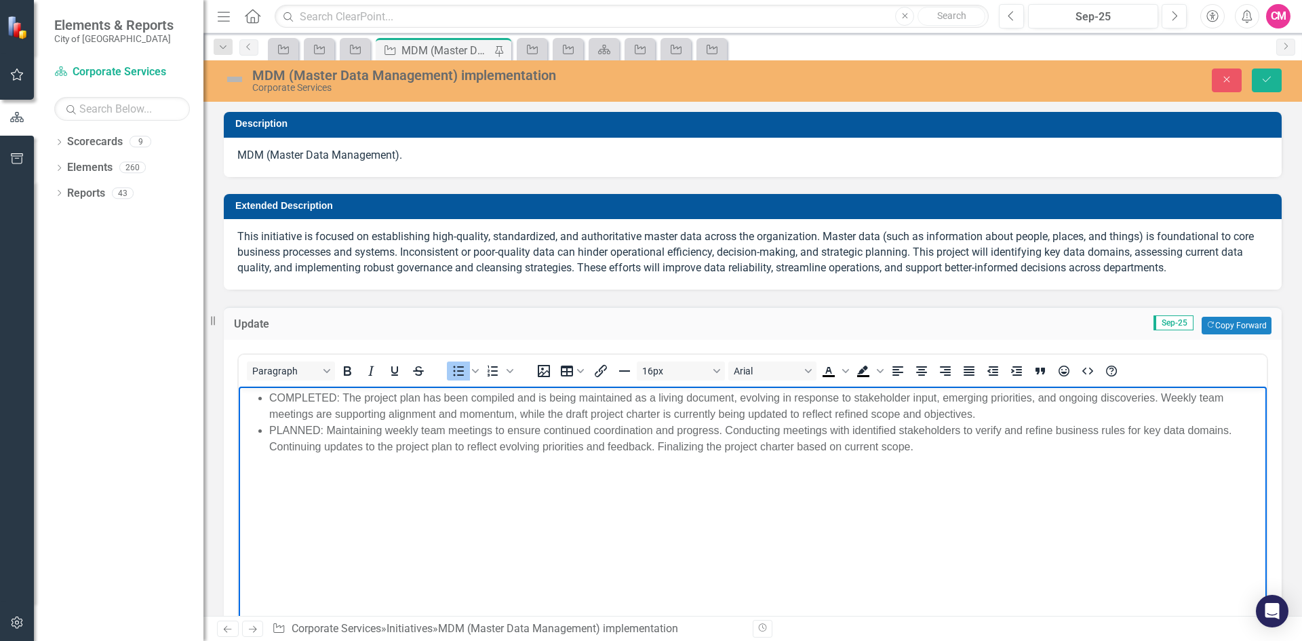
click at [695, 408] on li "COMPLETED: The project plan has been compiled and is being maintained as a livi…" at bounding box center [766, 405] width 994 height 33
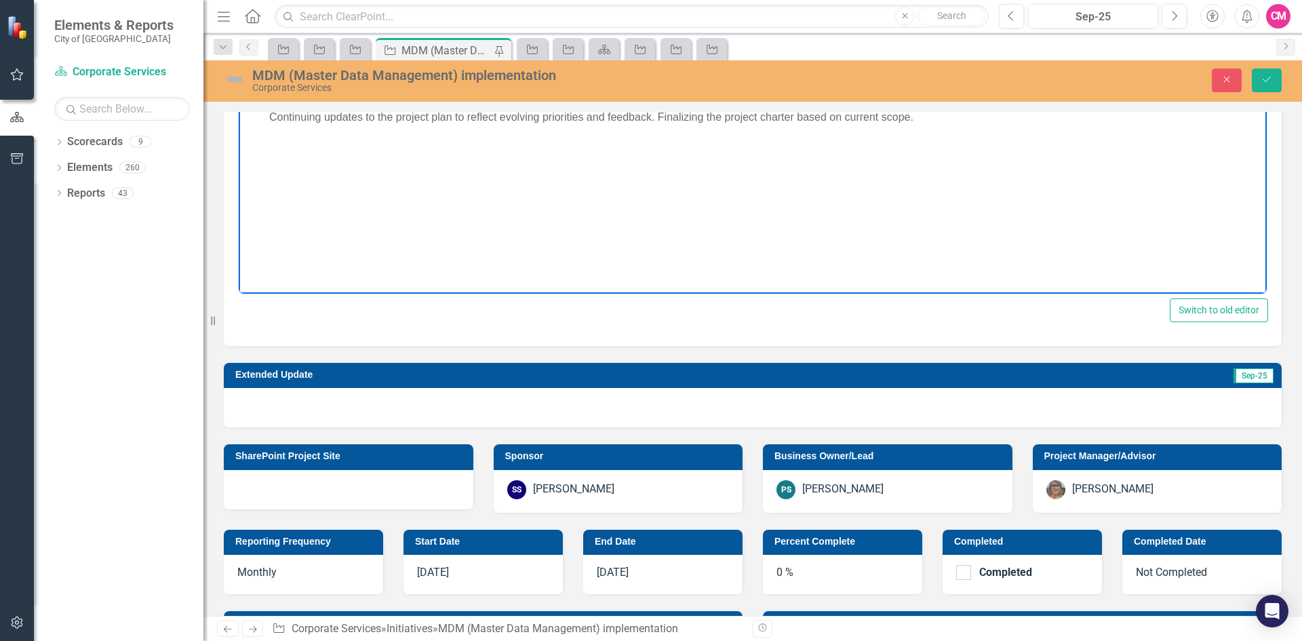
scroll to position [339, 0]
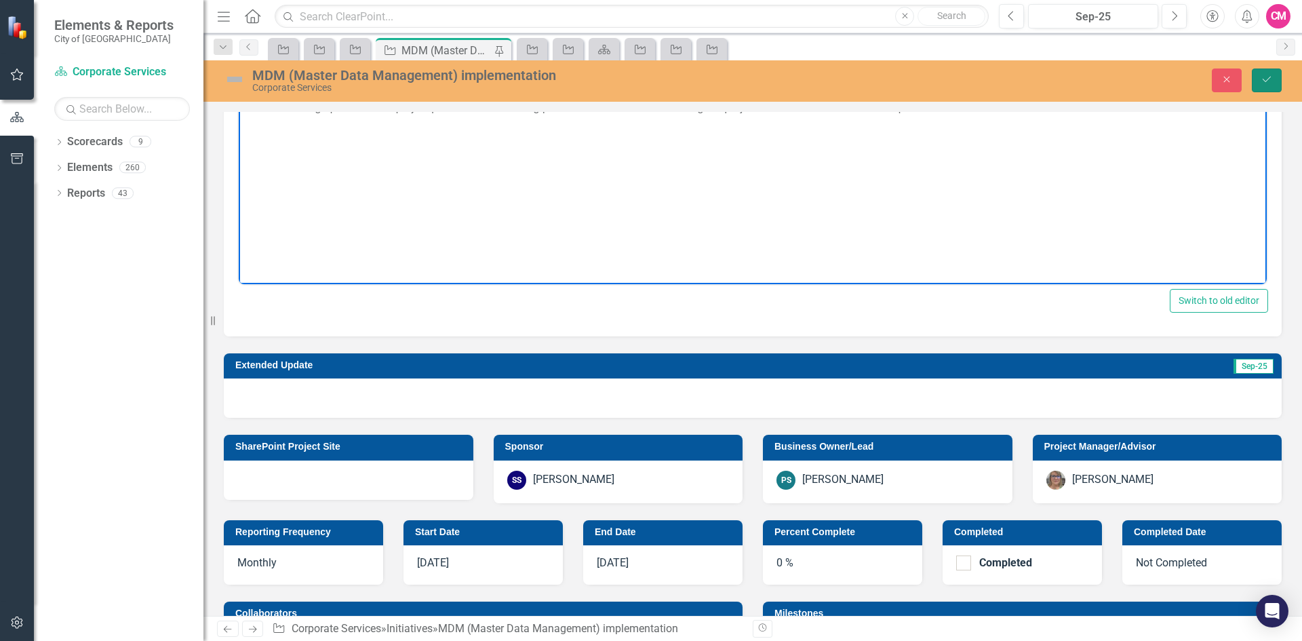
click at [1265, 77] on icon "Save" at bounding box center [1266, 79] width 12 height 9
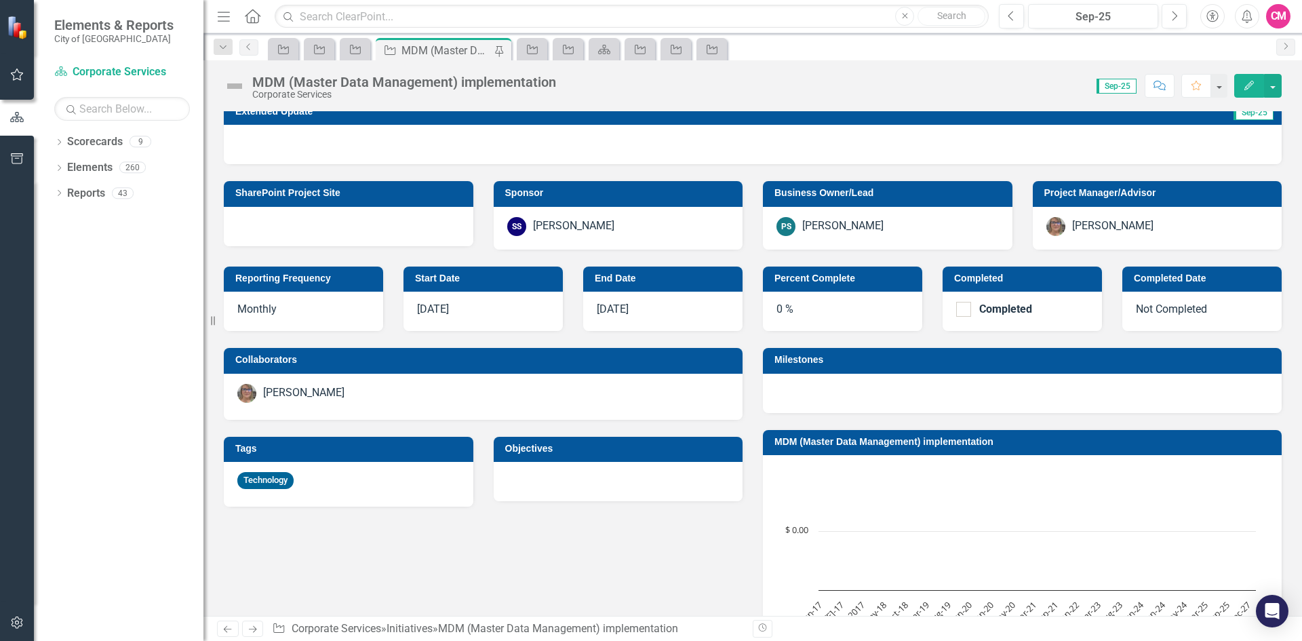
scroll to position [0, 0]
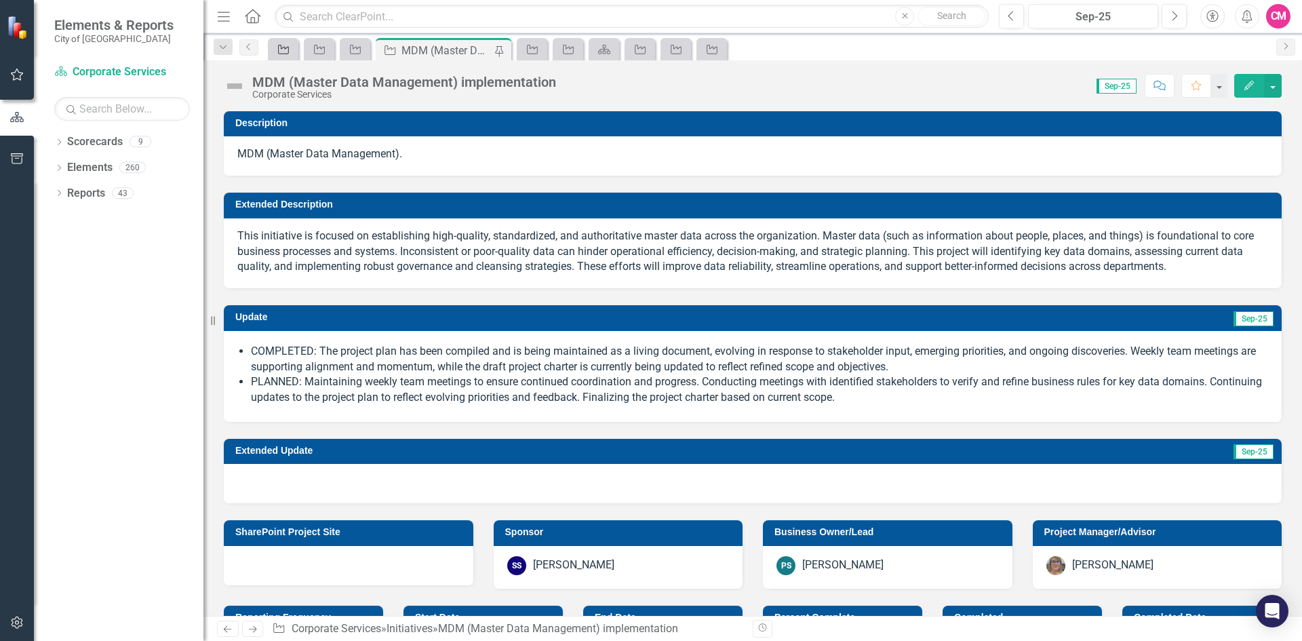
click at [279, 54] on icon at bounding box center [283, 49] width 11 height 9
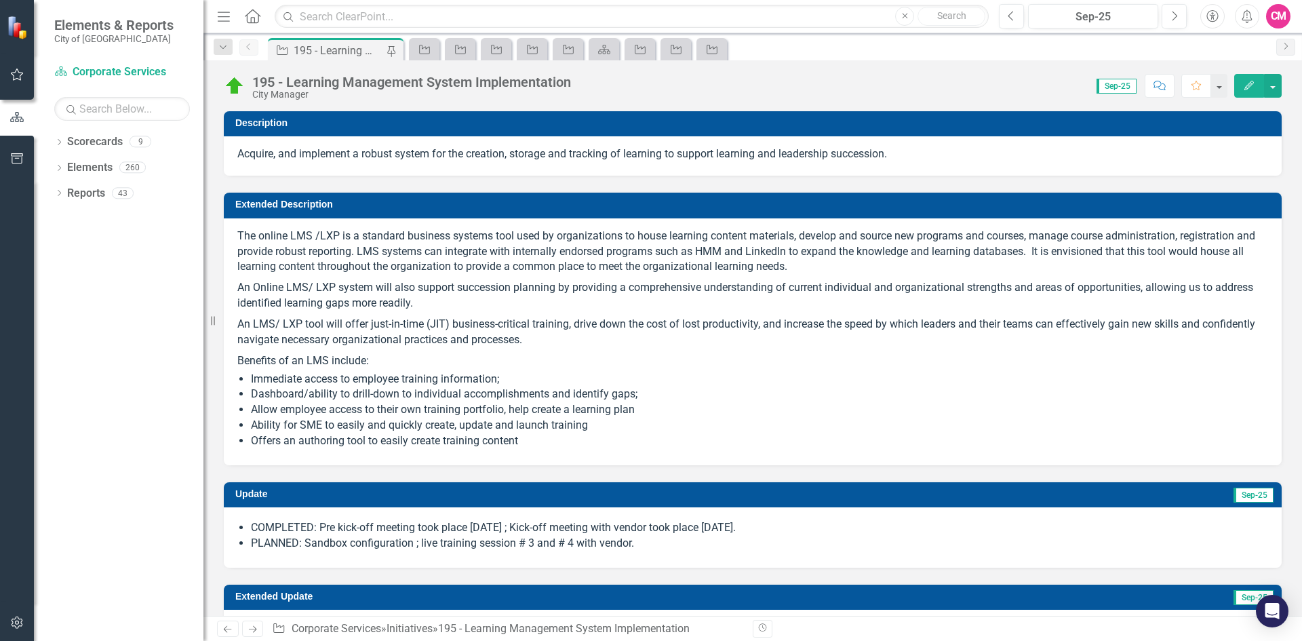
click at [611, 515] on div "COMPLETED: Pre kick-off meeting took place September 11 ; Kick-off meeting with…" at bounding box center [753, 537] width 1058 height 60
click at [611, 549] on li "PLANNED: Sandbox configuration ; live training session # 3 and # 4 with vendor." at bounding box center [759, 544] width 1017 height 16
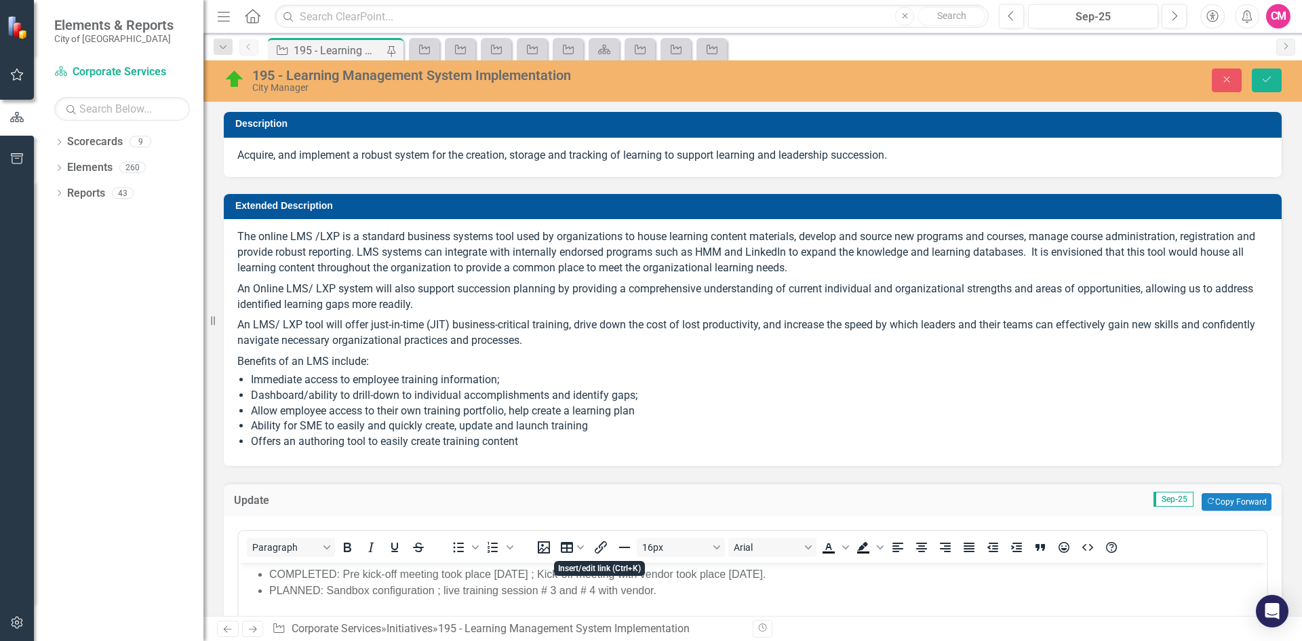
scroll to position [68, 0]
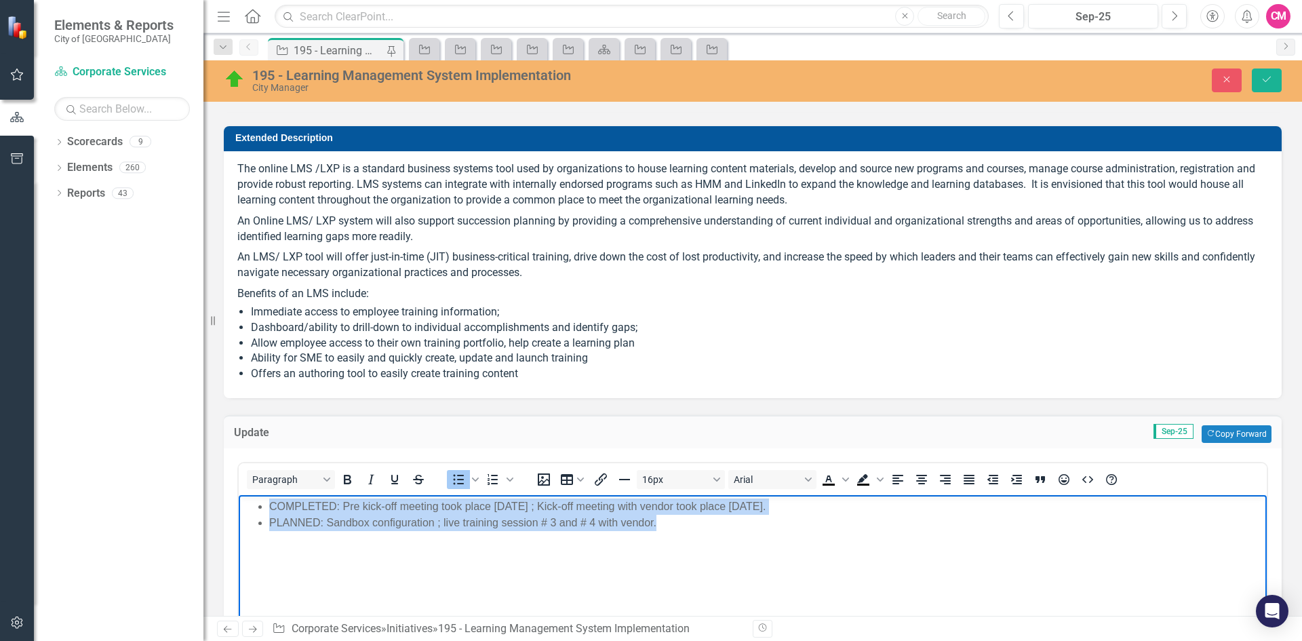
drag, startPoint x: 574, startPoint y: 531, endPoint x: 245, endPoint y: 507, distance: 329.0
click at [245, 507] on body "COMPLETED: Pre kick-off meeting took place [DATE] ; Kick-off meeting with vendo…" at bounding box center [753, 596] width 1028 height 203
copy ul "COMPLETED: Pre kick-off meeting took place [DATE] ; Kick-off meeting with vendo…"
drag, startPoint x: 599, startPoint y: 989, endPoint x: 513, endPoint y: 548, distance: 449.8
click at [513, 548] on body "COMPLETED: Pre kick-off meeting took place [DATE] ; Kick-off meeting with vendo…" at bounding box center [753, 596] width 1028 height 203
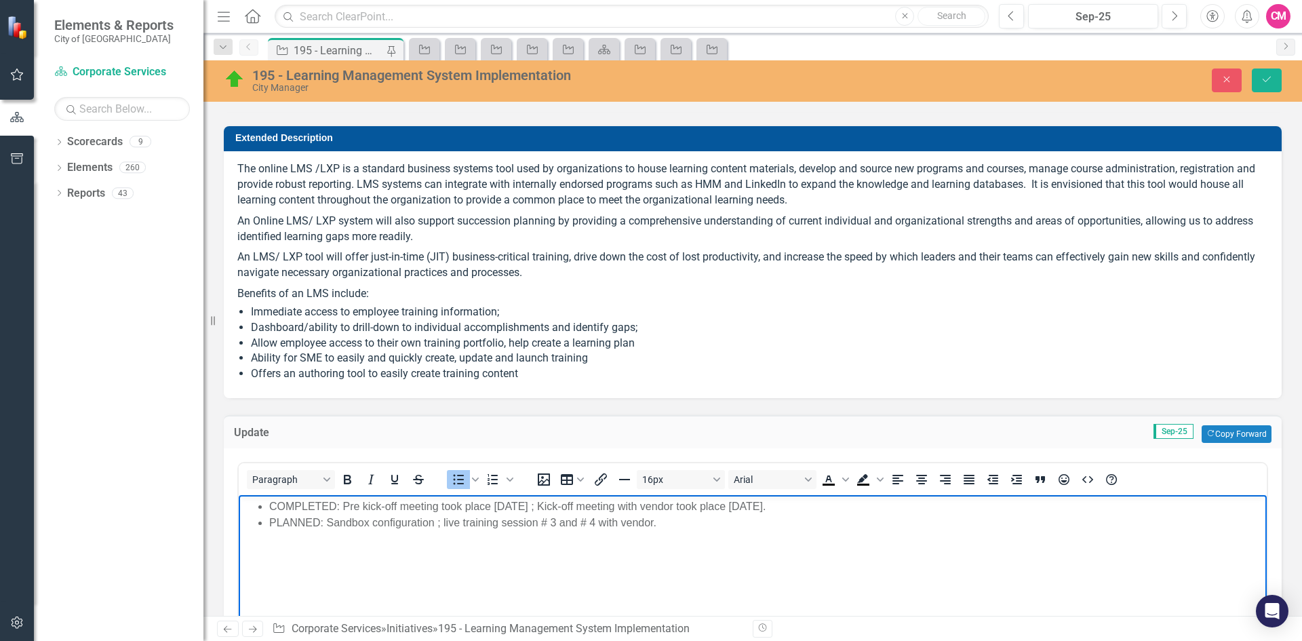
click at [851, 510] on li "COMPLETED: Pre kick-off meeting took place [DATE] ; Kick-off meeting with vendo…" at bounding box center [766, 506] width 994 height 16
drag, startPoint x: 343, startPoint y: 504, endPoint x: 868, endPoint y: 507, distance: 524.7
click at [868, 507] on li "COMPLETED: Pre kick-off meeting took place [DATE] ; Kick-off meeting with vendo…" at bounding box center [766, 506] width 994 height 16
paste body "Rich Text Area. Press ALT-0 for help."
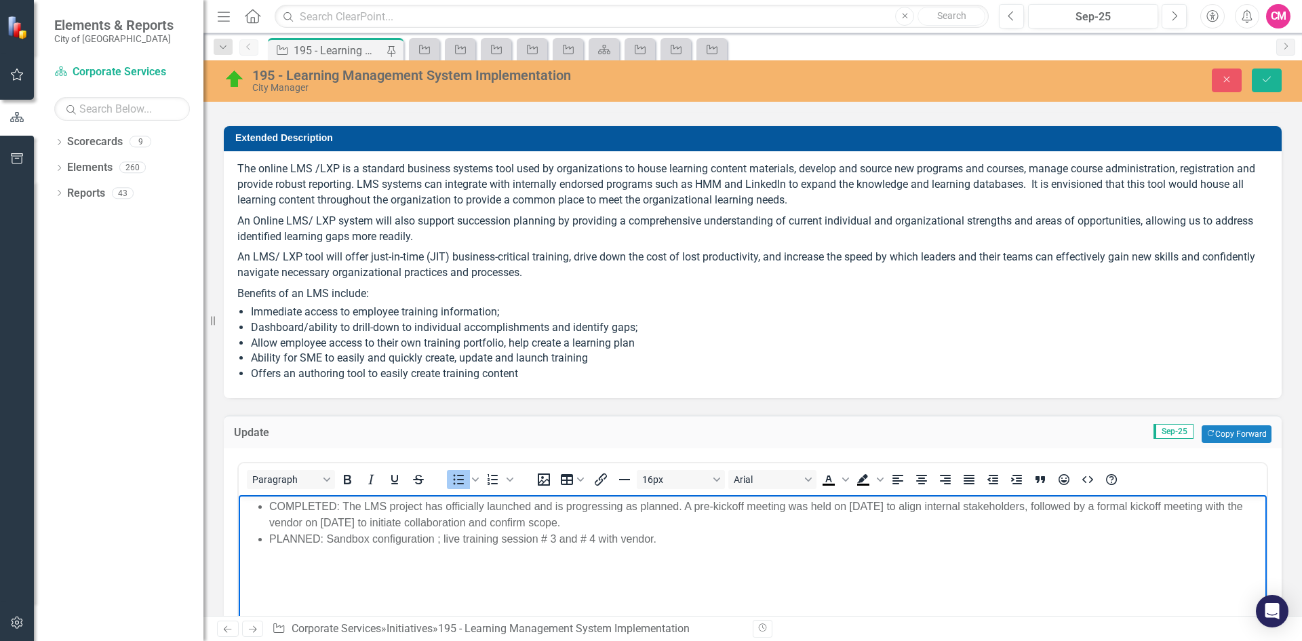
click at [435, 538] on li "PLANNED: Sandbox configuration ; live training session # 3 and # 4 with vendor." at bounding box center [766, 539] width 994 height 16
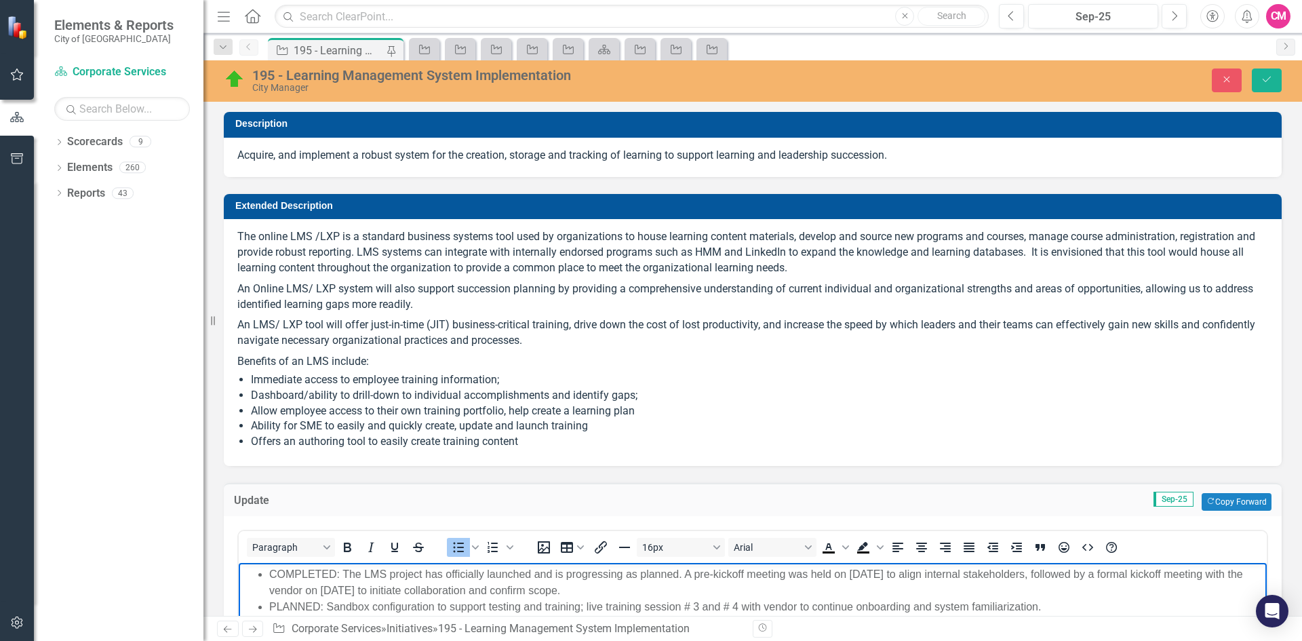
scroll to position [68, 0]
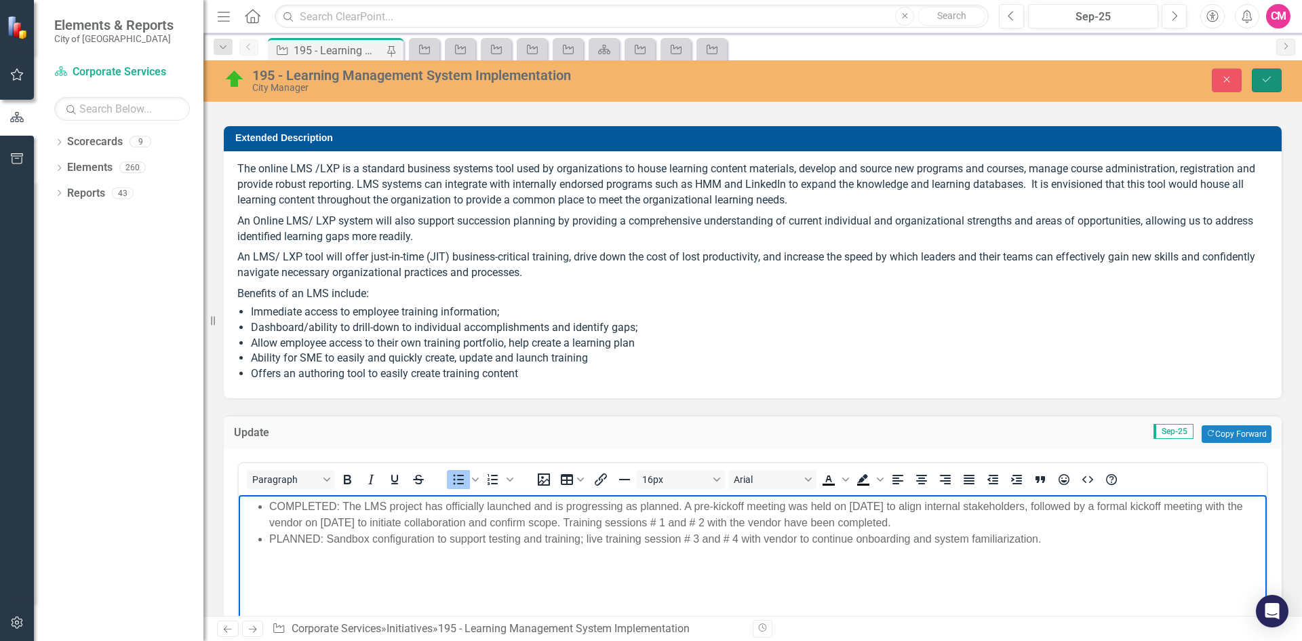
click at [1272, 84] on button "Save" at bounding box center [1266, 80] width 30 height 24
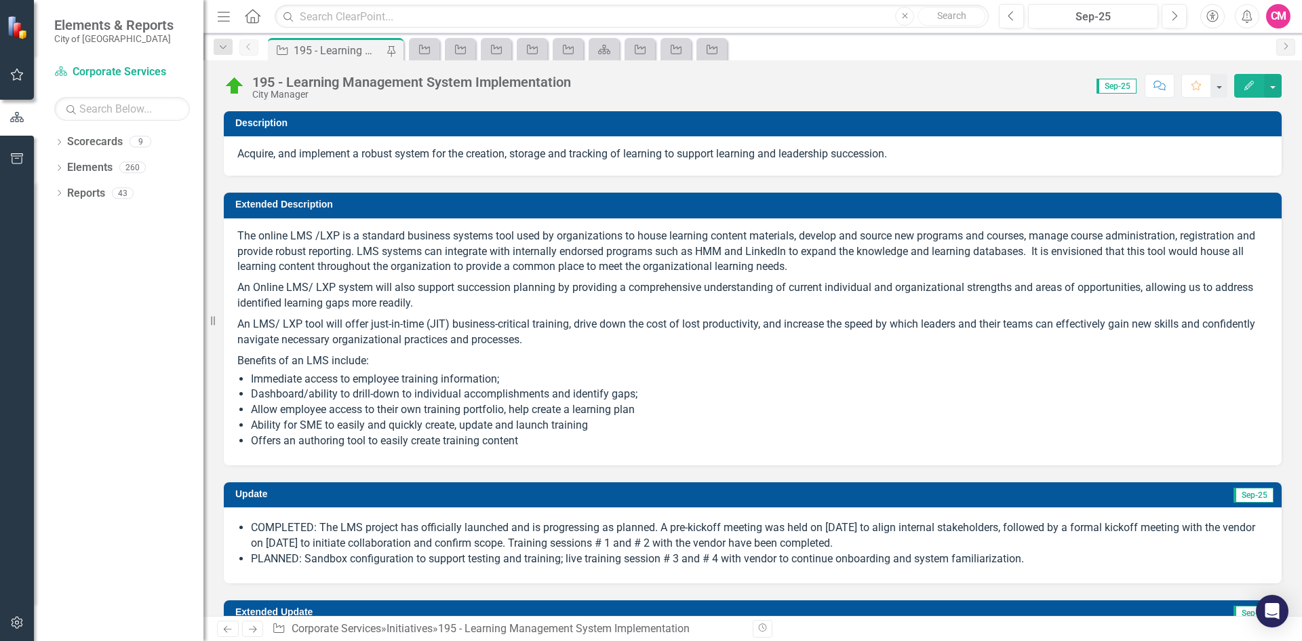
checkbox input "false"
checkbox input "true"
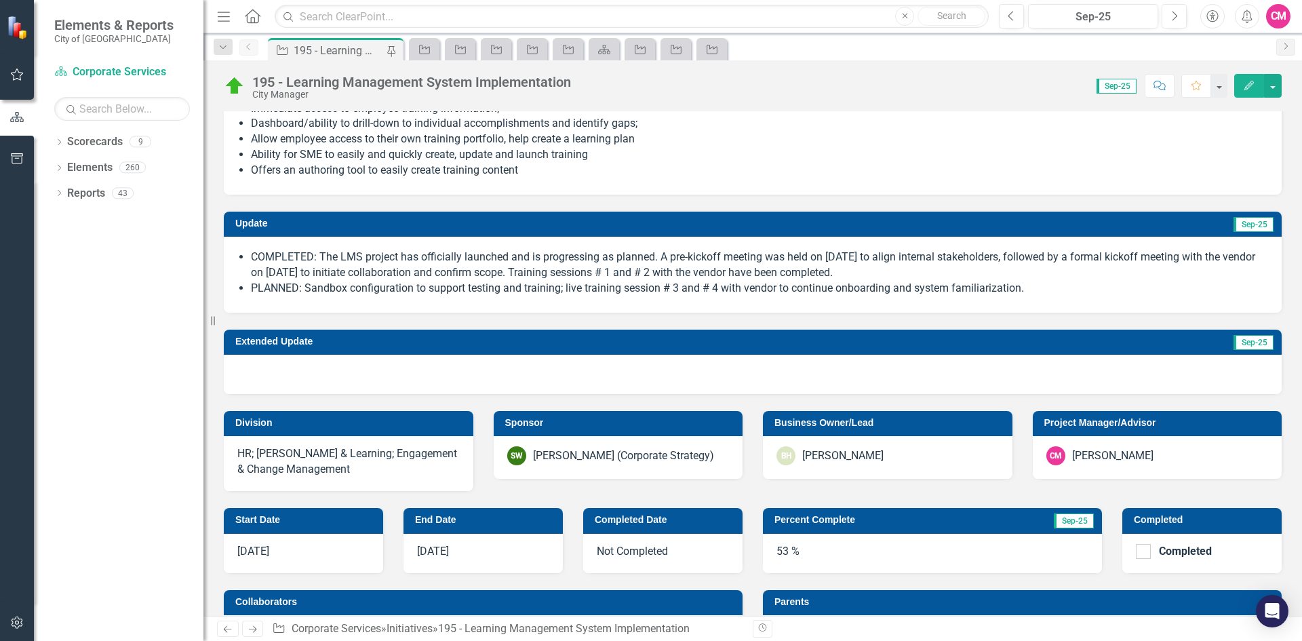
scroll to position [271, 0]
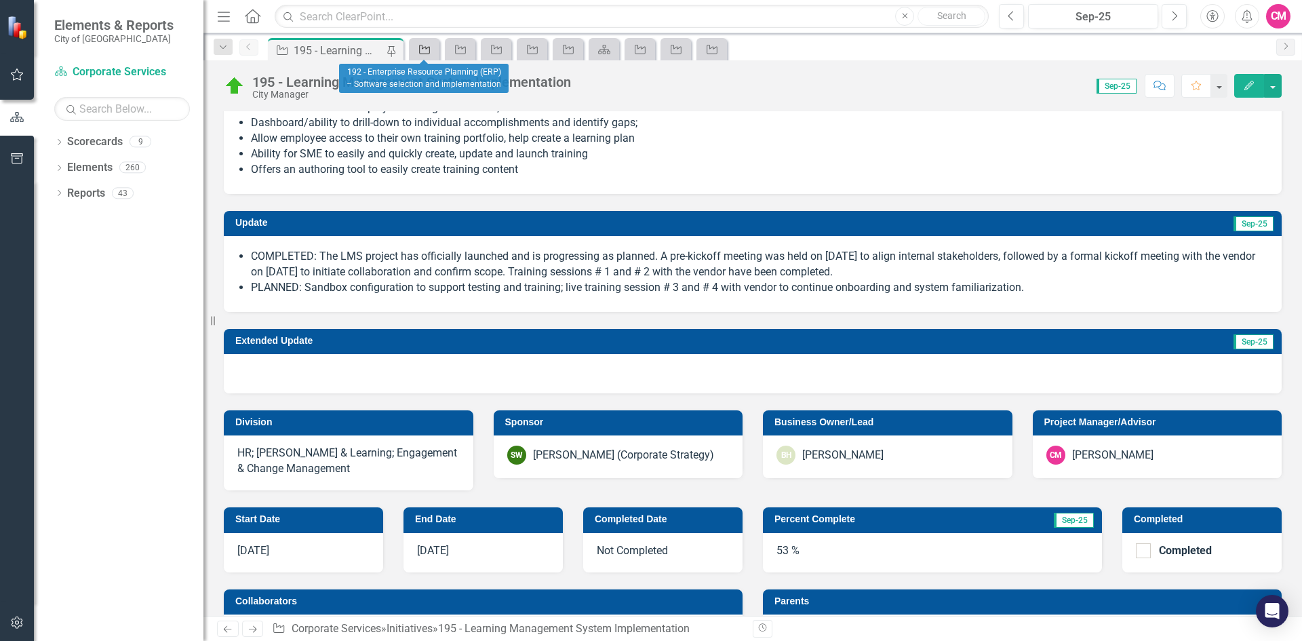
click at [426, 49] on icon "Initiative" at bounding box center [425, 49] width 14 height 11
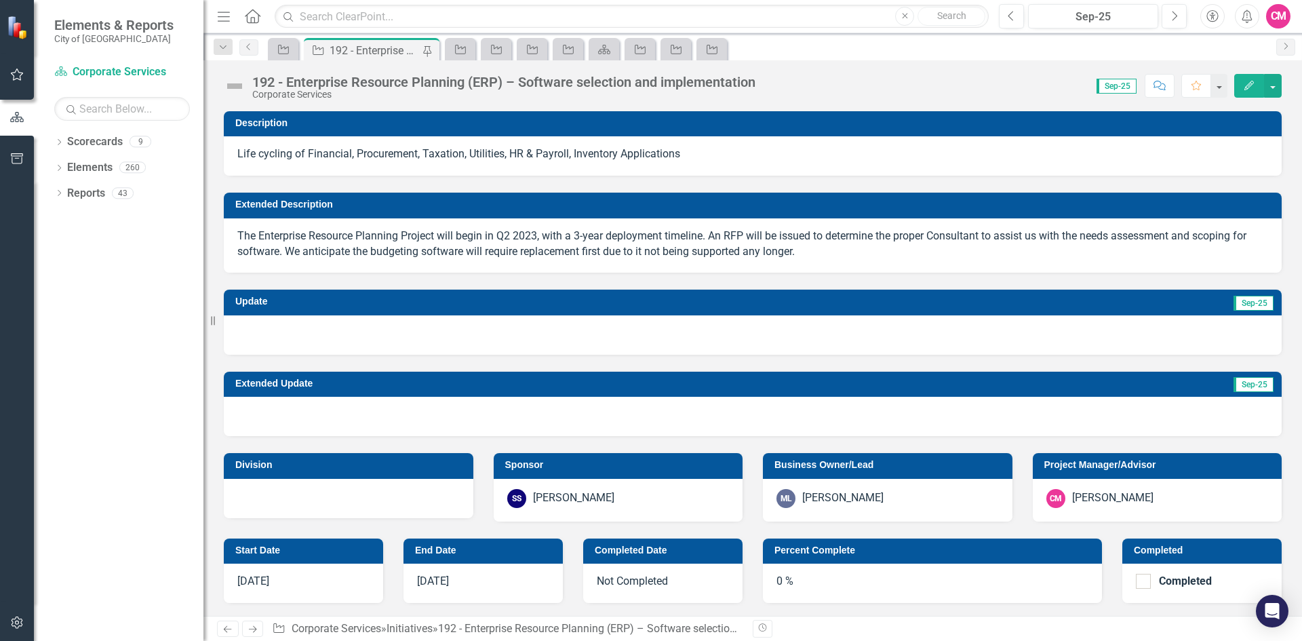
checkbox input "true"
click at [1021, 12] on button "Previous" at bounding box center [1011, 16] width 25 height 24
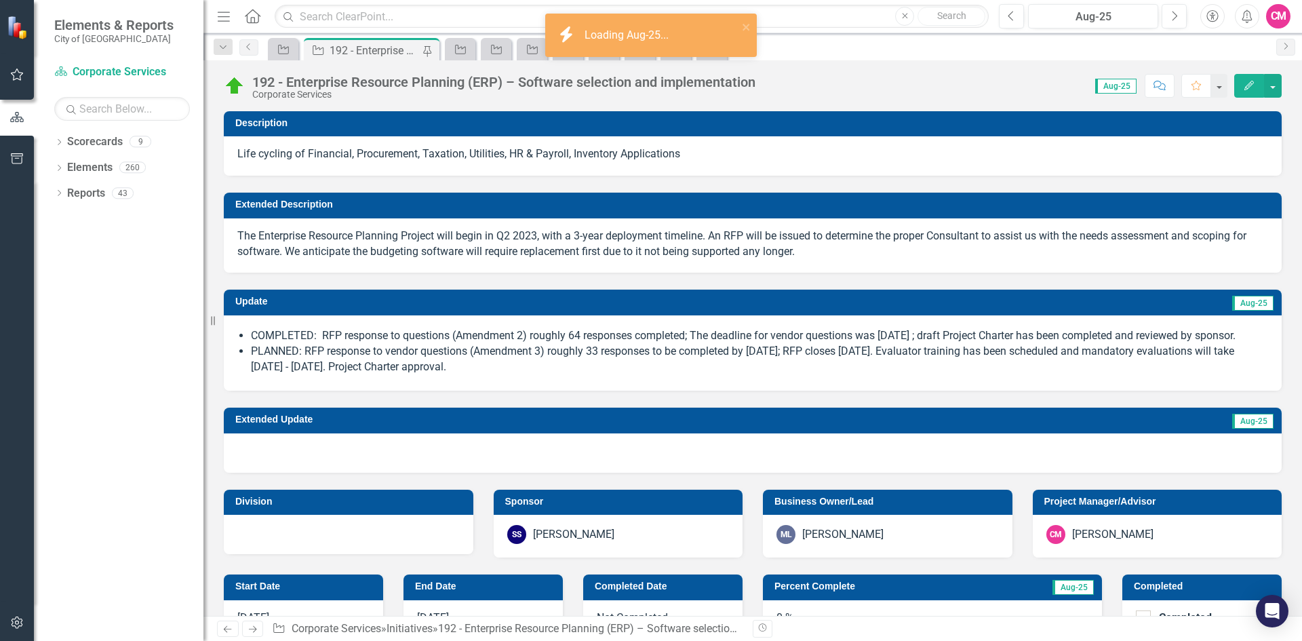
click at [483, 375] on li "PLANNED: RFP response to vendor questions (Amendment 3) roughly 33 responses to…" at bounding box center [759, 359] width 1017 height 31
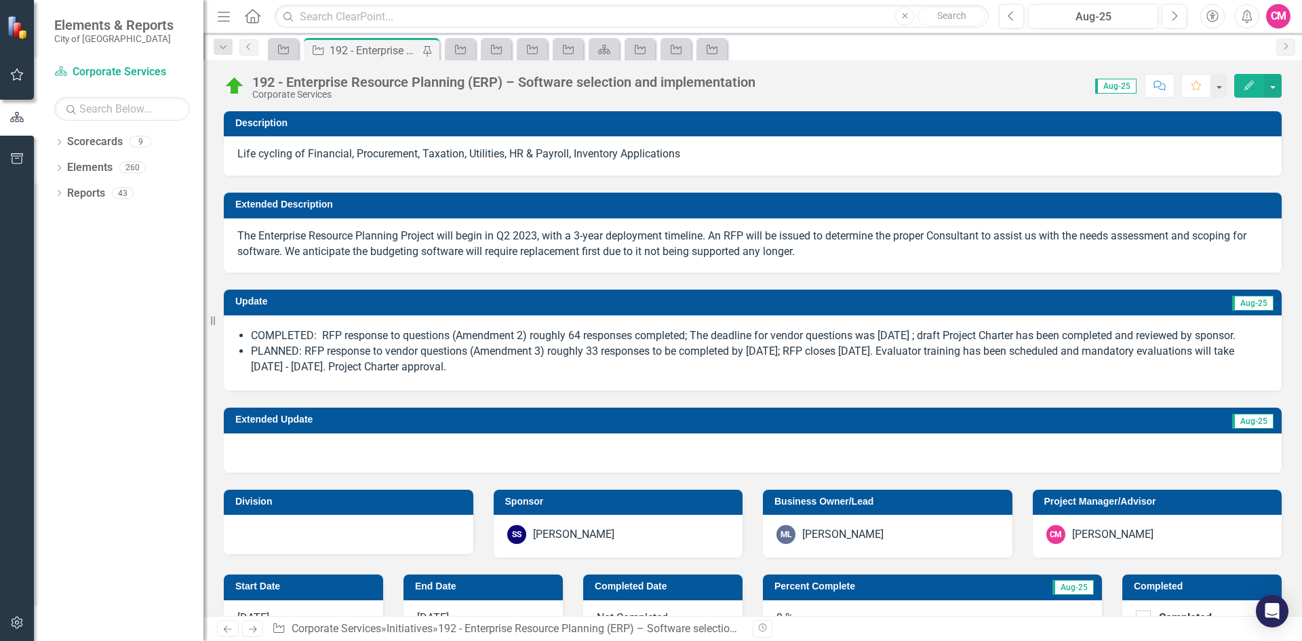
click at [490, 373] on li "PLANNED: RFP response to vendor questions (Amendment 3) roughly 33 responses to…" at bounding box center [759, 359] width 1017 height 31
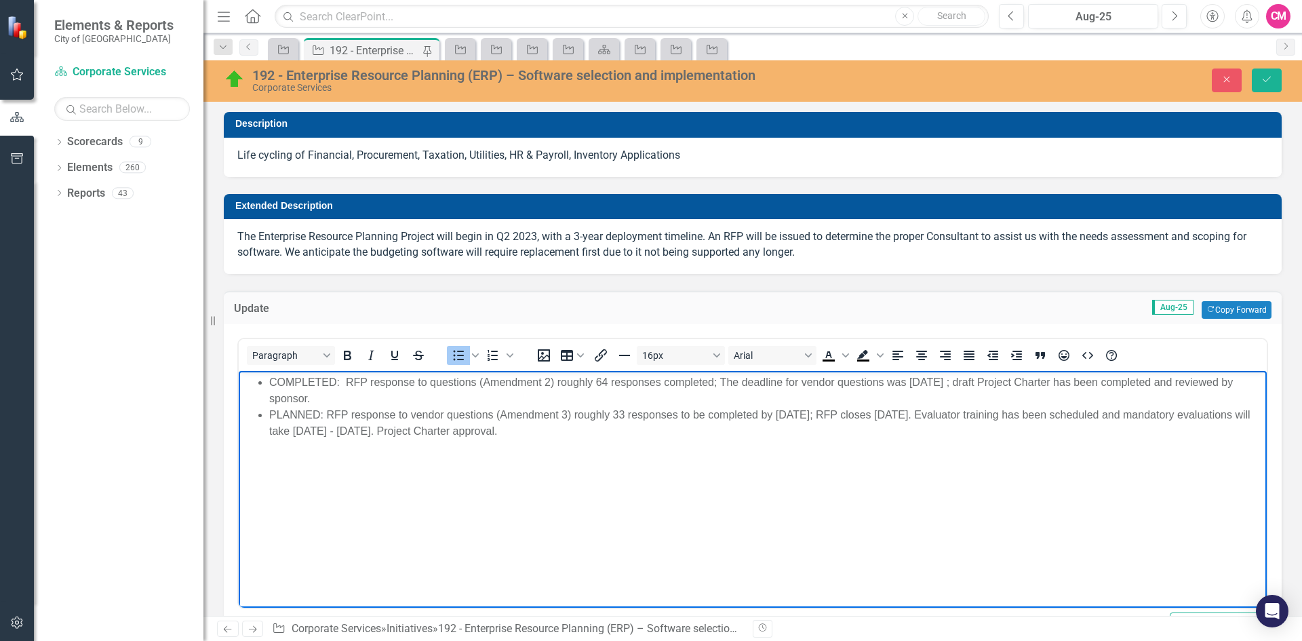
drag, startPoint x: 677, startPoint y: 435, endPoint x: 263, endPoint y: 382, distance: 416.9
click at [263, 382] on ul "COMPLETED: RFP response to questions (Amendment 2) roughly 64 responses complet…" at bounding box center [752, 406] width 1021 height 65
copy ul "COMPLETED: RFP response to questions (Amendment 2) roughly 64 responses complet…"
click at [1267, 79] on icon "Save" at bounding box center [1266, 79] width 12 height 9
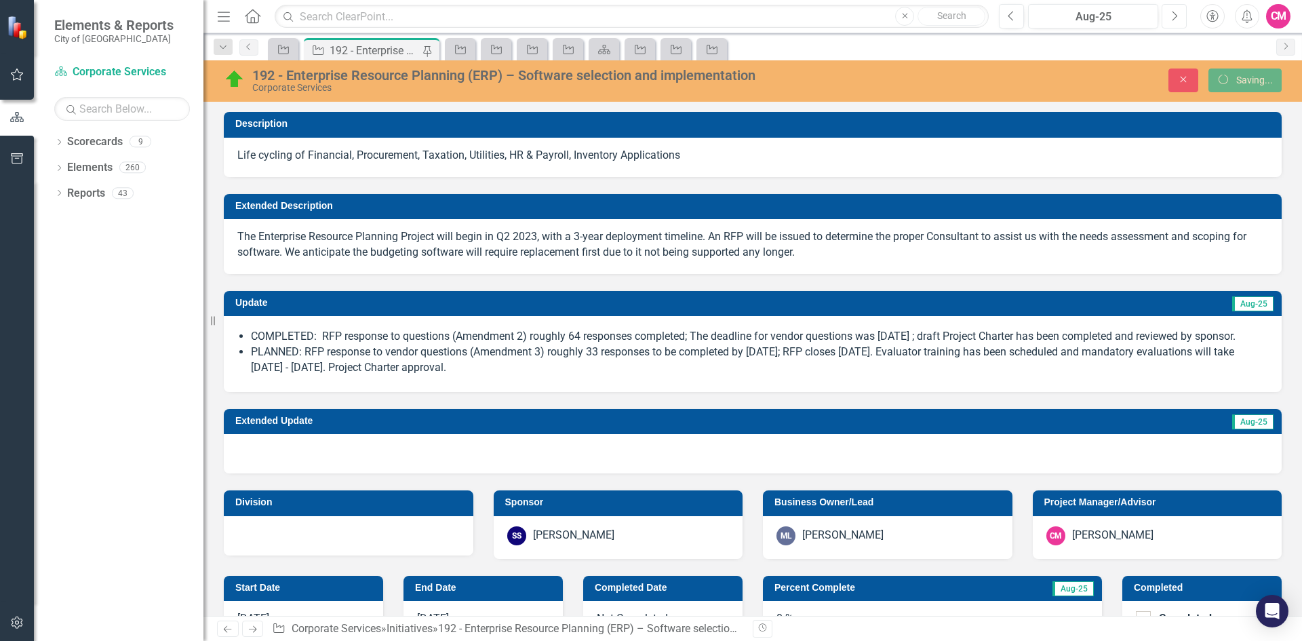
click at [1171, 18] on icon "Next" at bounding box center [1173, 16] width 7 height 12
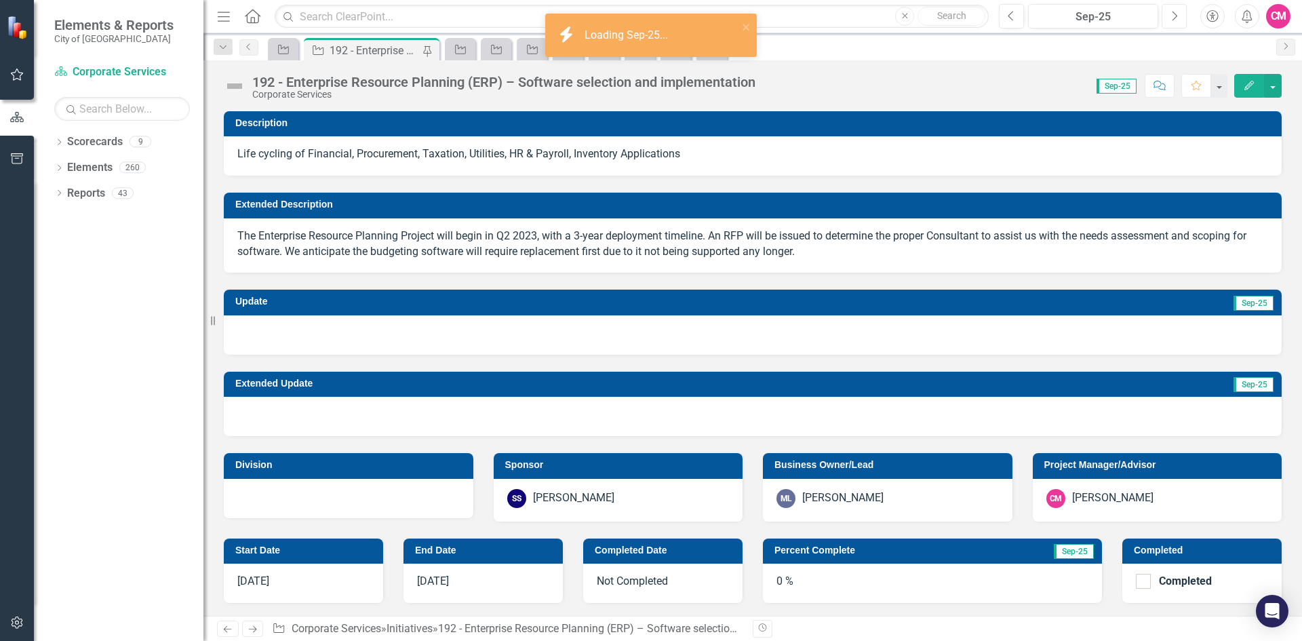
checkbox input "true"
click at [268, 351] on div at bounding box center [753, 334] width 1058 height 39
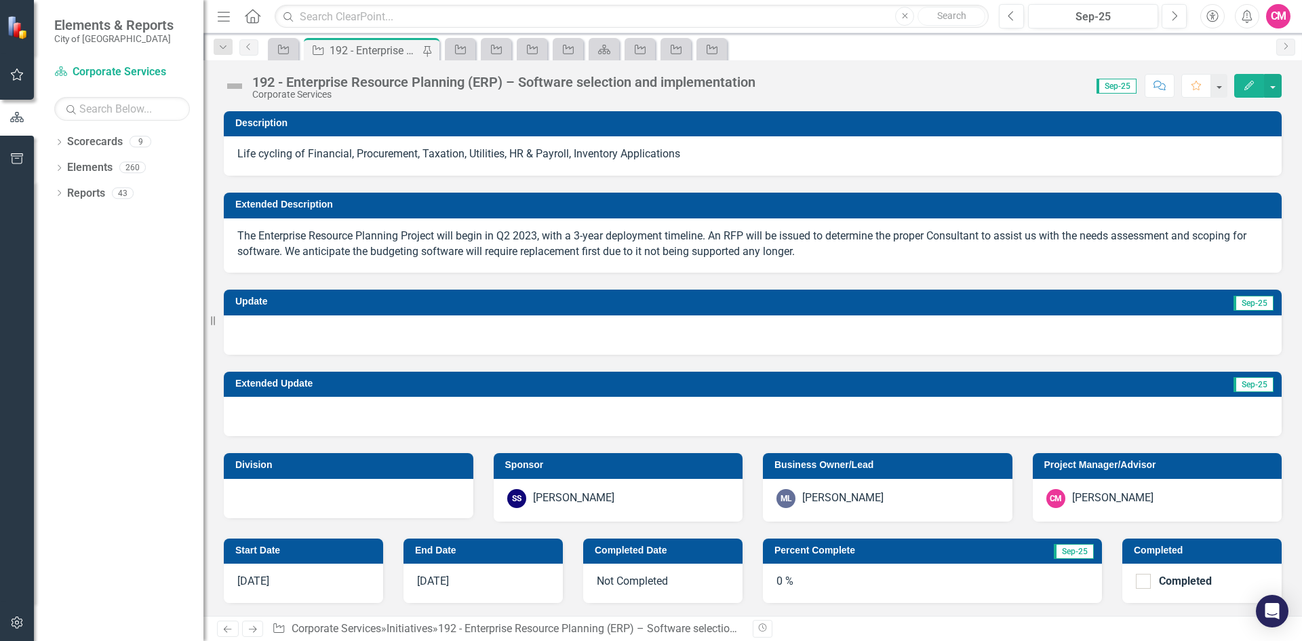
click at [268, 351] on div at bounding box center [753, 334] width 1058 height 39
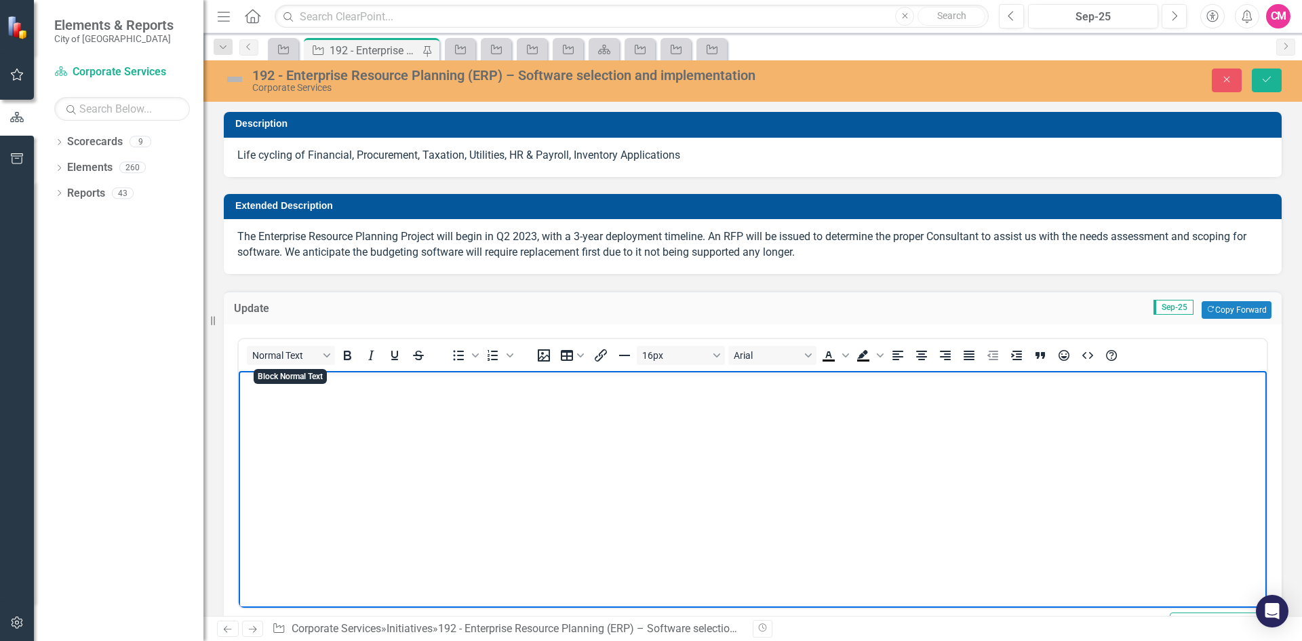
click at [267, 389] on p "Rich Text Area. Press ALT-0 for help." at bounding box center [752, 382] width 1021 height 16
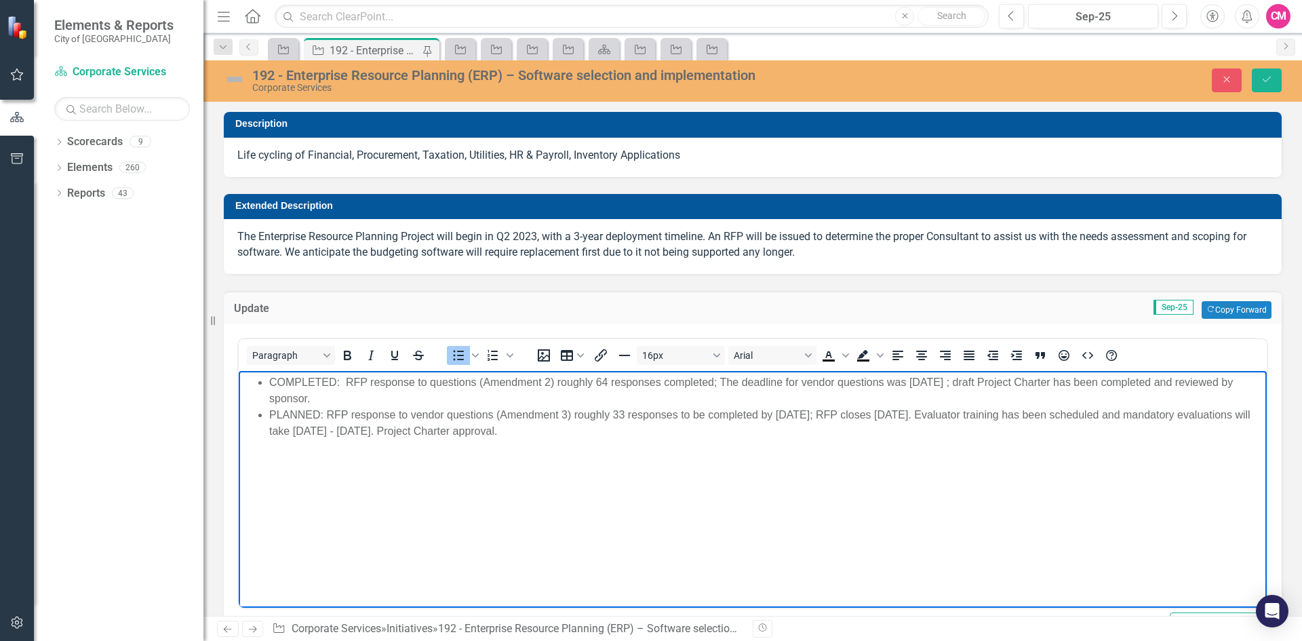
click at [355, 422] on li "PLANNED: RFP response to vendor questions (Amendment 3) roughly 33 responses to…" at bounding box center [766, 422] width 994 height 33
drag, startPoint x: 321, startPoint y: 397, endPoint x: 345, endPoint y: 382, distance: 27.7
click at [345, 382] on li "COMPLETED: RFP response to questions (Amendment 2) roughly 64 responses complet…" at bounding box center [766, 390] width 994 height 33
click at [372, 423] on li "PLANNED: RFP response to vendor questions (Amendment 3) roughly 33 responses to…" at bounding box center [766, 422] width 994 height 33
drag, startPoint x: 633, startPoint y: 433, endPoint x: 328, endPoint y: 413, distance: 305.7
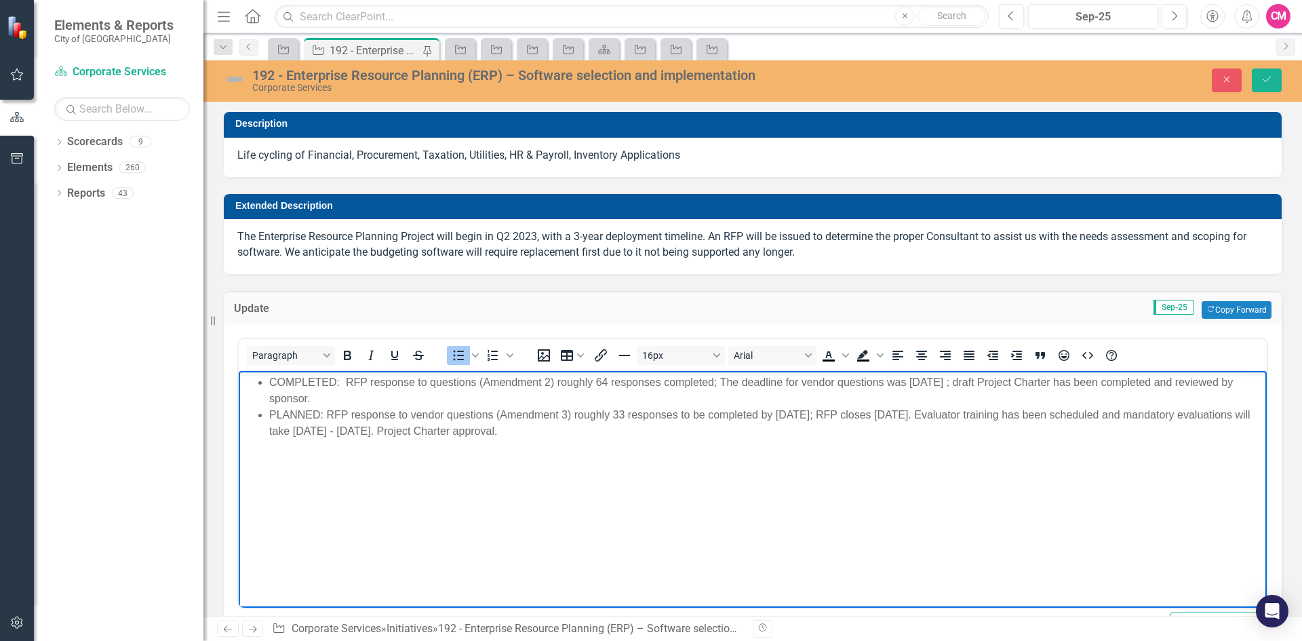
click at [328, 413] on li "PLANNED: RFP response to vendor questions (Amendment 3) roughly 33 responses to…" at bounding box center [766, 422] width 994 height 33
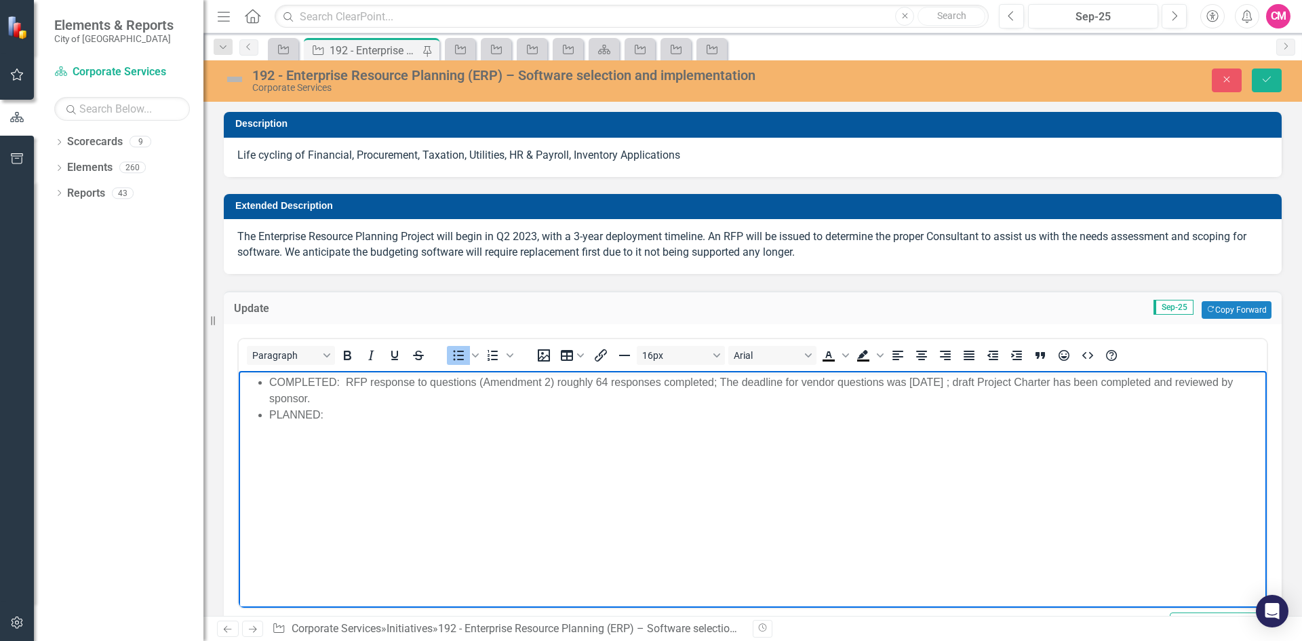
drag, startPoint x: 325, startPoint y: 399, endPoint x: 347, endPoint y: 380, distance: 28.9
click at [347, 380] on li "COMPLETED: RFP response to questions (Amendment 2) roughly 64 responses complet…" at bounding box center [766, 390] width 994 height 33
click at [365, 415] on li "PLANNED:" at bounding box center [766, 414] width 994 height 16
click at [353, 422] on li "PLANNED:" at bounding box center [766, 414] width 994 height 16
drag, startPoint x: 328, startPoint y: 413, endPoint x: 506, endPoint y: 416, distance: 177.6
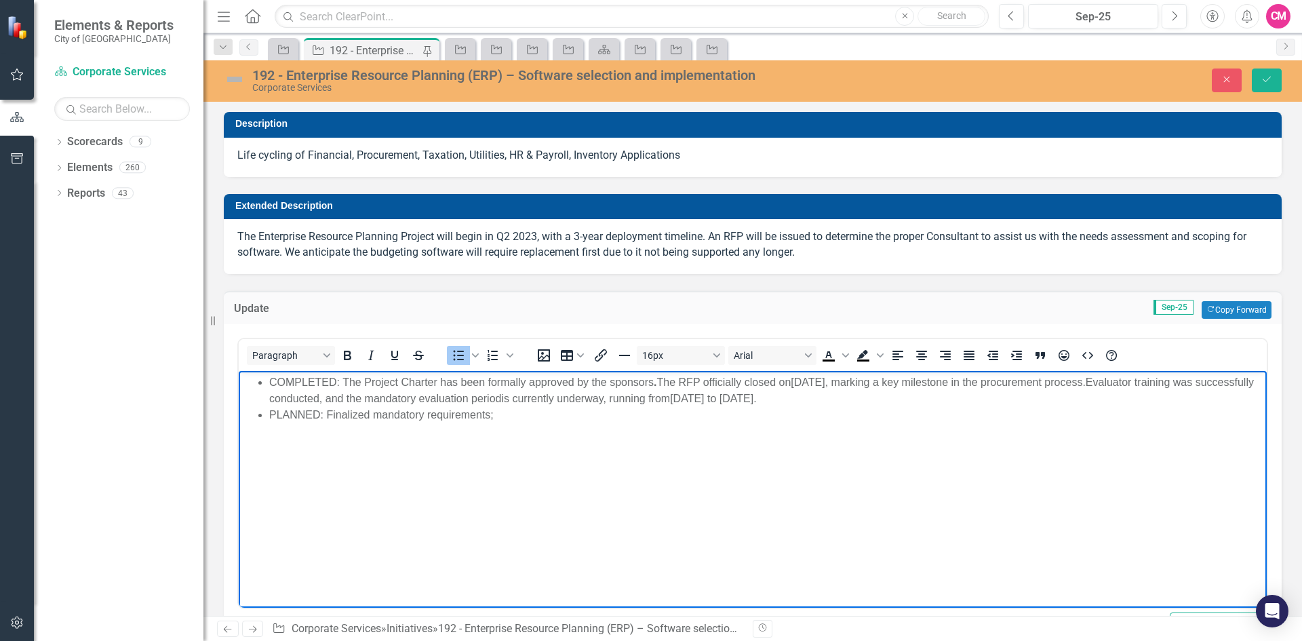
click at [506, 416] on li "PLANNED: Finalized mandatory requirements;" at bounding box center [766, 414] width 994 height 16
drag, startPoint x: 269, startPoint y: 412, endPoint x: 477, endPoint y: 419, distance: 207.6
click at [470, 419] on li "PLANNED: Finalized mandatory requirements;" at bounding box center [766, 414] width 994 height 16
click at [479, 419] on li "PLANNED: Finalized mandatory requirements;" at bounding box center [766, 414] width 994 height 16
drag, startPoint x: 510, startPoint y: 415, endPoint x: 272, endPoint y: 414, distance: 238.0
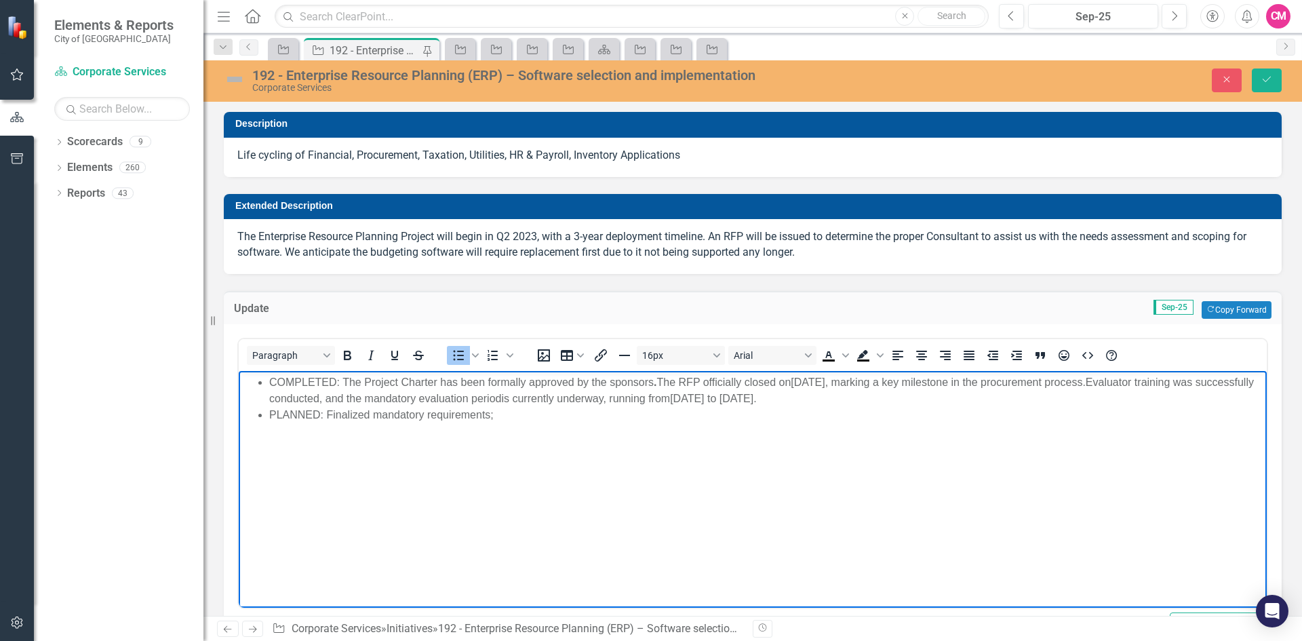
click at [272, 414] on li "PLANNED: Finalized mandatory requirements;" at bounding box center [766, 414] width 994 height 16
copy li "PLANNED: Finalized mandatory requirements;"
click at [519, 420] on li "PLANNED: Finalized mandatory requirements;" at bounding box center [766, 414] width 994 height 16
click at [502, 415] on li "PLANNED: Finalized mandatory requirements; evaluations of non-price-rated requi…" at bounding box center [766, 414] width 994 height 16
click at [860, 416] on li "PLANNED: Finalized mandatory requirements; evaluations of non-price-rated requi…" at bounding box center [766, 414] width 994 height 16
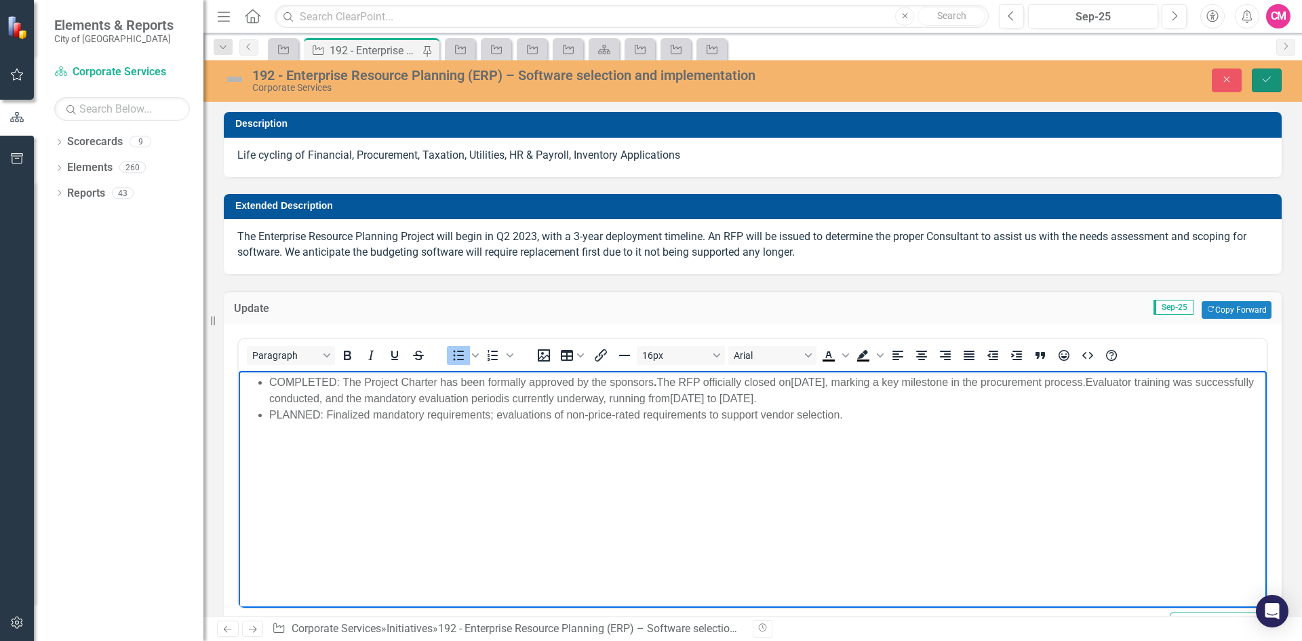
click at [1266, 81] on icon "submit" at bounding box center [1266, 79] width 8 height 5
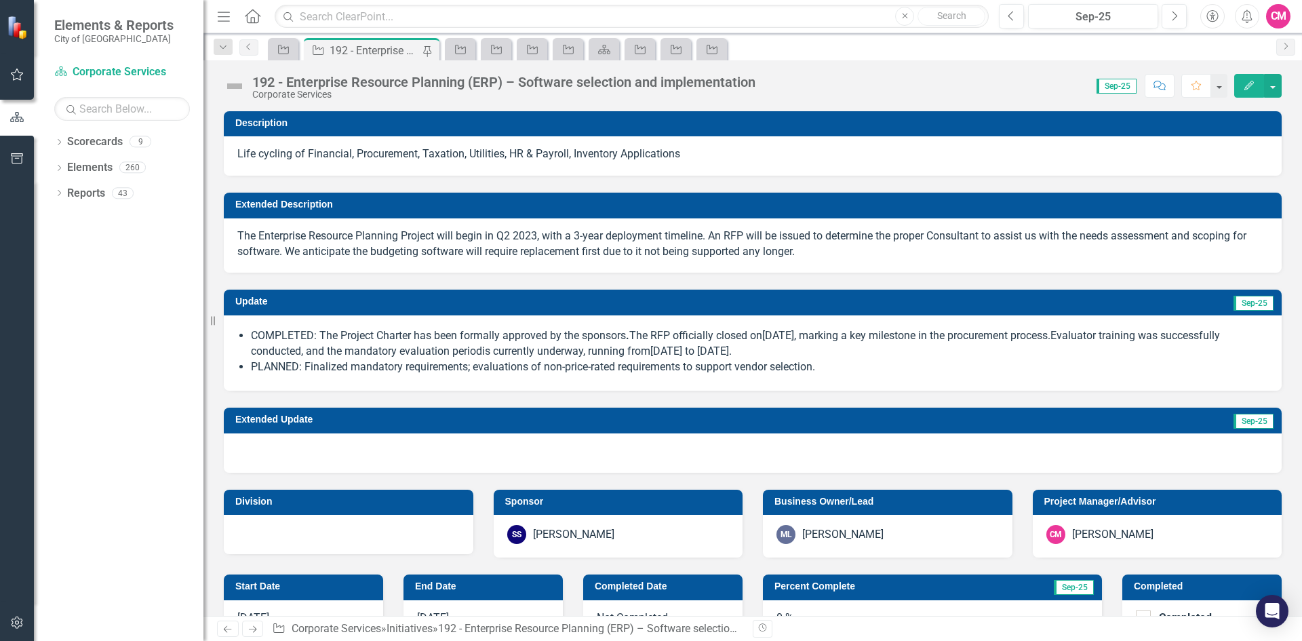
checkbox input "true"
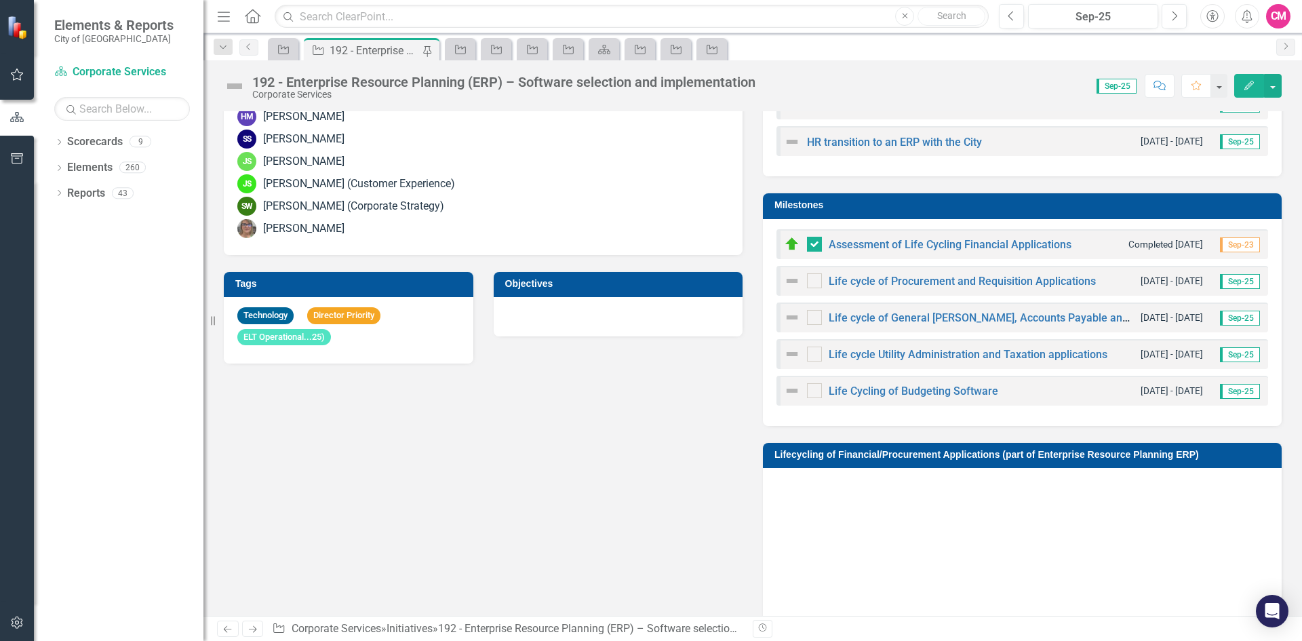
scroll to position [542, 0]
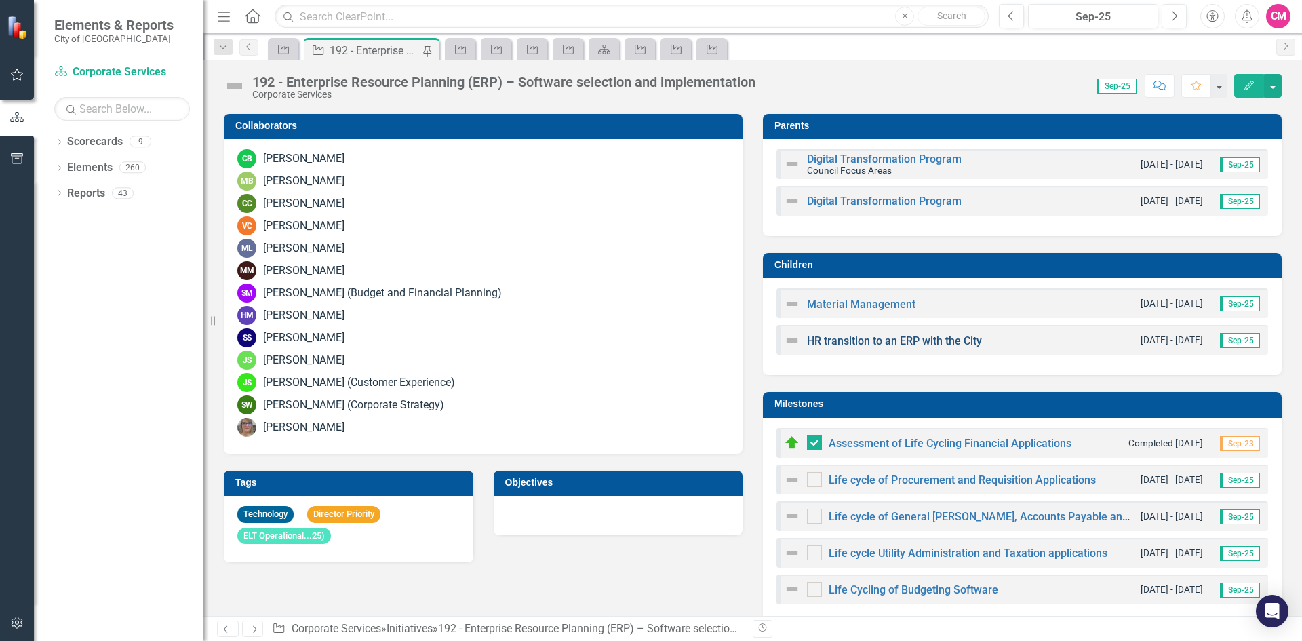
click at [854, 341] on link "HR transition to an ERP with the City" at bounding box center [894, 340] width 175 height 13
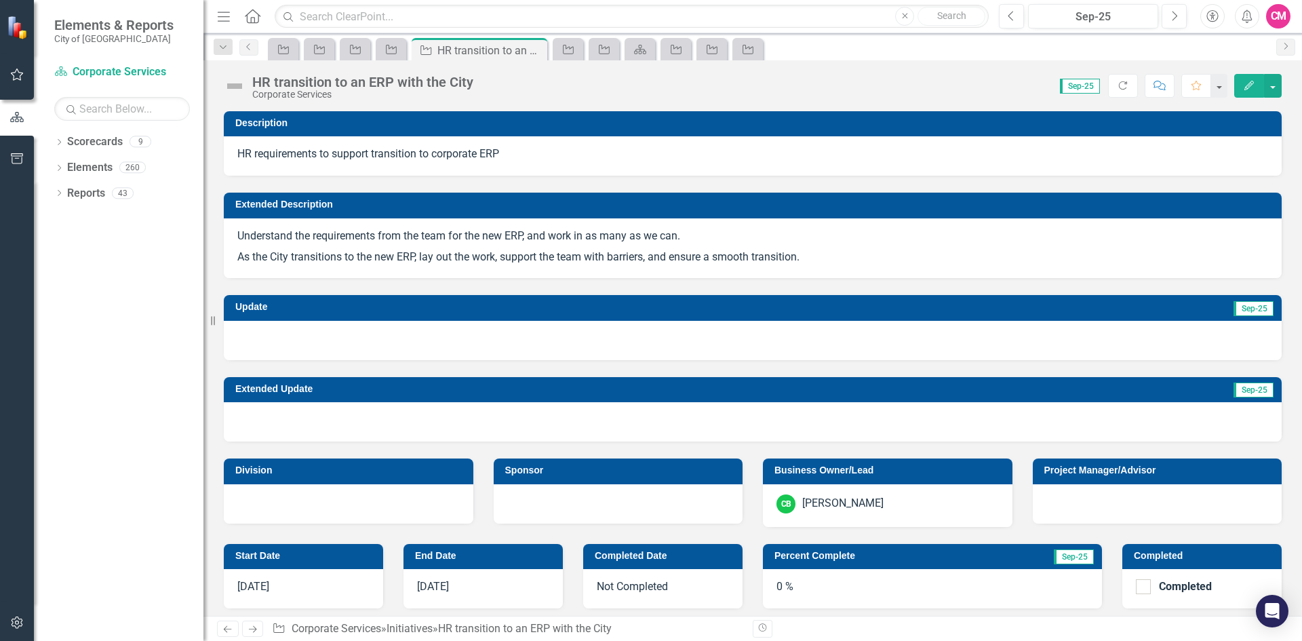
scroll to position [271, 0]
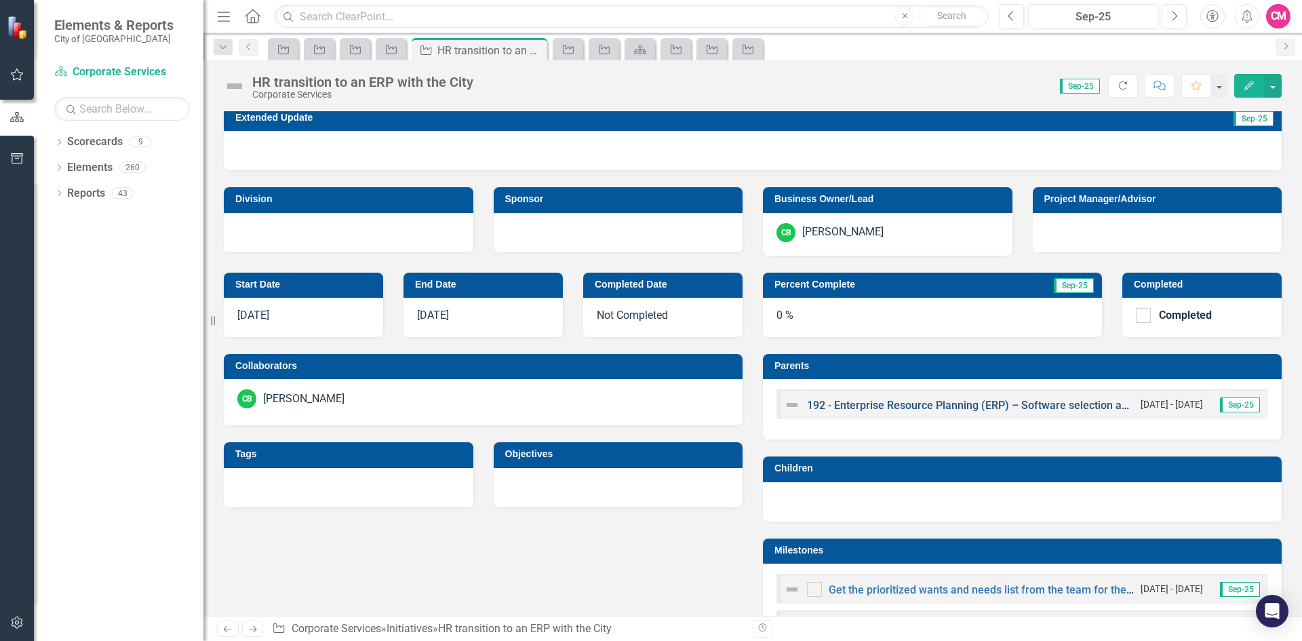
click at [849, 403] on link "192 - Enterprise Resource Planning (ERP) – Software selection and implementation" at bounding box center [1010, 405] width 406 height 13
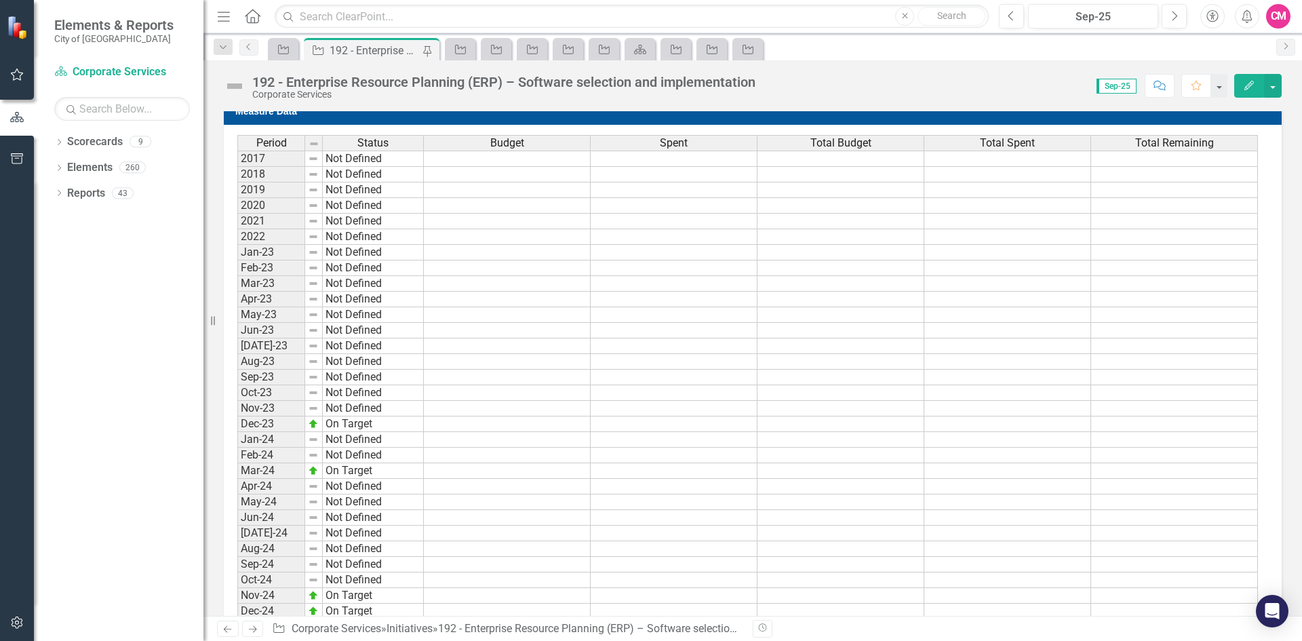
scroll to position [1321, 0]
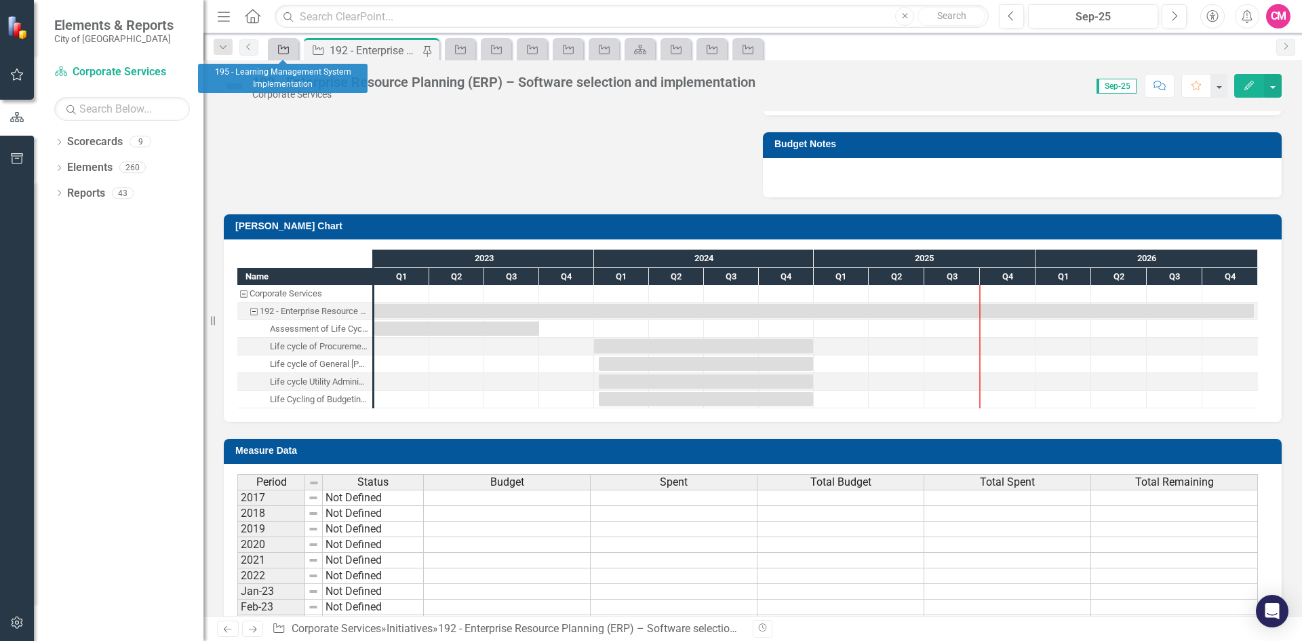
click at [277, 47] on icon "Initiative" at bounding box center [284, 49] width 14 height 11
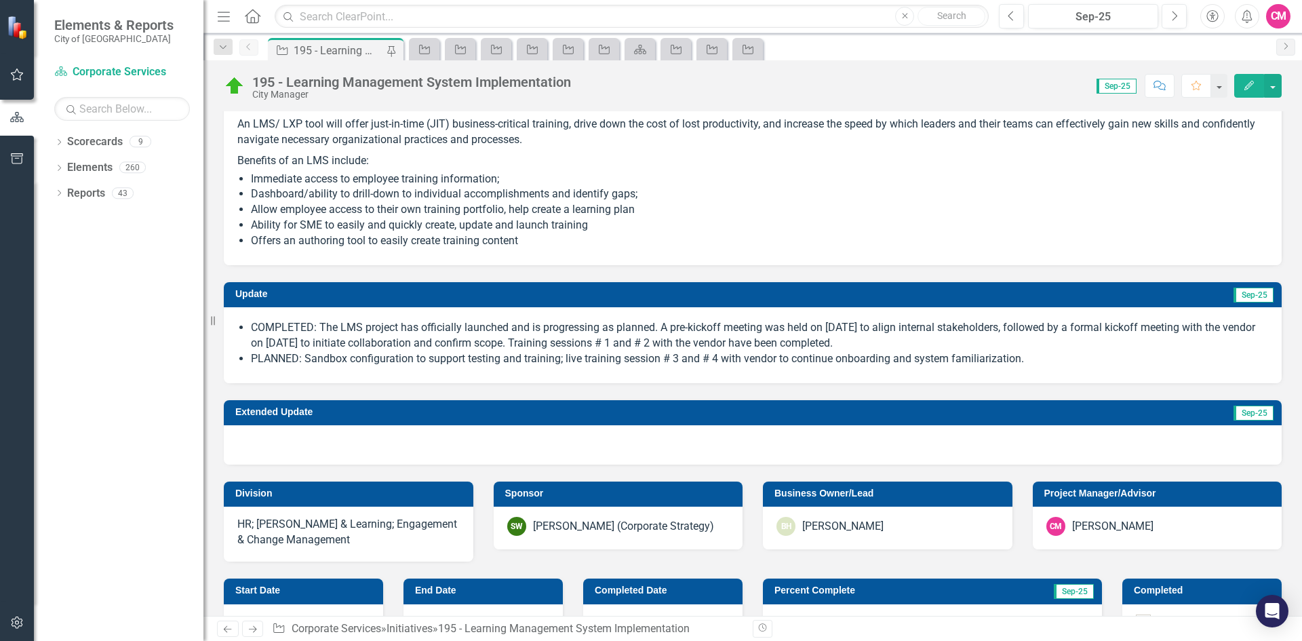
scroll to position [203, 0]
